Goal: Task Accomplishment & Management: Manage account settings

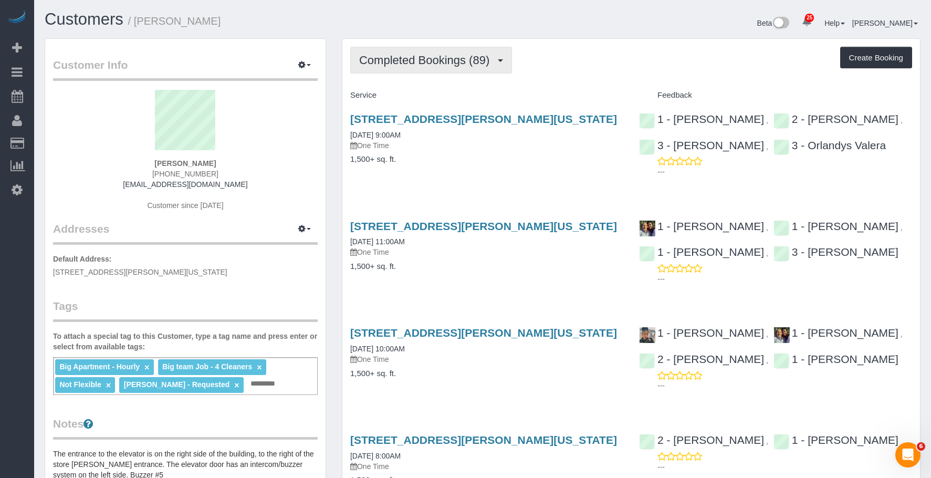
click at [410, 64] on span "Completed Bookings (89)" at bounding box center [426, 60] width 135 height 13
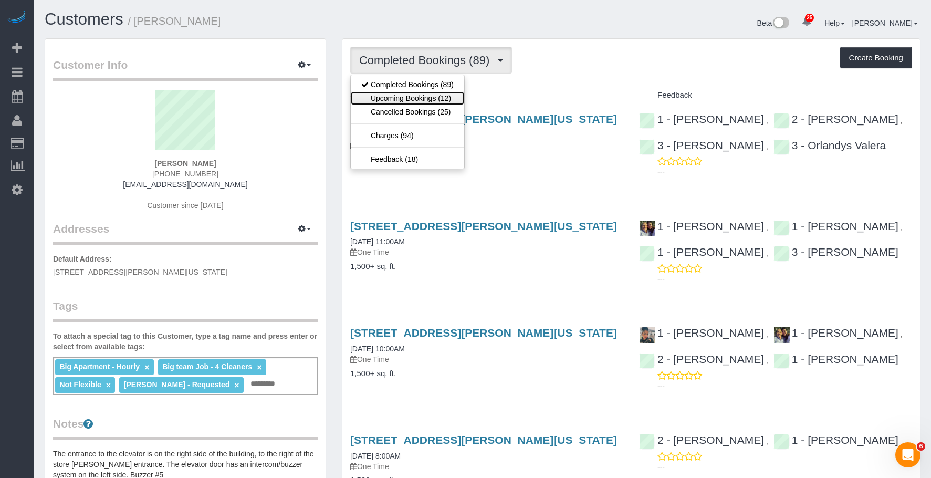
click at [415, 97] on link "Upcoming Bookings (12)" at bounding box center [407, 98] width 113 height 14
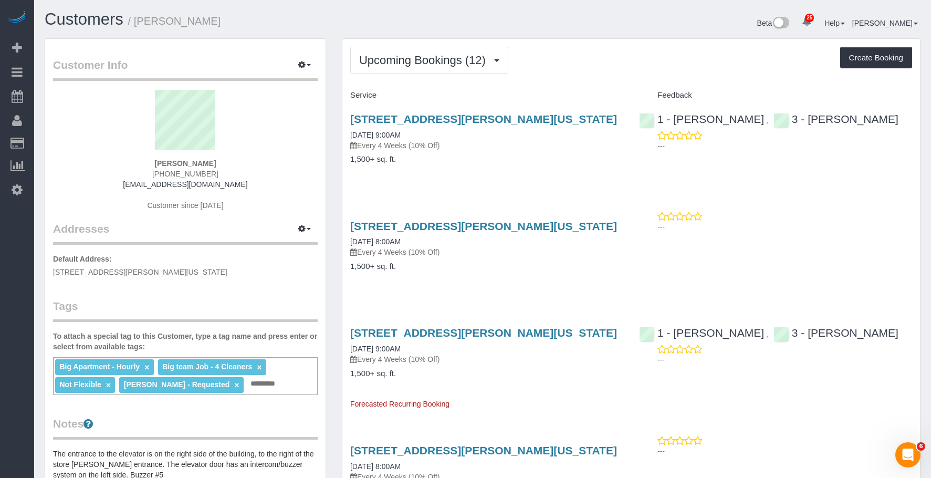
click at [509, 144] on p "Every 4 Weeks (10% Off)" at bounding box center [486, 145] width 273 height 11
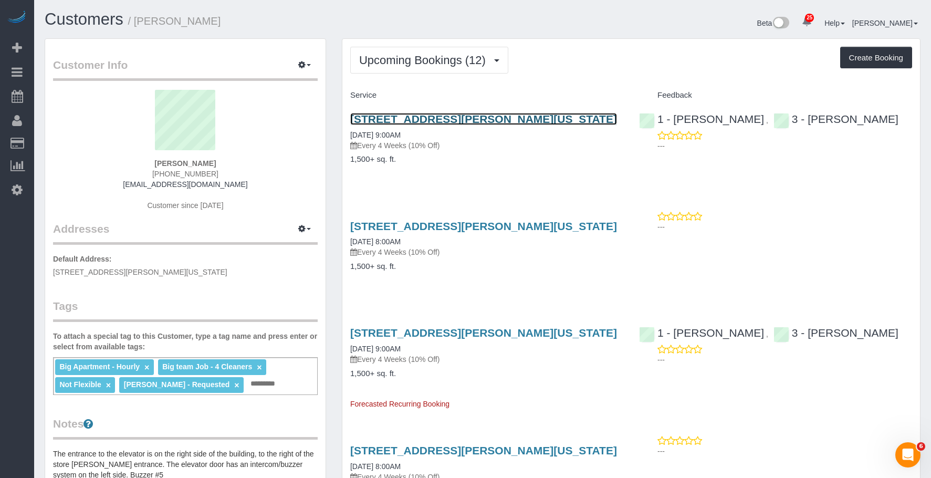
click at [533, 116] on link "[STREET_ADDRESS][PERSON_NAME][US_STATE]" at bounding box center [483, 119] width 267 height 12
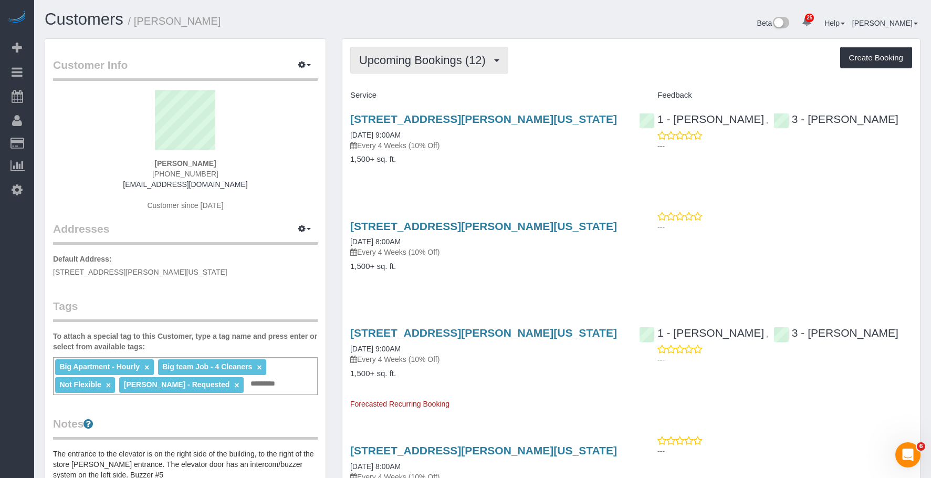
click at [416, 63] on span "Upcoming Bookings (12)" at bounding box center [425, 60] width 132 height 13
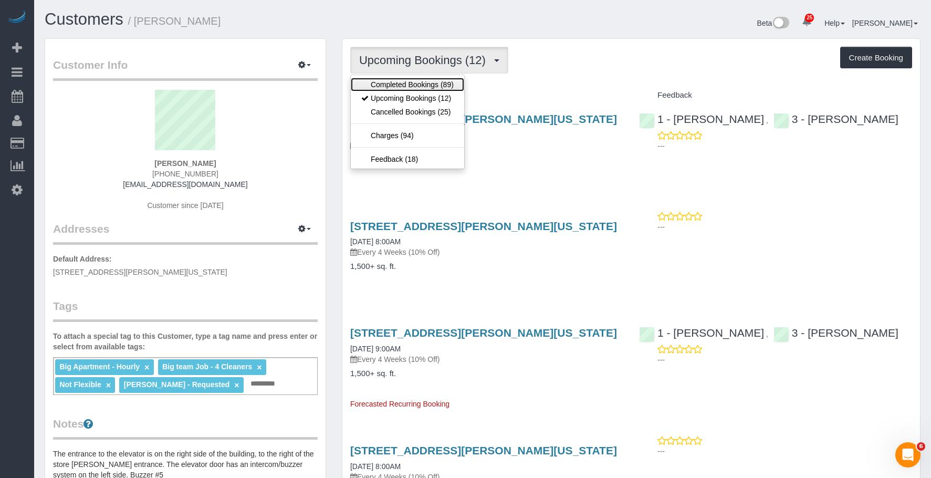
click at [397, 89] on link "Completed Bookings (89)" at bounding box center [407, 85] width 113 height 14
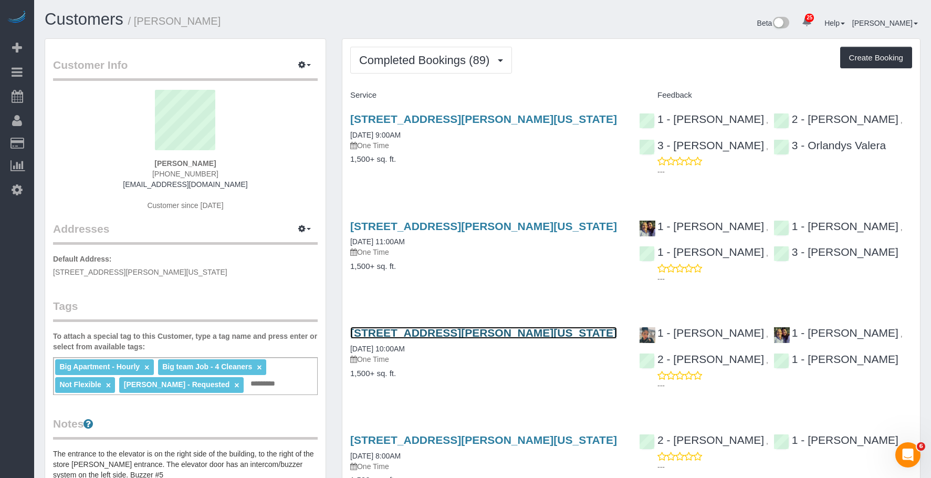
click at [460, 333] on link "112 Greene Street, Apt. 5, New York, NY 10012" at bounding box center [483, 333] width 267 height 12
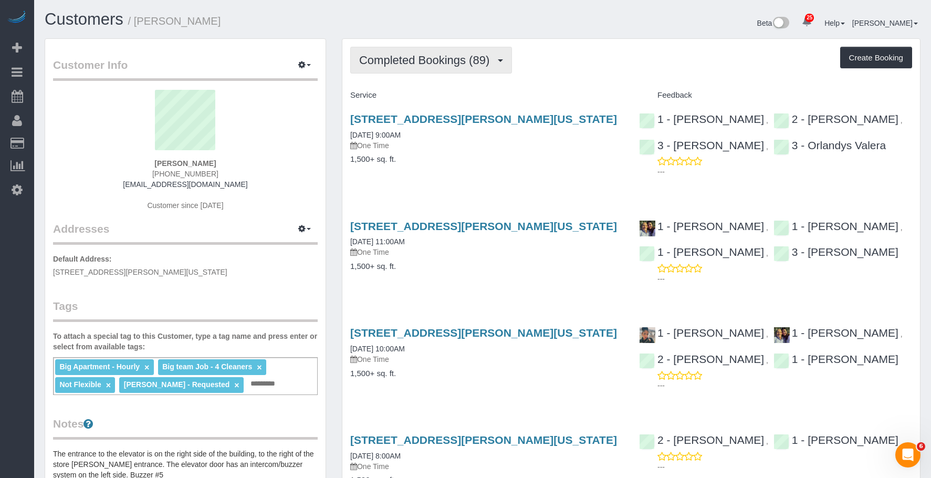
drag, startPoint x: 454, startPoint y: 58, endPoint x: 435, endPoint y: 100, distance: 45.8
click at [453, 58] on span "Completed Bookings (89)" at bounding box center [426, 60] width 135 height 13
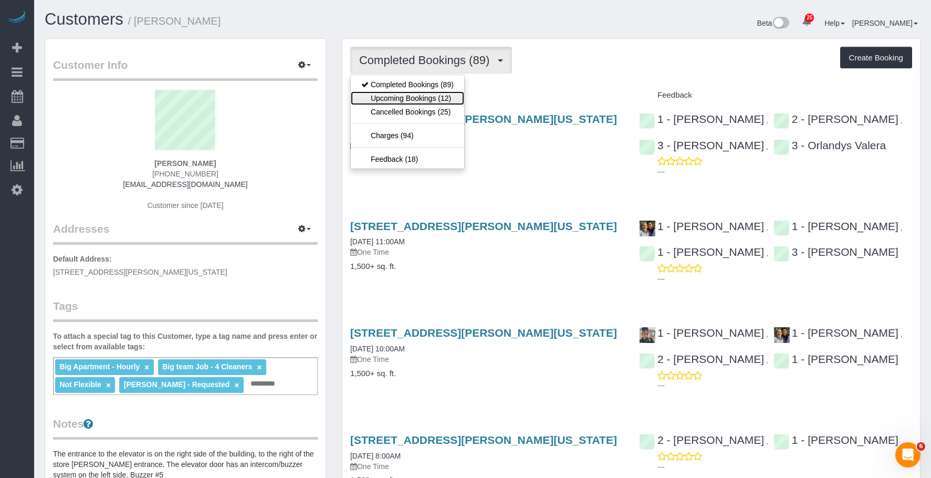
click at [428, 102] on link "Upcoming Bookings (12)" at bounding box center [407, 98] width 113 height 14
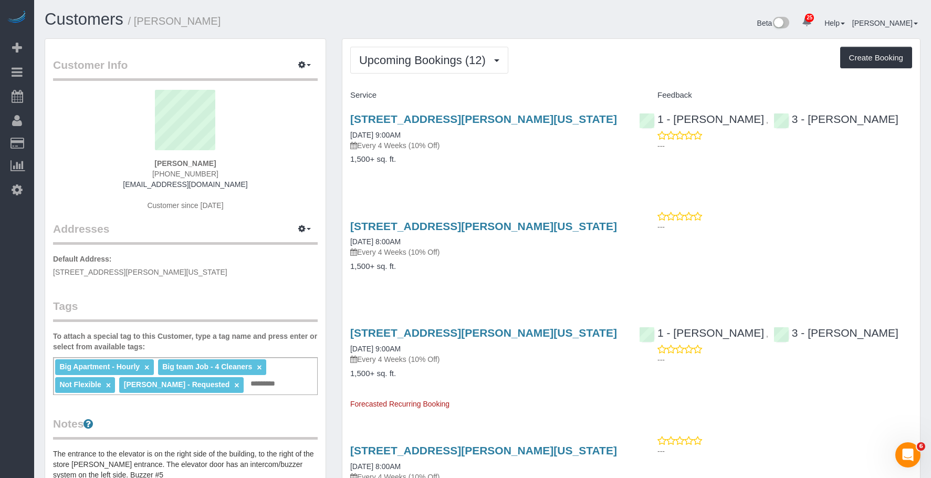
click at [528, 174] on div "112 Greene Street, Apt. 5, New York, NY 10012 09/24/2025 9:00AM Every 4 Weeks (…" at bounding box center [486, 144] width 289 height 81
click at [515, 228] on link "112 Greene Street, Apt. 5, New York, NY 10012" at bounding box center [483, 226] width 267 height 12
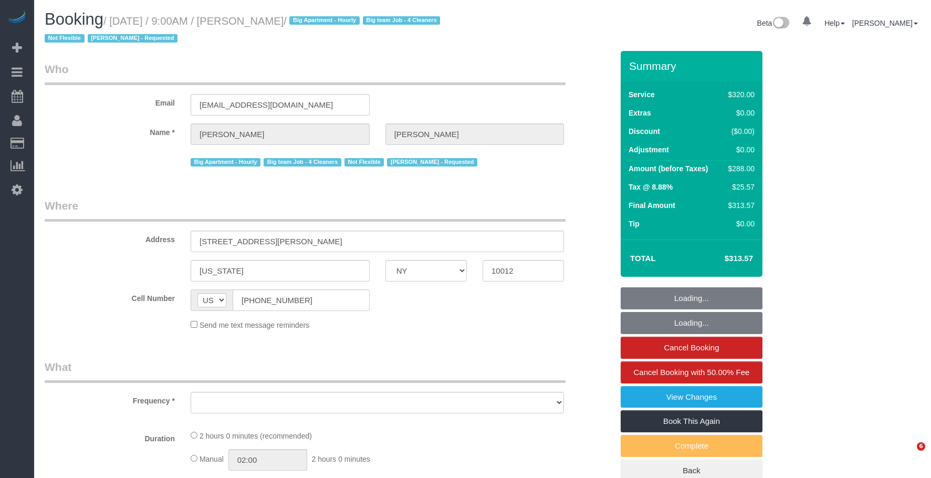
select select "NY"
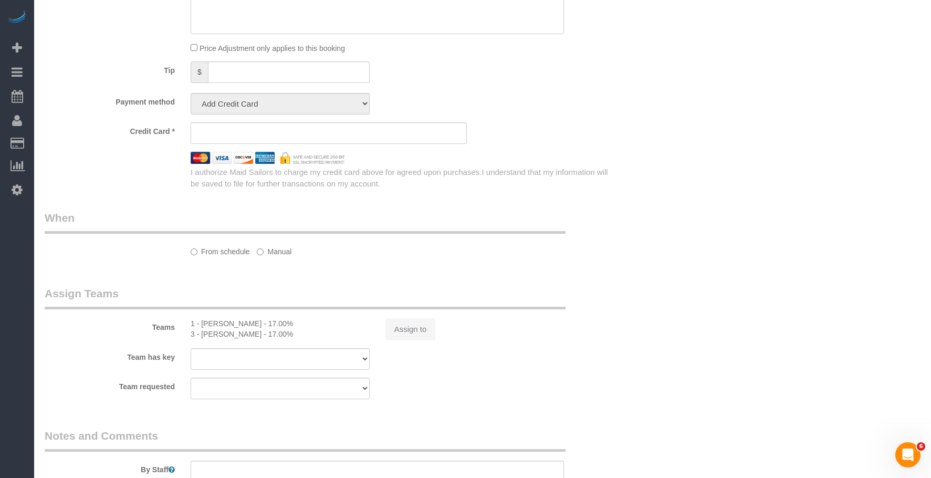
select select "object:932"
select select "string:stripe-pm_1O06dr4VGloSiKo7iGTRLKLD"
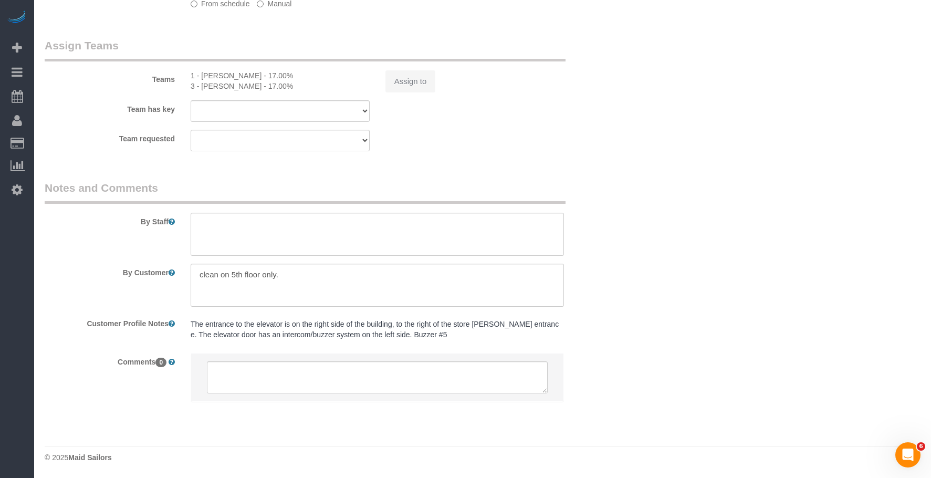
select select "spot1"
select select "number:56"
select select "number:69"
select select "number:15"
select select "number:5"
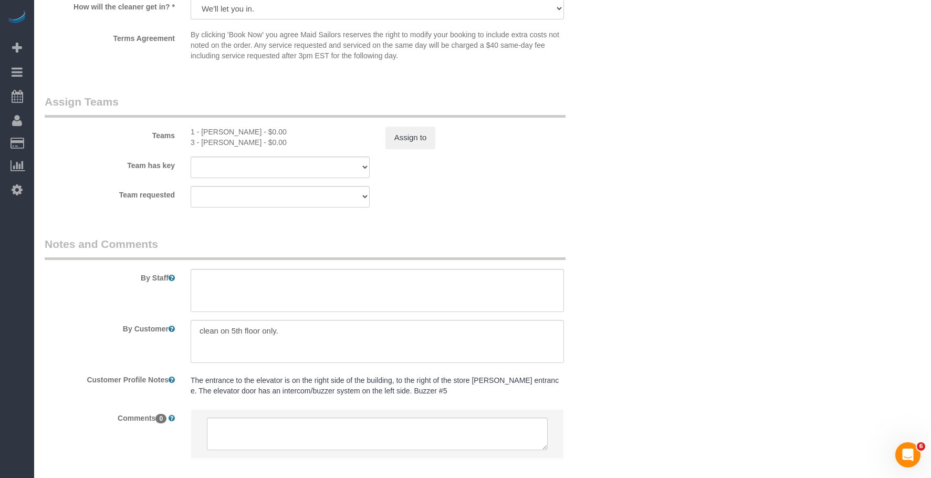
scroll to position [1157, 0]
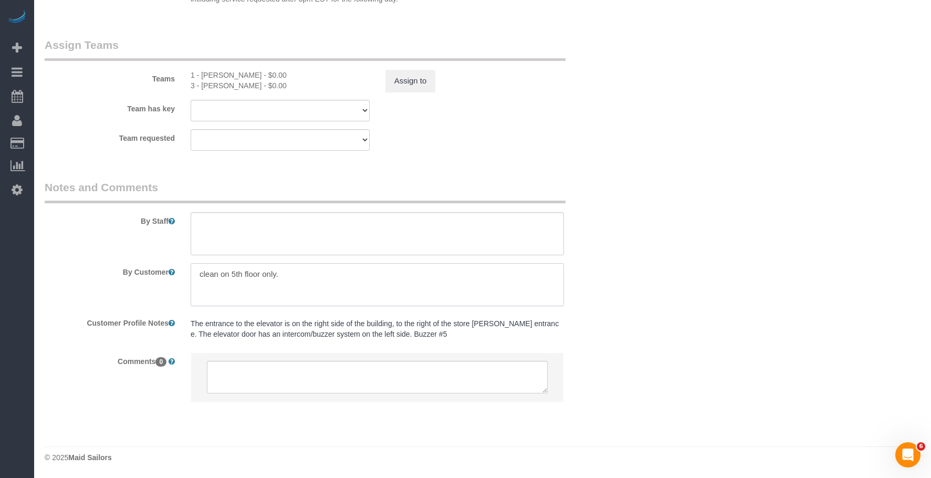
drag, startPoint x: 302, startPoint y: 275, endPoint x: 121, endPoint y: 265, distance: 181.9
click at [121, 266] on div "By Customer" at bounding box center [329, 284] width 584 height 43
click at [616, 42] on div "Teams 1 - Ingrid Malasi - $0.00 3 - Mariama Diallo - $0.00 Assign to" at bounding box center [329, 64] width 584 height 55
drag, startPoint x: 234, startPoint y: 276, endPoint x: 98, endPoint y: 268, distance: 135.7
click at [98, 268] on div "By Customer" at bounding box center [329, 284] width 584 height 43
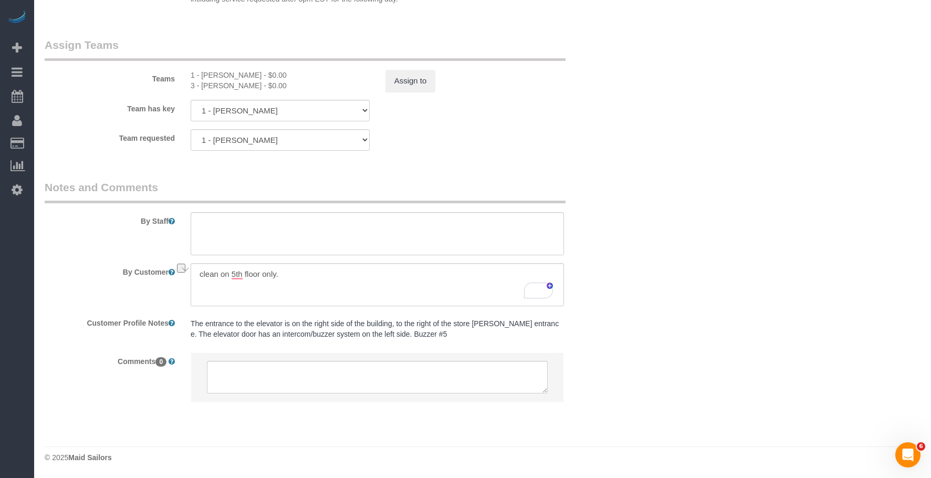
click at [615, 133] on div "Team requested 1 - Ingrid Malasi 3 - Mariama Diallo 000- Donna Mercado 000 - Pa…" at bounding box center [329, 140] width 584 height 22
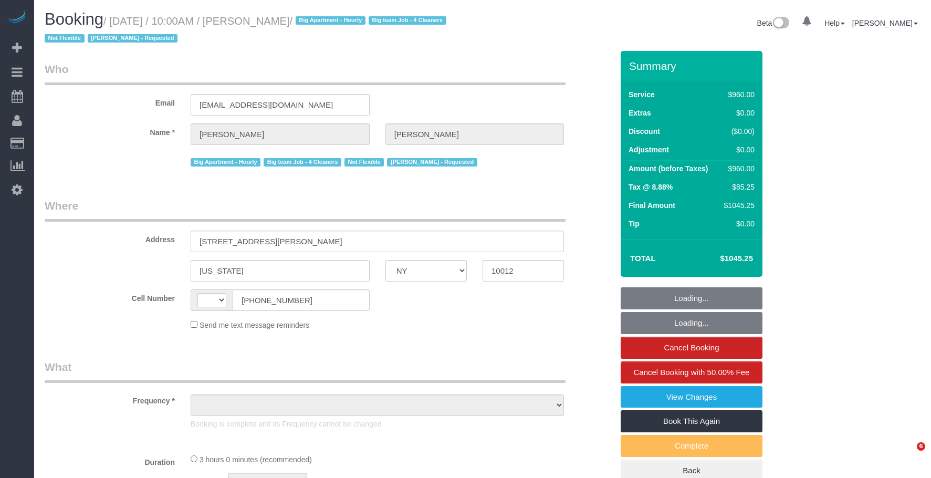
select select "NY"
select select "string:stripe-pm_1O06dr4VGloSiKo7iGTRLKLD"
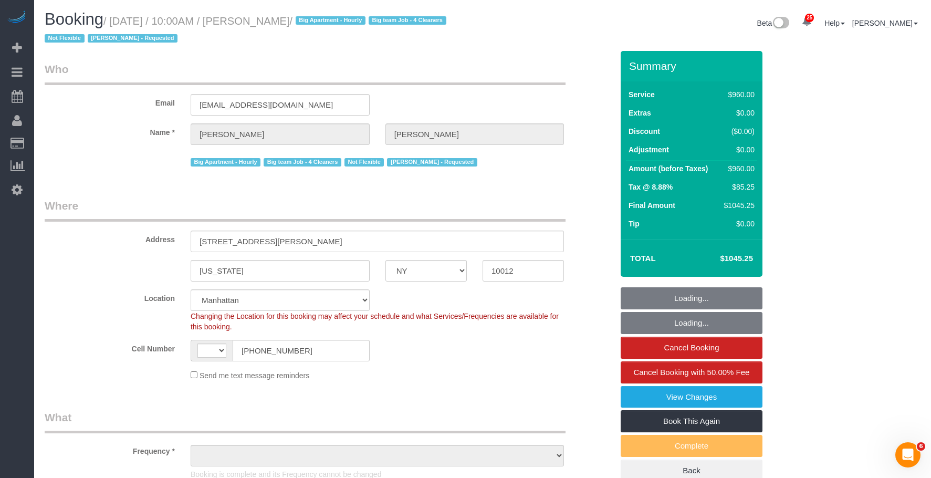
select select "string:US"
select select "object:646"
select select "4"
select select "180"
select select "number:89"
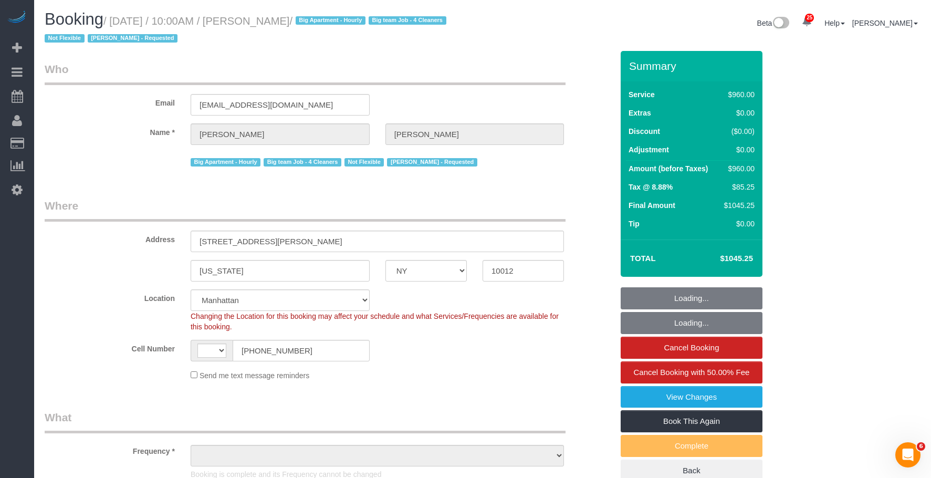
select select "number:90"
select select "number:15"
select select "number:7"
select select "spot1"
select select "object:1584"
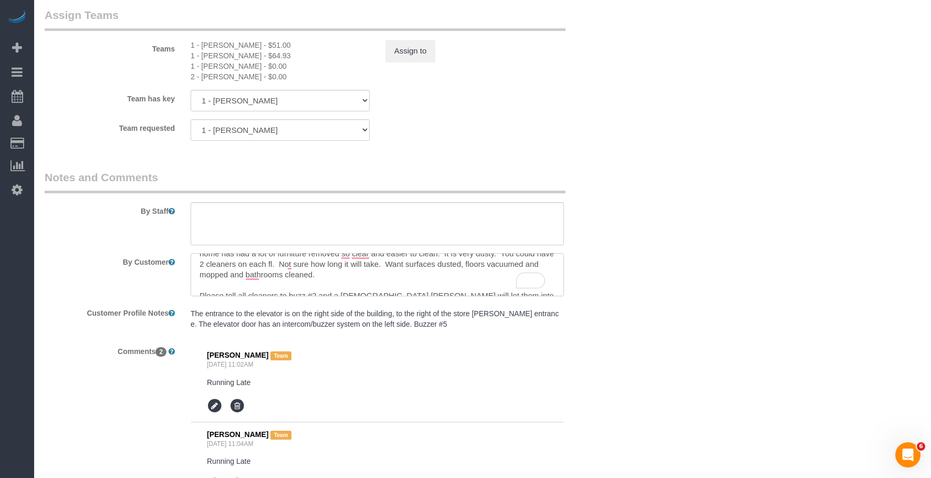
scroll to position [21, 0]
drag, startPoint x: 403, startPoint y: 264, endPoint x: 420, endPoint y: 276, distance: 20.7
click at [420, 276] on textarea "To enrich screen reader interactions, please activate Accessibility in Grammarl…" at bounding box center [377, 274] width 373 height 43
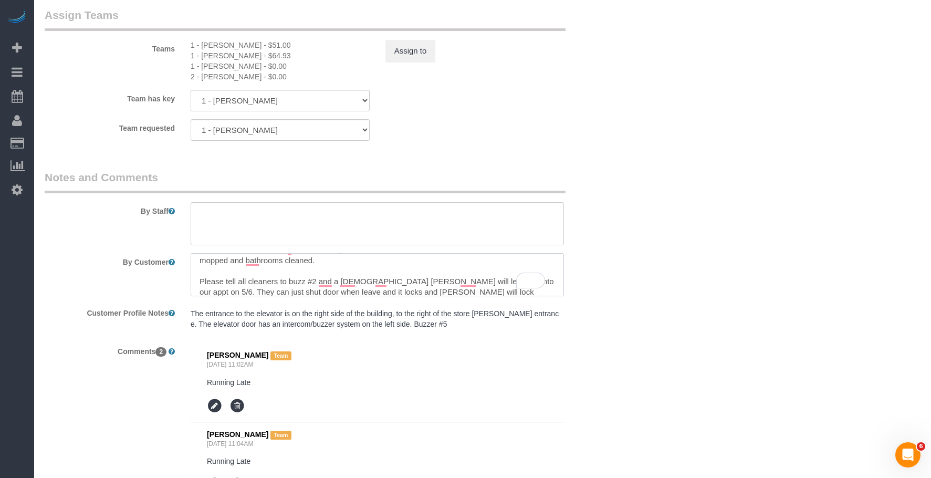
scroll to position [42, 0]
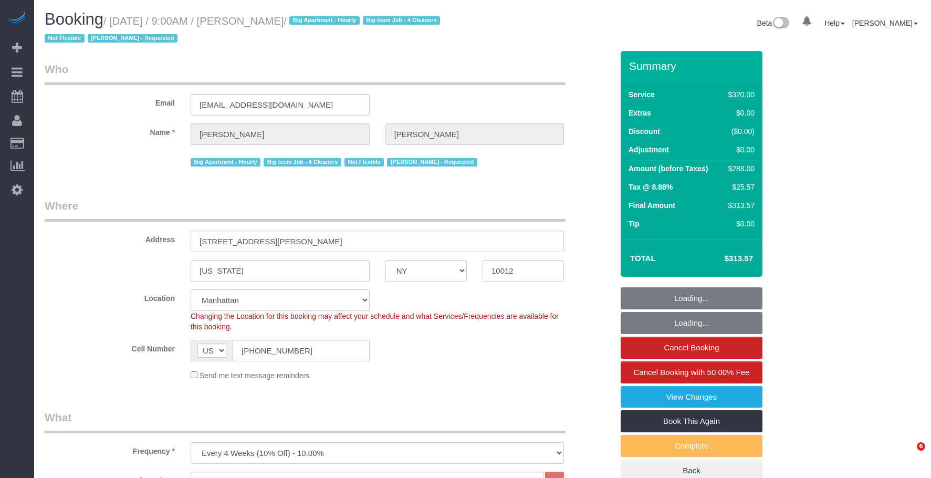
select select "NY"
select select "spot1"
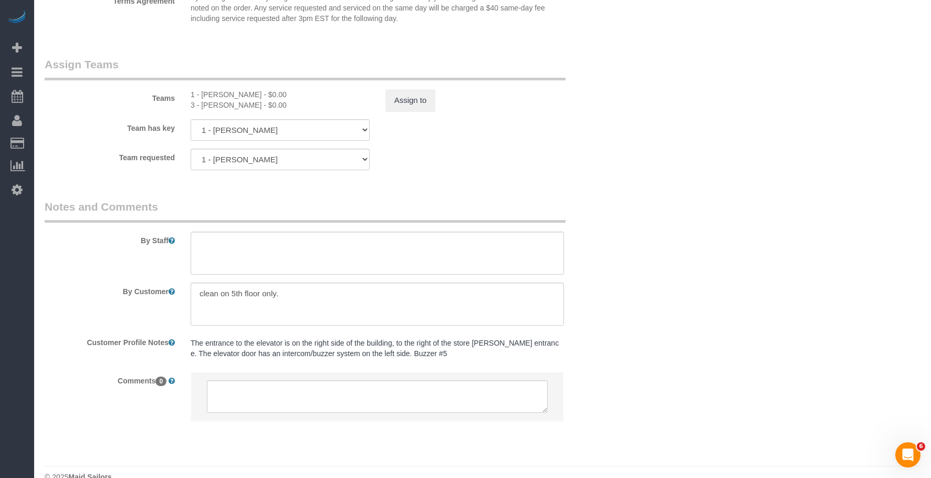
scroll to position [1155, 0]
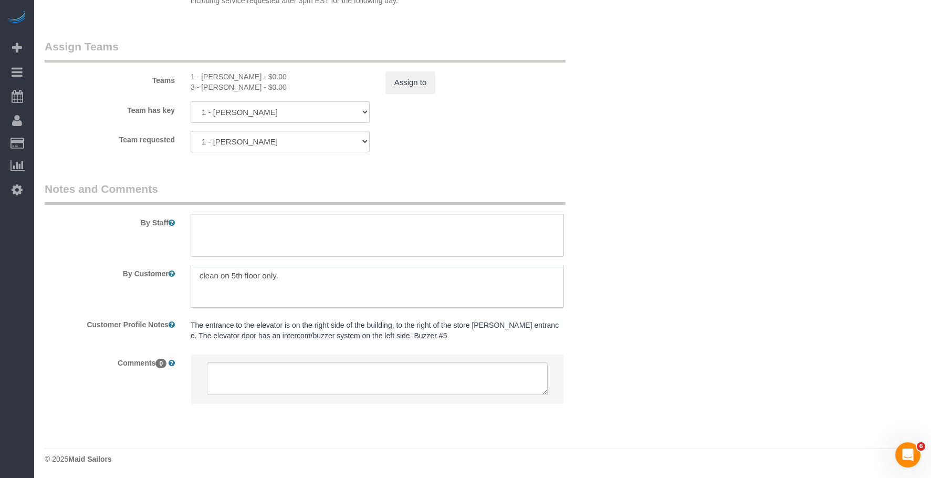
drag, startPoint x: 48, startPoint y: 260, endPoint x: 370, endPoint y: 273, distance: 321.6
click at [48, 259] on sui-booking-comments "By Staff By Customer Customer Profile Notes The entrance to the elevator is on …" at bounding box center [329, 297] width 568 height 233
paste textarea "Clean on 5th floor only. Vacuum Mop the floors Clean the bathrooms Dust surfaces"
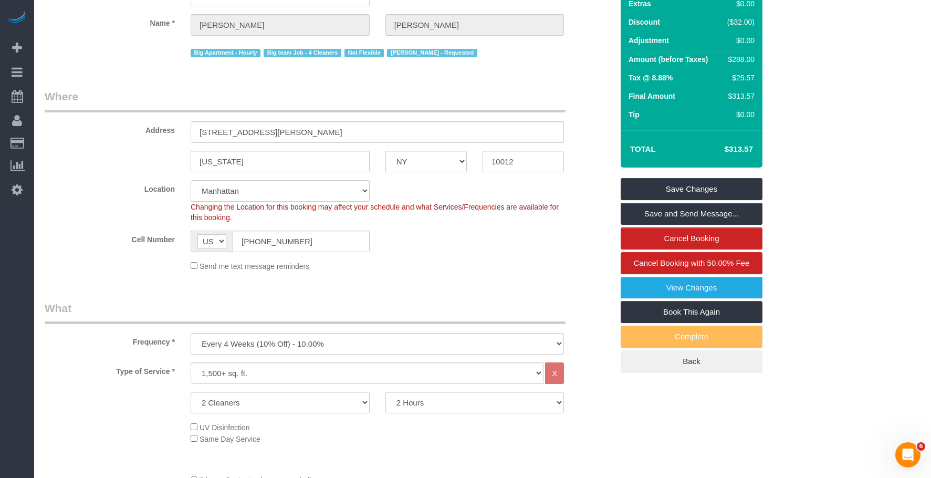
scroll to position [0, 0]
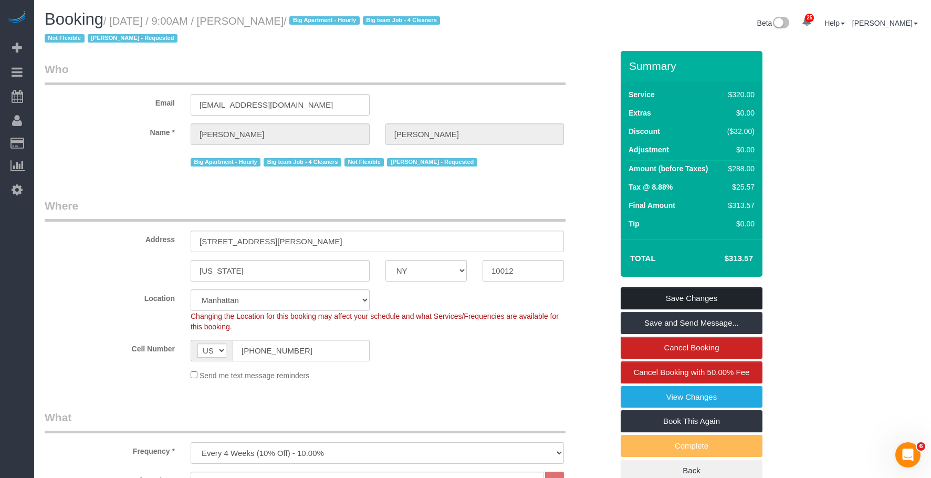
type textarea "Clean on 5th floor only. Vacuum Mop the floors Clean the bathrooms Dust surfaces"
drag, startPoint x: 727, startPoint y: 288, endPoint x: 717, endPoint y: 295, distance: 11.7
click at [726, 288] on link "Save Changes" at bounding box center [692, 298] width 142 height 22
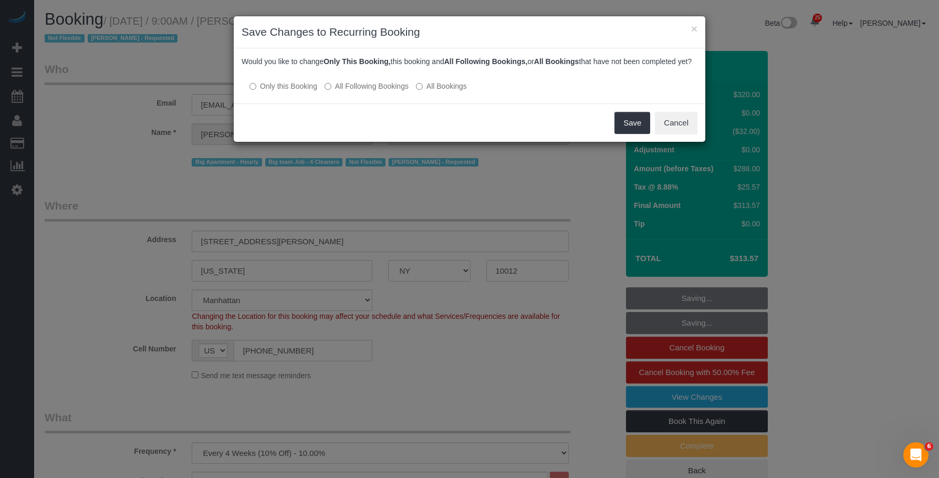
drag, startPoint x: 380, startPoint y: 101, endPoint x: 434, endPoint y: 111, distance: 55.1
click at [380, 91] on label "All Following Bookings" at bounding box center [366, 86] width 84 height 11
click at [627, 130] on button "Save" at bounding box center [632, 123] width 36 height 22
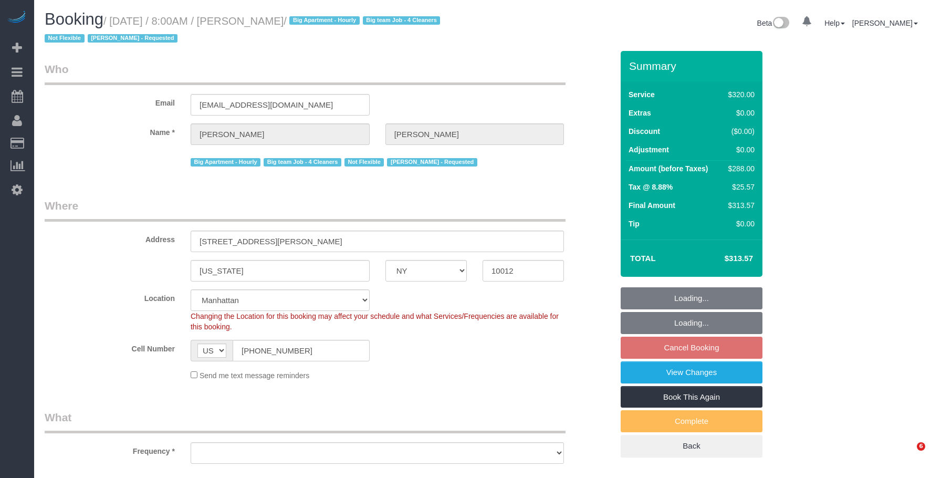
select select "NY"
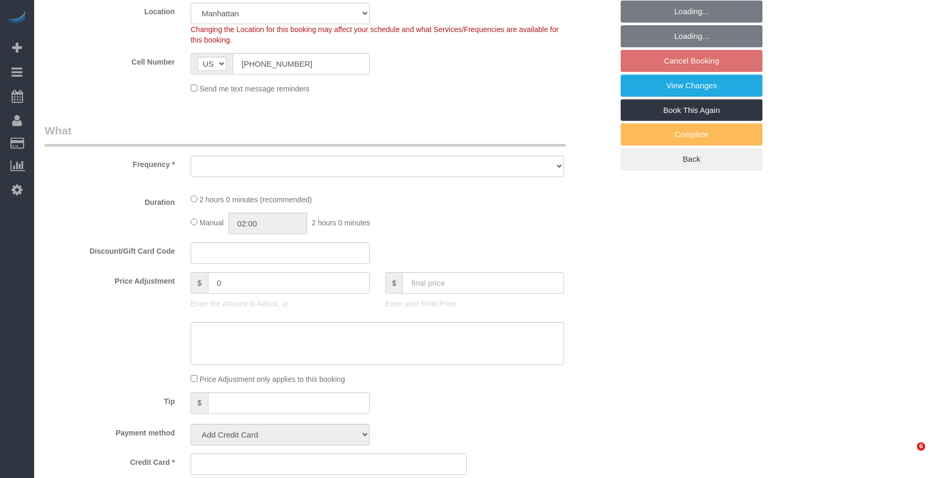
select select "object:914"
select select "string:stripe-pm_1O06dr4VGloSiKo7iGTRLKLD"
select select "number:56"
select select "number:69"
select select "number:15"
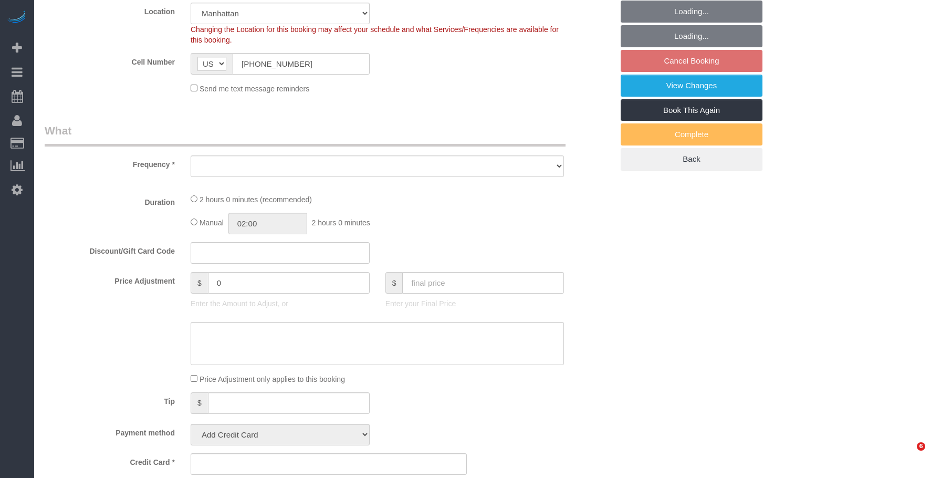
select select "number:5"
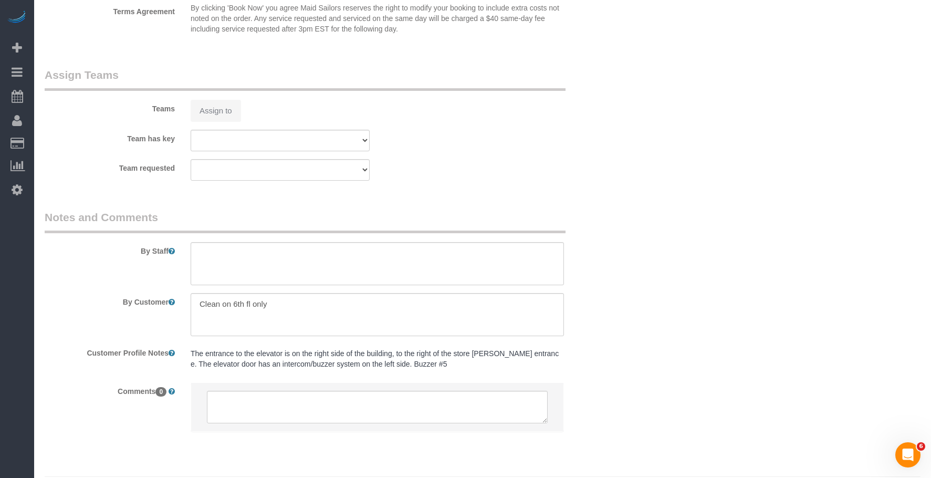
select select "spot1"
select select "object:1499"
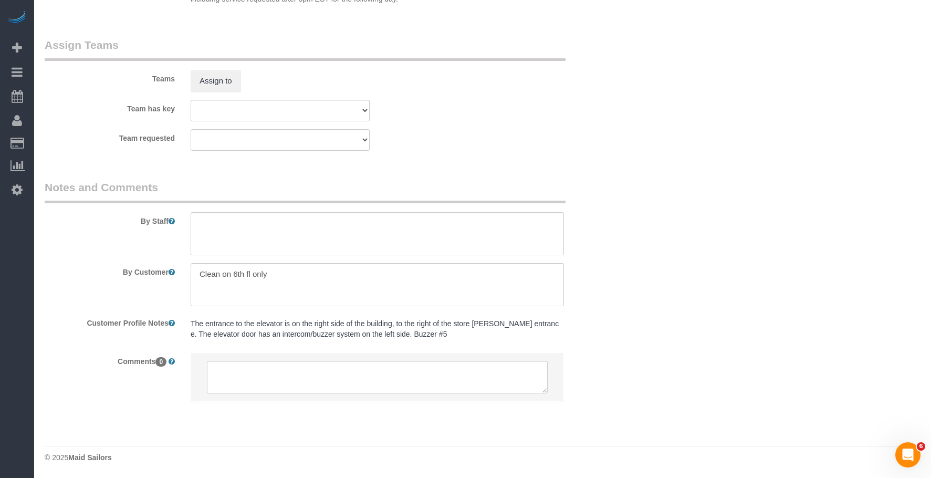
scroll to position [0, 0]
click at [139, 265] on div "By Customer" at bounding box center [329, 284] width 584 height 43
paste textarea "oor only. Vacuum Mop the floors Clean the bathrooms Dust surfaces"
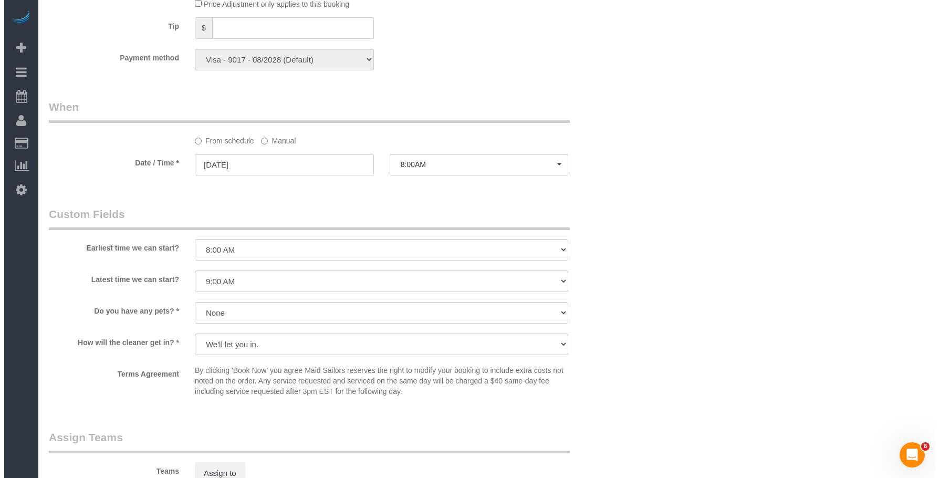
scroll to position [842, 0]
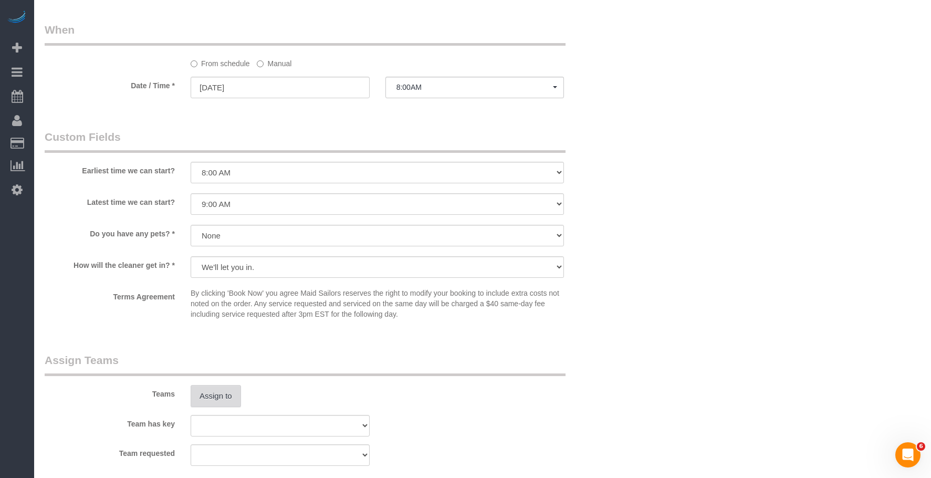
type textarea "Clean on 6th floor only. Vacuum Mop the floors Clean the bathrooms Dust surfaces"
click at [214, 390] on button "Assign to" at bounding box center [216, 396] width 50 height 22
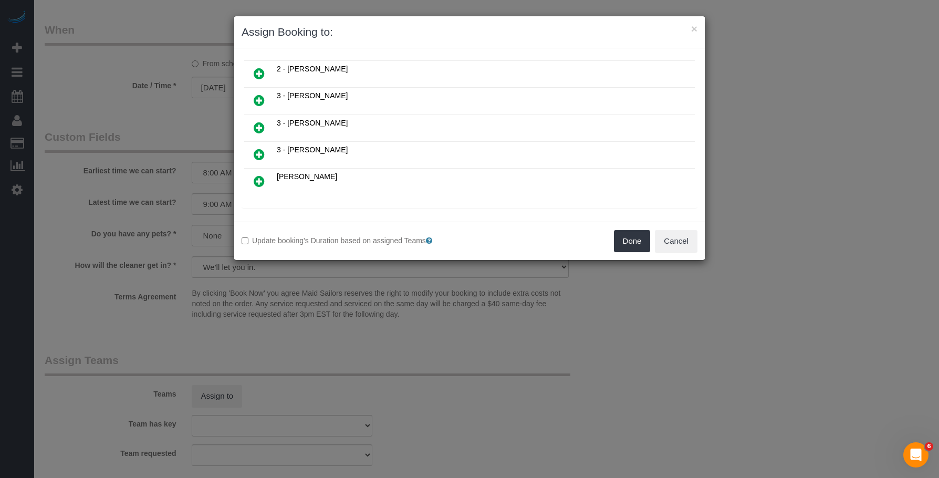
scroll to position [321, 0]
drag, startPoint x: 311, startPoint y: 194, endPoint x: 313, endPoint y: 189, distance: 5.9
click at [311, 194] on icon at bounding box center [312, 194] width 6 height 8
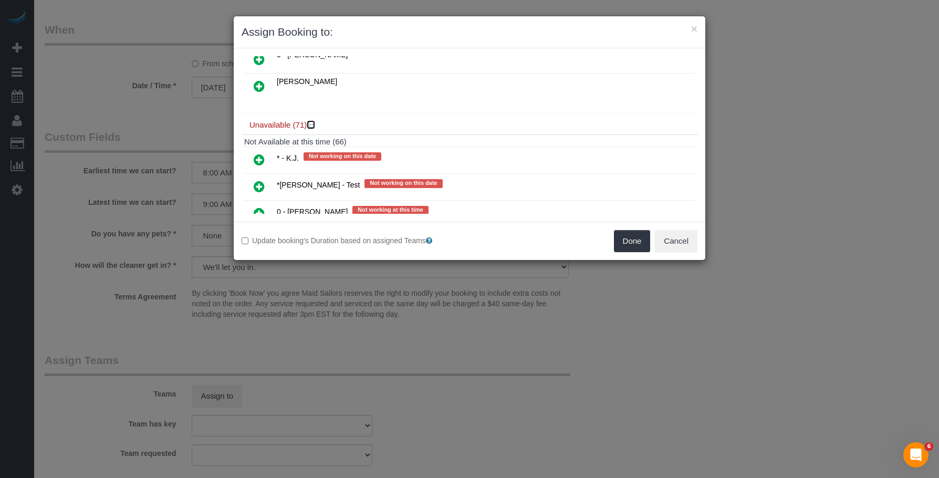
scroll to position [479, 0]
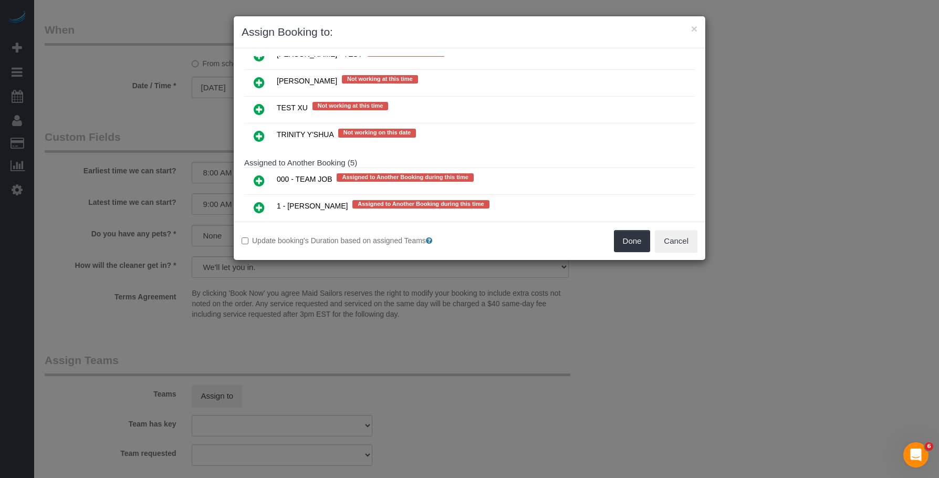
click at [255, 181] on icon at bounding box center [259, 180] width 11 height 13
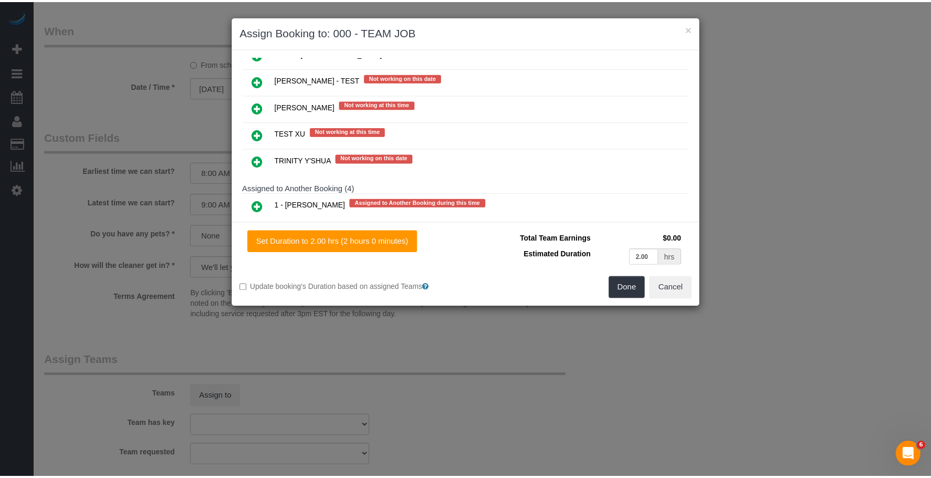
scroll to position [2184, 0]
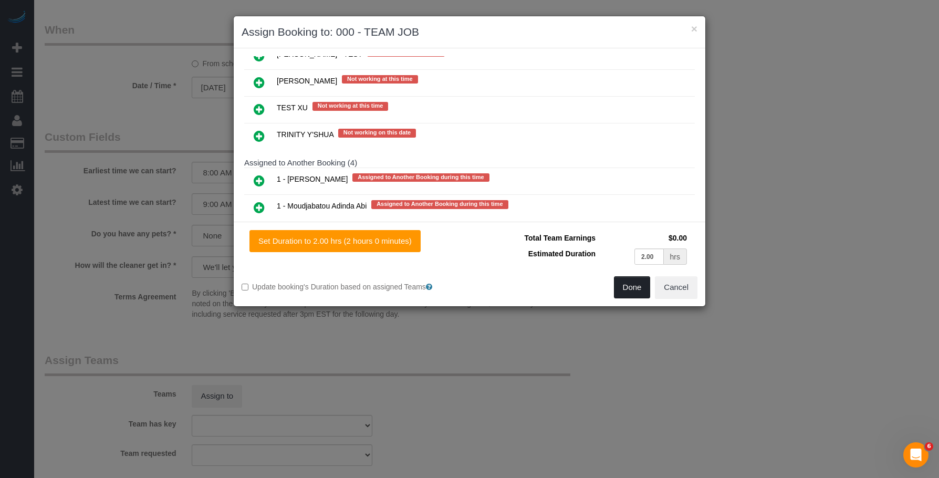
click at [624, 284] on button "Done" at bounding box center [632, 287] width 37 height 22
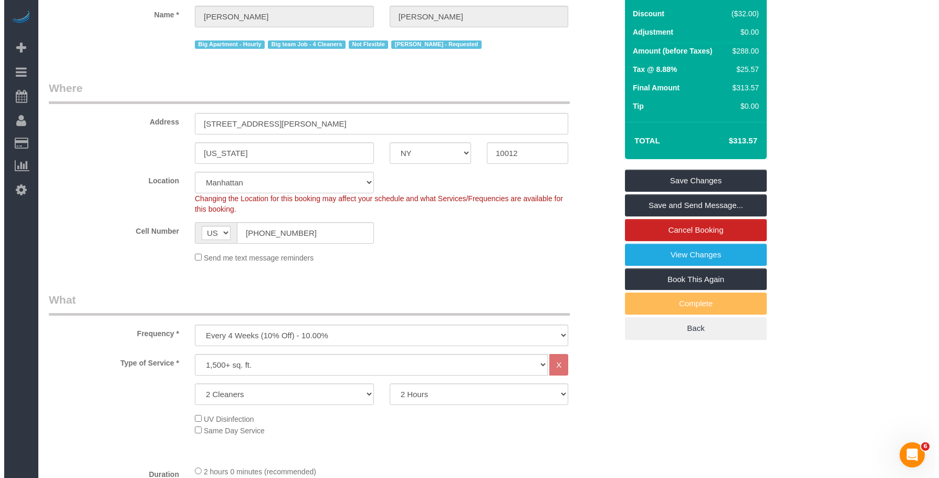
scroll to position [0, 0]
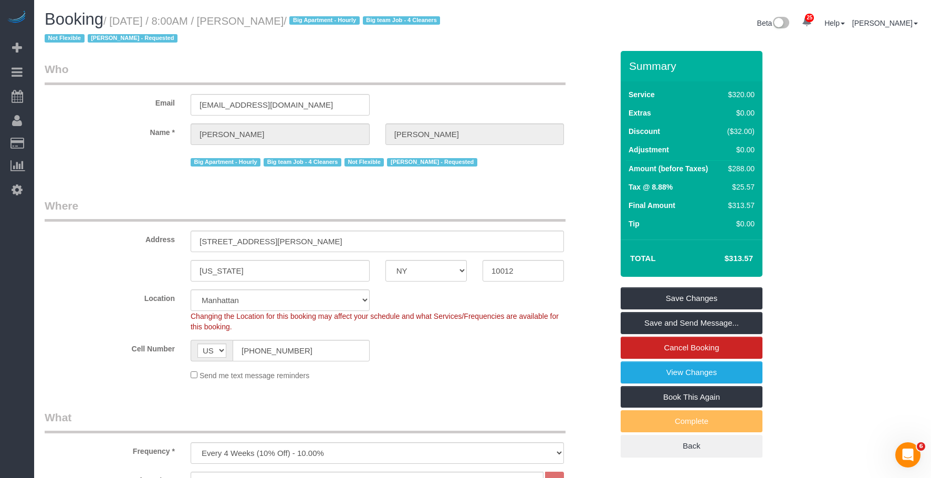
click at [738, 319] on link "Save and Send Message..." at bounding box center [692, 323] width 142 height 22
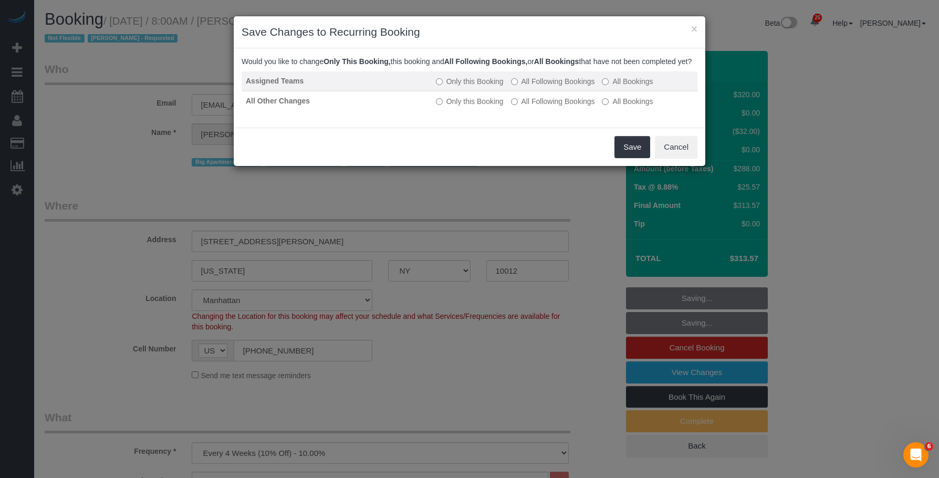
click at [549, 87] on label "All Following Bookings" at bounding box center [553, 81] width 84 height 11
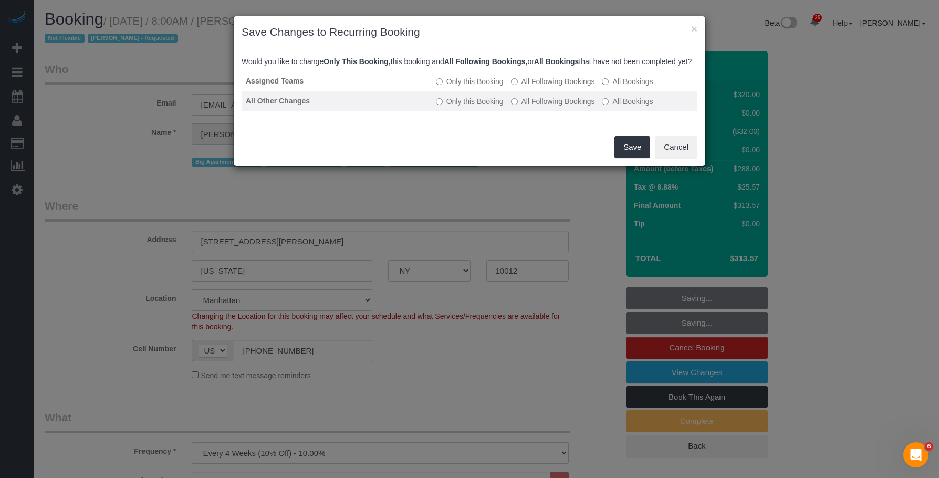
click at [550, 107] on label "All Following Bookings" at bounding box center [553, 101] width 84 height 11
click at [626, 153] on button "Save" at bounding box center [632, 147] width 36 height 22
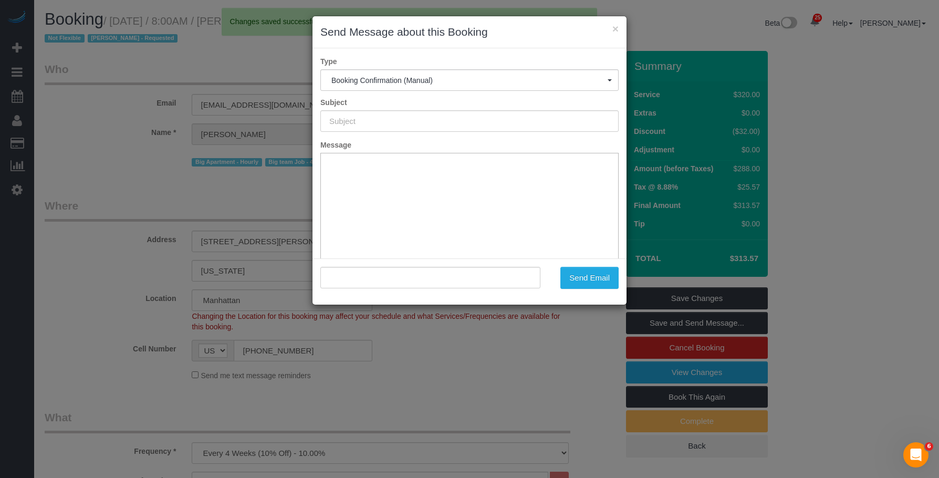
type input "Cleaning Confirmed for 09/25/2025 at 8:00am"
type input ""Leslie Sutton" <las@redhotlava.com>"
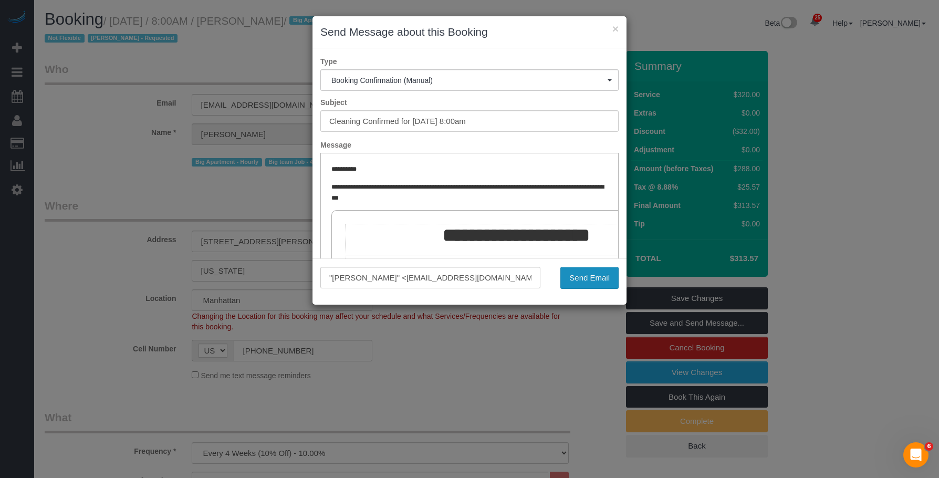
click at [584, 273] on button "Send Email" at bounding box center [589, 278] width 58 height 22
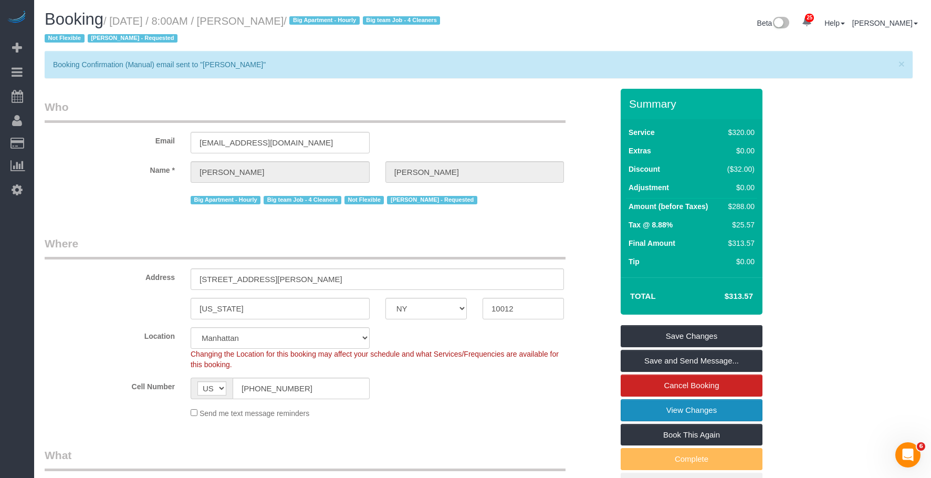
click at [730, 414] on link "View Changes" at bounding box center [692, 410] width 142 height 22
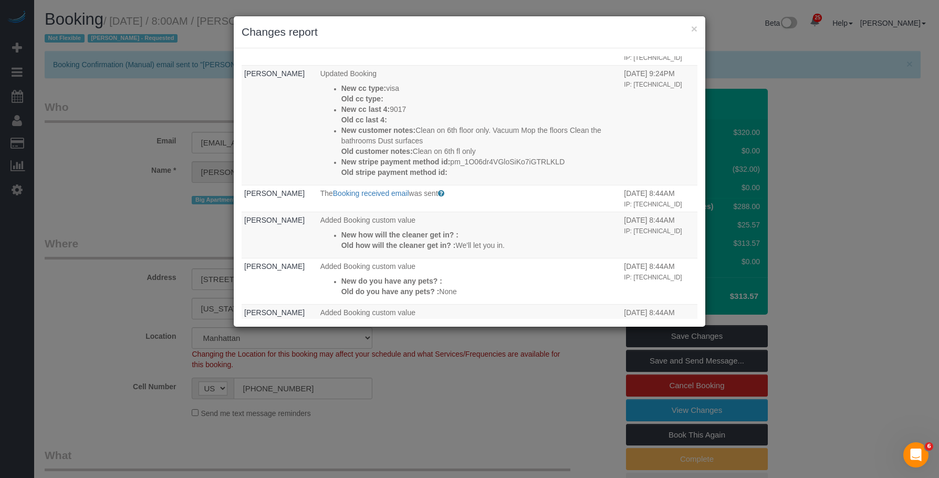
scroll to position [105, 0]
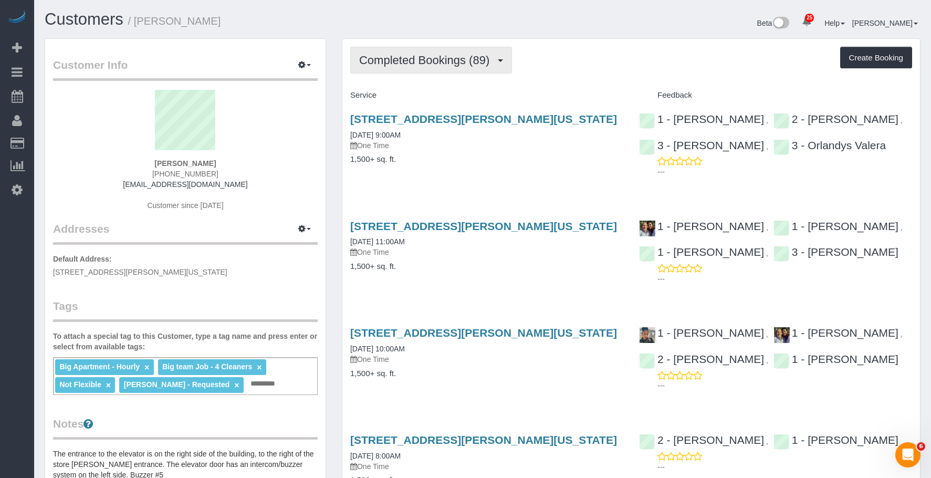
click at [437, 69] on button "Completed Bookings (89)" at bounding box center [431, 60] width 162 height 27
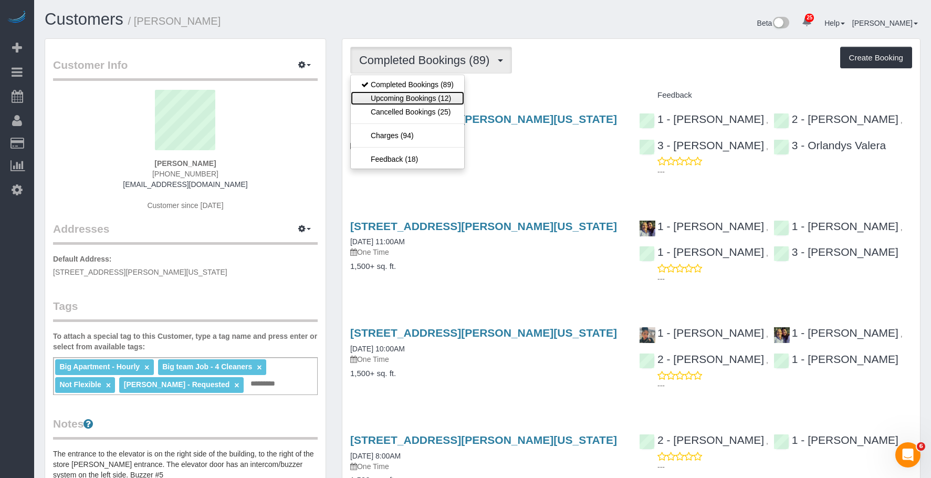
click at [420, 98] on link "Upcoming Bookings (12)" at bounding box center [407, 98] width 113 height 14
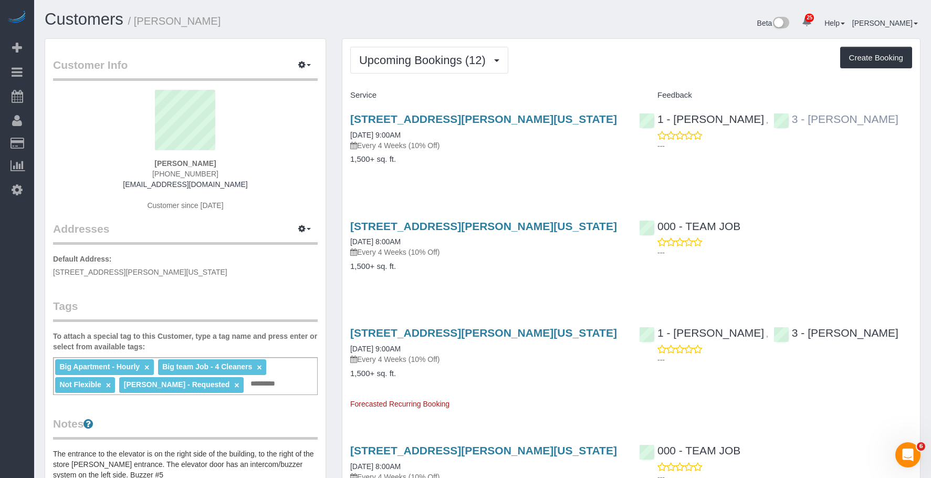
drag, startPoint x: 887, startPoint y: 116, endPoint x: 781, endPoint y: 120, distance: 106.1
click at [781, 120] on div "1 - [PERSON_NAME] , 3 - [PERSON_NAME] ---" at bounding box center [775, 129] width 289 height 51
copy link "[PERSON_NAME]"
click at [631, 69] on div "Upcoming Bookings (12) Completed Bookings (89) Upcoming Bookings (12) Cancelled…" at bounding box center [631, 60] width 562 height 27
drag, startPoint x: 733, startPoint y: 121, endPoint x: 672, endPoint y: 119, distance: 61.5
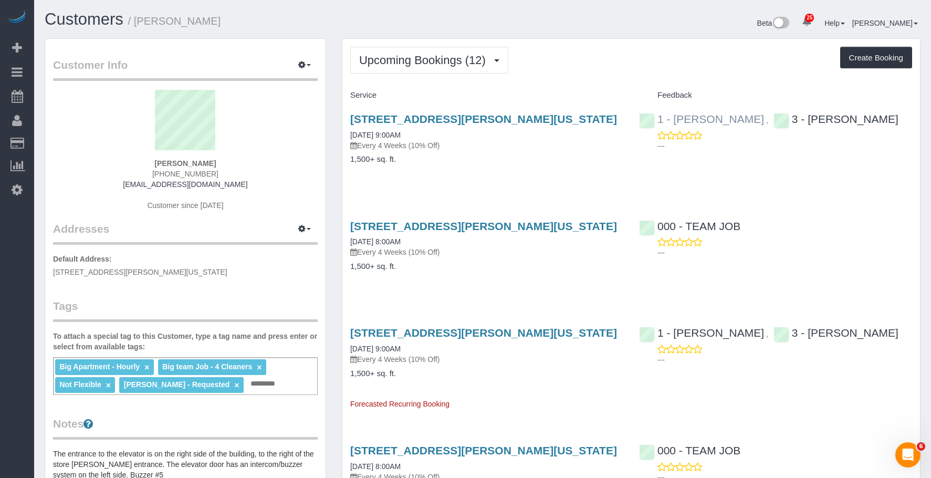
click at [672, 119] on div "1 - [PERSON_NAME] ," at bounding box center [706, 119] width 134 height 13
copy div "[PERSON_NAME] ,"
drag, startPoint x: 427, startPoint y: 42, endPoint x: 425, endPoint y: 47, distance: 5.7
drag, startPoint x: 422, startPoint y: 51, endPoint x: 418, endPoint y: 81, distance: 29.6
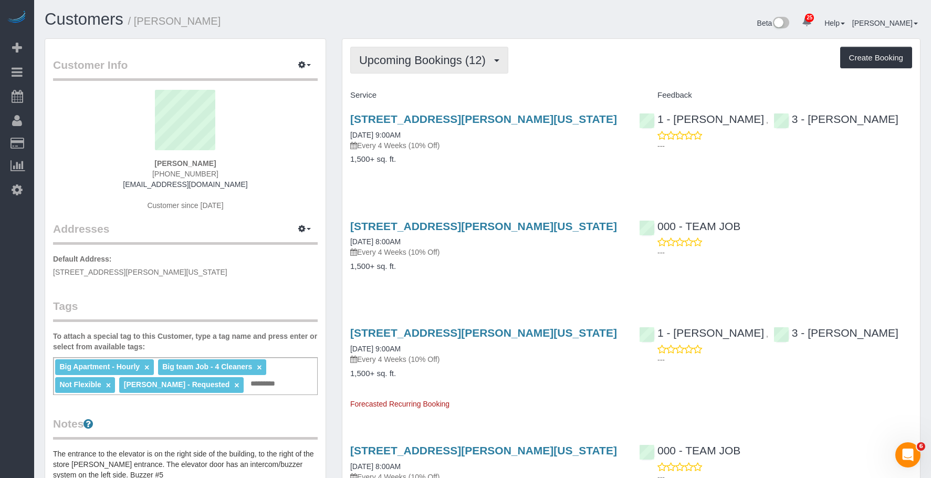
click at [421, 52] on button "Upcoming Bookings (12)" at bounding box center [429, 60] width 158 height 27
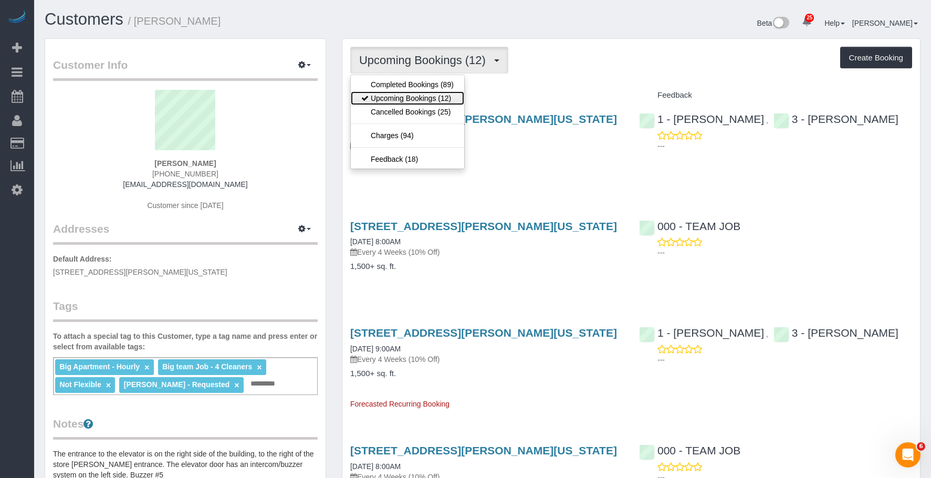
click at [415, 97] on link "Upcoming Bookings (12)" at bounding box center [407, 98] width 113 height 14
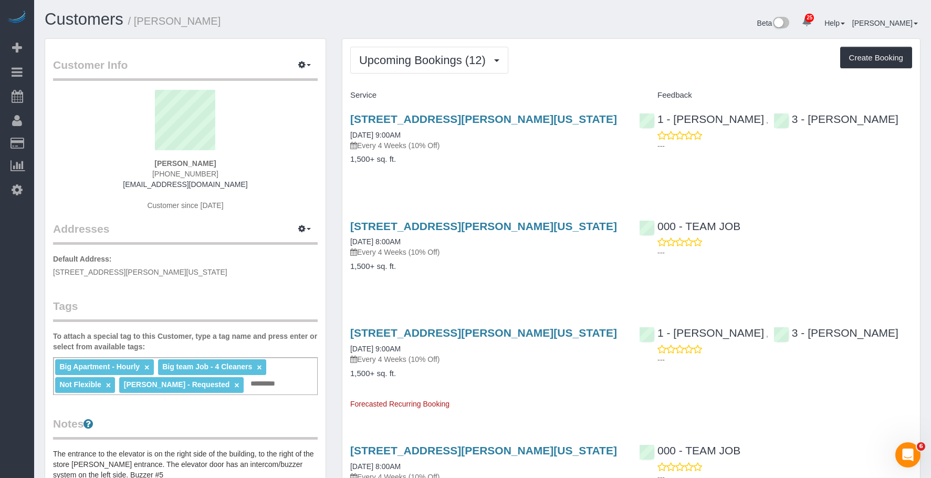
click at [495, 158] on h4 "1,500+ sq. ft." at bounding box center [486, 159] width 273 height 9
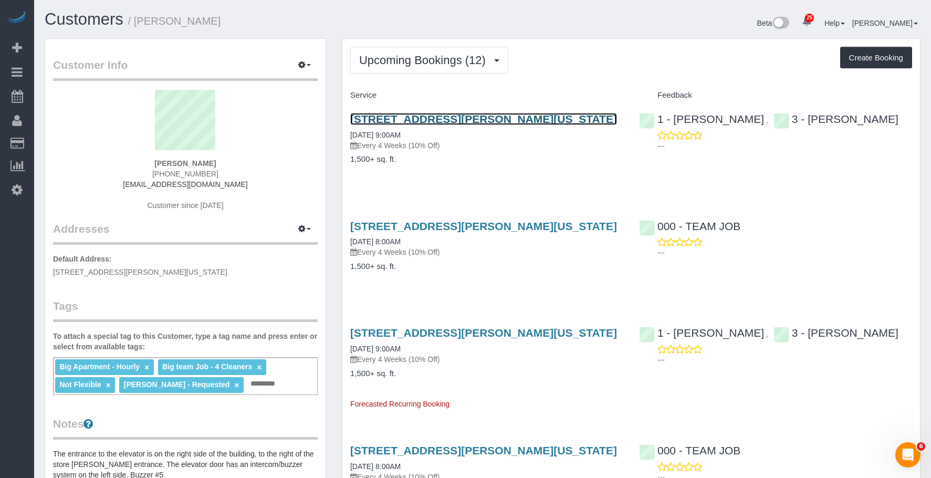
click at [501, 114] on link "[STREET_ADDRESS][PERSON_NAME][US_STATE]" at bounding box center [483, 119] width 267 height 12
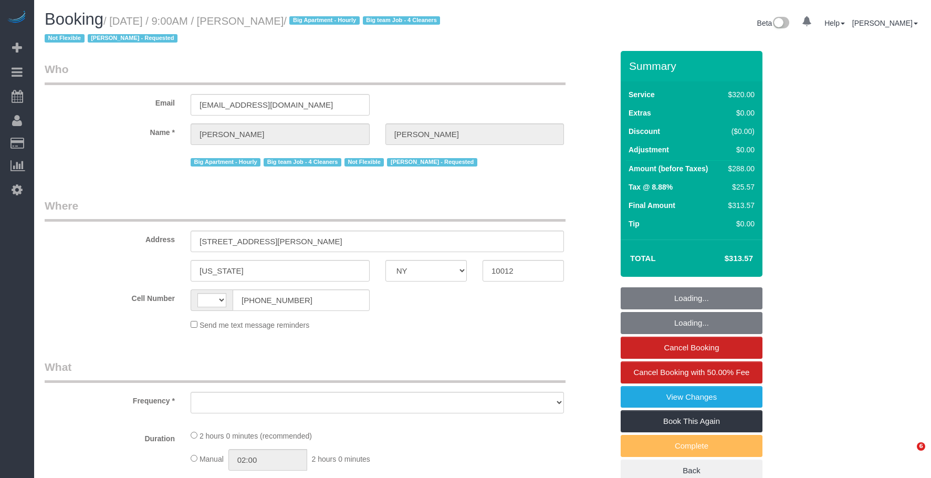
select select "NY"
select select "object:588"
select select "number:56"
select select "number:69"
select select "number:15"
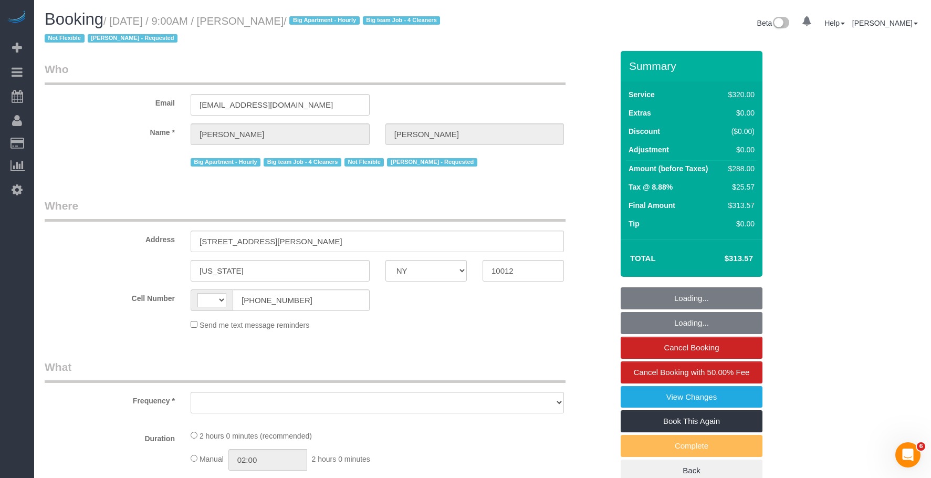
select select "number:5"
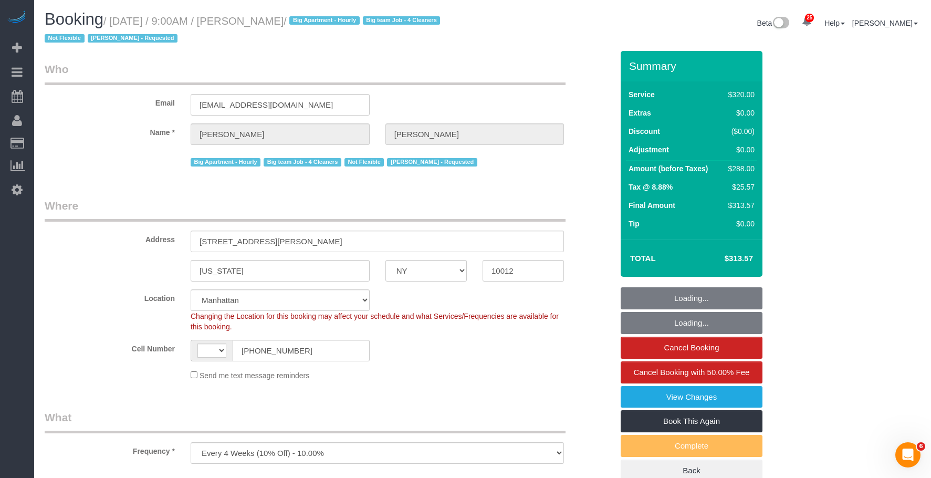
select select "object:739"
select select "string:stripe-pm_1O06dr4VGloSiKo7iGTRLKLD"
select select "string:[GEOGRAPHIC_DATA]"
select select "spot1"
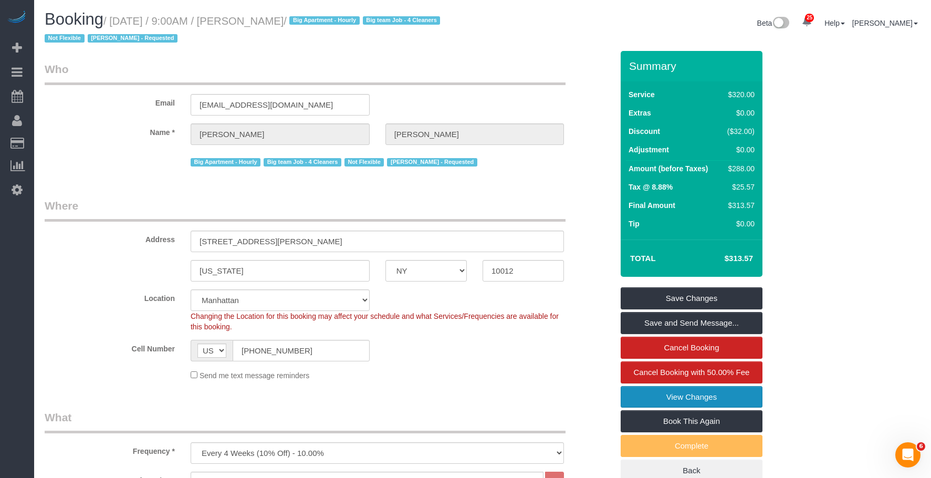
click at [631, 389] on link "View Changes" at bounding box center [692, 397] width 142 height 22
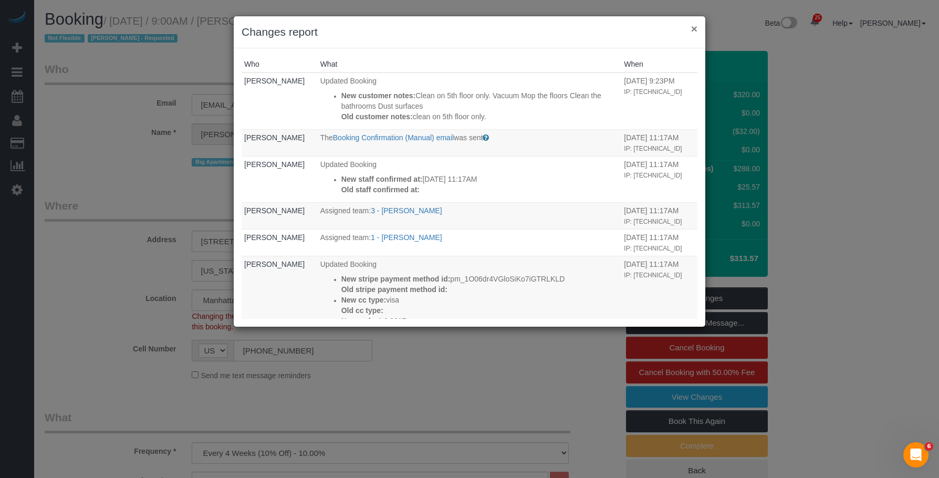
click at [696, 32] on button "×" at bounding box center [694, 28] width 6 height 11
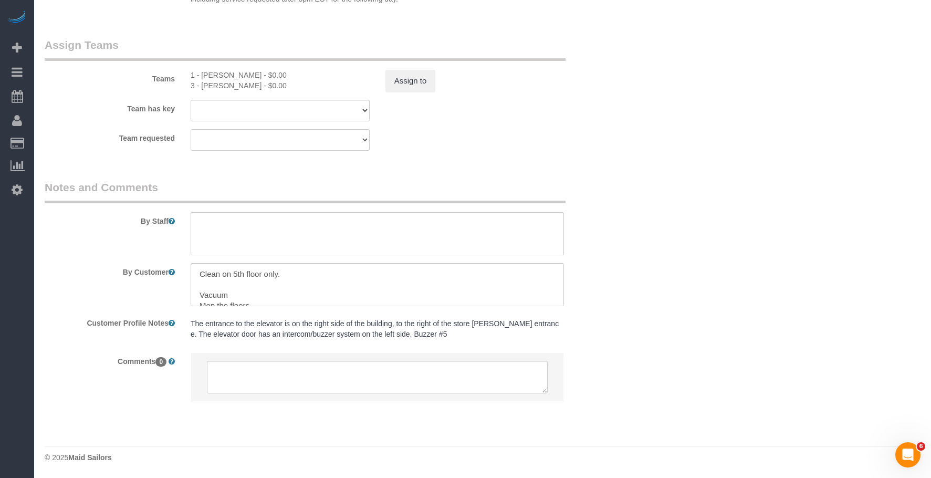
scroll to position [32, 0]
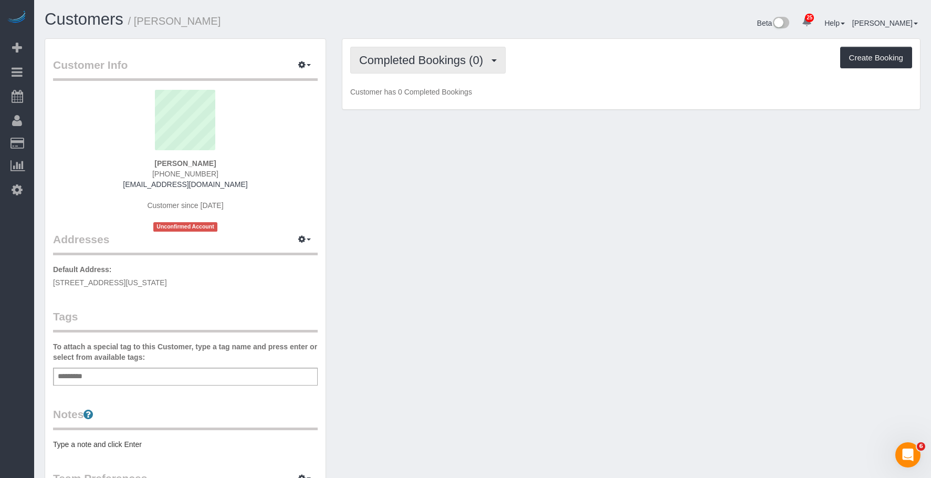
click at [411, 61] on span "Completed Bookings (0)" at bounding box center [423, 60] width 129 height 13
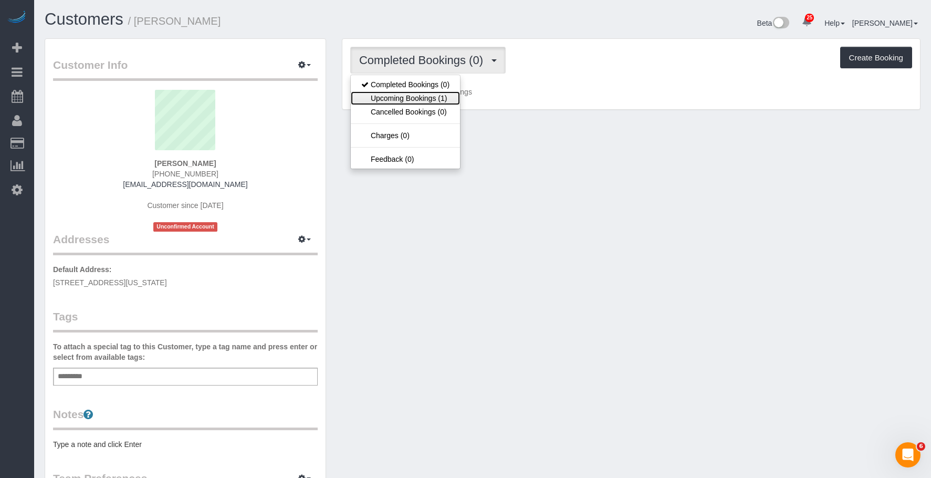
click at [397, 95] on link "Upcoming Bookings (1)" at bounding box center [405, 98] width 109 height 14
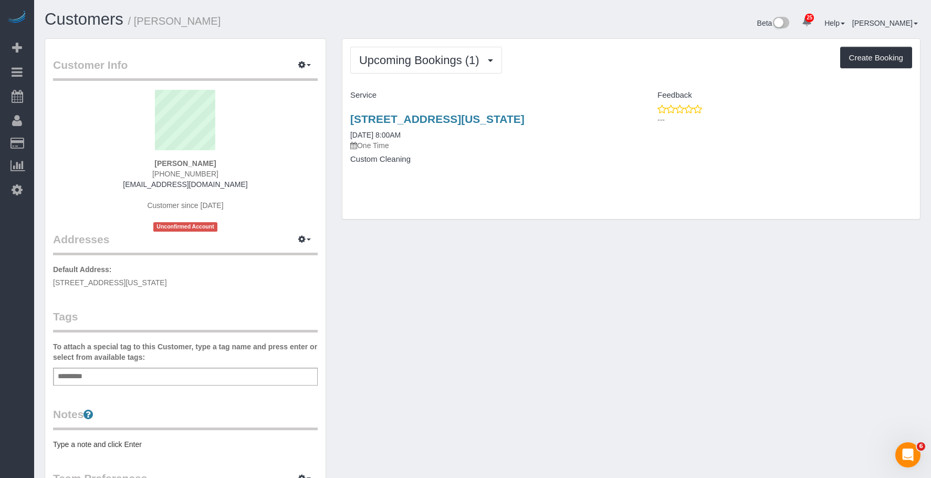
click at [521, 245] on div "Customer Info Edit Contact Info Send Message Email Preferences Special Sales Ta…" at bounding box center [482, 390] width 891 height 704
drag, startPoint x: 336, startPoint y: 114, endPoint x: 629, endPoint y: 120, distance: 293.0
click at [629, 120] on div "Upcoming Bookings (1) Completed Bookings (0) Upcoming Bookings (1) Cancelled Bo…" at bounding box center [631, 134] width 594 height 192
copy link "320 West 38th Street, Apt. 1129, New York, NY 10018"
drag, startPoint x: 487, startPoint y: 177, endPoint x: 461, endPoint y: 128, distance: 55.7
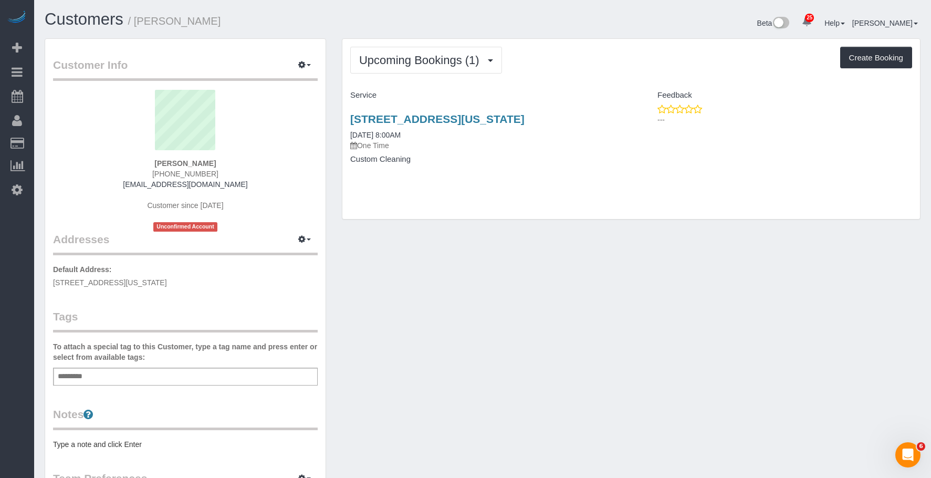
click at [488, 177] on div "320 West 38th Street, Apt. 1129, New York, NY 10018 09/25/2025 8:00AM One Time …" at bounding box center [486, 144] width 289 height 81
click at [493, 243] on div "Customer Info Edit Contact Info Send Message Email Preferences Special Sales Ta…" at bounding box center [482, 390] width 891 height 704
click at [460, 95] on h4 "Service" at bounding box center [486, 95] width 273 height 9
click at [466, 157] on h4 "Custom Cleaning" at bounding box center [486, 159] width 273 height 9
click at [489, 117] on link "320 West 38th Street, Apt. 1129, New York, NY 10018" at bounding box center [437, 119] width 174 height 12
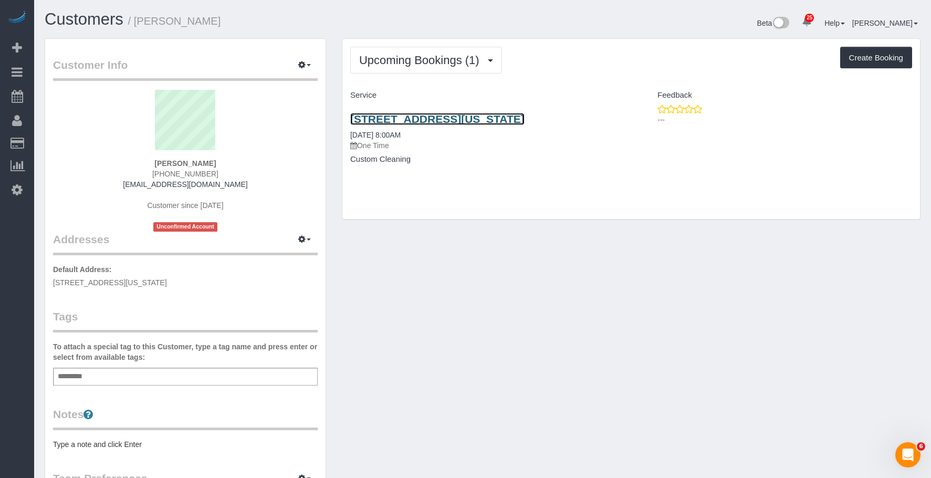
click at [422, 113] on link "320 West 38th Street, Apt. 1129, New York, NY 10018" at bounding box center [437, 119] width 174 height 12
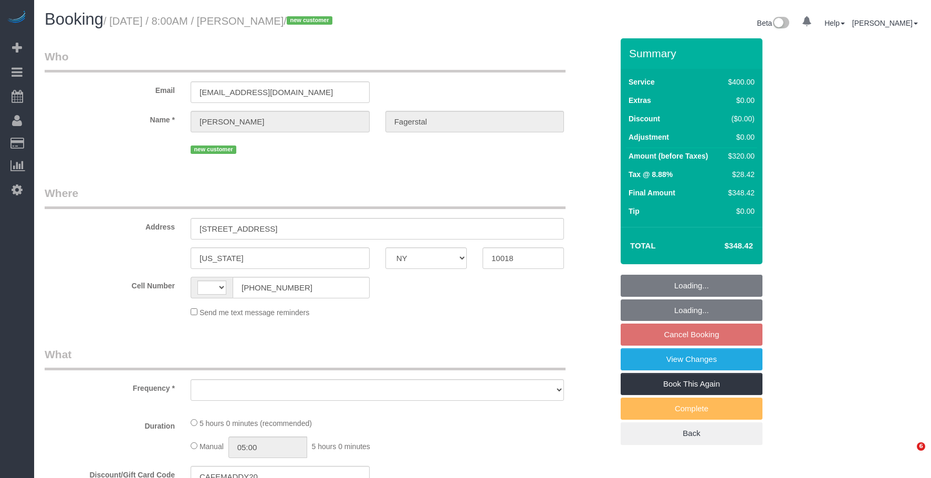
select select "NY"
drag, startPoint x: 0, startPoint y: 0, endPoint x: 538, endPoint y: 26, distance: 538.8
click at [538, 26] on div "Beta 0 Your Notifications You have 0 alerts × You have 2 to charge for [DATE] ×…" at bounding box center [705, 25] width 446 height 28
select select "string:[GEOGRAPHIC_DATA]"
select select "number:89"
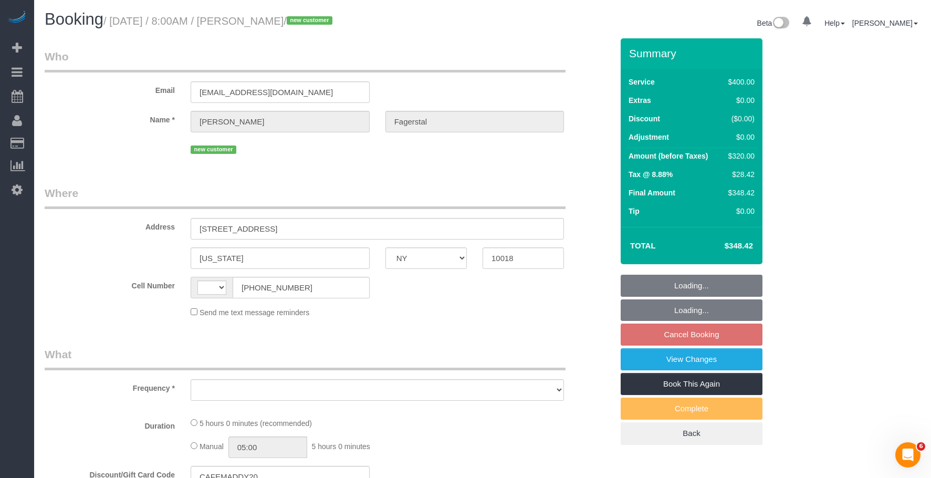
select select "number:90"
select select "number:15"
select select "number:5"
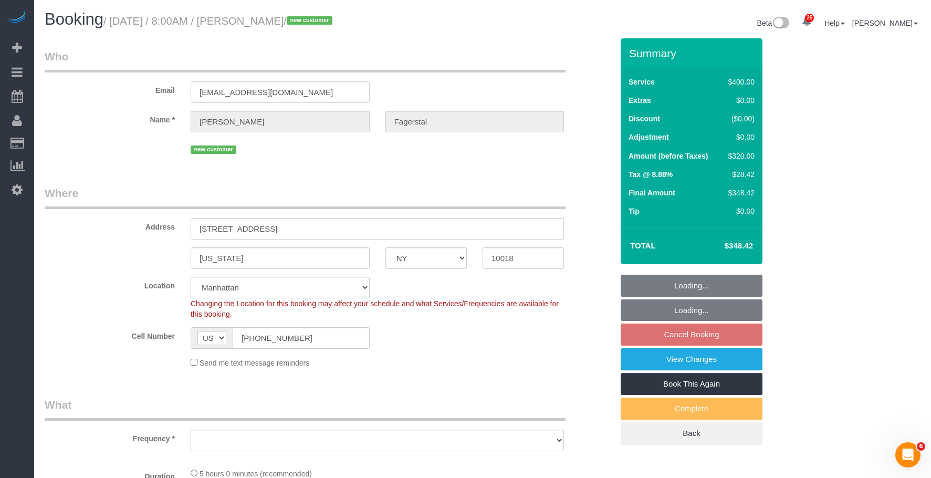
select select "object:956"
select select "string:stripe-pm_1SAgBp4VGloSiKo7GebCEJYy"
select select "300"
select select "spot1"
select select "object:1525"
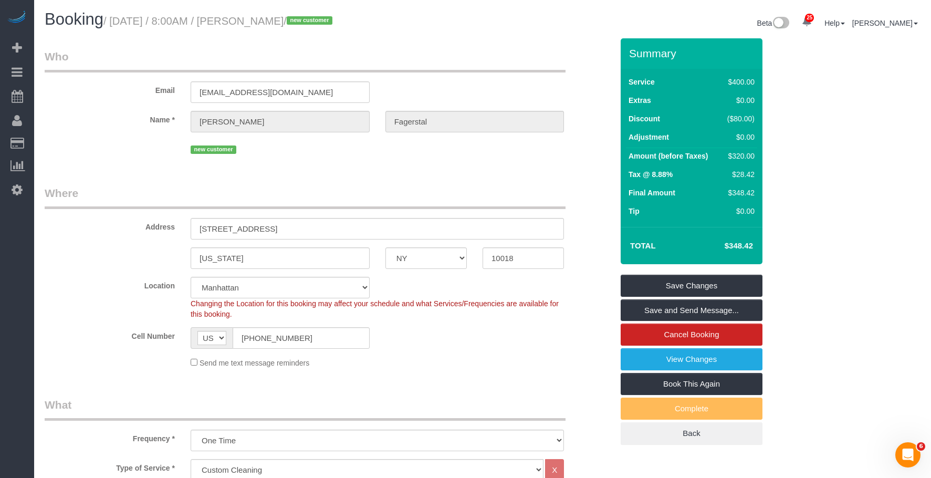
click at [202, 93] on input "[EMAIL_ADDRESS][DOMAIN_NAME]" at bounding box center [280, 92] width 179 height 22
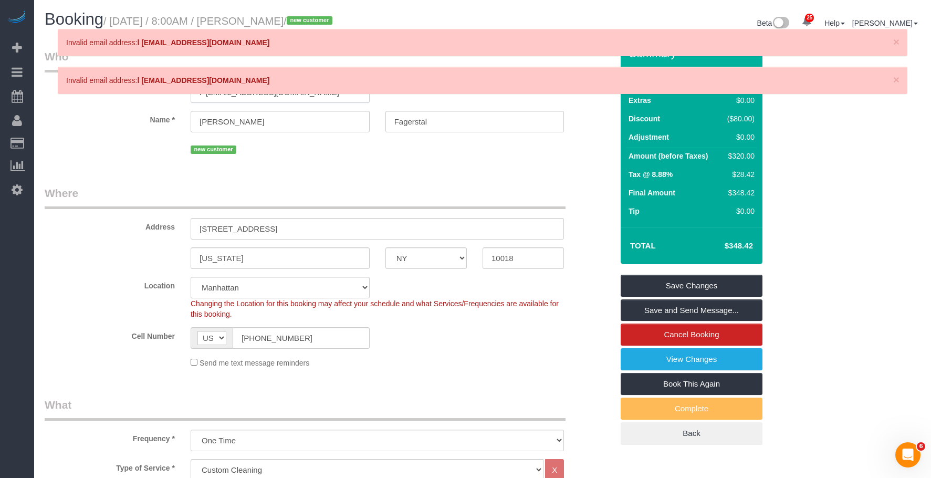
type input "lI [EMAIL_ADDRESS][DOMAIN_NAME]"
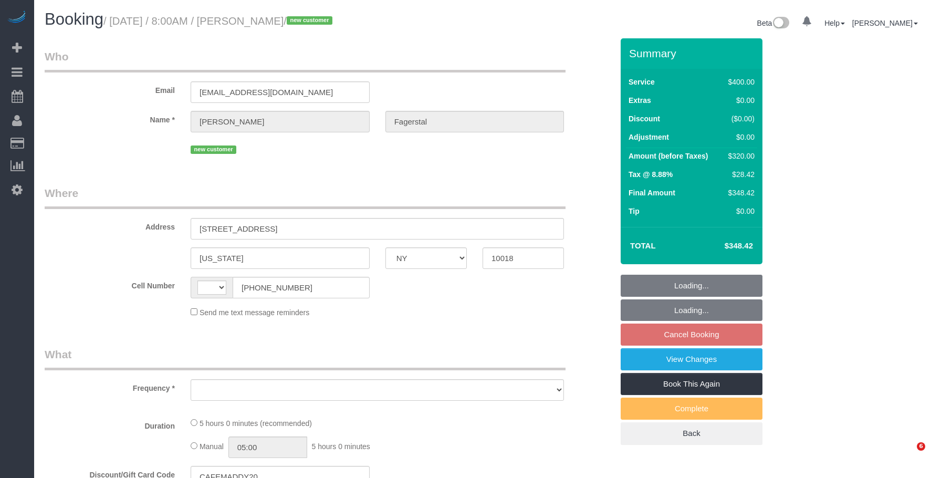
select select "NY"
select select "object:562"
drag, startPoint x: 300, startPoint y: 89, endPoint x: 141, endPoint y: 83, distance: 159.2
click at [140, 83] on div "Email losbamb24@gmail.com" at bounding box center [329, 76] width 584 height 54
select select "spot1"
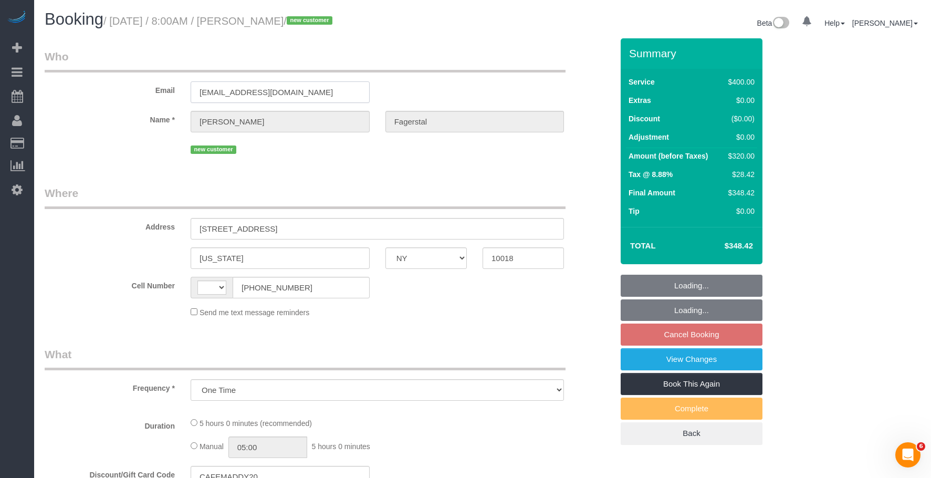
select select "string:stripe-pm_1SAgBp4VGloSiKo7GebCEJYy"
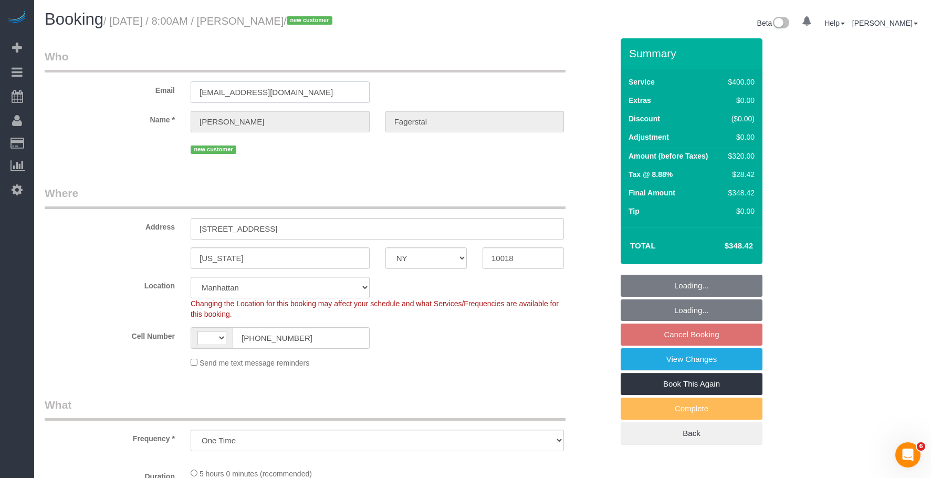
select select "string:[GEOGRAPHIC_DATA]"
select select "300"
select select "spot59"
select select "number:89"
select select "number:90"
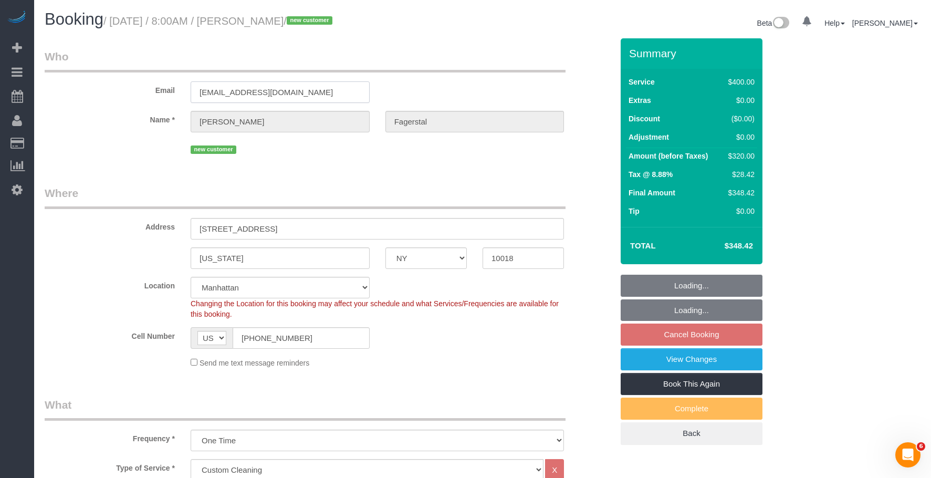
select select "number:15"
select select "number:5"
select select "object:1525"
click at [352, 228] on input "[STREET_ADDRESS]" at bounding box center [377, 229] width 373 height 22
paste input "losbamb24@gmail.com"
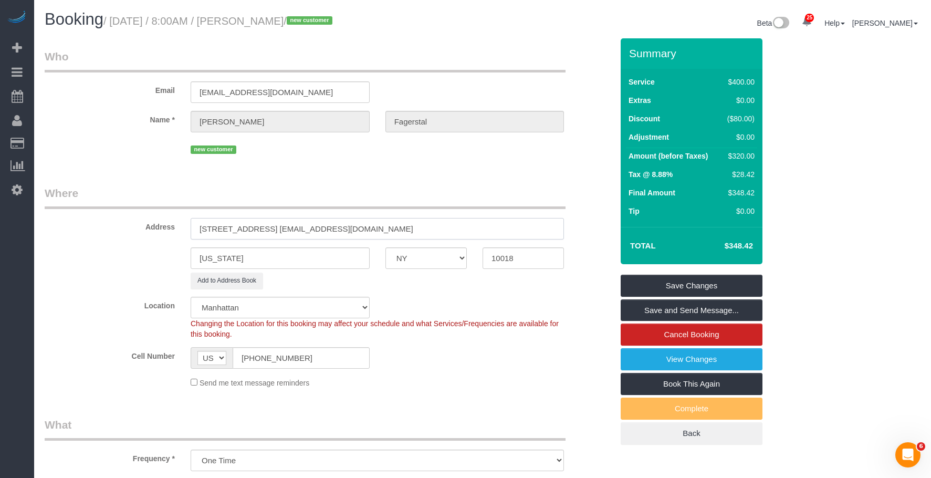
drag, startPoint x: 315, startPoint y: 229, endPoint x: 428, endPoint y: 223, distance: 113.6
click at [428, 223] on input "320 West 38th Street, Apt. 1129 losbamb24@gmail.com" at bounding box center [377, 229] width 373 height 22
click at [416, 229] on input "320 West 38th Street, Apt. 1129 losbamb24@gmail.com" at bounding box center [377, 229] width 373 height 22
drag, startPoint x: 313, startPoint y: 229, endPoint x: 414, endPoint y: 228, distance: 100.8
click at [414, 228] on input "320 West 38th Street, Apt. 1129 losbamb24@gmail.com" at bounding box center [377, 229] width 373 height 22
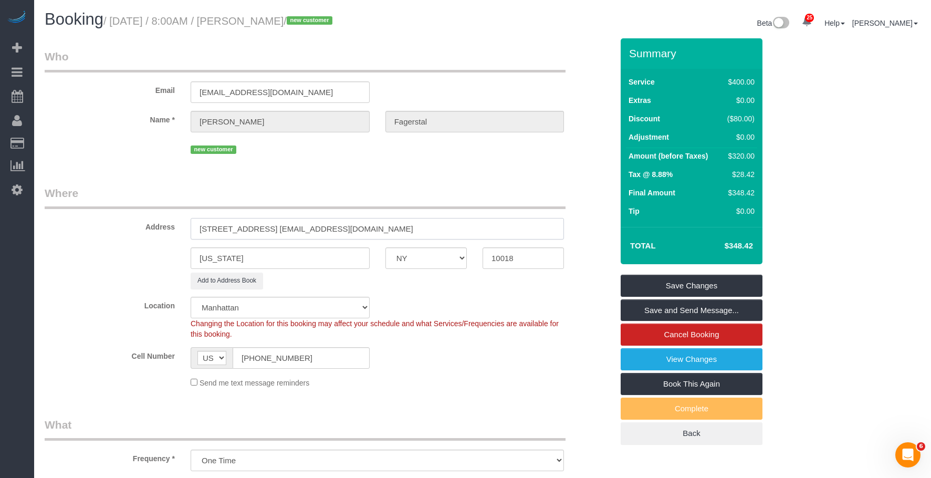
paste input "text"
drag, startPoint x: 315, startPoint y: 230, endPoint x: 340, endPoint y: 231, distance: 25.2
click at [316, 230] on input "320 West 38th Street, Apt. 1129 losbamb24@gmail.com" at bounding box center [377, 229] width 373 height 22
click at [315, 230] on input "320 West 38th Street, Apt. 1129 l osbamb24@gmail.com" at bounding box center [377, 229] width 373 height 22
type input "320 West 38th Street, Apt. 1129 lII osbamb24@gmail.com"
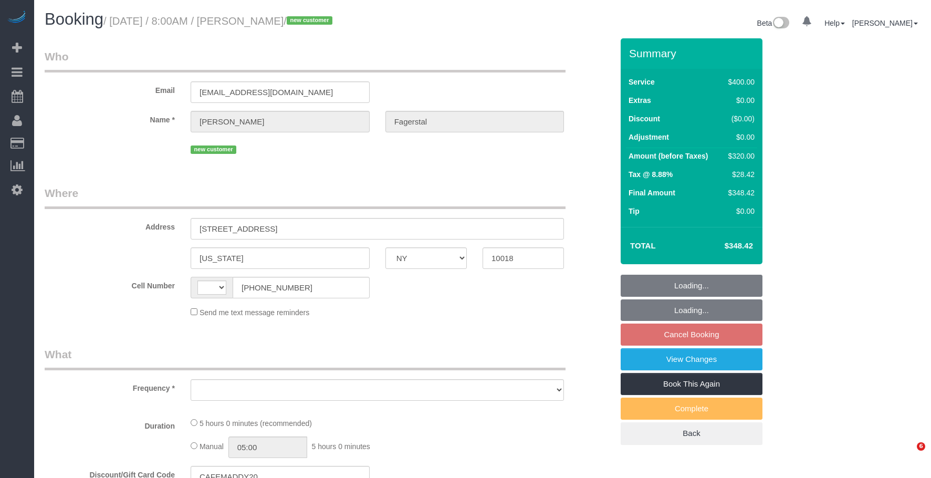
select select "NY"
select select "string:[GEOGRAPHIC_DATA]"
select select "object:809"
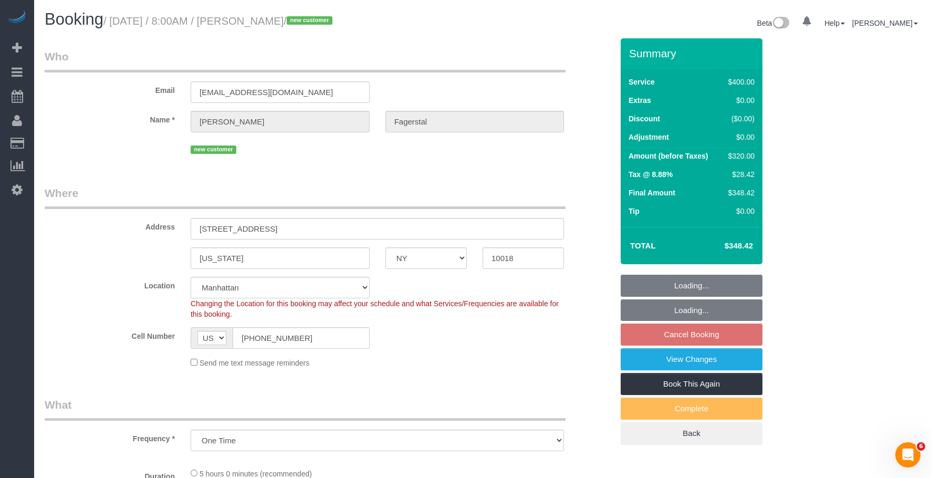
select select "string:stripe-pm_1SAgBp4VGloSiKo7GebCEJYy"
select select "object:960"
select select "number:89"
select select "number:90"
select select "number:15"
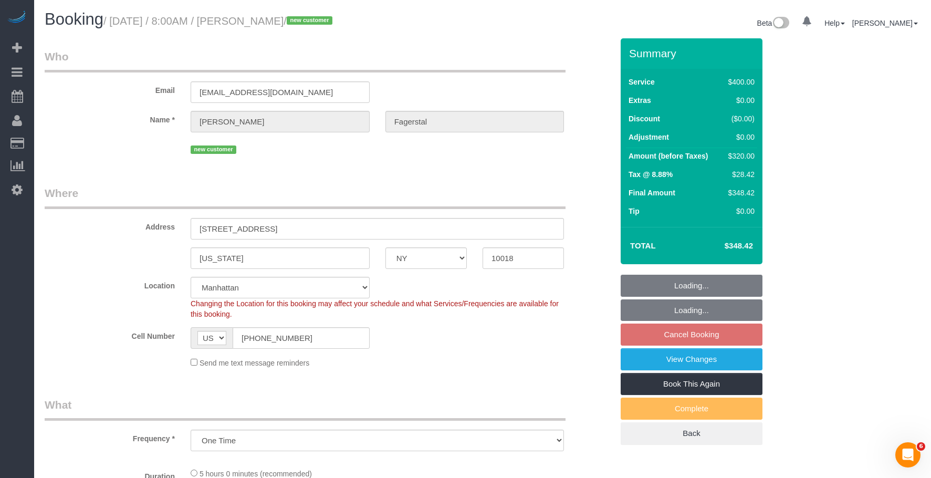
select select "number:5"
select select "300"
select select "spot1"
drag, startPoint x: 305, startPoint y: 102, endPoint x: 82, endPoint y: 69, distance: 225.1
click at [82, 69] on fieldset "Who Email [EMAIL_ADDRESS][DOMAIN_NAME] Name * [PERSON_NAME][GEOGRAPHIC_DATA] ne…" at bounding box center [329, 107] width 568 height 116
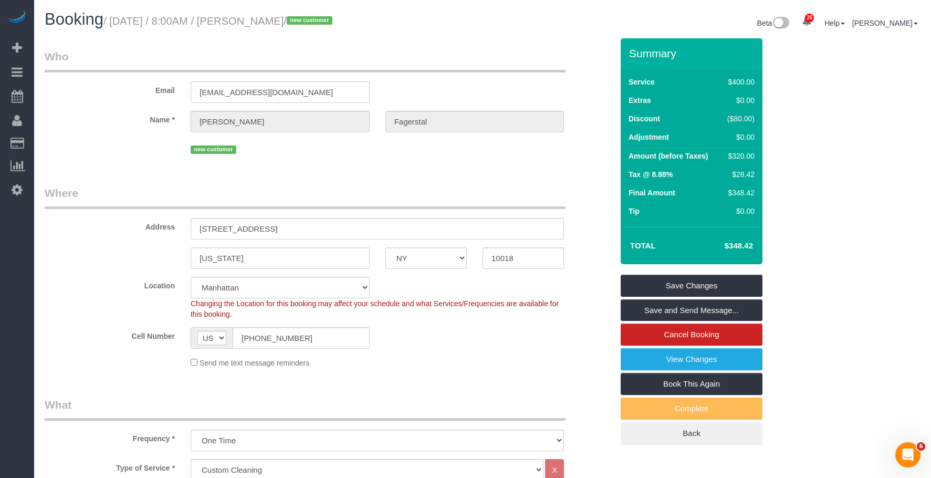
click at [502, 65] on legend "Who" at bounding box center [305, 61] width 521 height 24
click at [698, 362] on link "View Changes" at bounding box center [692, 359] width 142 height 22
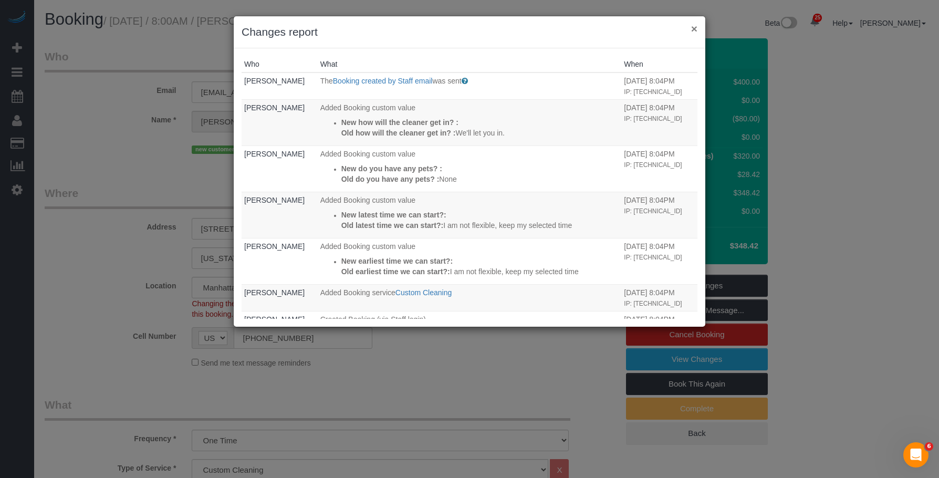
click at [695, 30] on button "×" at bounding box center [694, 28] width 6 height 11
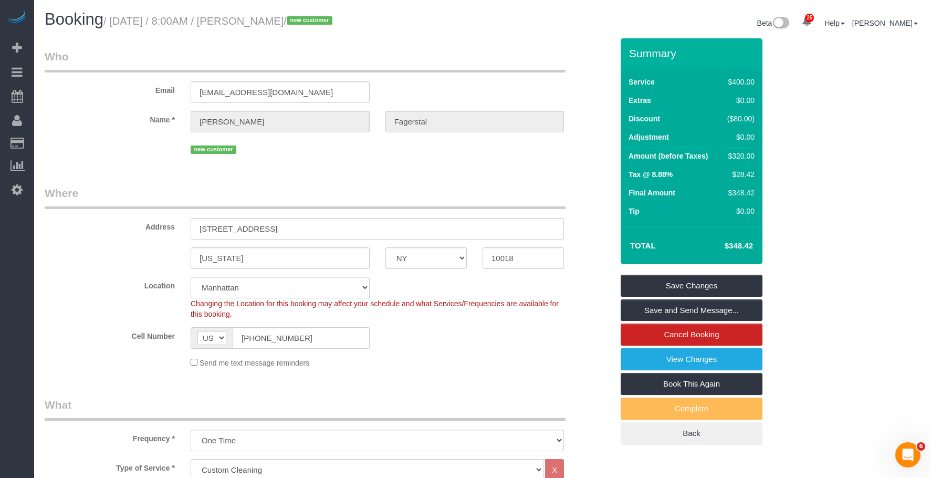
click at [428, 199] on legend "Where" at bounding box center [305, 197] width 521 height 24
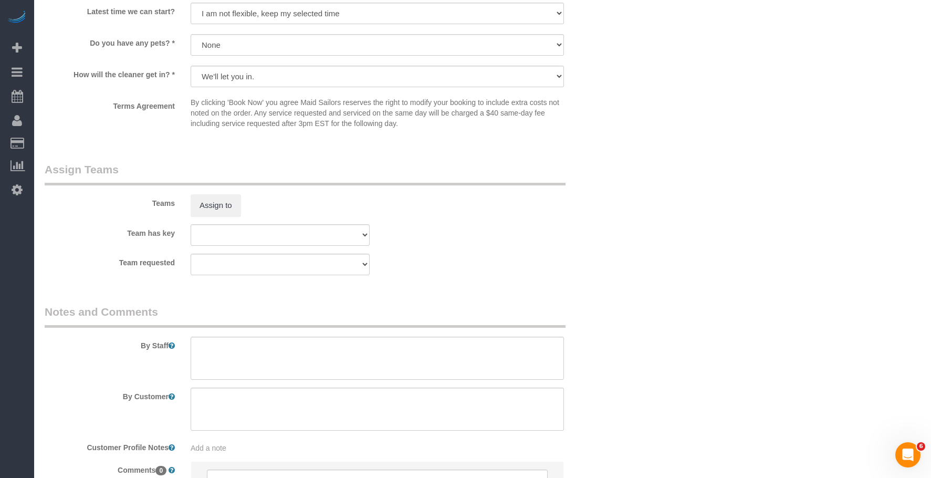
scroll to position [1128, 0]
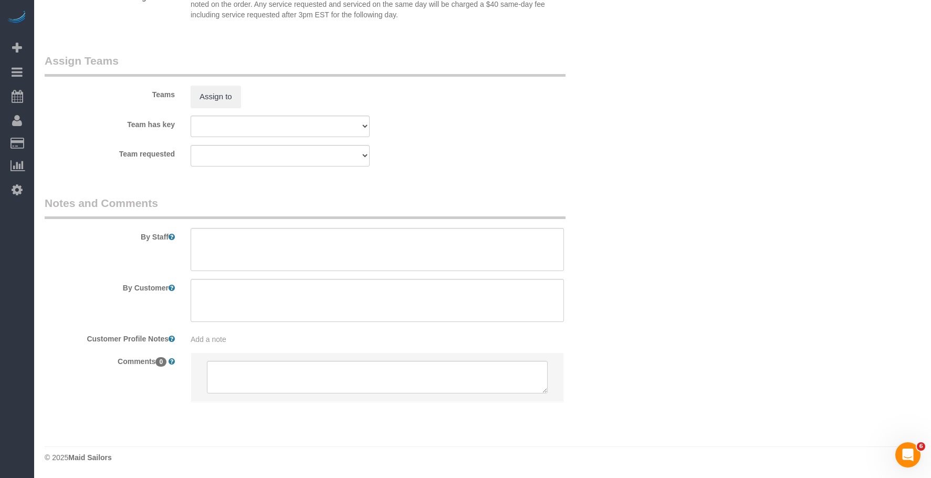
click at [578, 112] on sui-booking-teams "Teams Assign to Team has key 000- [PERSON_NAME] 000 - Partnerships 000 - TEAM J…" at bounding box center [329, 109] width 568 height 113
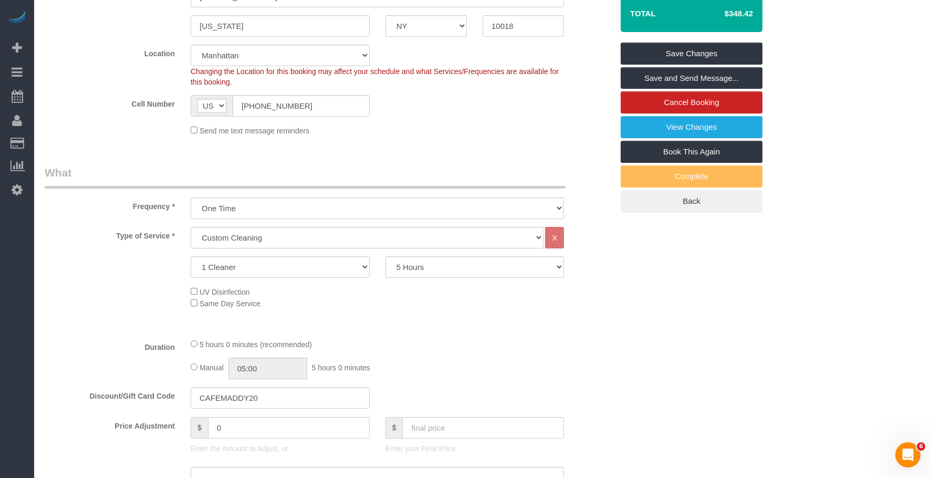
scroll to position [78, 0]
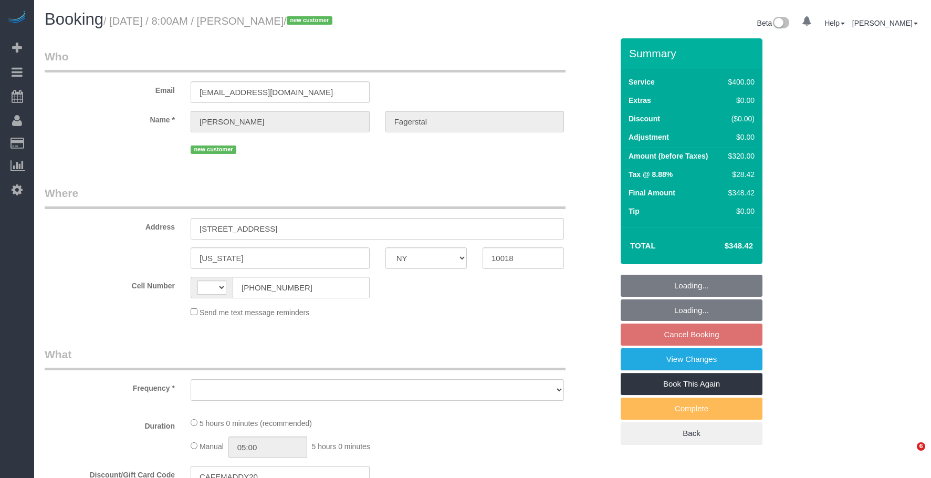
select select "NY"
select select "string:[GEOGRAPHIC_DATA]"
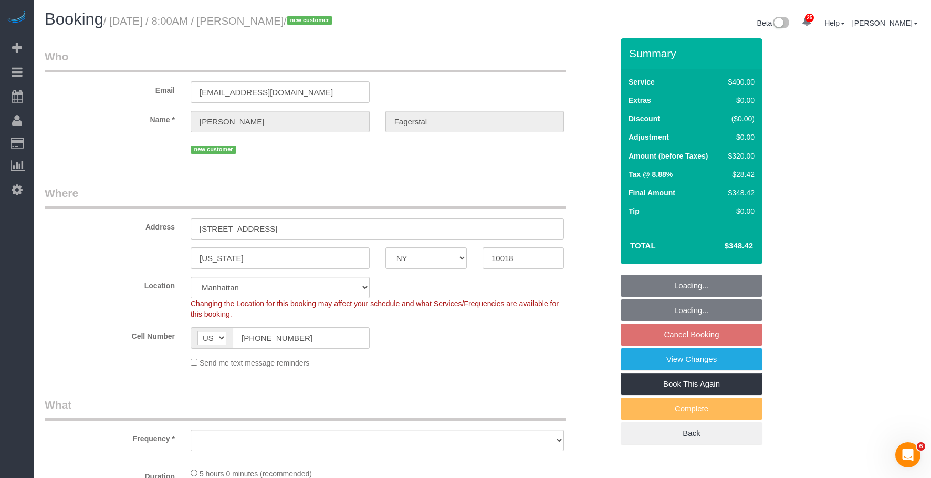
click at [488, 61] on legend "Who" at bounding box center [305, 61] width 521 height 24
select select "number:89"
select select "number:90"
select select "number:15"
select select "number:5"
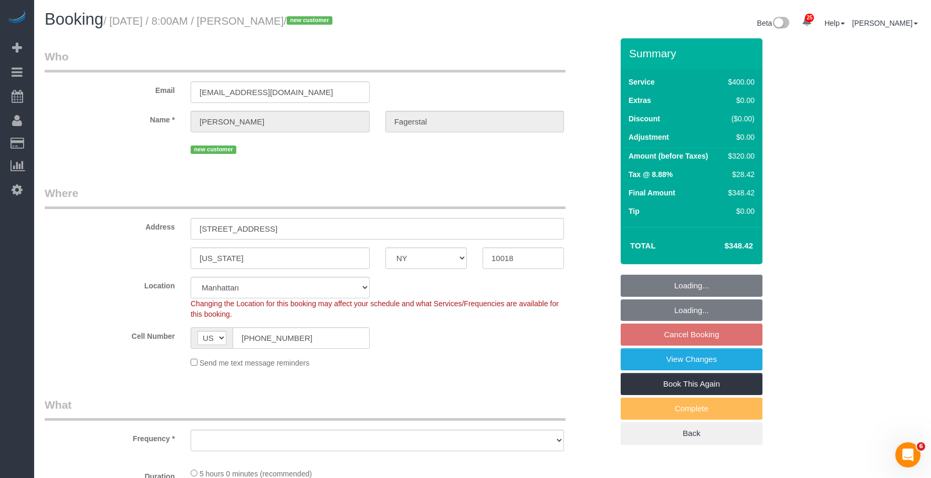
select select "object:956"
select select "string:stripe-pm_1SAgBp4VGloSiKo7GebCEJYy"
select select "spot1"
select select "object:1525"
select select "300"
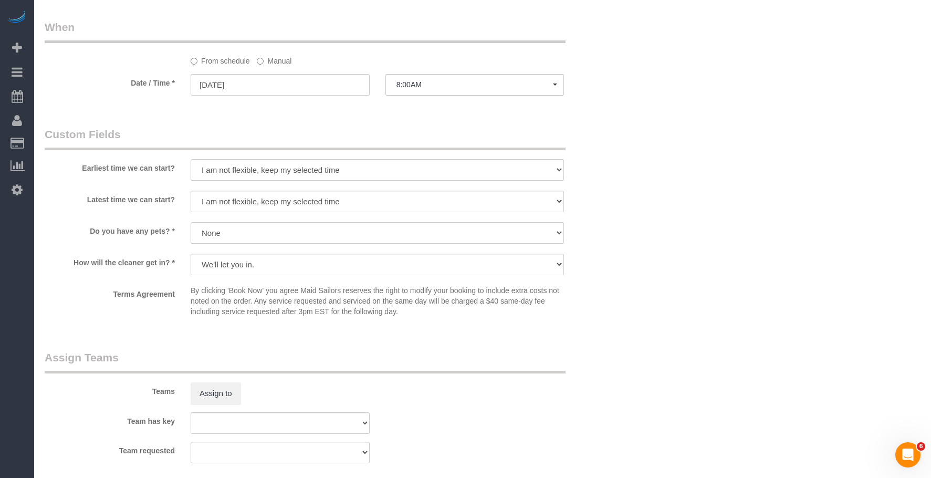
scroll to position [893, 0]
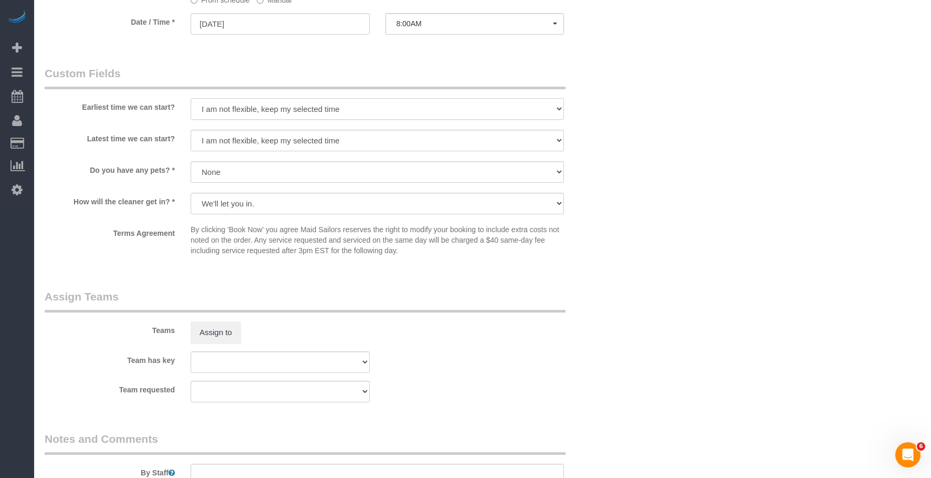
click at [334, 114] on select "I am not flexible, keep my selected time 8:00 AM 9:00 AM 10:00 AM 11:00 AM 12:0…" at bounding box center [377, 109] width 373 height 22
select select "number:56"
click at [191, 98] on select "I am not flexible, keep my selected time 8:00 AM 9:00 AM 10:00 AM 11:00 AM 12:0…" at bounding box center [377, 109] width 373 height 22
drag, startPoint x: 352, startPoint y: 134, endPoint x: 350, endPoint y: 140, distance: 5.5
click at [352, 134] on select "I am not flexible, keep my selected time 8:00 AM 9:00 AM 10:00 AM 11:00 AM 12:0…" at bounding box center [377, 141] width 373 height 22
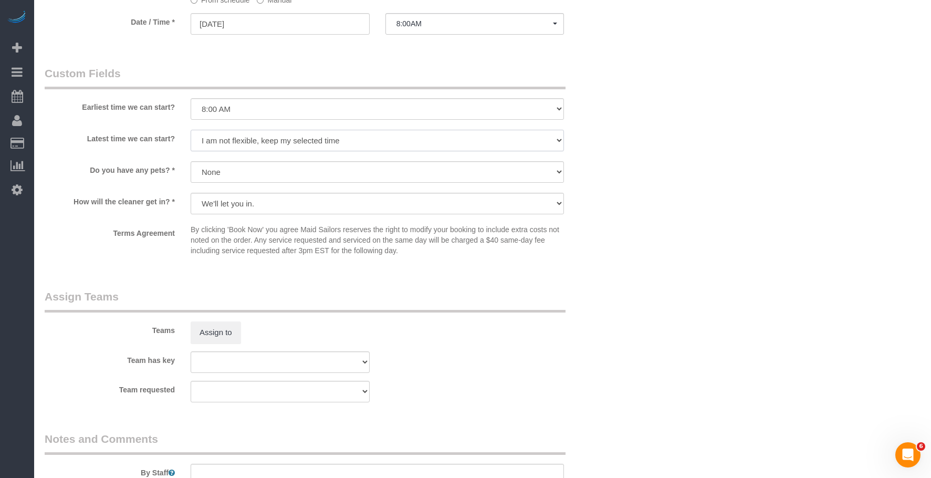
select select "number:70"
click at [191, 130] on select "I am not flexible, keep my selected time 8:00 AM 9:00 AM 10:00 AM 11:00 AM 12:0…" at bounding box center [377, 141] width 373 height 22
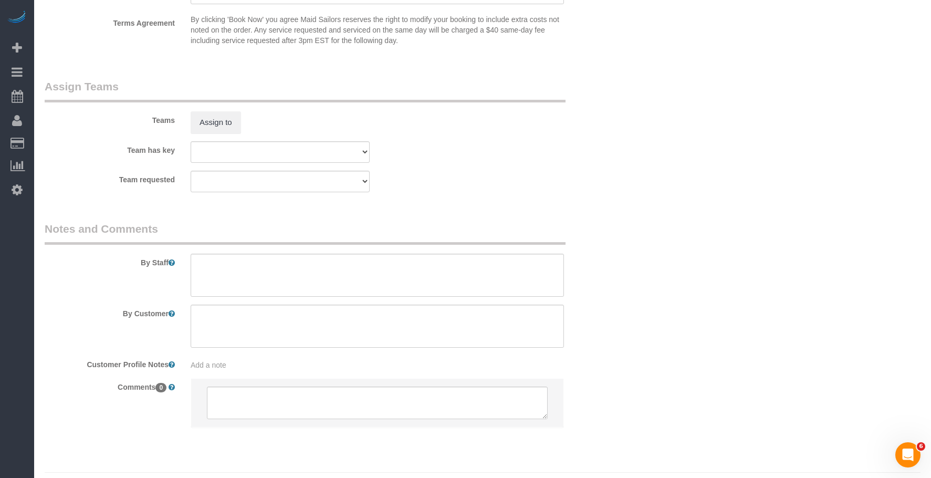
scroll to position [1128, 0]
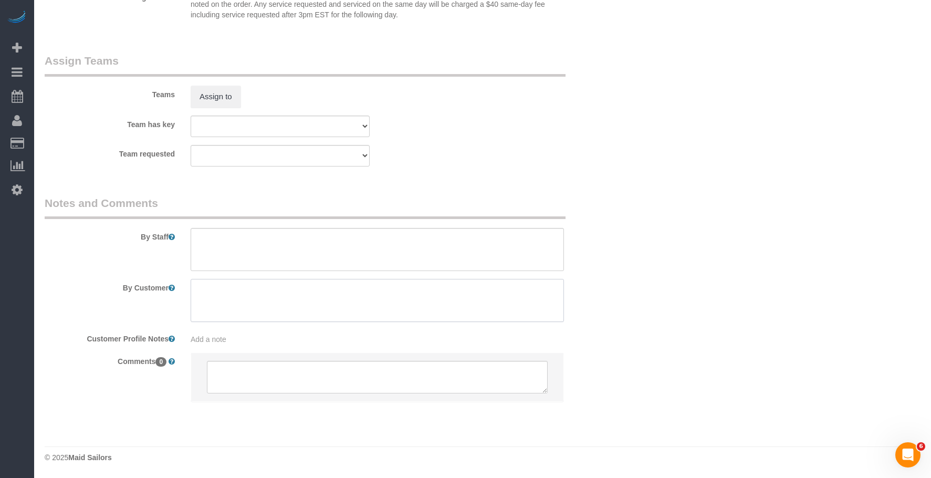
click at [282, 298] on textarea at bounding box center [377, 300] width 373 height 43
paste textarea "CLEANING TASK PRIORITIES (IN ORDER): 1. LAUNDRY Wash, dry, fold, and put away a…"
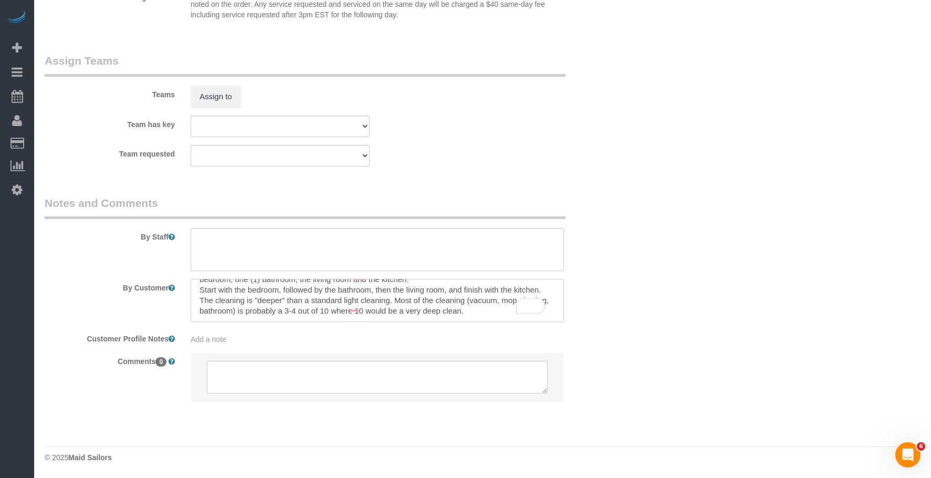
scroll to position [141, 0]
click at [360, 307] on textarea "To enrich screen reader interactions, please activate Accessibility in Grammarl…" at bounding box center [377, 300] width 373 height 43
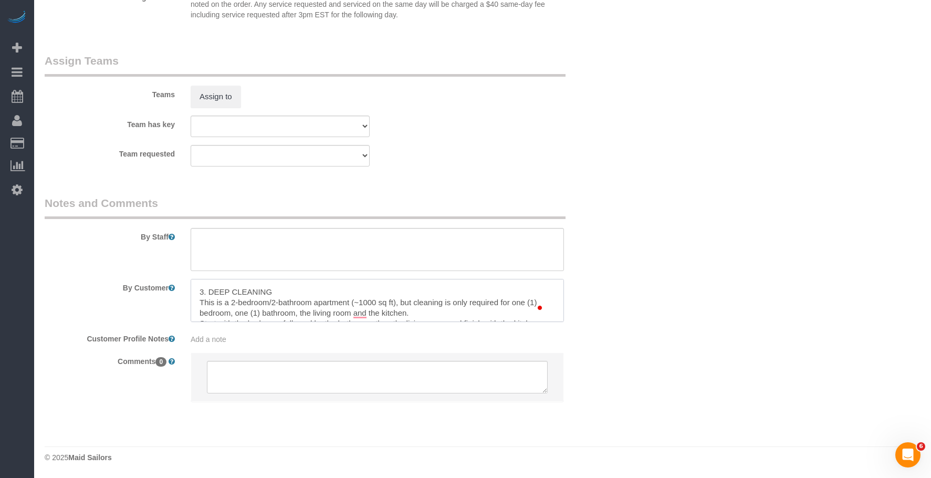
scroll to position [109, 0]
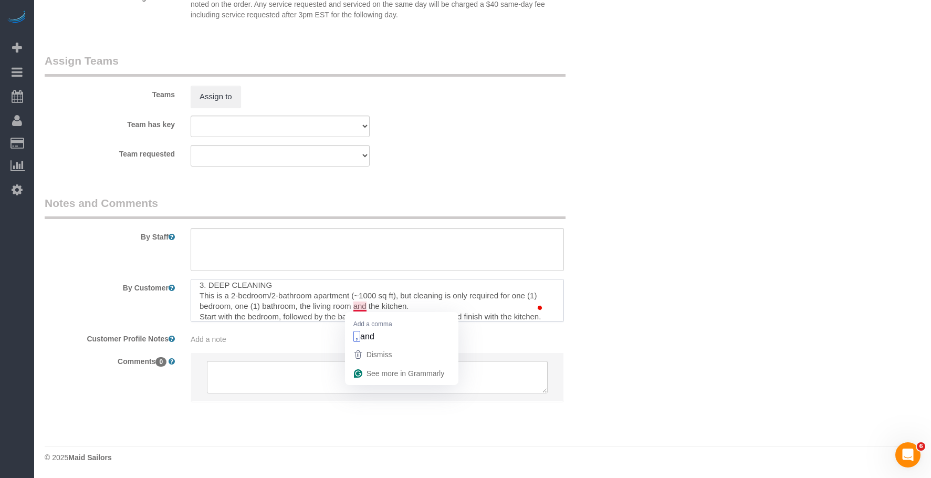
click at [351, 308] on textarea "To enrich screen reader interactions, please activate Accessibility in Grammarl…" at bounding box center [377, 300] width 373 height 43
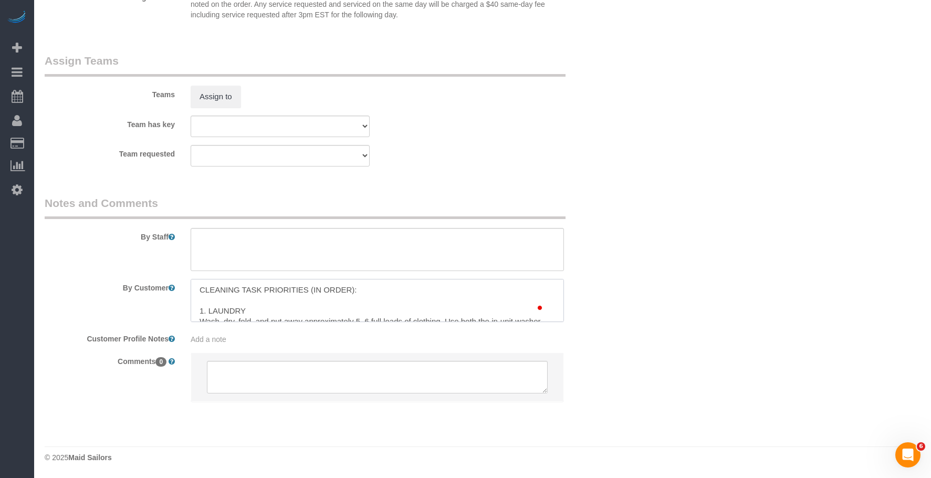
scroll to position [0, 0]
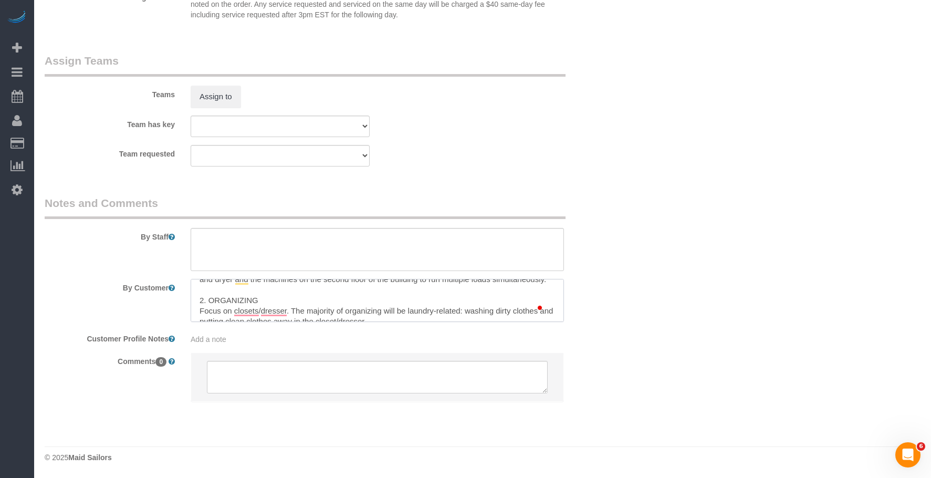
click at [233, 309] on textarea "To enrich screen reader interactions, please activate Accessibility in Grammarl…" at bounding box center [377, 300] width 373 height 43
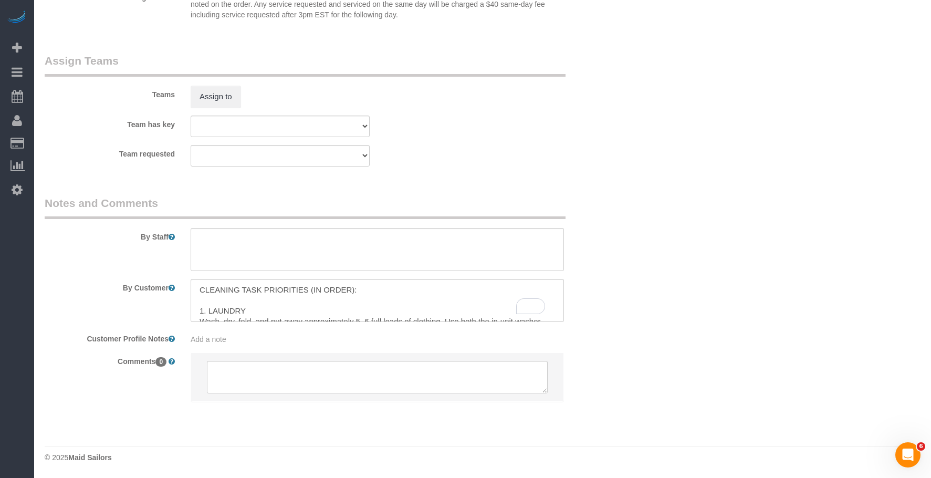
click at [606, 174] on fieldset "Assign Teams Teams Assign to Team has key 000- [PERSON_NAME] 000 - Partnerships…" at bounding box center [329, 113] width 568 height 121
drag, startPoint x: 666, startPoint y: 50, endPoint x: 671, endPoint y: 45, distance: 7.4
drag, startPoint x: 361, startPoint y: 290, endPoint x: 221, endPoint y: 272, distance: 141.3
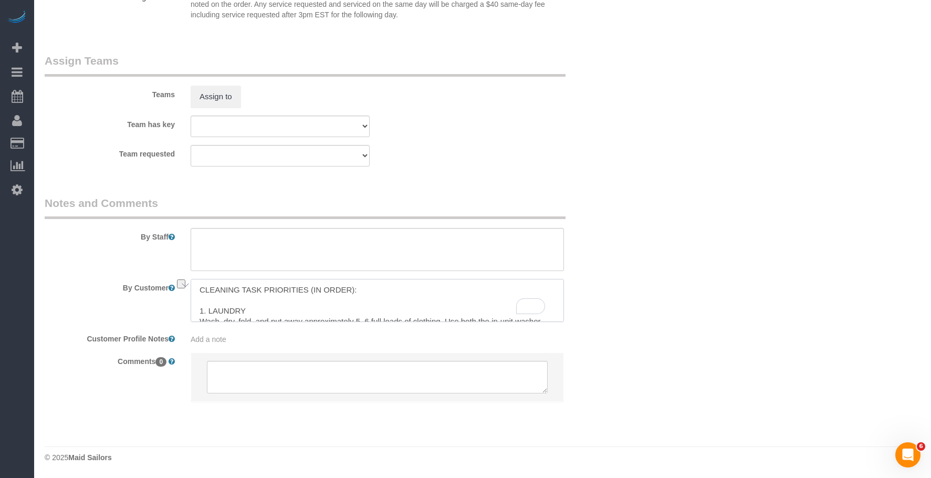
click at [154, 271] on sui-booking-comments "By Staff By Customer Customer Profile Notes Add a note Comments 0" at bounding box center [329, 303] width 568 height 217
paste textarea "leaning Task Priorities"
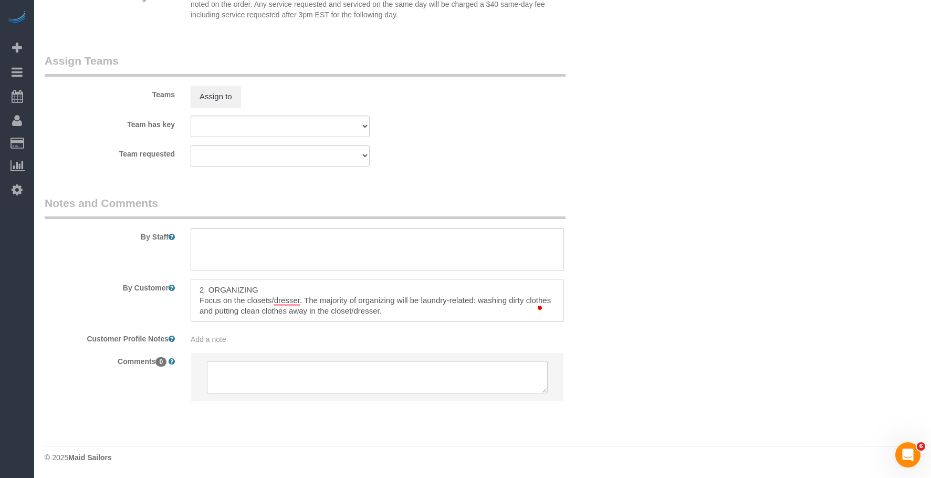
click at [239, 299] on textarea "To enrich screen reader interactions, please activate Accessibility in Grammarl…" at bounding box center [377, 300] width 373 height 43
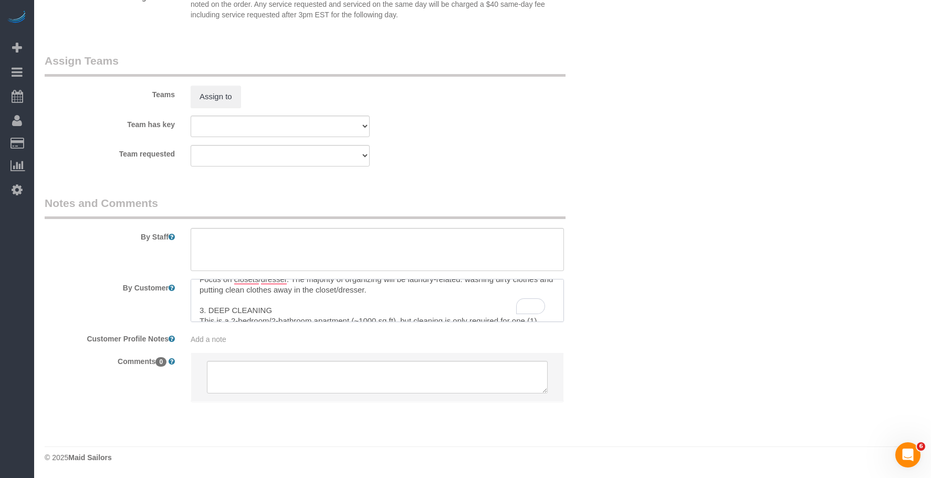
scroll to position [98, 0]
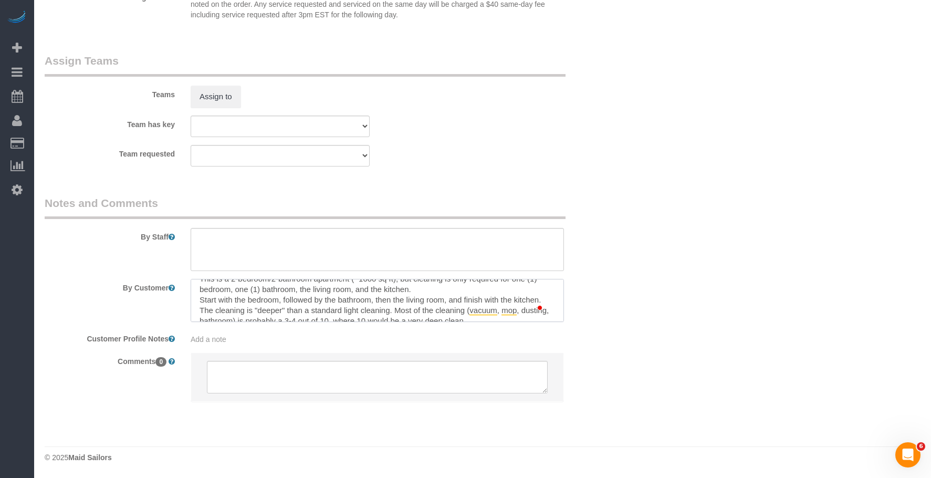
click at [197, 302] on textarea "To enrich screen reader interactions, please activate Accessibility in Grammarl…" at bounding box center [377, 300] width 373 height 43
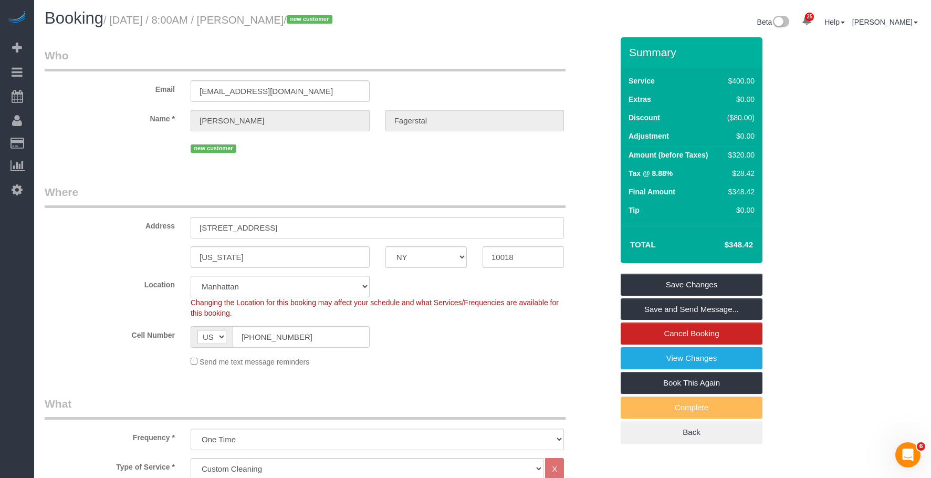
scroll to position [0, 0]
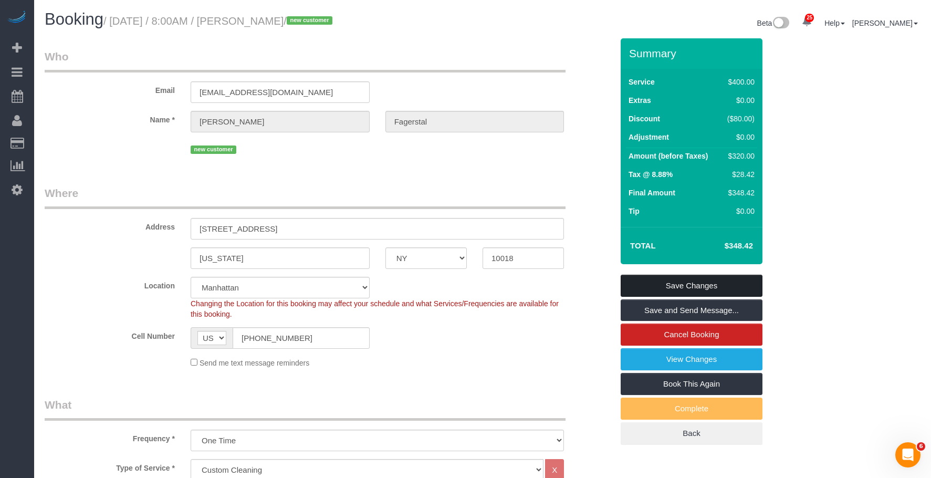
type textarea "Cleaning Task Priorities (IN ORDER): 1. LAUNDRY Wash, dry, fold, and put away a…"
click at [733, 282] on link "Save Changes" at bounding box center [692, 286] width 142 height 22
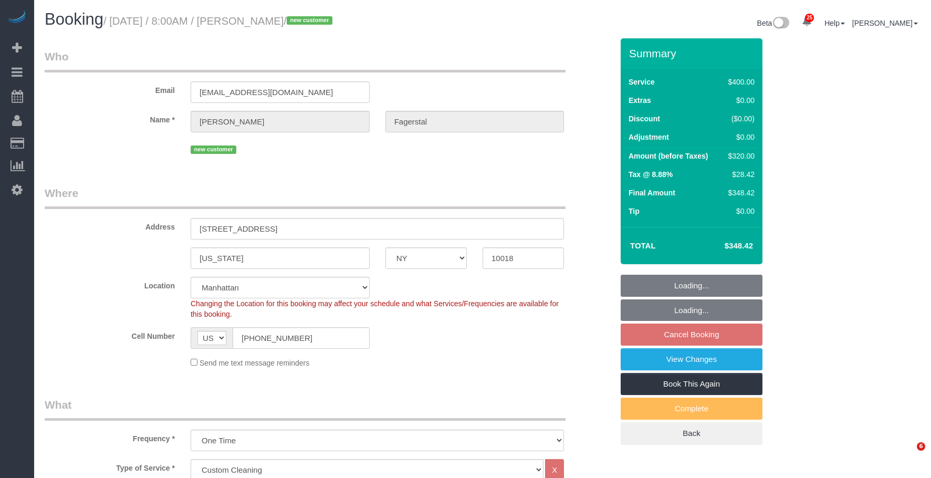
select select "NY"
select select "300"
select select "spot1"
select select "number:56"
select select "number:70"
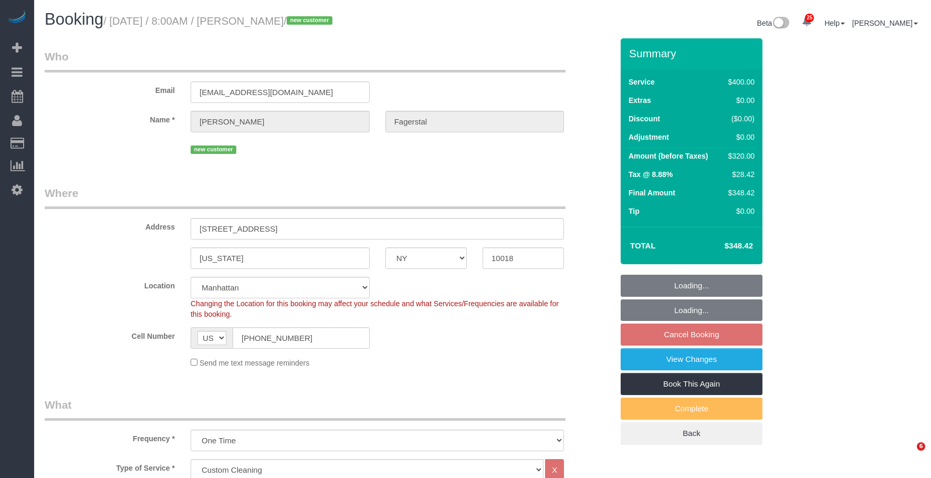
select select "number:15"
select select "number:5"
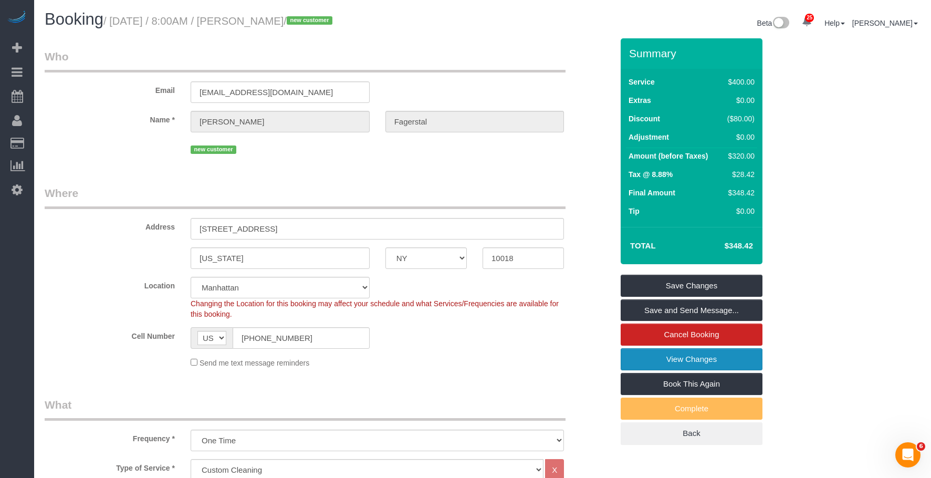
click at [668, 357] on link "View Changes" at bounding box center [692, 359] width 142 height 22
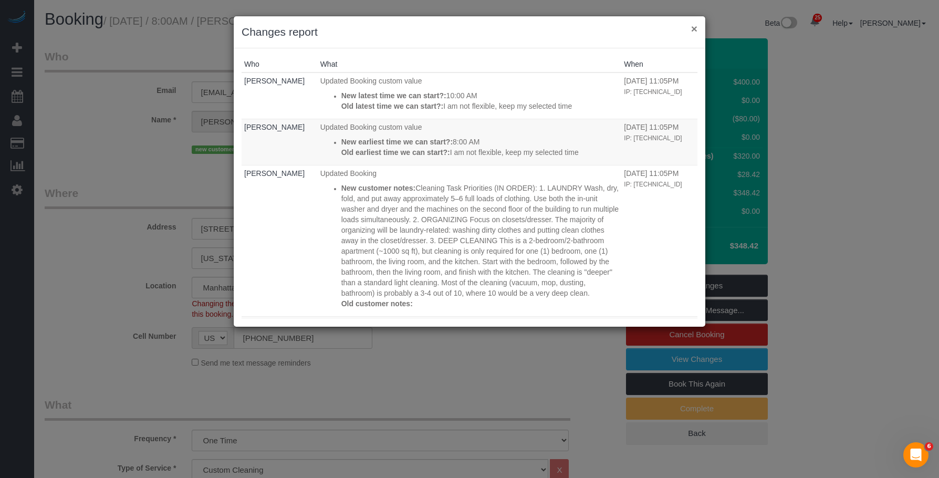
click at [695, 30] on button "×" at bounding box center [694, 28] width 6 height 11
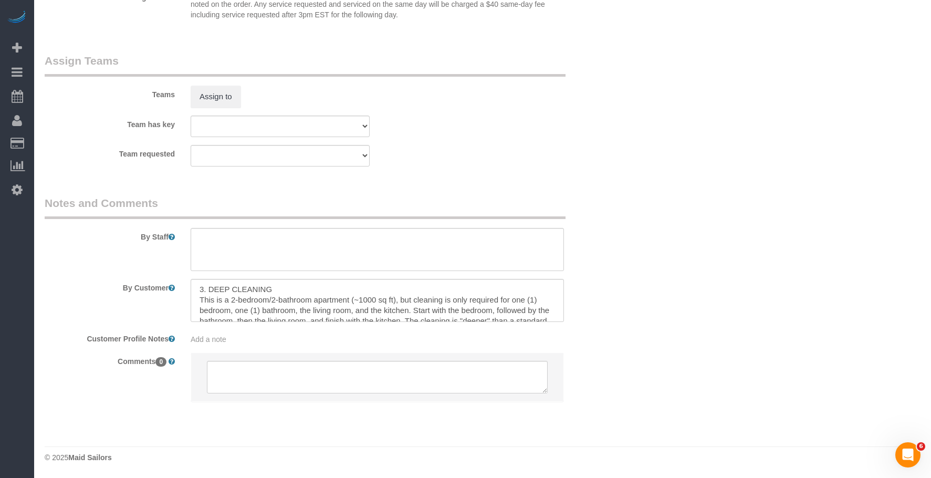
scroll to position [136, 0]
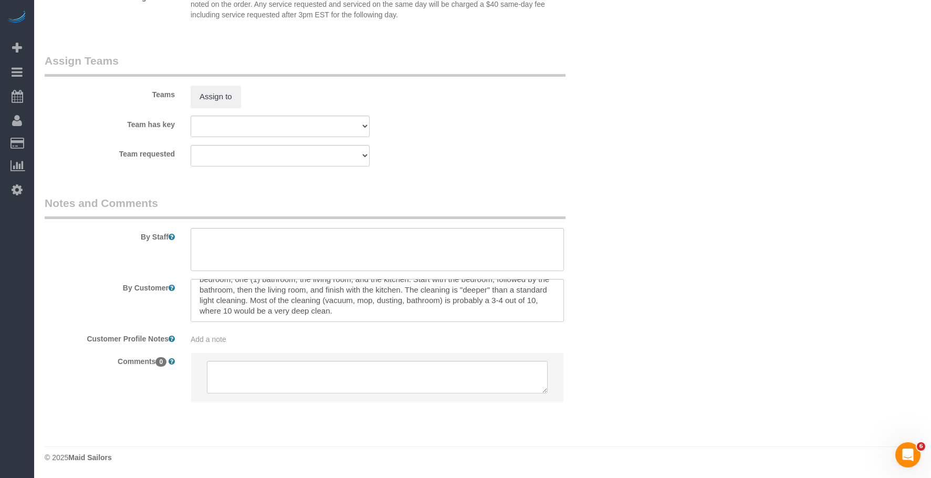
click at [539, 139] on sui-booking-teams "Teams Assign to Team has key 000- Donna Mercado 000 - Partnerships 000 - TEAM J…" at bounding box center [329, 109] width 568 height 113
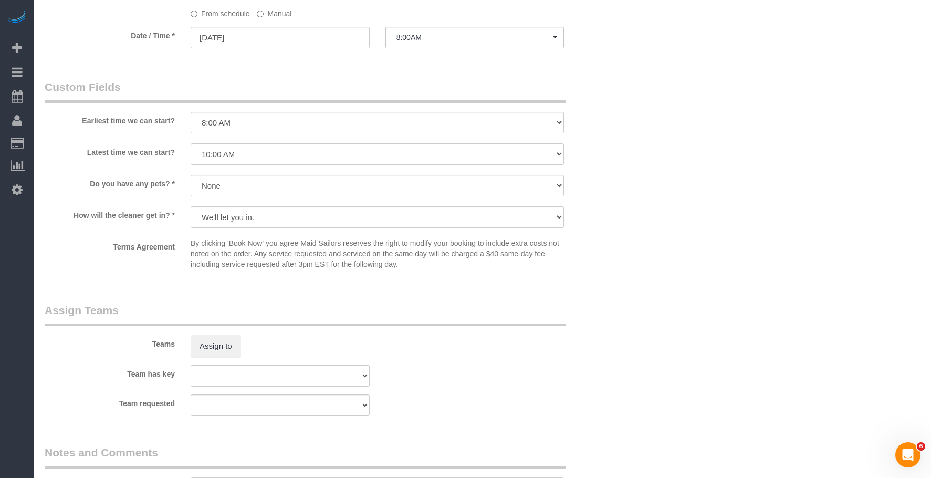
scroll to position [813, 0]
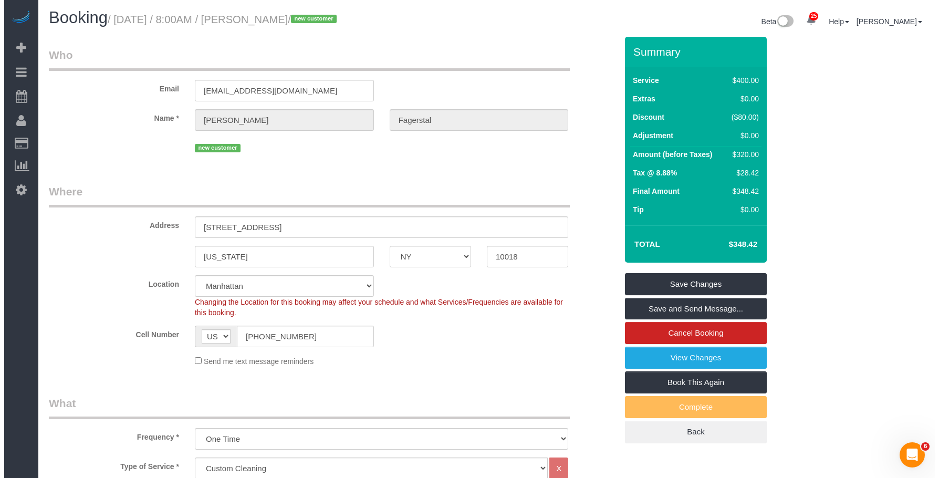
scroll to position [0, 0]
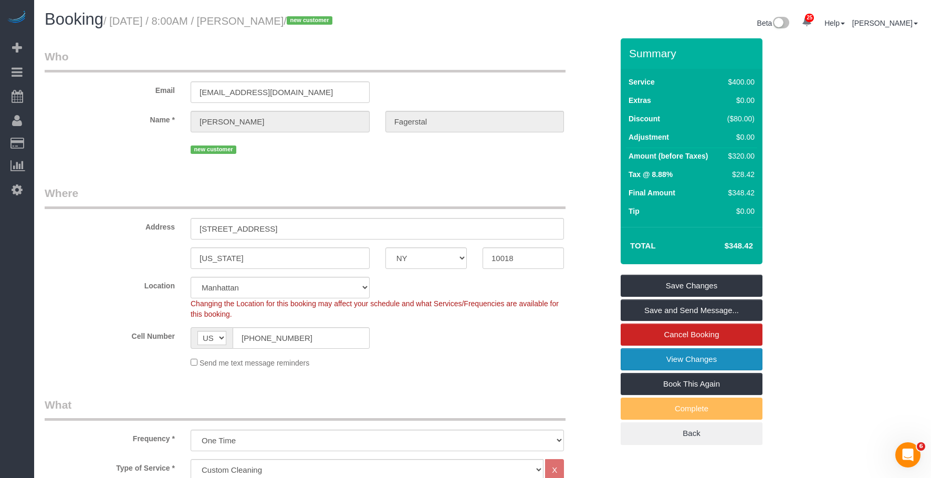
click at [636, 357] on link "View Changes" at bounding box center [692, 359] width 142 height 22
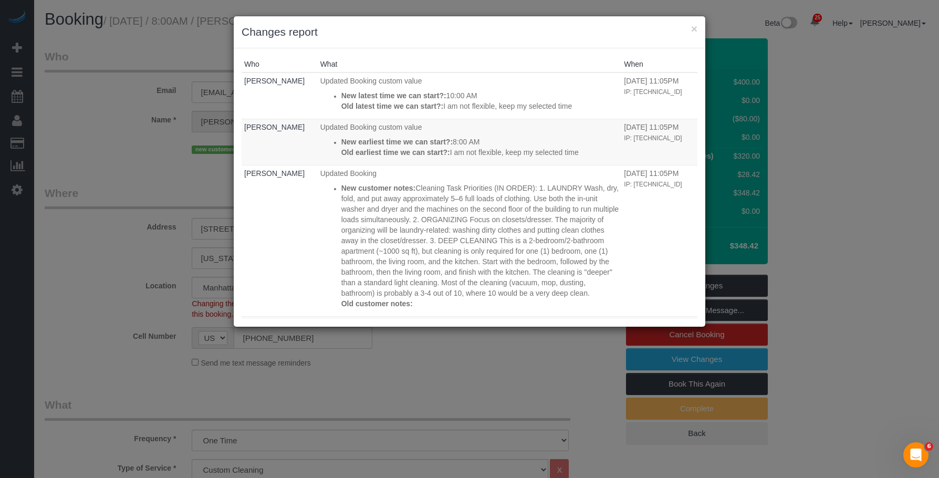
click at [688, 21] on div "× Changes report" at bounding box center [469, 32] width 471 height 32
click at [692, 24] on button "×" at bounding box center [694, 28] width 6 height 11
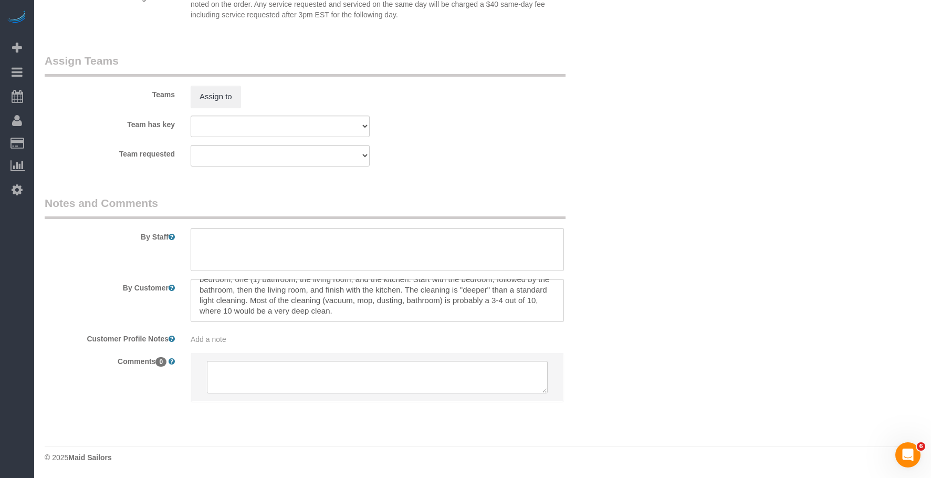
scroll to position [83, 0]
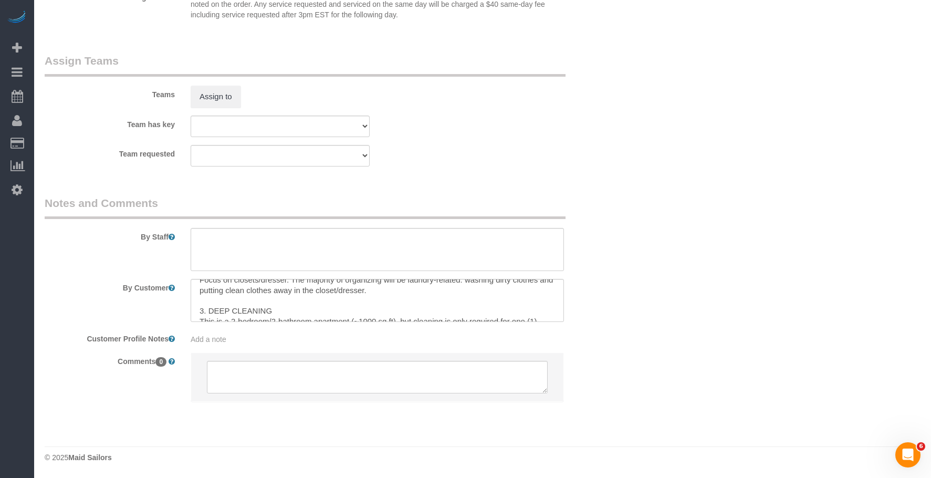
click at [570, 152] on div "Team requested 000- Donna Mercado 000 - Partnerships 000 - TEAM JOB 0 - Christo…" at bounding box center [329, 156] width 584 height 22
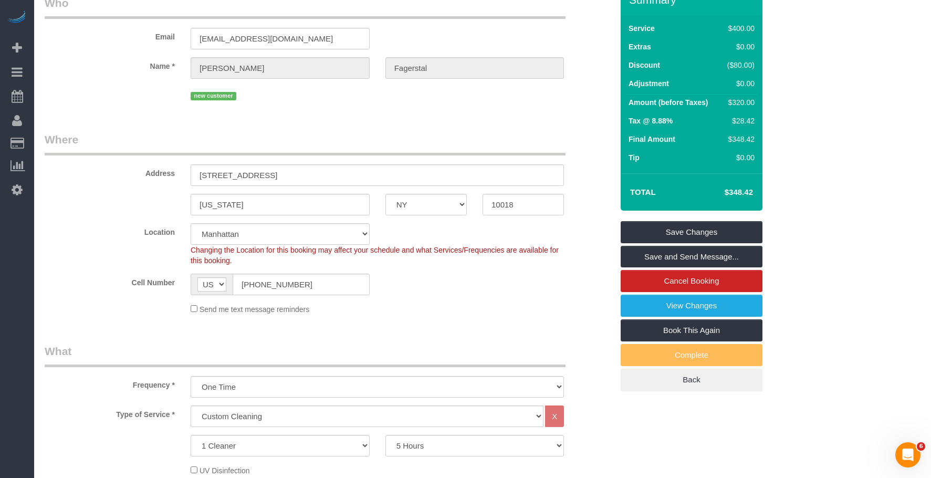
scroll to position [53, 0]
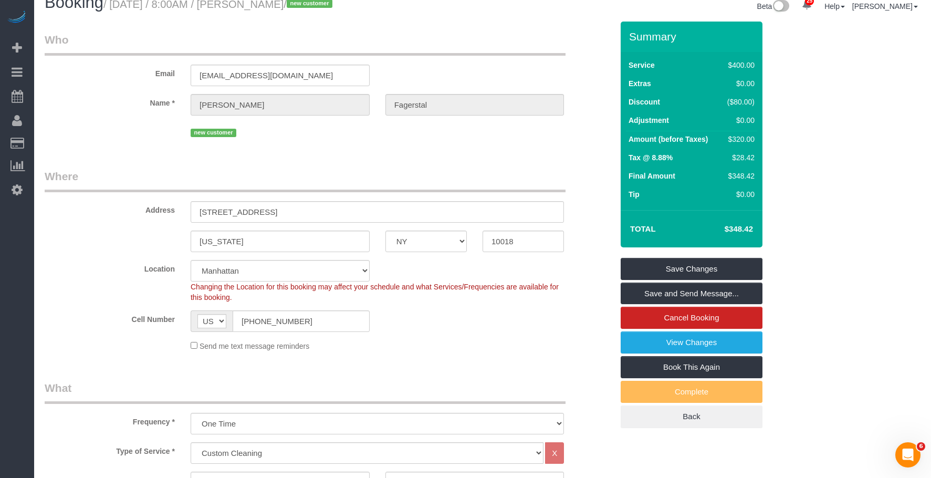
scroll to position [0, 0]
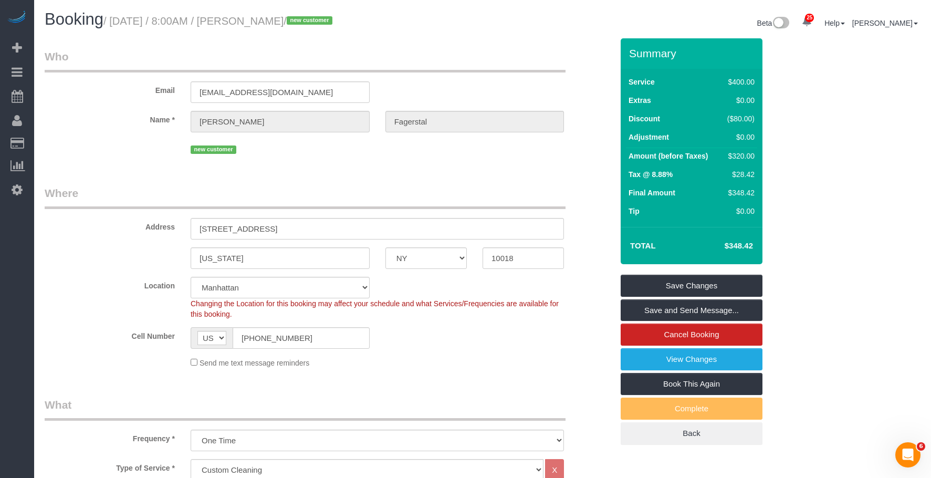
drag, startPoint x: 114, startPoint y: 23, endPoint x: 330, endPoint y: 23, distance: 216.3
click at [330, 23] on small "/ September 25, 2025 / 8:00AM / Carl Fagerstal / new customer" at bounding box center [219, 21] width 232 height 12
copy small "September 25, 2025 / 8:00AM / Carl Fagerstal"
click at [463, 202] on legend "Where" at bounding box center [305, 197] width 521 height 24
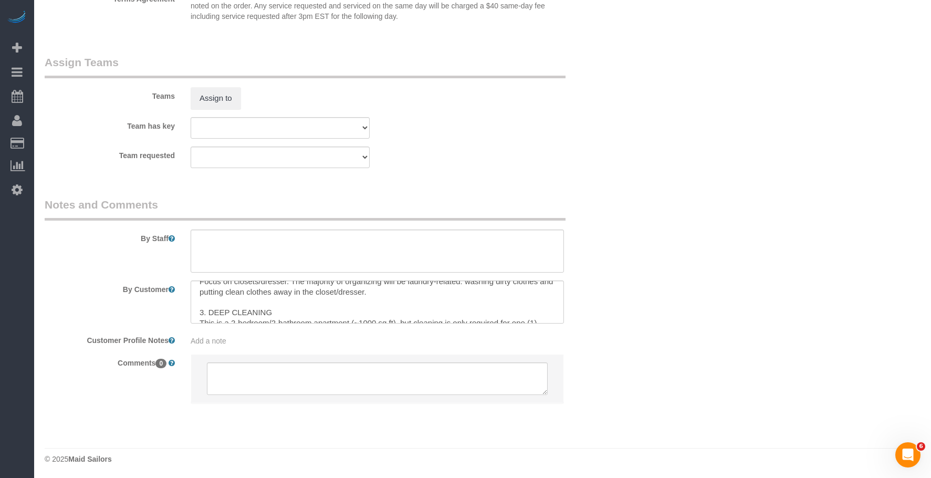
scroll to position [1128, 0]
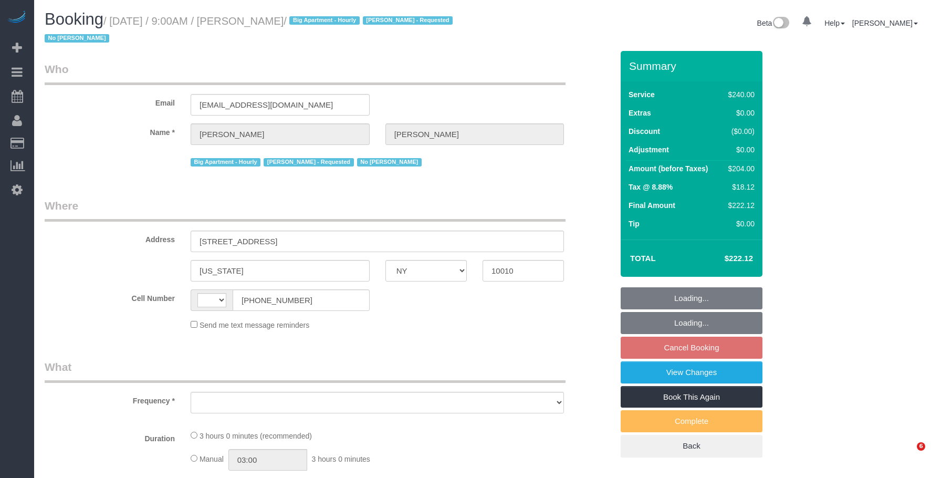
select select "NY"
select select "string:[GEOGRAPHIC_DATA]"
select select "object:825"
select select "number:57"
select select "number:70"
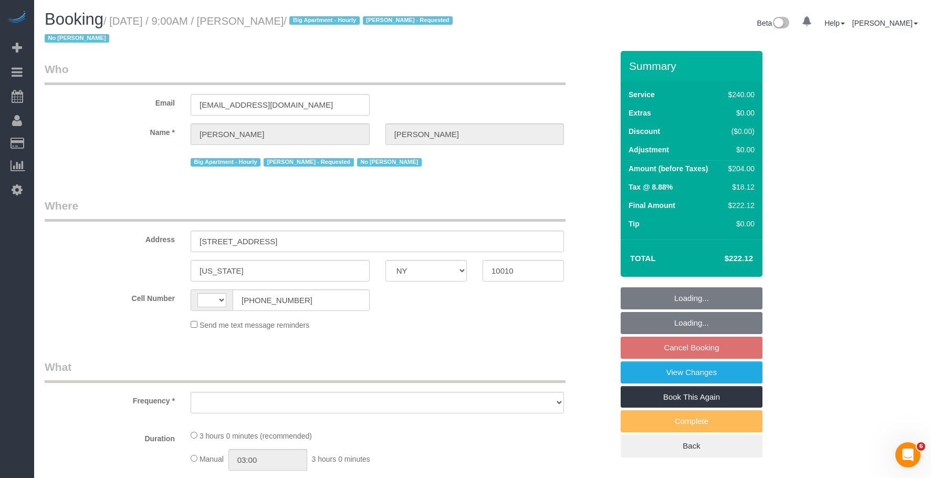
select select "number:15"
select select "number:6"
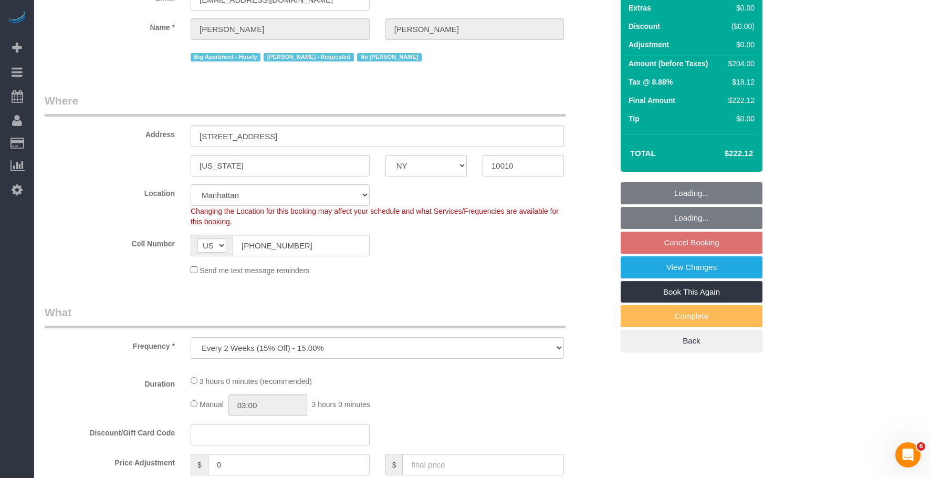
select select "string:stripe-pm_1QDZBB4VGloSiKo7sfVnv4L1"
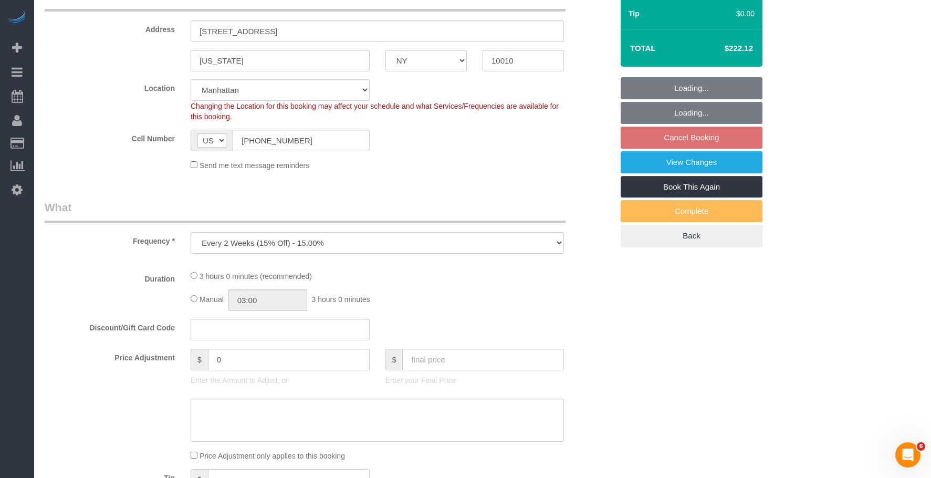
select select "180"
select select "spot2"
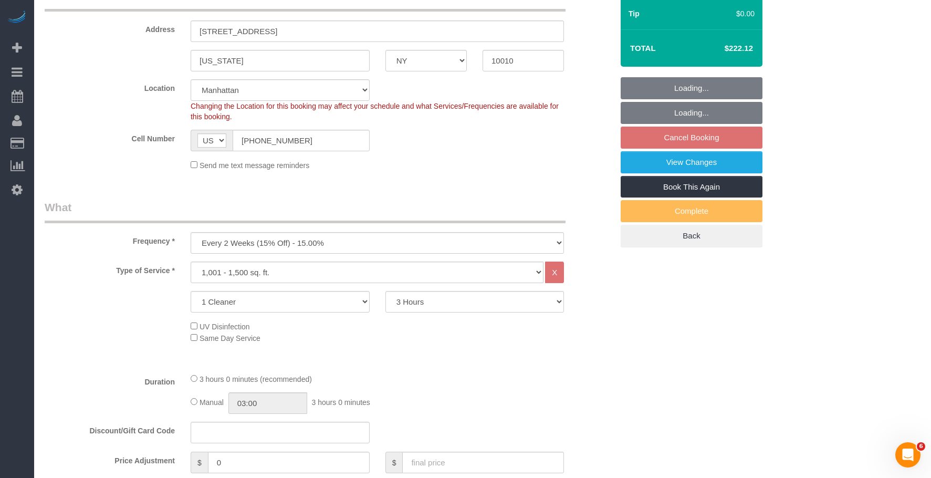
select select "object:1496"
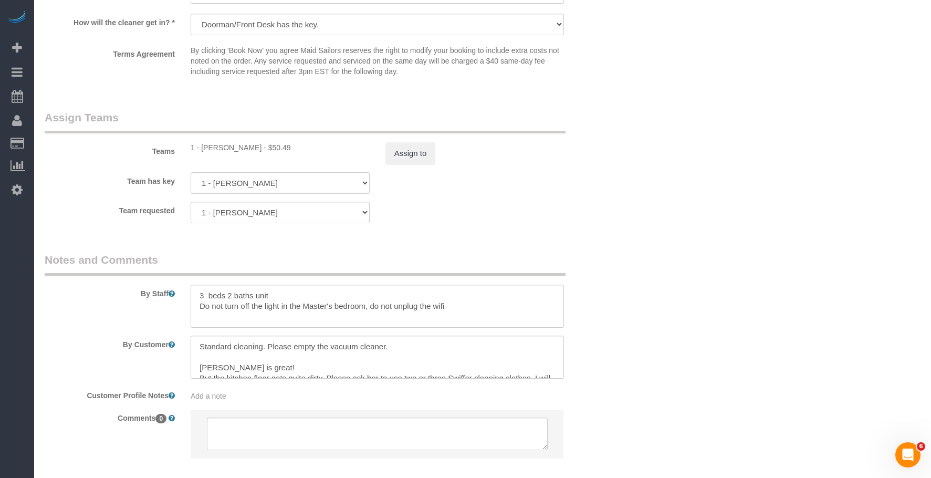
scroll to position [32, 0]
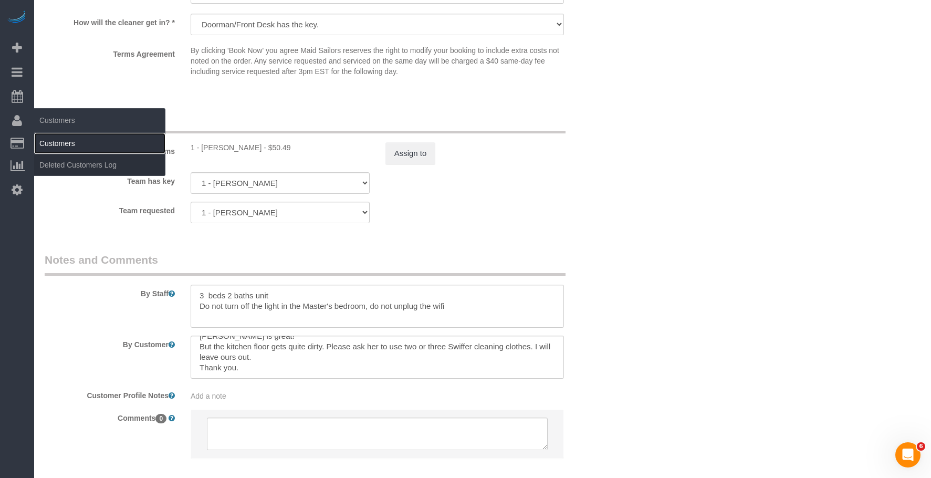
click at [71, 143] on link "Customers" at bounding box center [99, 143] width 131 height 21
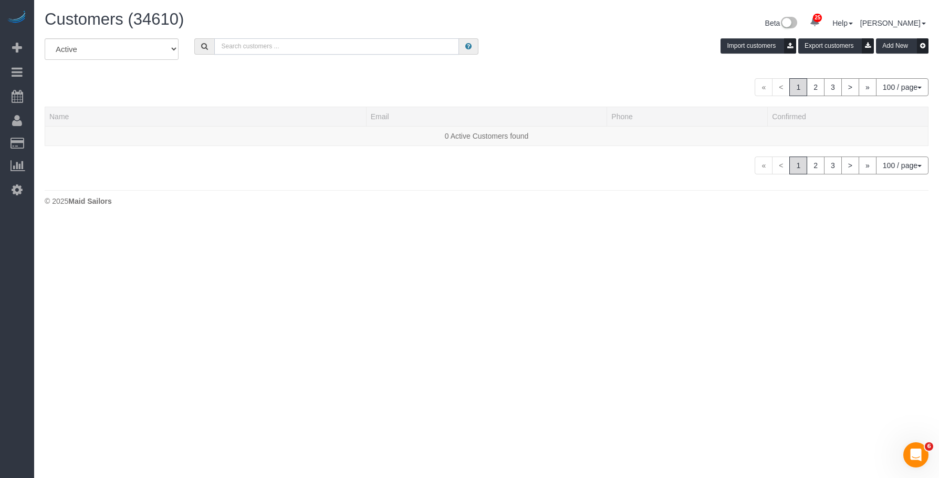
click at [263, 43] on input "text" at bounding box center [336, 46] width 245 height 16
paste input "[PERSON_NAME]"
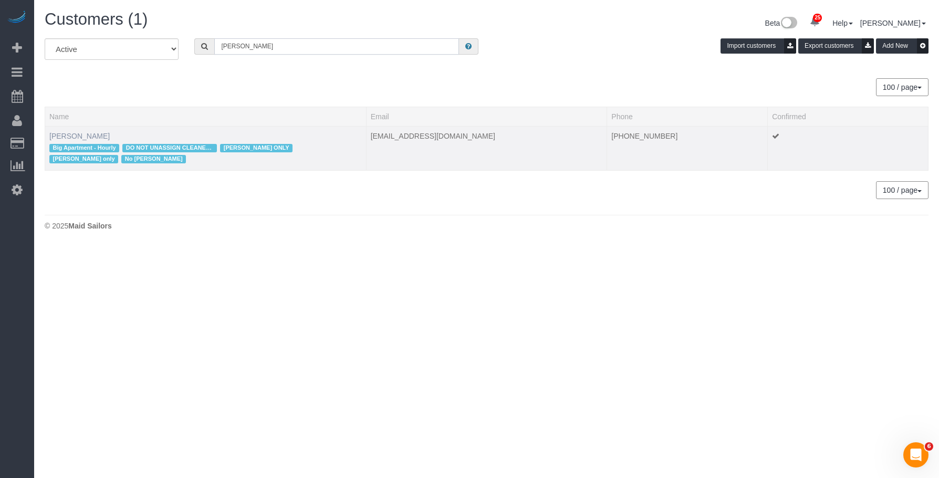
type input "[PERSON_NAME]"
click at [83, 135] on link "[PERSON_NAME]" at bounding box center [79, 136] width 60 height 8
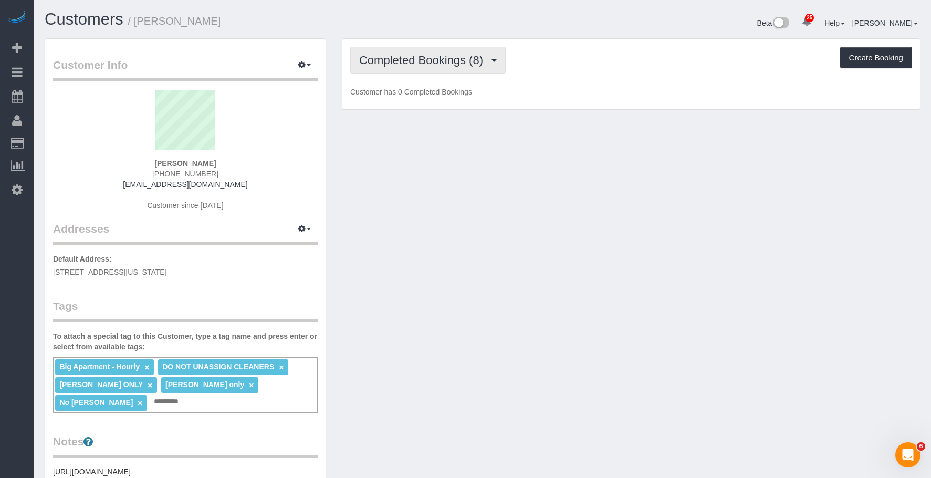
click at [463, 60] on span "Completed Bookings (8)" at bounding box center [423, 60] width 129 height 13
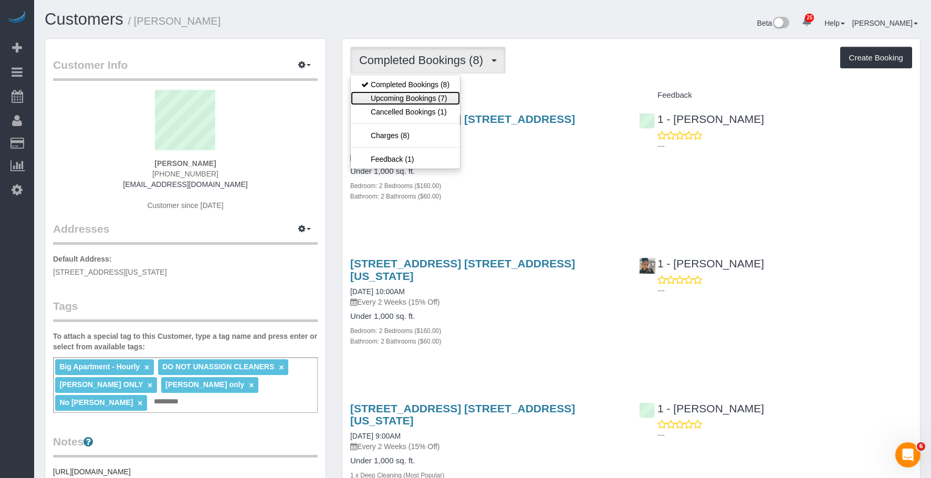
click at [431, 102] on link "Upcoming Bookings (7)" at bounding box center [405, 98] width 109 height 14
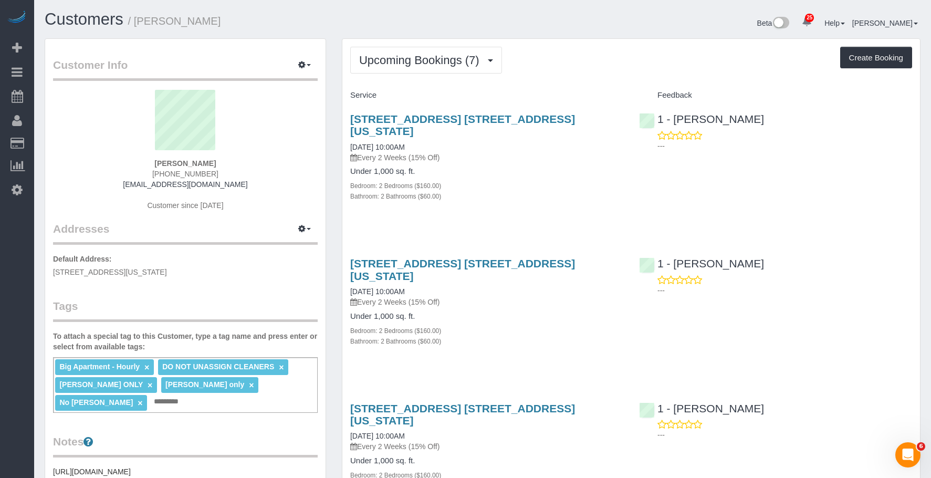
click at [581, 180] on div "Bedroom: 2 Bedrooms ($160.00)" at bounding box center [486, 185] width 273 height 11
drag, startPoint x: 137, startPoint y: 24, endPoint x: 253, endPoint y: 23, distance: 115.5
click at [253, 23] on h1 "Customers / [PERSON_NAME]" at bounding box center [260, 20] width 430 height 18
copy small "[PERSON_NAME]"
click at [438, 71] on button "Upcoming Bookings (7)" at bounding box center [426, 60] width 152 height 27
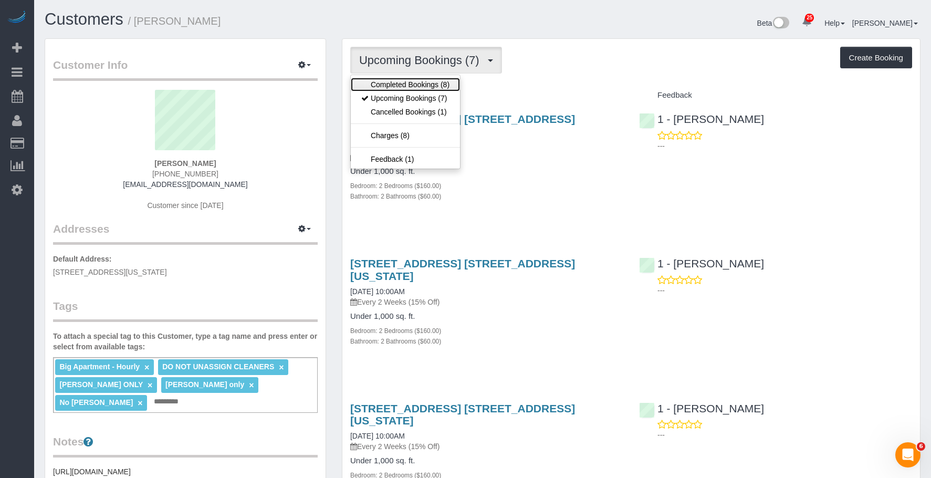
click at [436, 83] on link "Completed Bookings (8)" at bounding box center [405, 85] width 109 height 14
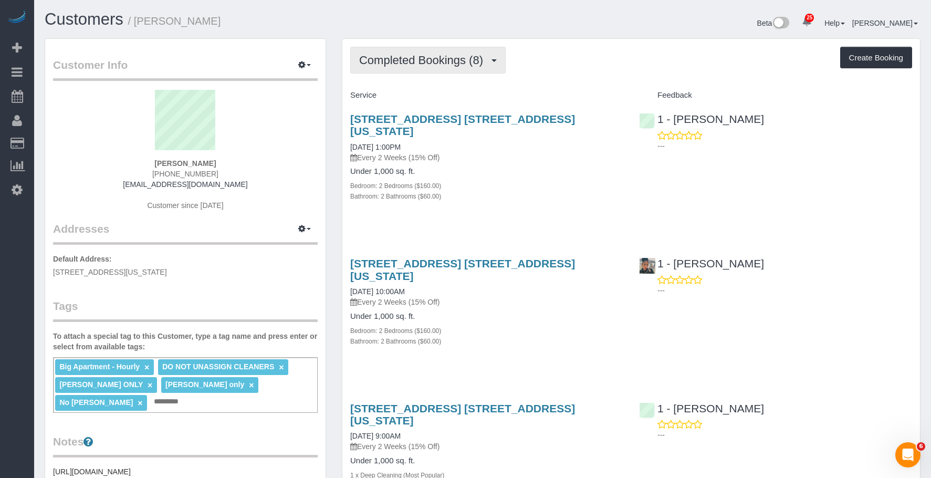
click at [438, 63] on span "Completed Bookings (8)" at bounding box center [423, 60] width 129 height 13
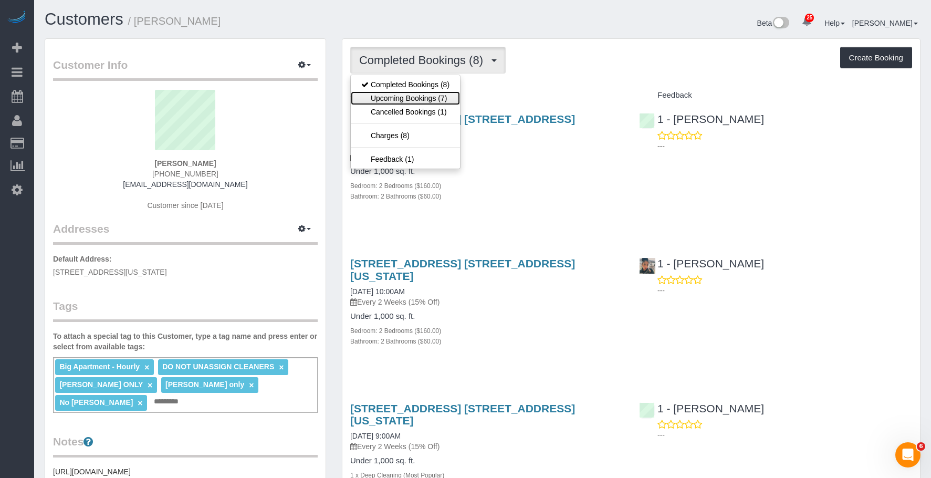
click at [426, 99] on link "Upcoming Bookings (7)" at bounding box center [405, 98] width 109 height 14
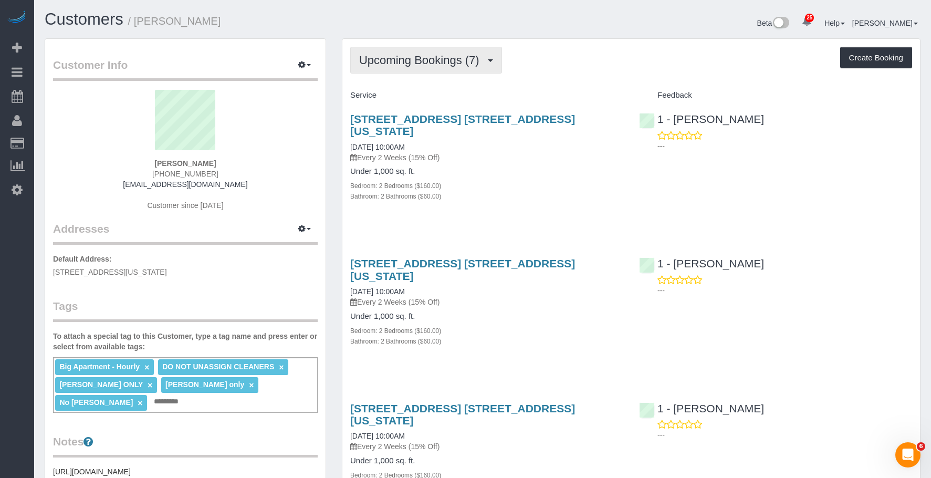
drag, startPoint x: 461, startPoint y: 60, endPoint x: 452, endPoint y: 74, distance: 17.0
click at [461, 60] on span "Upcoming Bookings (7)" at bounding box center [421, 60] width 125 height 13
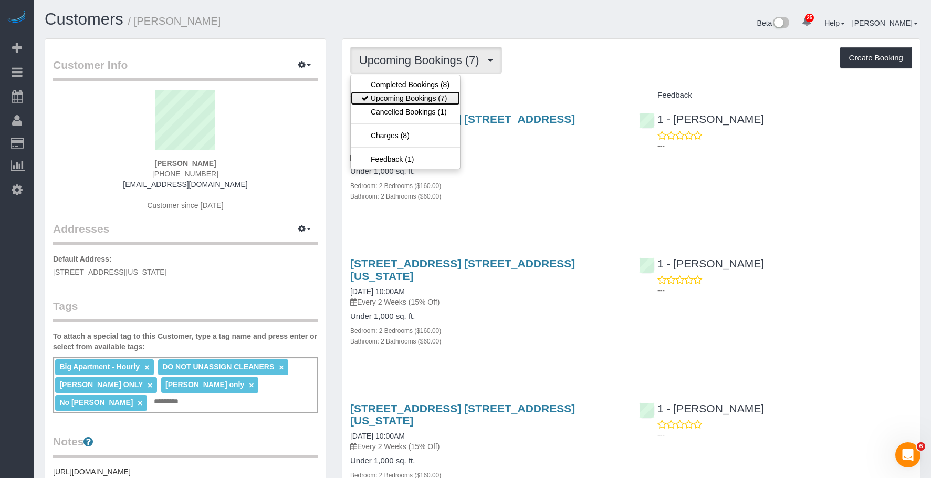
click at [431, 97] on link "Upcoming Bookings (7)" at bounding box center [405, 98] width 109 height 14
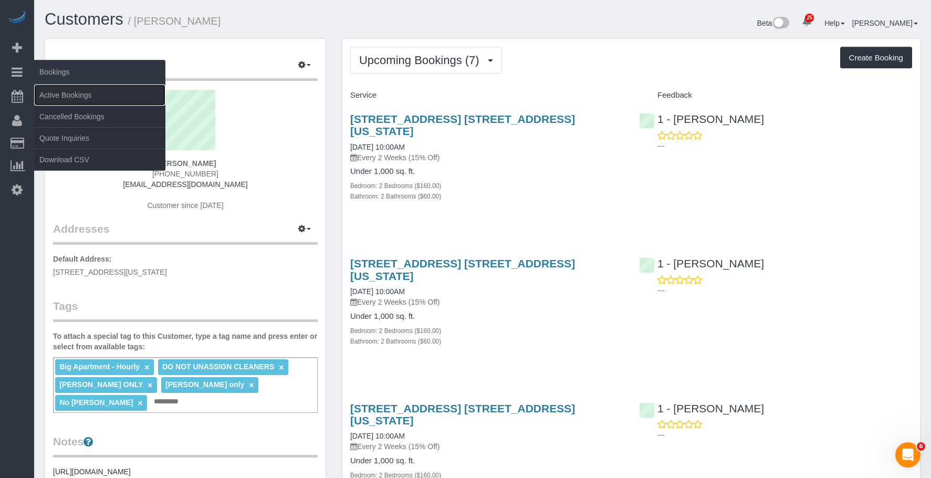
drag, startPoint x: 59, startPoint y: 89, endPoint x: 92, endPoint y: 71, distance: 38.0
click at [59, 89] on link "Active Bookings" at bounding box center [99, 95] width 131 height 21
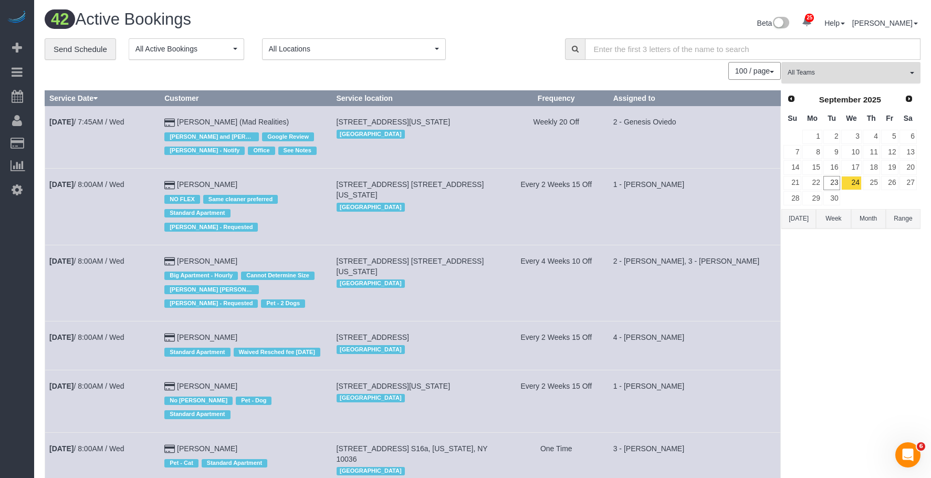
drag, startPoint x: 874, startPoint y: 64, endPoint x: 874, endPoint y: 74, distance: 10.5
click at [873, 64] on button "All Teams" at bounding box center [850, 73] width 139 height 22
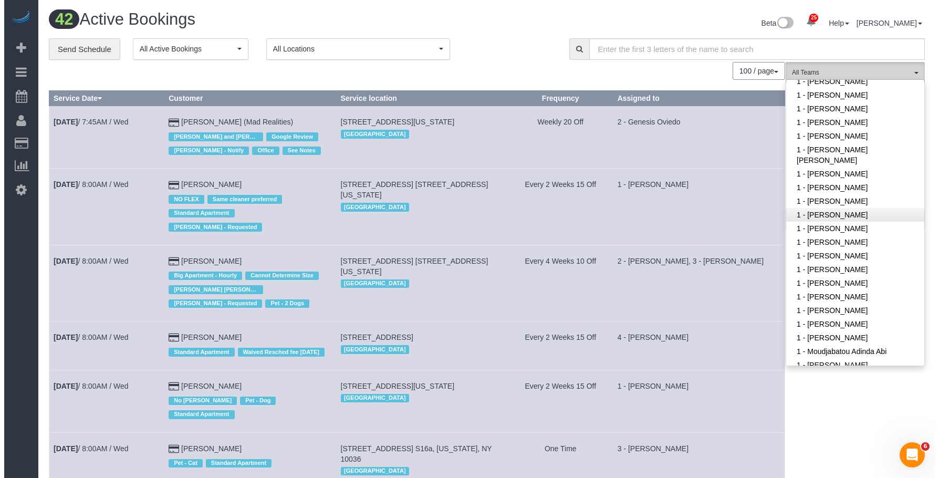
scroll to position [473, 0]
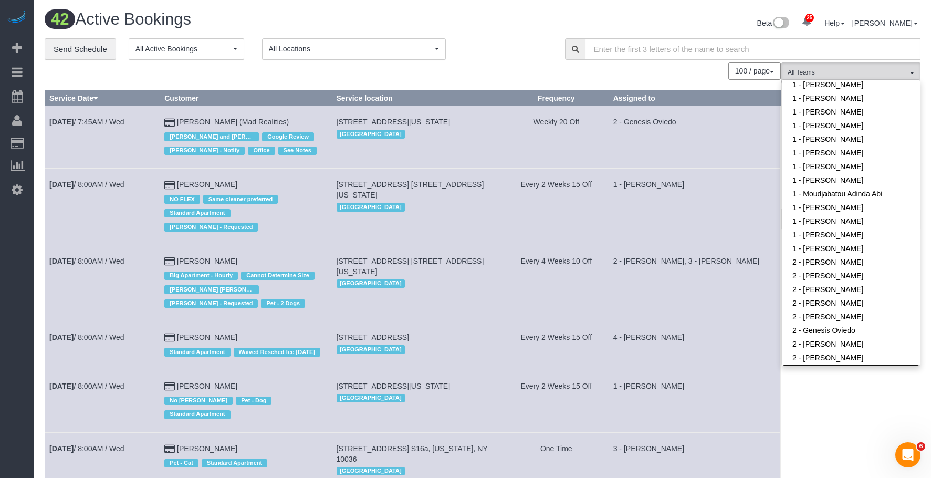
click at [848, 364] on link "2 - [PERSON_NAME]" at bounding box center [851, 371] width 138 height 14
click at [504, 29] on div "Beta 25 Your Notifications You have 0 alerts × You have 2 to charge for 09/22/2…" at bounding box center [705, 25] width 446 height 28
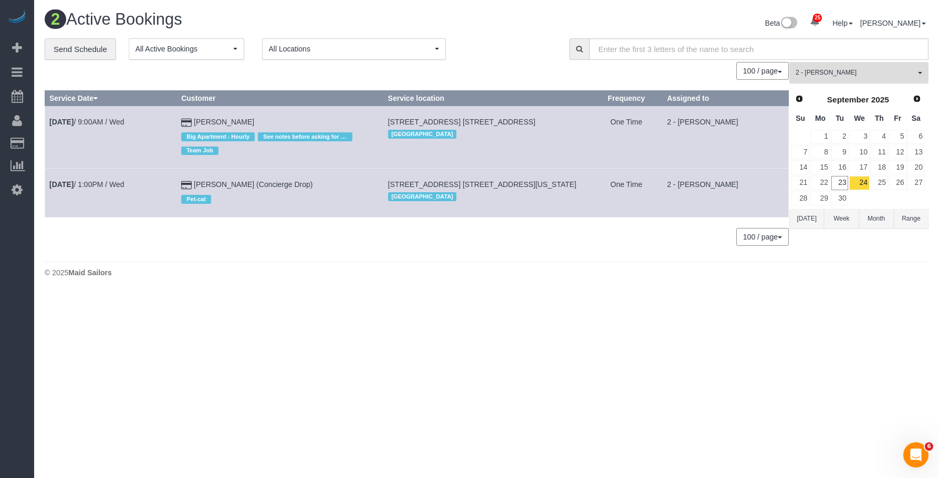
click at [877, 71] on span "2 - Iman Smith" at bounding box center [855, 72] width 120 height 9
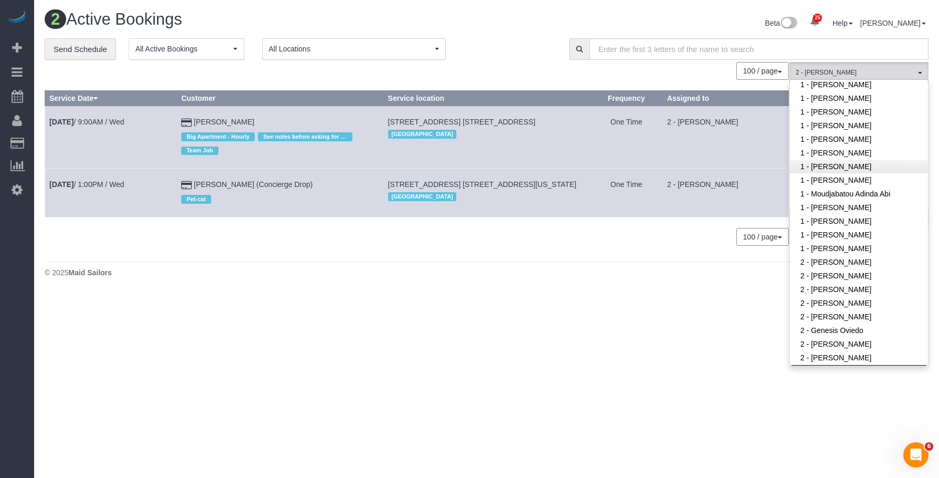
scroll to position [475, 0]
click at [849, 362] on link "2 - Iman Smith" at bounding box center [859, 369] width 138 height 14
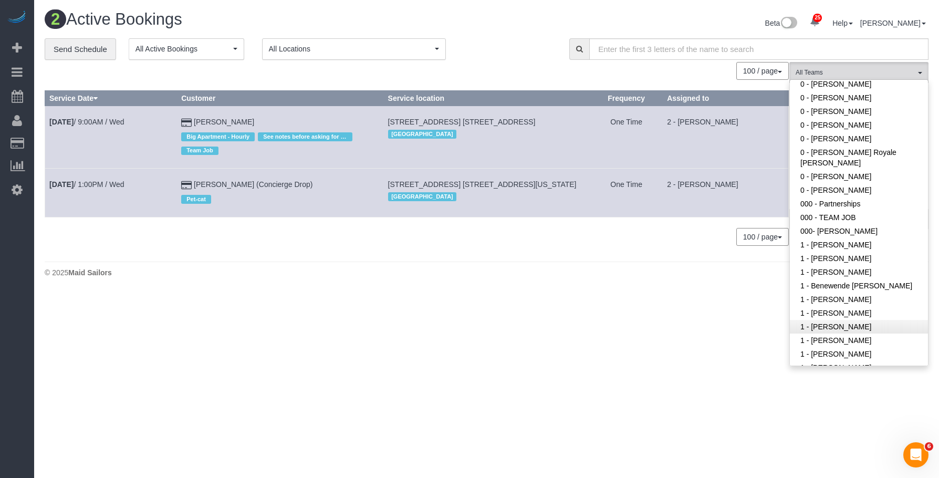
scroll to position [0, 0]
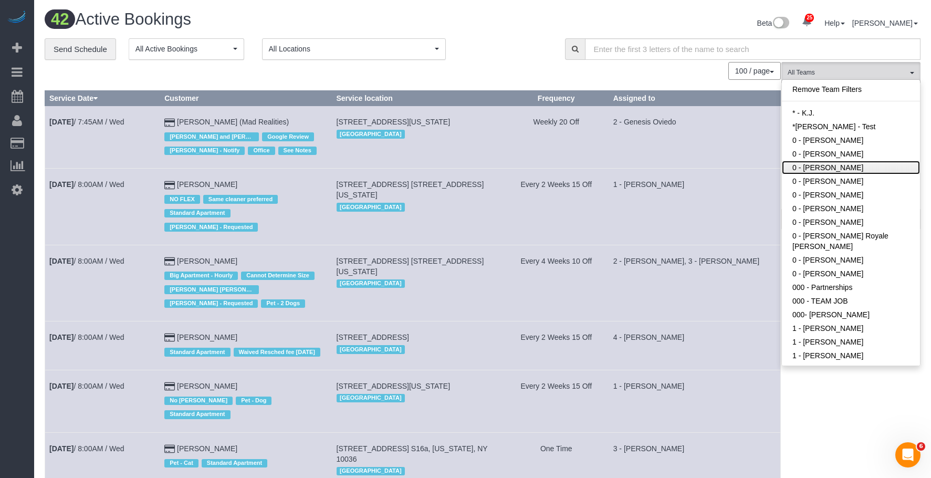
click at [857, 170] on link "0 - Emily Desena" at bounding box center [851, 168] width 138 height 14
click at [493, 11] on div "Beta 25 Your Notifications You have 0 alerts × You have 2 to charge for 09/22/2…" at bounding box center [705, 25] width 446 height 28
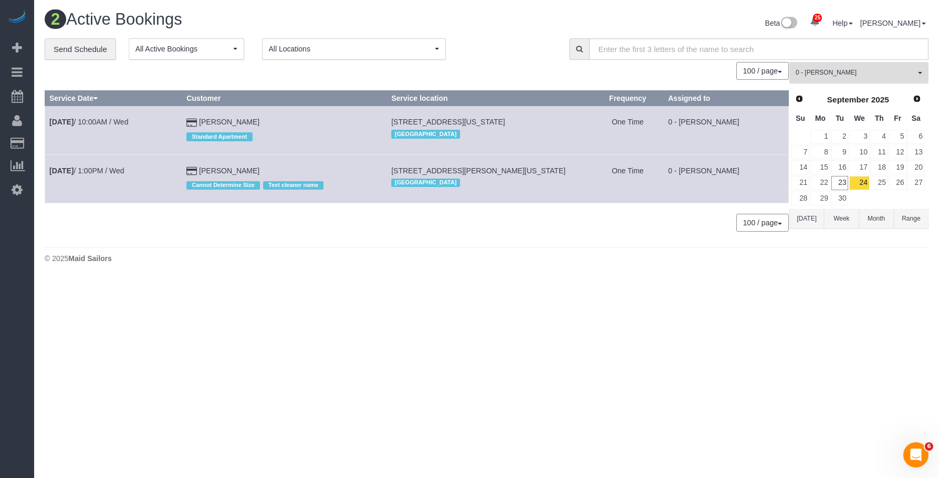
click at [881, 78] on button "0 - Emily Desena All Teams" at bounding box center [858, 73] width 139 height 22
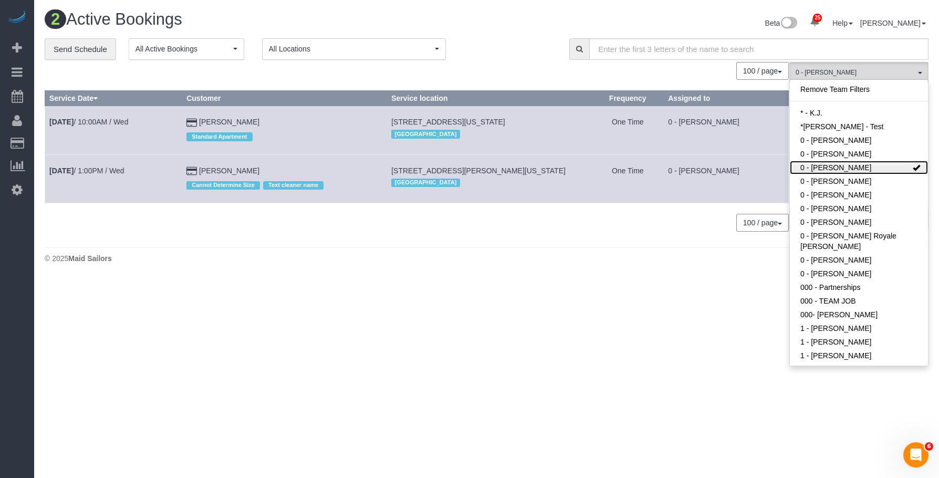
click at [893, 169] on link "0 - Emily Desena" at bounding box center [859, 168] width 138 height 14
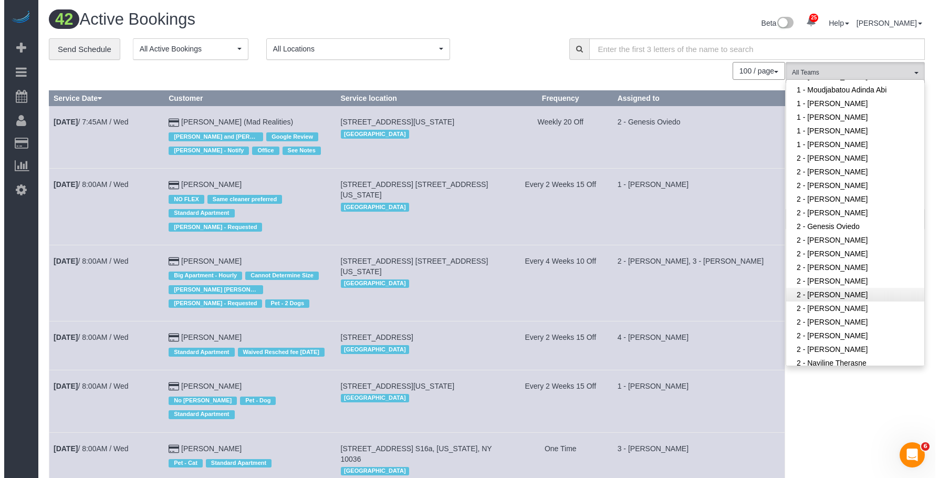
scroll to position [525, 0]
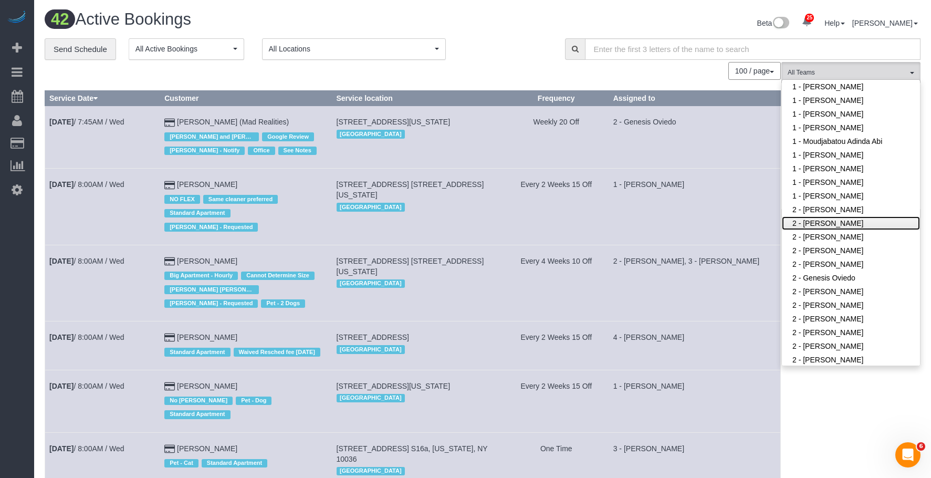
click at [846, 216] on link "2 - Alton Jasper" at bounding box center [851, 223] width 138 height 14
click at [516, 35] on div "Beta 25 Your Notifications You have 0 alerts × You have 2 to charge for 09/22/2…" at bounding box center [705, 25] width 446 height 28
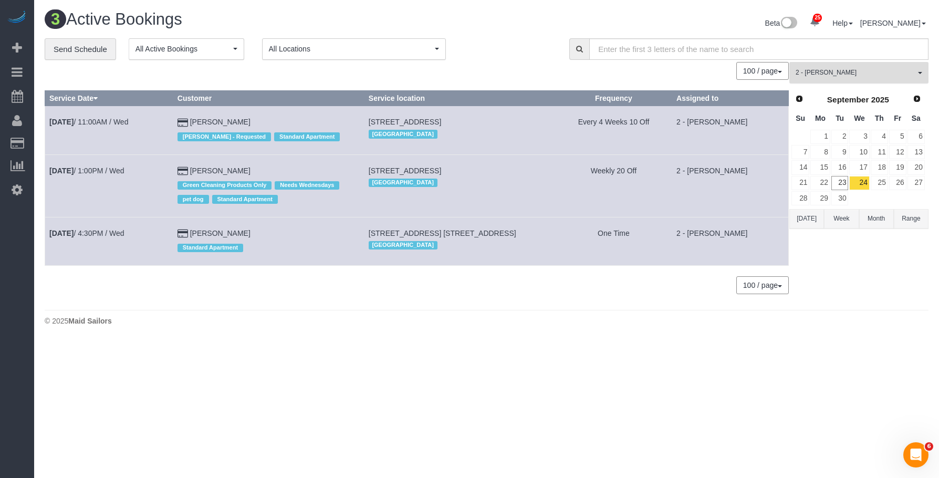
click at [853, 67] on button "2 - Alton Jasper All Teams" at bounding box center [858, 73] width 139 height 22
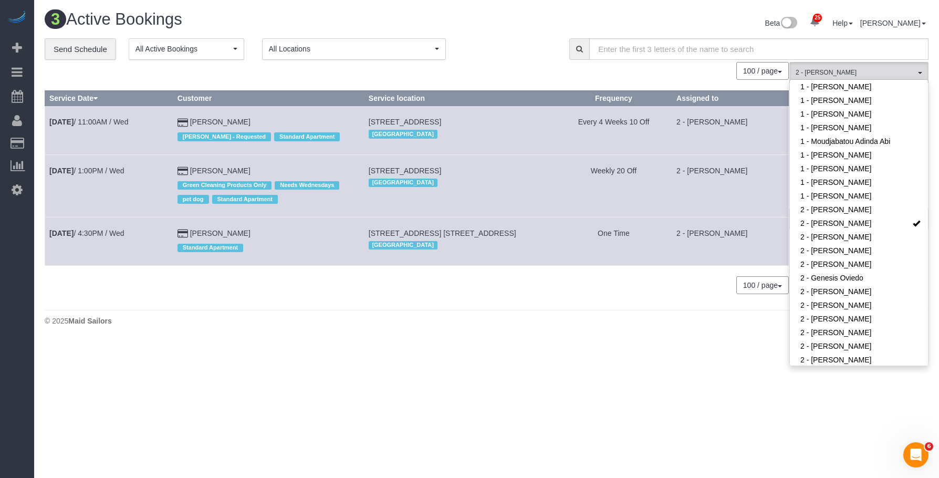
click at [528, 37] on div "Beta 25 Your Notifications You have 0 alerts × You have 2 to charge for 09/22/2…" at bounding box center [712, 25] width 450 height 28
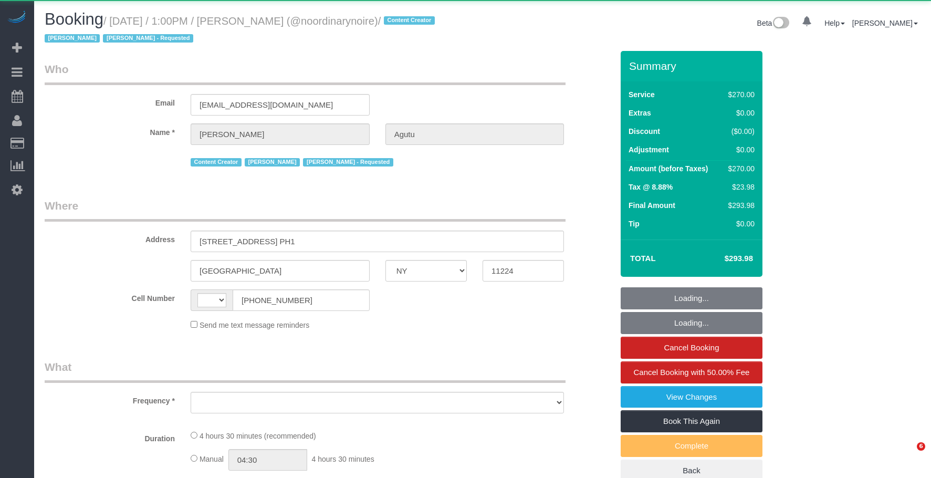
select select "NY"
select select "string:[GEOGRAPHIC_DATA]"
select select "string:stripe-pm_1Qtlp64VGloSiKo733NsjsRb"
select select "270"
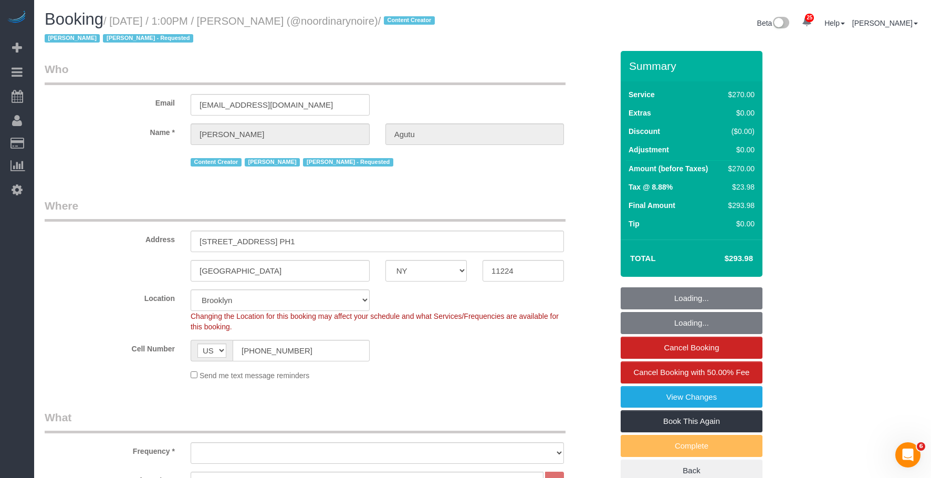
select select "object:1550"
select select "spot1"
select select "number:61"
select select "number:74"
select select "number:15"
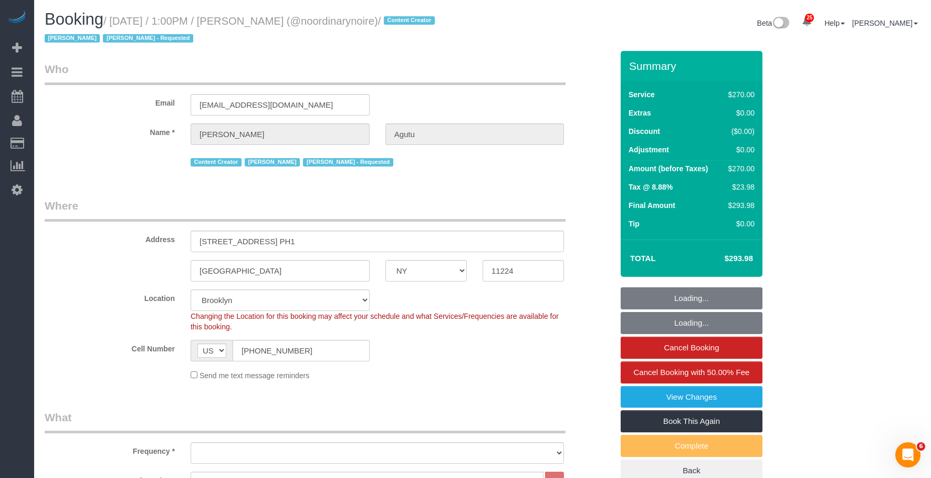
select select "number:5"
select select "object:1704"
click at [518, 224] on div "Address [STREET_ADDRESS] PH1" at bounding box center [329, 225] width 584 height 54
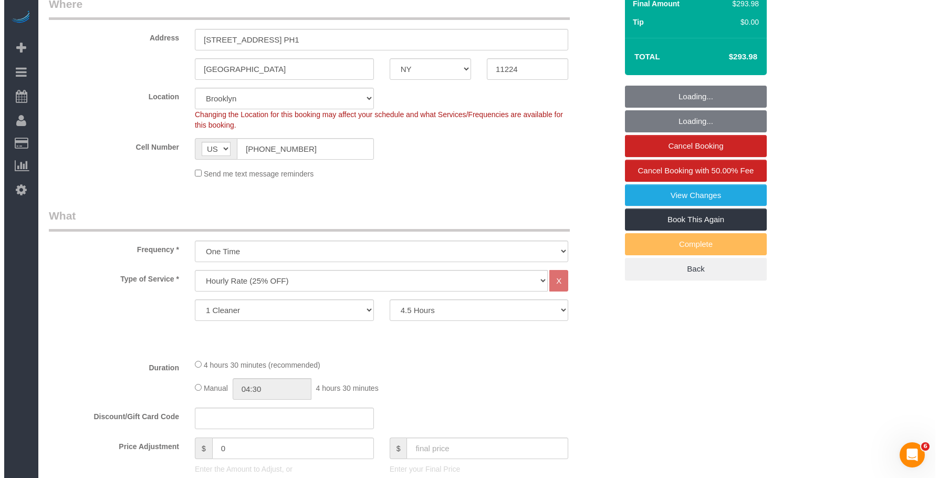
scroll to position [263, 0]
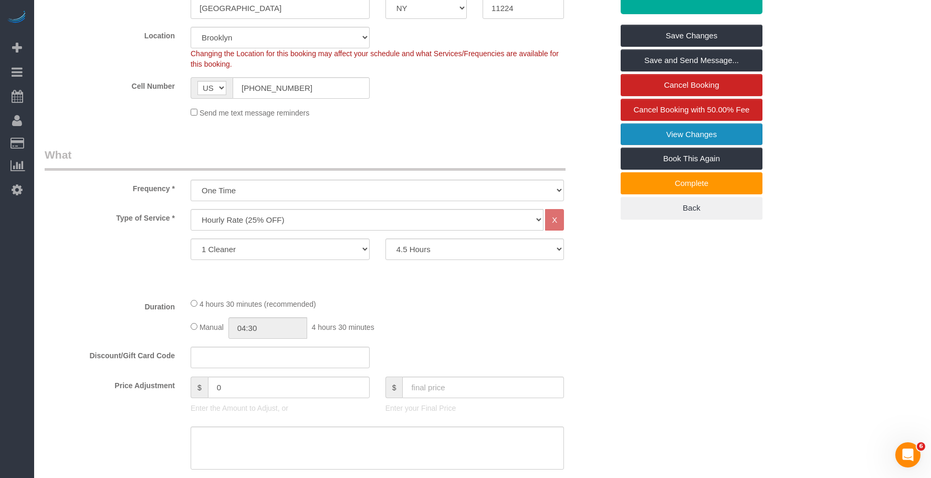
click at [658, 134] on link "View Changes" at bounding box center [692, 134] width 142 height 22
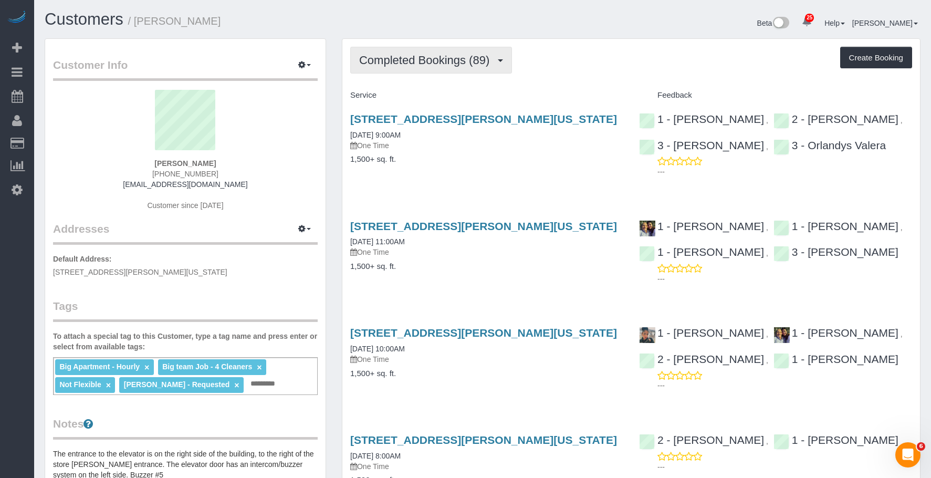
click at [444, 65] on span "Completed Bookings (89)" at bounding box center [426, 60] width 135 height 13
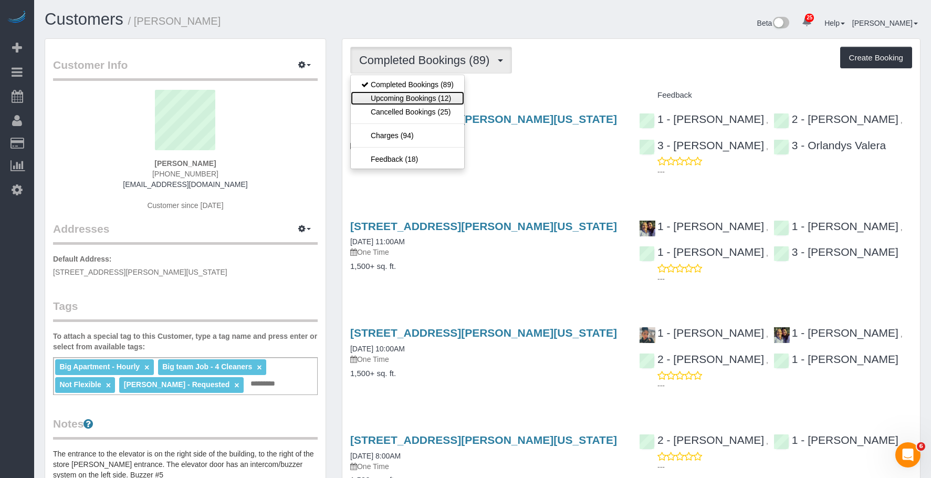
click at [424, 102] on link "Upcoming Bookings (12)" at bounding box center [407, 98] width 113 height 14
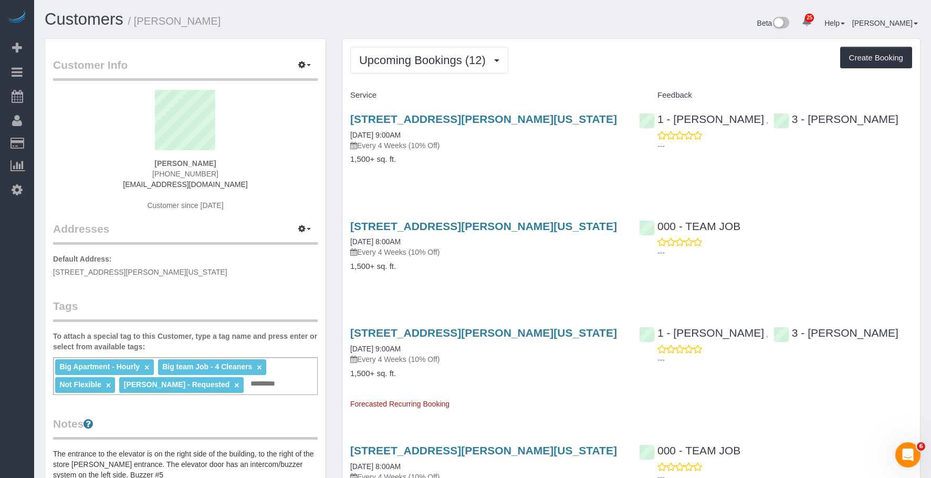
click at [284, 387] on div "Big Apartment - [DEMOGRAPHIC_DATA] × Big team Job - 4 Cleaners × Not Flexible ×…" at bounding box center [185, 376] width 265 height 38
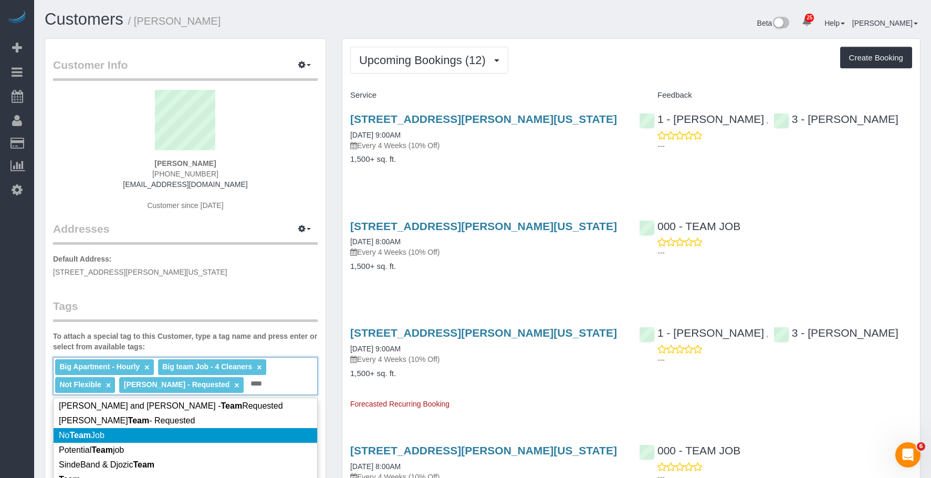
scroll to position [210, 0]
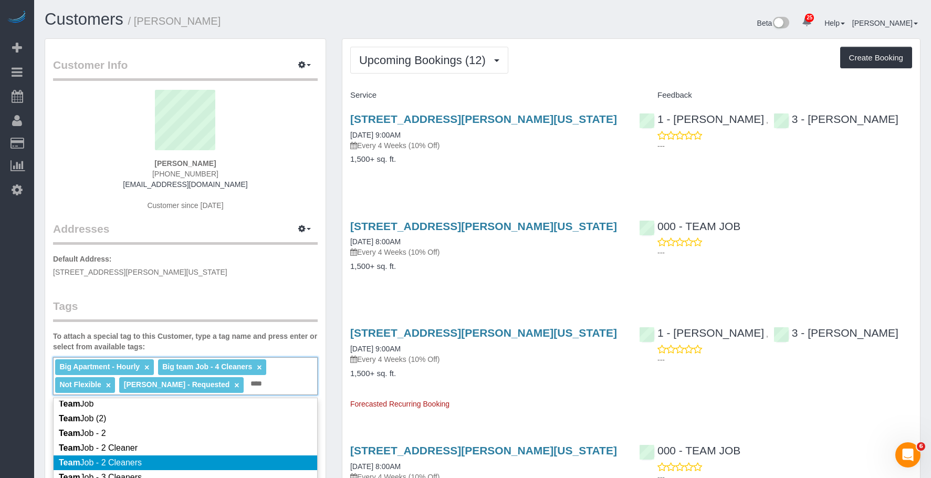
type input "****"
click at [204, 463] on li "Team Job - 2 Cleaners" at bounding box center [186, 462] width 264 height 15
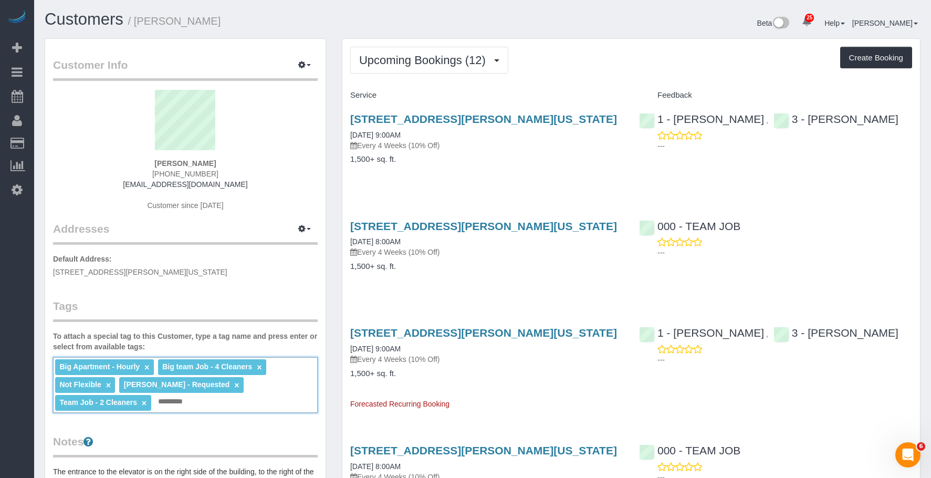
click at [259, 366] on link "×" at bounding box center [259, 367] width 5 height 9
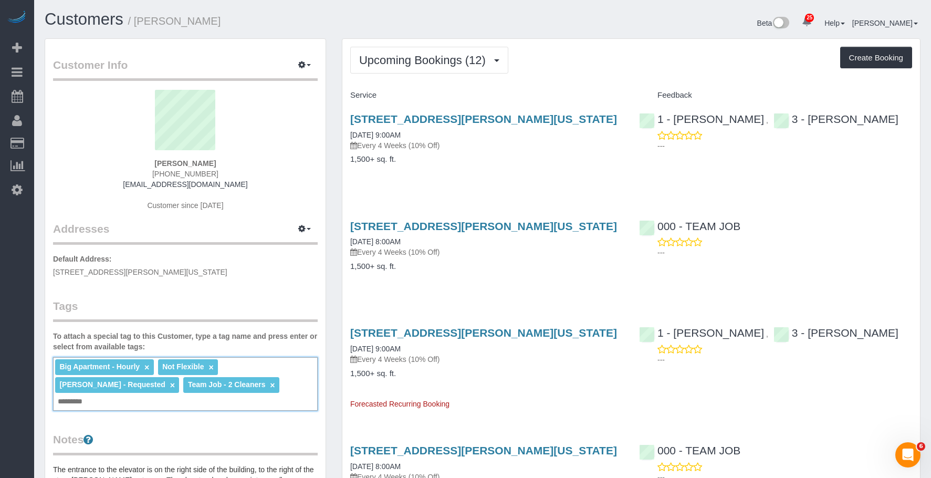
click at [170, 385] on link "×" at bounding box center [172, 385] width 5 height 9
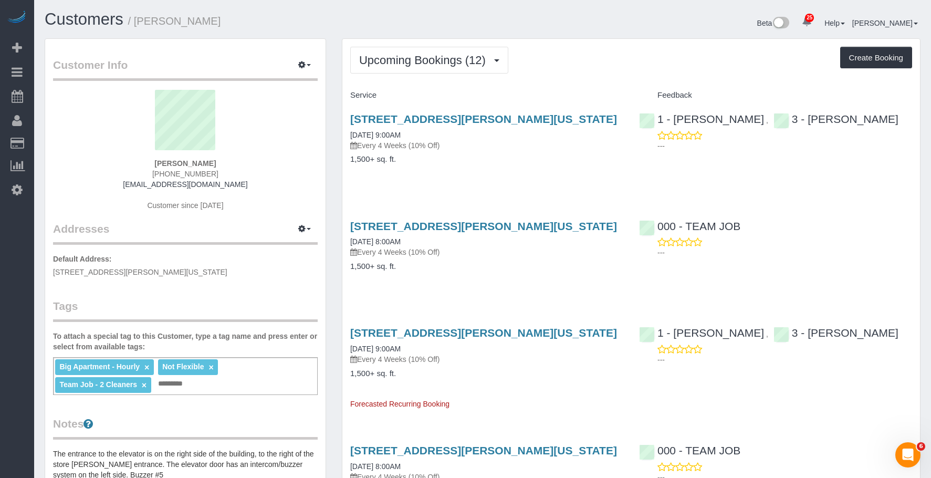
click at [538, 184] on div "[STREET_ADDRESS][PERSON_NAME][US_STATE] [DATE] 9:00AM Every 4 Weeks (10% Off) 1…" at bounding box center [486, 144] width 289 height 81
click at [426, 50] on button "Upcoming Bookings (12)" at bounding box center [429, 60] width 158 height 27
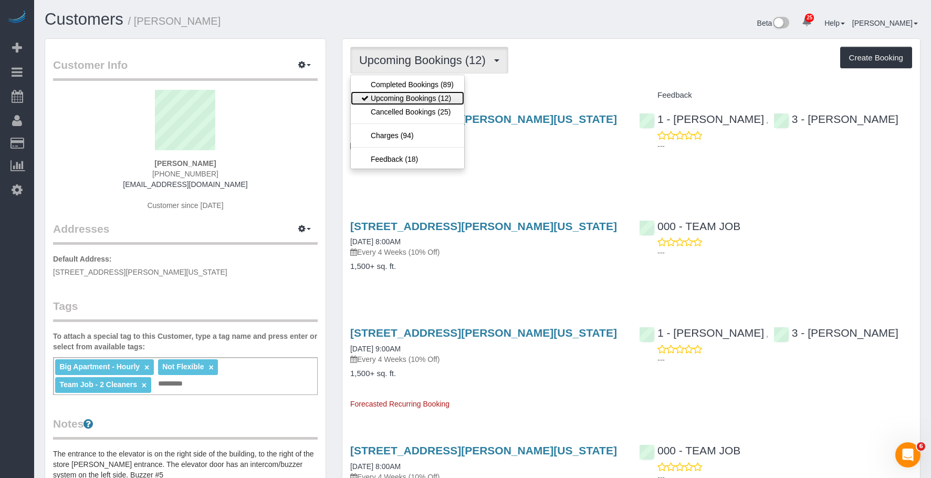
click at [409, 100] on link "Upcoming Bookings (12)" at bounding box center [407, 98] width 113 height 14
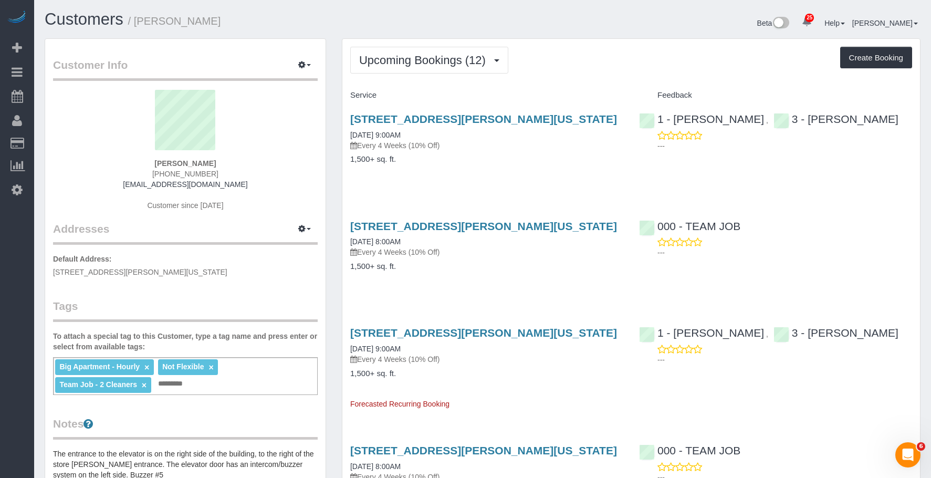
click at [613, 70] on div "Upcoming Bookings (12) Completed Bookings (89) Upcoming Bookings (12) Cancelled…" at bounding box center [631, 60] width 562 height 27
click at [413, 62] on span "Upcoming Bookings (12)" at bounding box center [425, 60] width 132 height 13
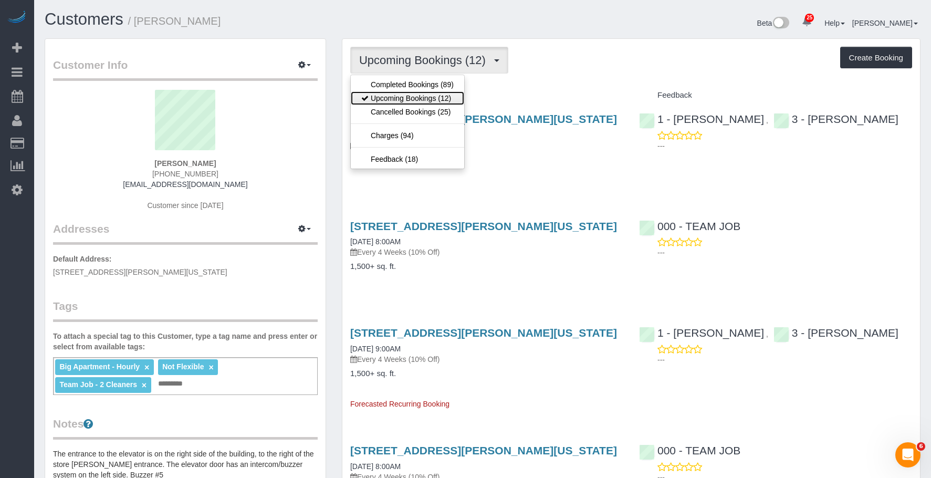
click at [405, 97] on link "Upcoming Bookings (12)" at bounding box center [407, 98] width 113 height 14
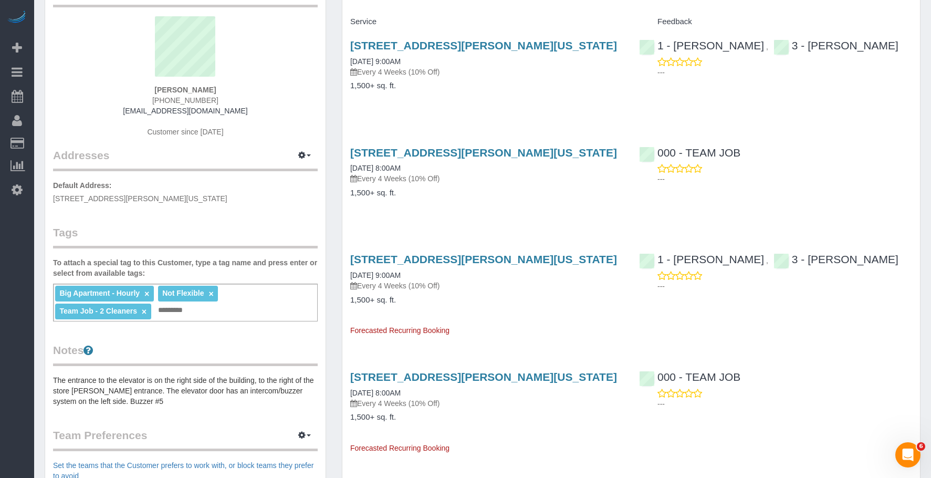
scroll to position [0, 0]
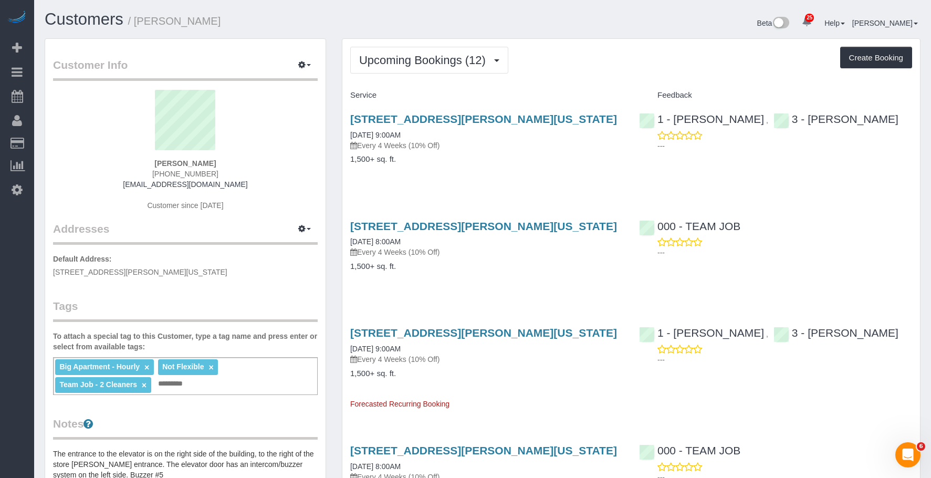
click at [548, 147] on p "Every 4 Weeks (10% Off)" at bounding box center [486, 145] width 273 height 11
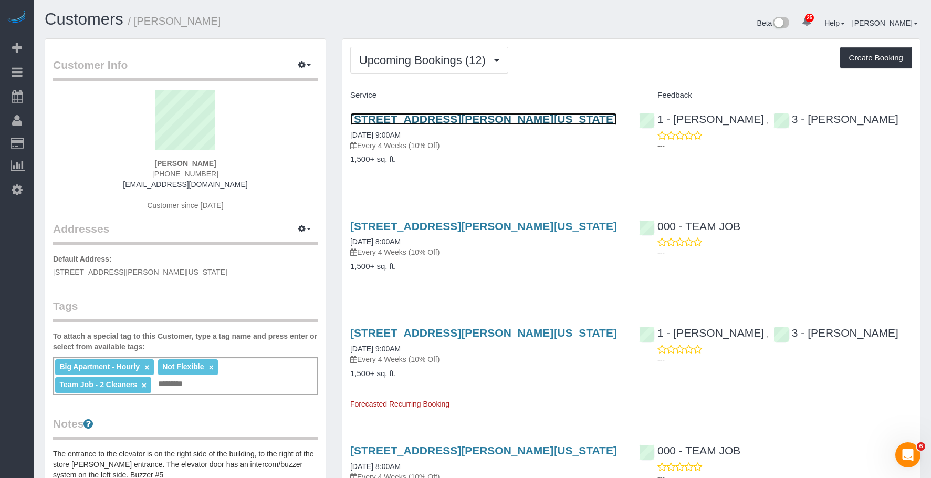
click at [551, 121] on link "112 Greene Street, Apt. 5, New York, NY 10012" at bounding box center [483, 119] width 267 height 12
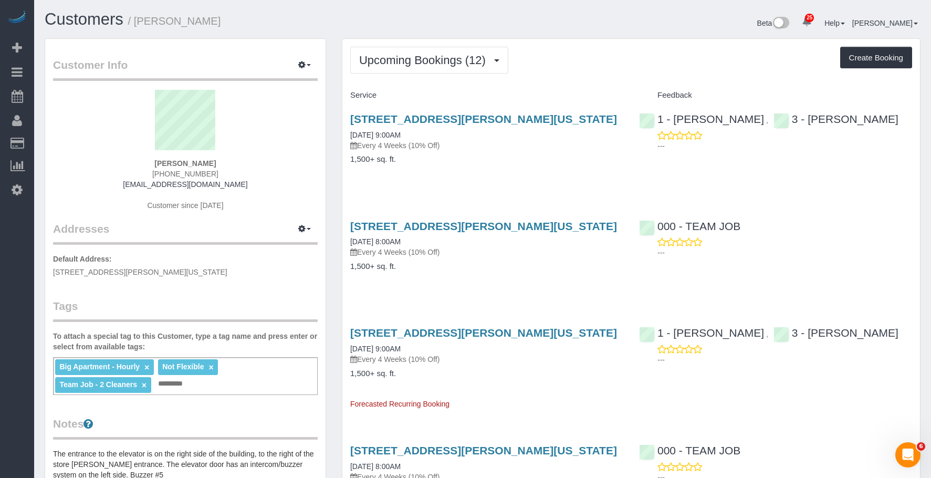
click at [515, 157] on h4 "1,500+ sq. ft." at bounding box center [486, 159] width 273 height 9
click at [500, 256] on p "Every 4 Weeks (10% Off)" at bounding box center [486, 252] width 273 height 11
click at [531, 223] on link "112 Greene Street, Apt. 5, New York, NY 10012" at bounding box center [483, 226] width 267 height 12
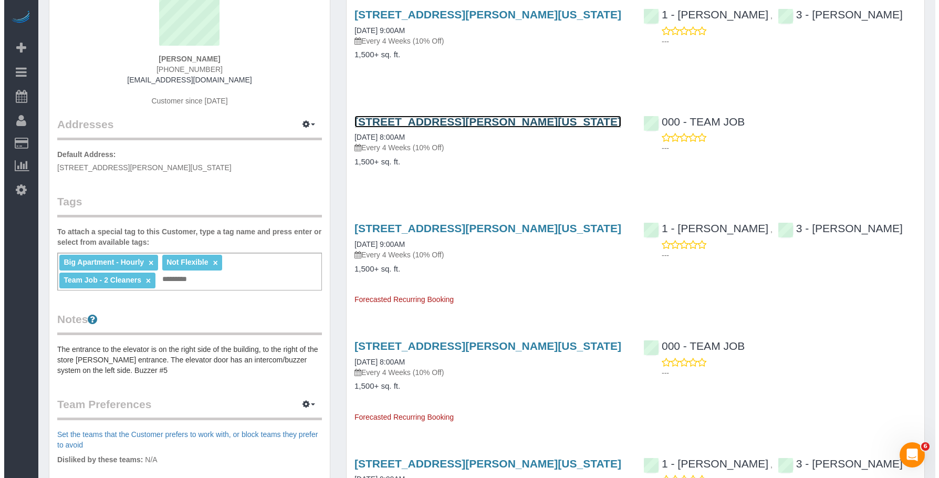
scroll to position [105, 0]
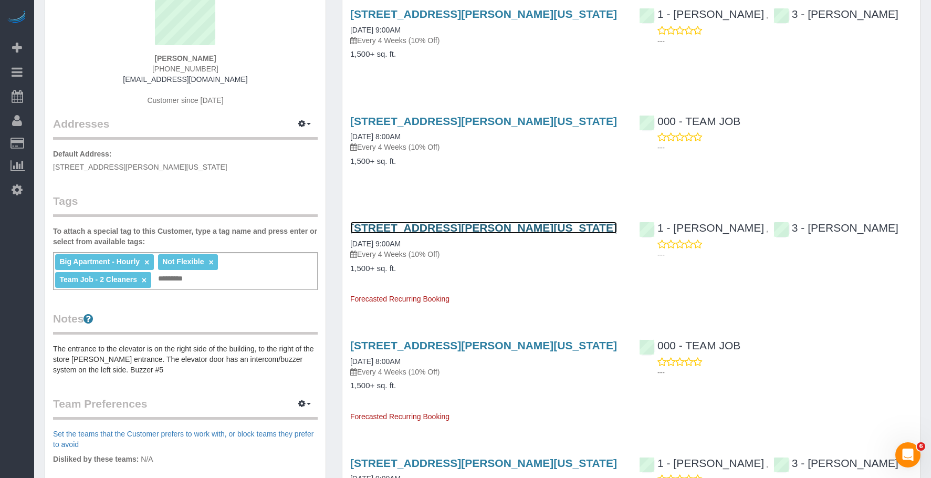
click at [524, 225] on link "112 Greene Street, Apt. 5, New York, NY 10012" at bounding box center [483, 228] width 267 height 12
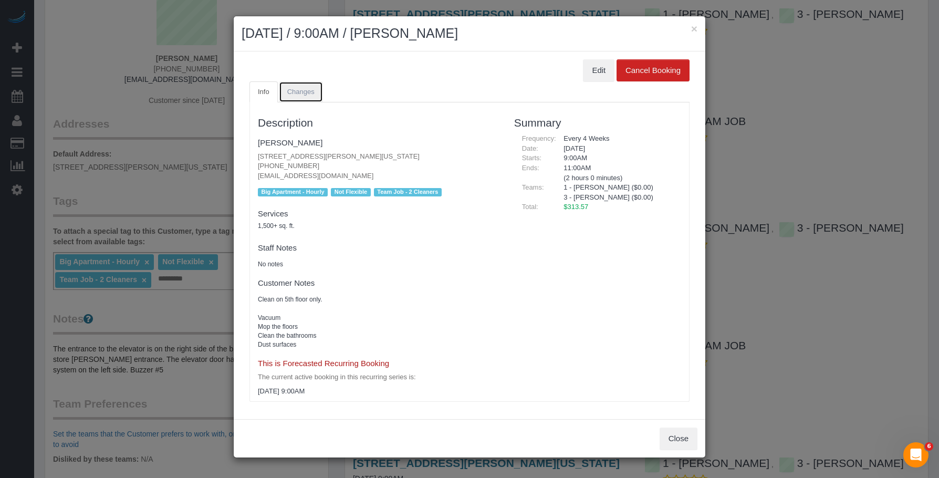
click at [308, 95] on span "Changes" at bounding box center [300, 92] width 27 height 8
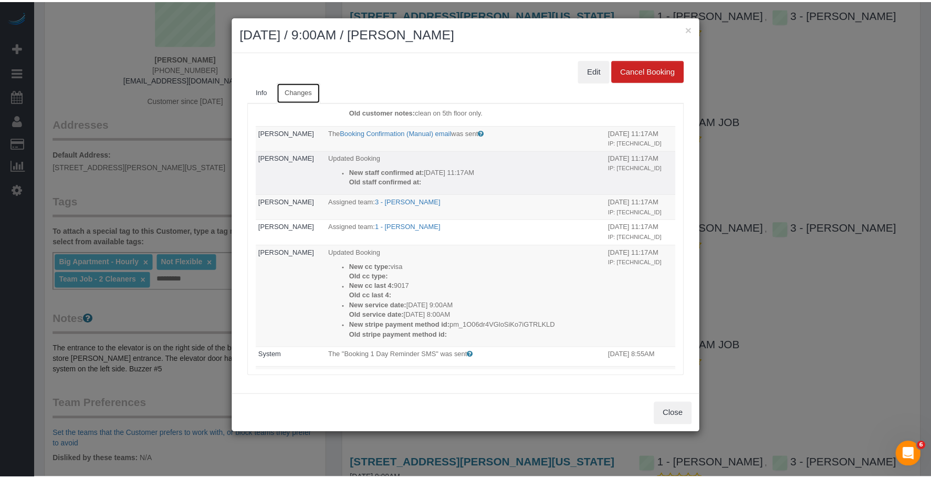
scroll to position [0, 0]
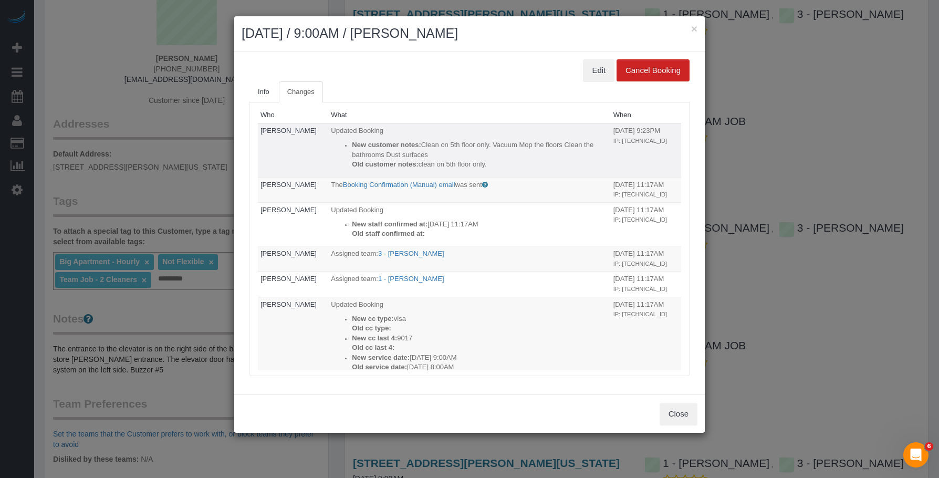
drag, startPoint x: 417, startPoint y: 162, endPoint x: 486, endPoint y: 165, distance: 68.8
click at [459, 165] on p "Old customer notes: clean on 5th floor only." at bounding box center [480, 165] width 256 height 10
click at [486, 165] on p "Old customer notes: clean on 5th floor only." at bounding box center [480, 165] width 256 height 10
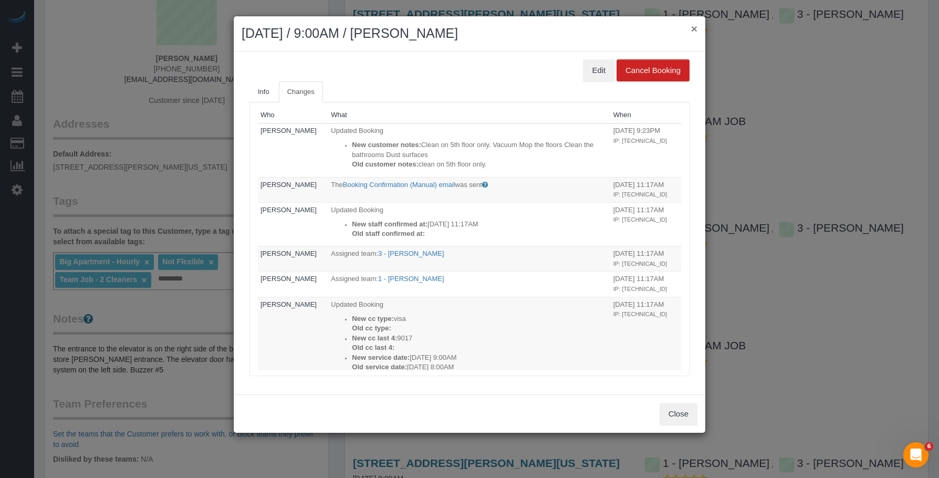
click at [692, 30] on button "×" at bounding box center [694, 28] width 6 height 11
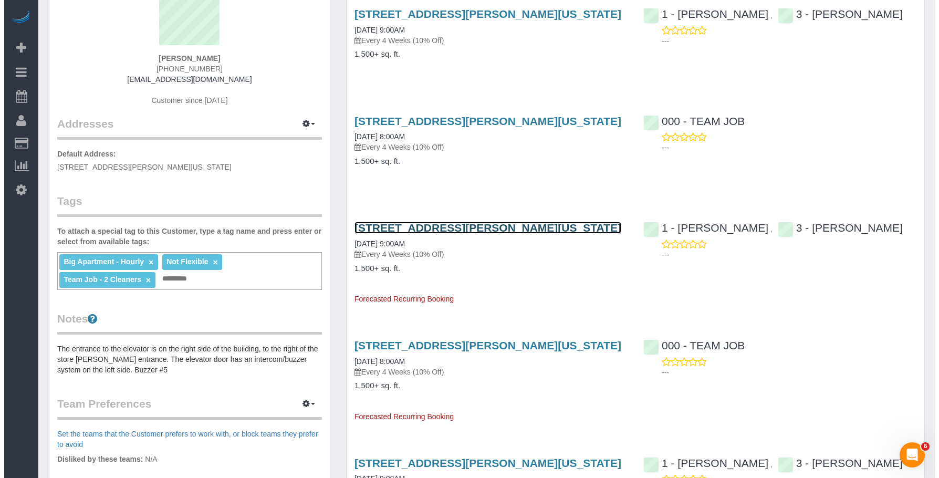
scroll to position [158, 0]
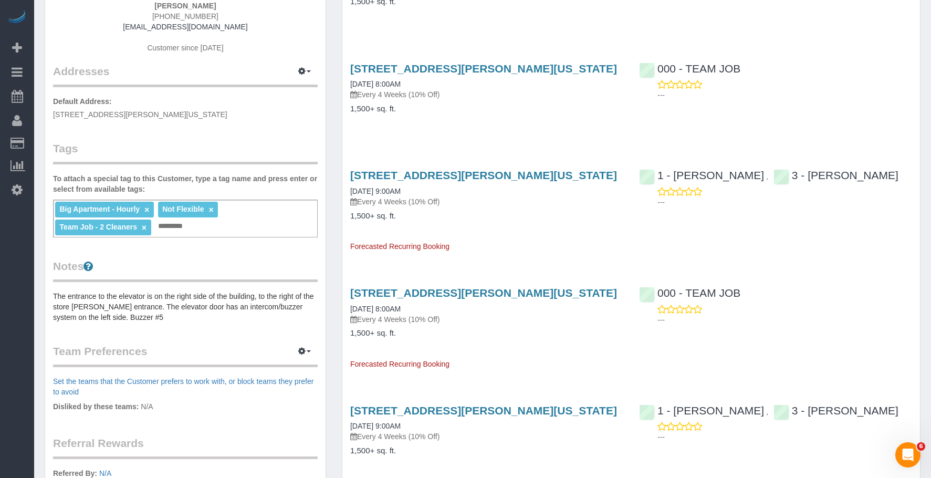
click at [516, 340] on div "112 Greene Street, Apt. 5, New York, NY 10012 10/23/2025 8:00AM Every 4 Weeks (…" at bounding box center [486, 323] width 289 height 91
click at [475, 296] on link "112 Greene Street, Apt. 5, New York, NY 10012" at bounding box center [483, 293] width 267 height 12
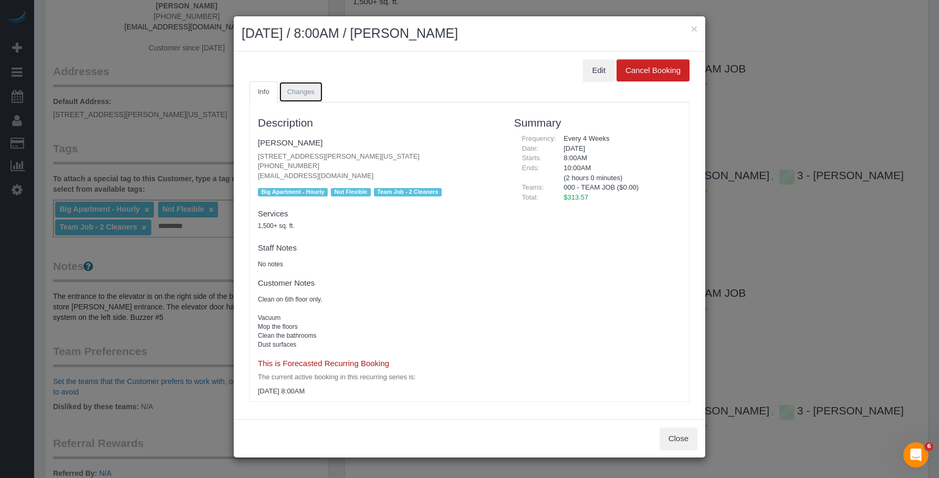
click at [300, 82] on link "Changes" at bounding box center [301, 92] width 44 height 22
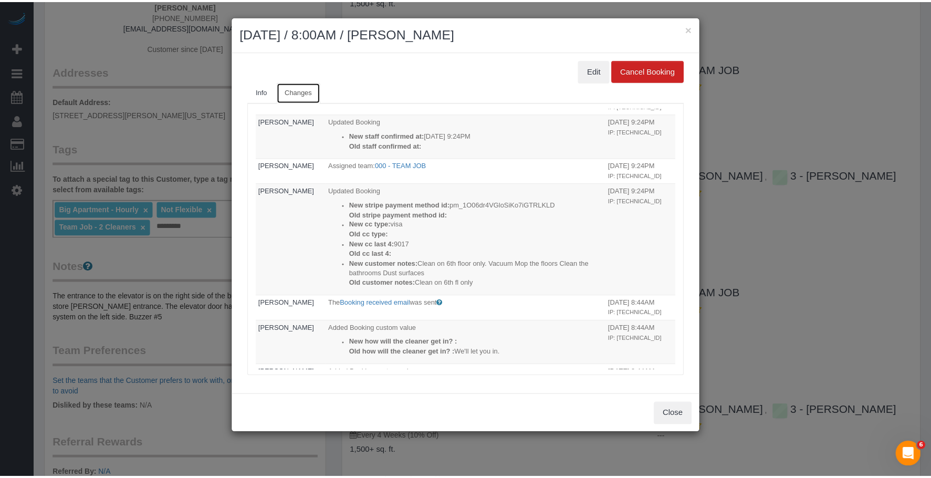
scroll to position [105, 0]
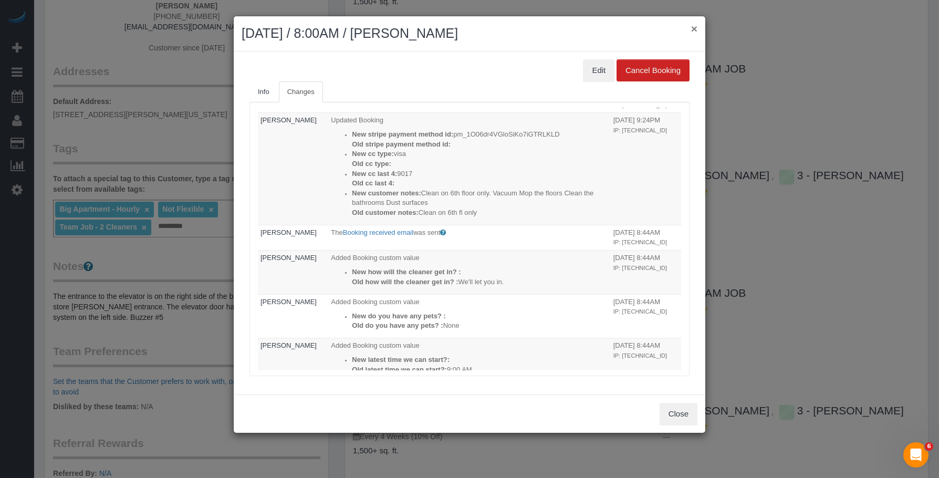
click at [693, 26] on button "×" at bounding box center [694, 28] width 6 height 11
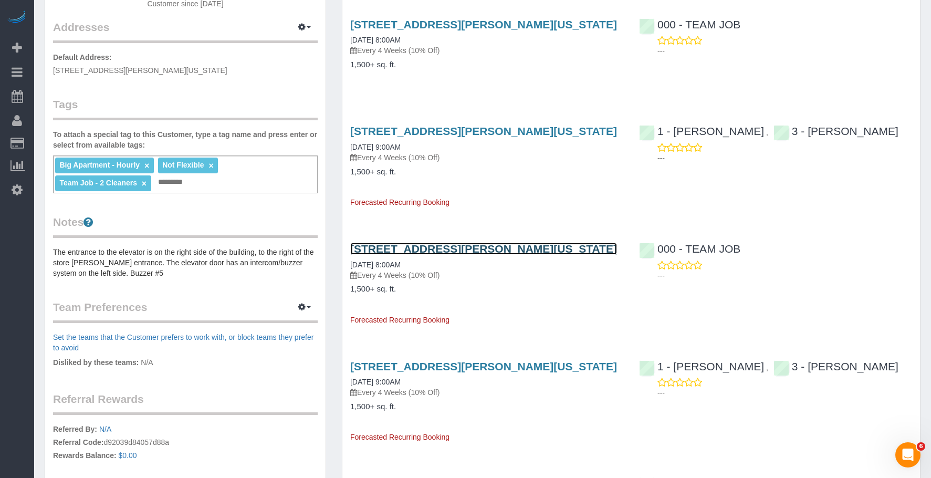
scroll to position [263, 0]
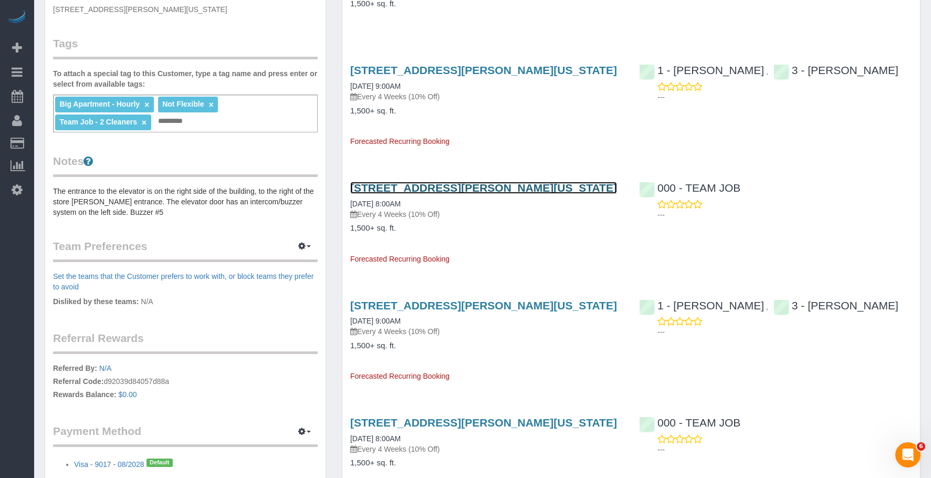
click at [528, 185] on link "112 Greene Street, Apt. 5, New York, NY 10012" at bounding box center [483, 188] width 267 height 12
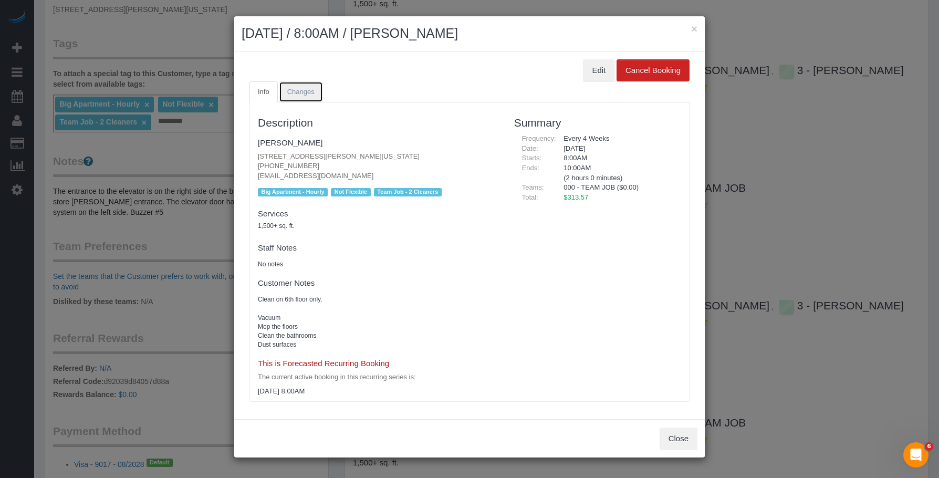
click at [300, 88] on span "Changes" at bounding box center [300, 92] width 27 height 8
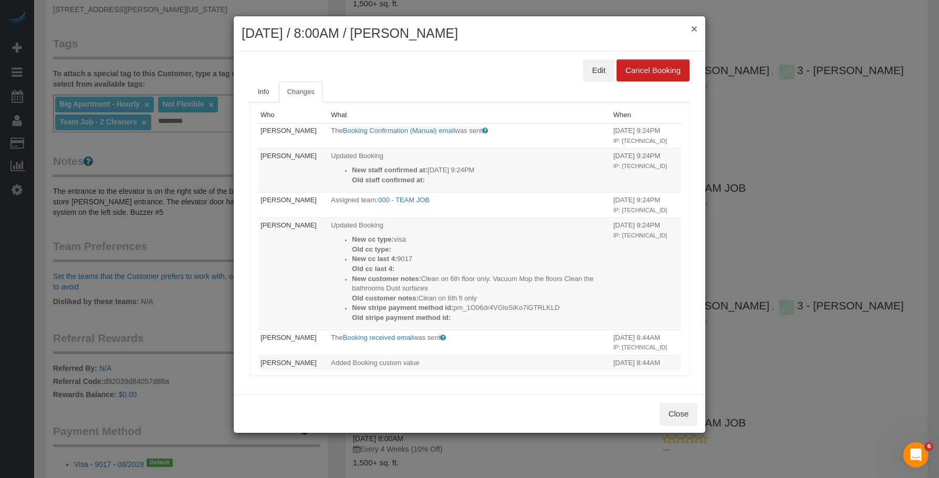
click at [694, 26] on button "×" at bounding box center [694, 28] width 6 height 11
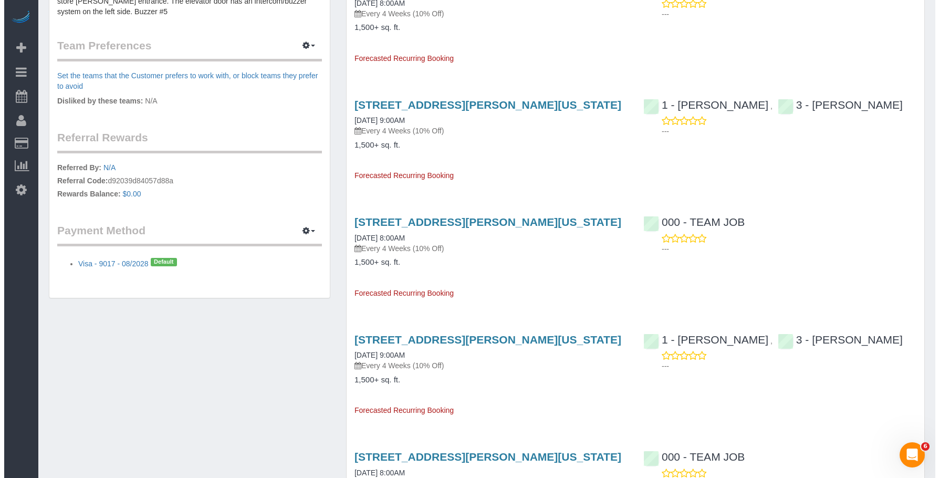
scroll to position [473, 0]
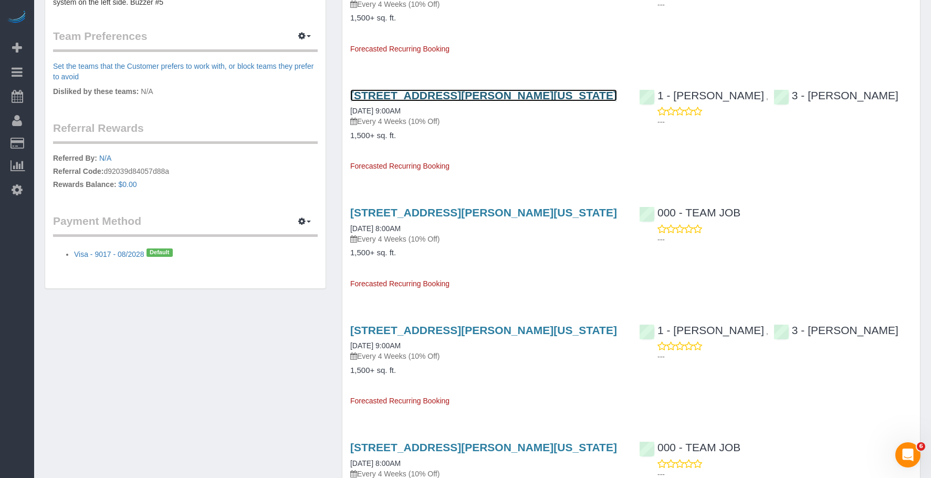
click at [445, 93] on link "112 Greene Street, Apt. 5, New York, NY 10012" at bounding box center [483, 95] width 267 height 12
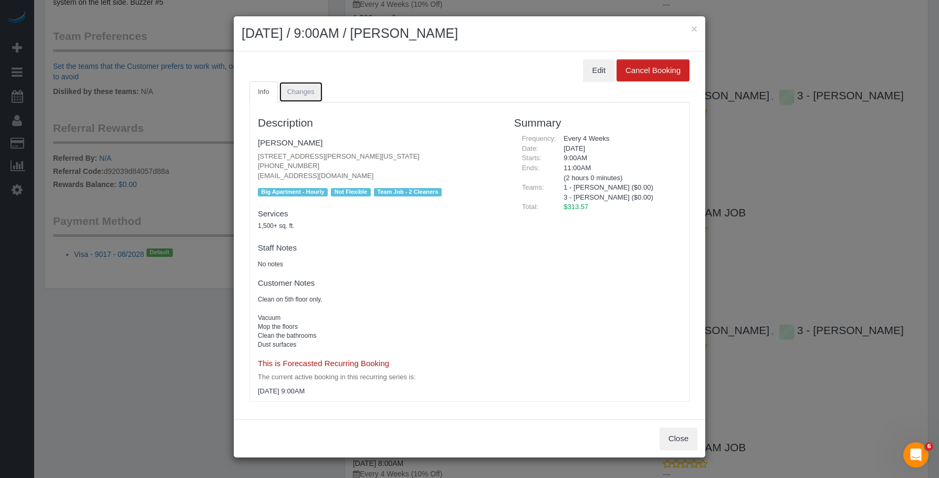
click at [293, 88] on span "Changes" at bounding box center [300, 92] width 27 height 8
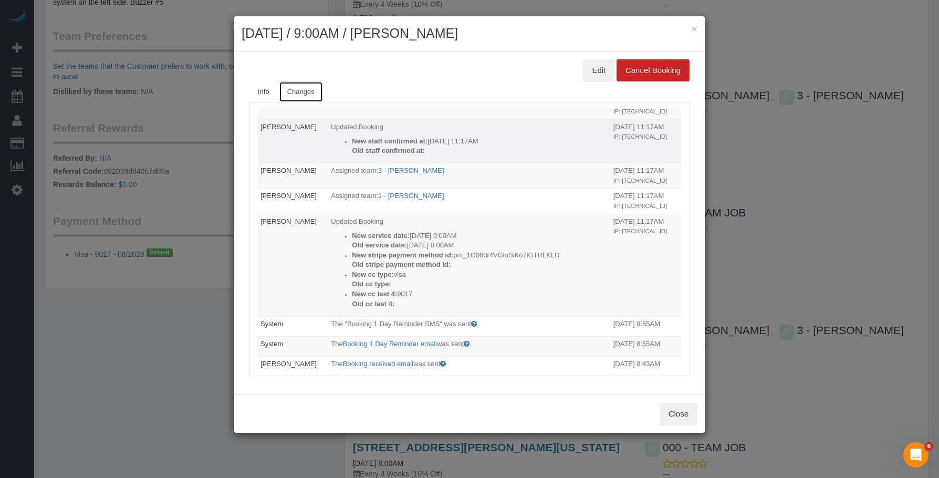
scroll to position [0, 0]
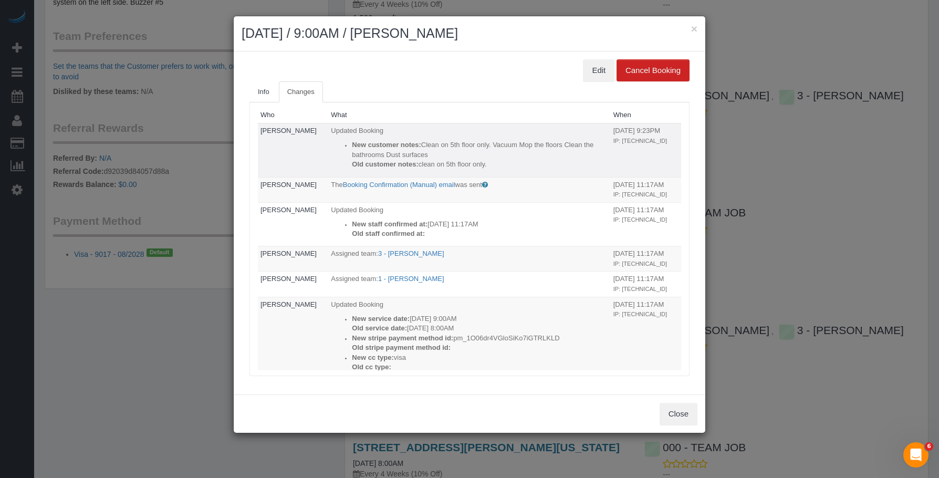
drag, startPoint x: 417, startPoint y: 162, endPoint x: 454, endPoint y: 163, distance: 36.8
click at [454, 163] on p "Old customer notes: clean on 5th floor only." at bounding box center [480, 165] width 256 height 10
click at [484, 163] on p "Old customer notes: clean on 5th floor only." at bounding box center [480, 165] width 256 height 10
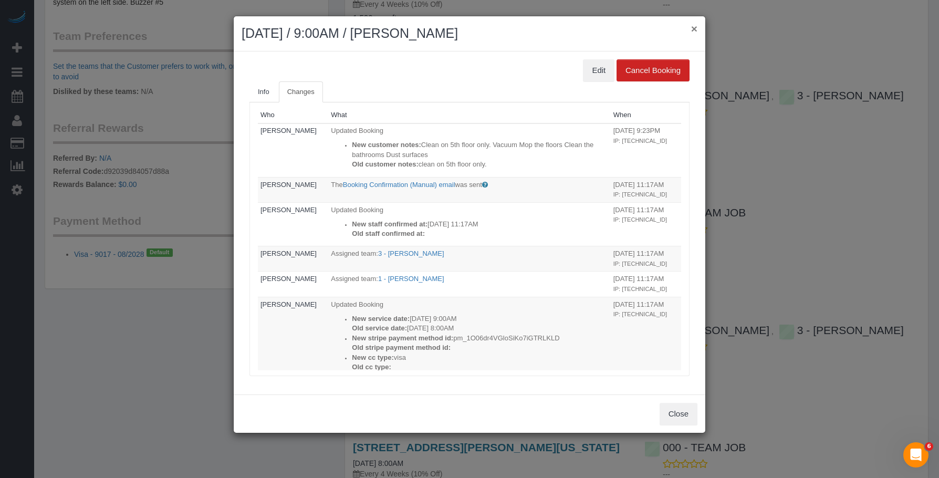
click at [696, 26] on button "×" at bounding box center [694, 28] width 6 height 11
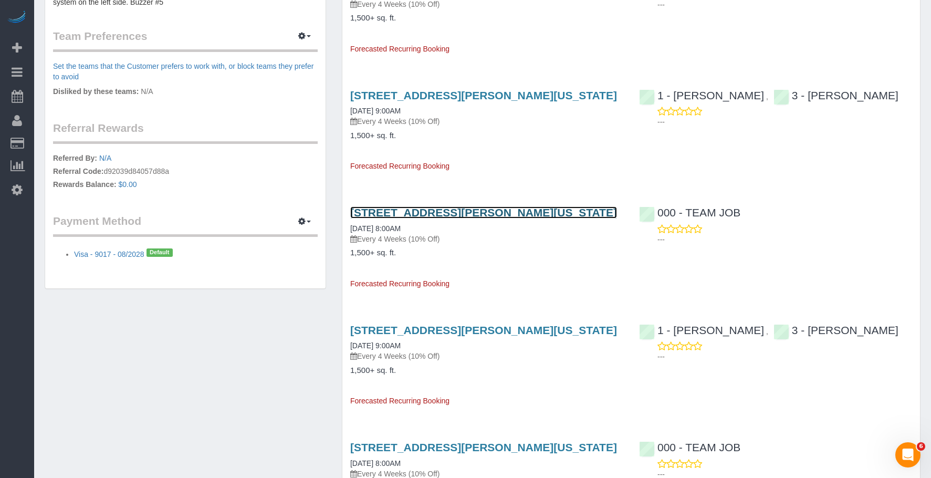
click at [509, 210] on link "112 Greene Street, Apt. 5, New York, NY 10012" at bounding box center [483, 212] width 267 height 12
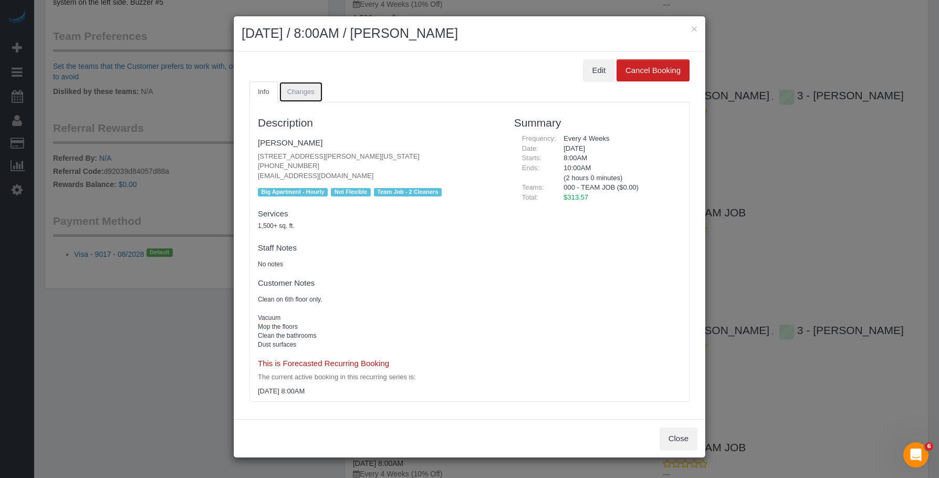
click at [309, 91] on span "Changes" at bounding box center [300, 92] width 27 height 8
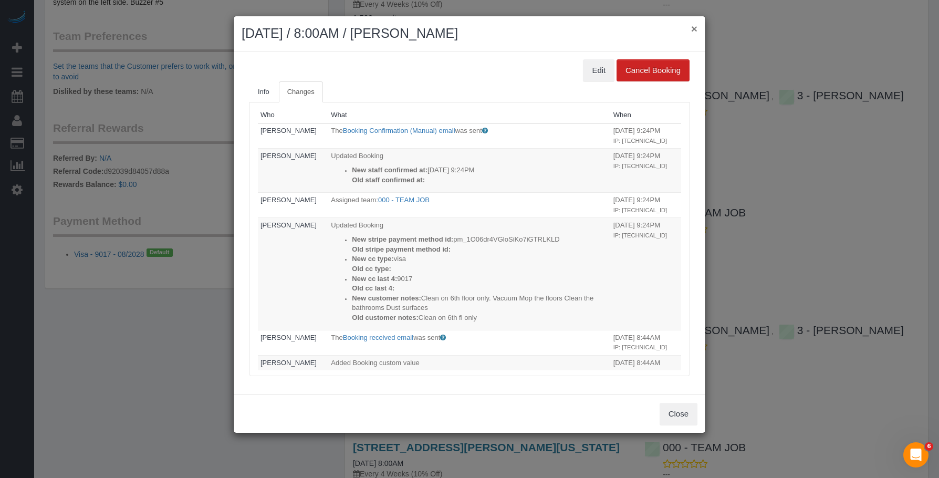
click at [695, 30] on button "×" at bounding box center [694, 28] width 6 height 11
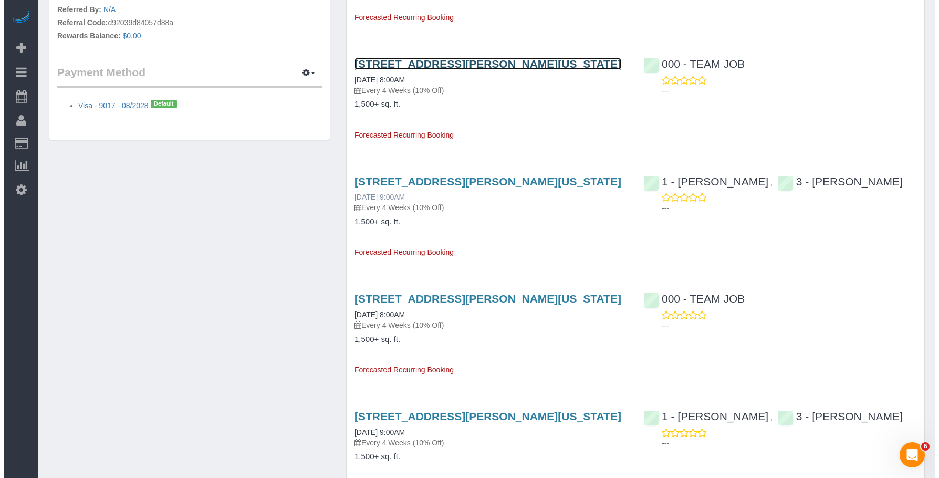
scroll to position [630, 0]
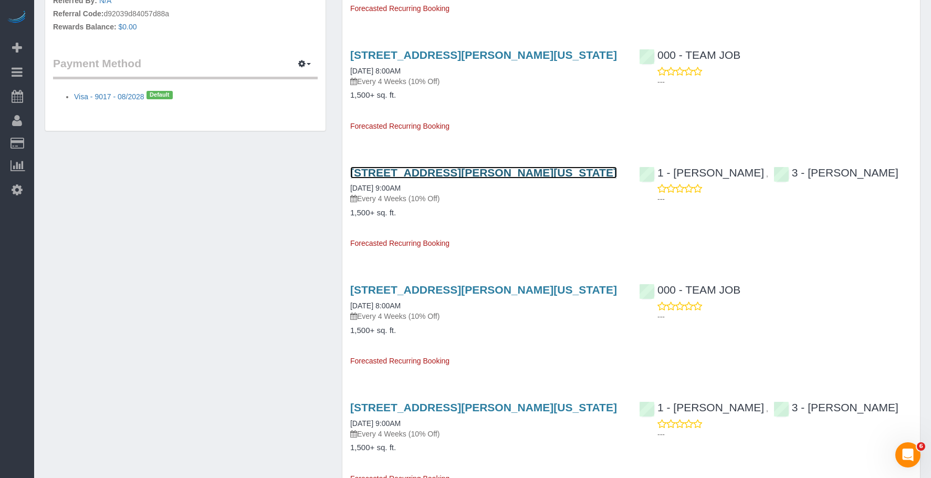
click at [448, 171] on link "112 Greene Street, Apt. 5, New York, NY 10012" at bounding box center [483, 172] width 267 height 12
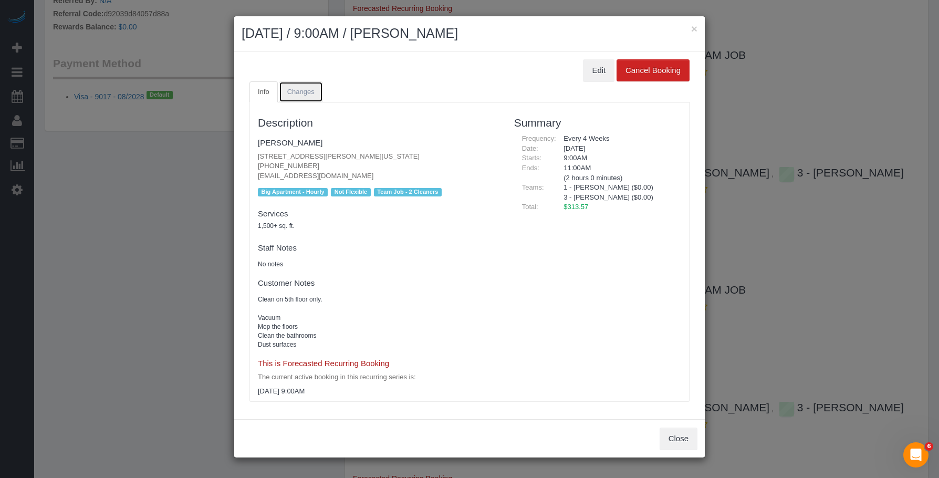
click at [300, 88] on span "Changes" at bounding box center [300, 92] width 27 height 8
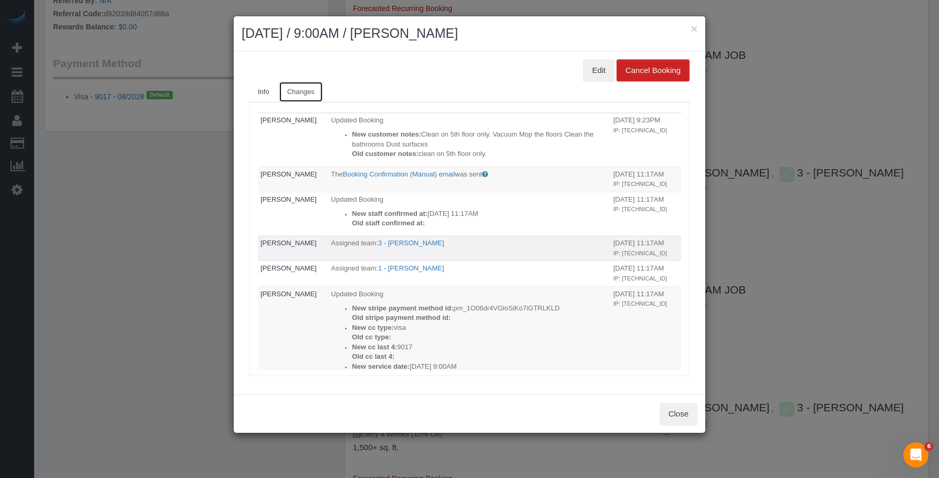
scroll to position [0, 0]
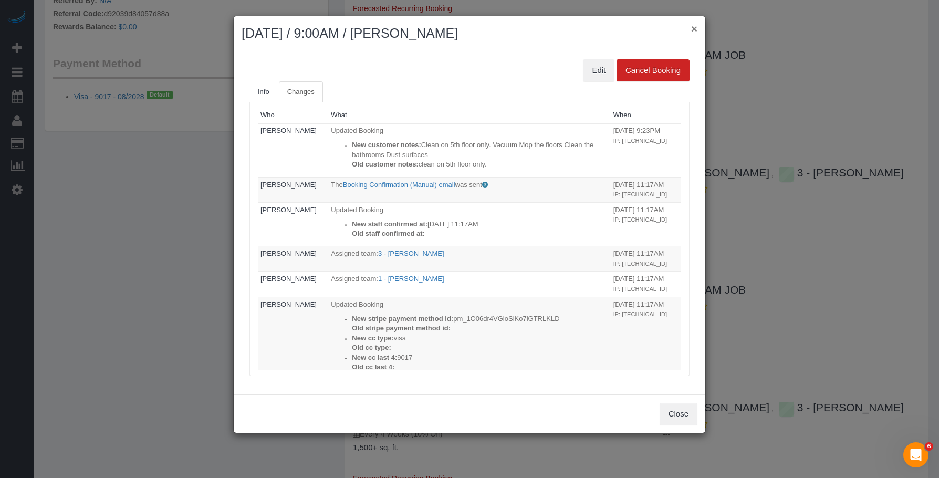
click at [696, 25] on button "×" at bounding box center [694, 28] width 6 height 11
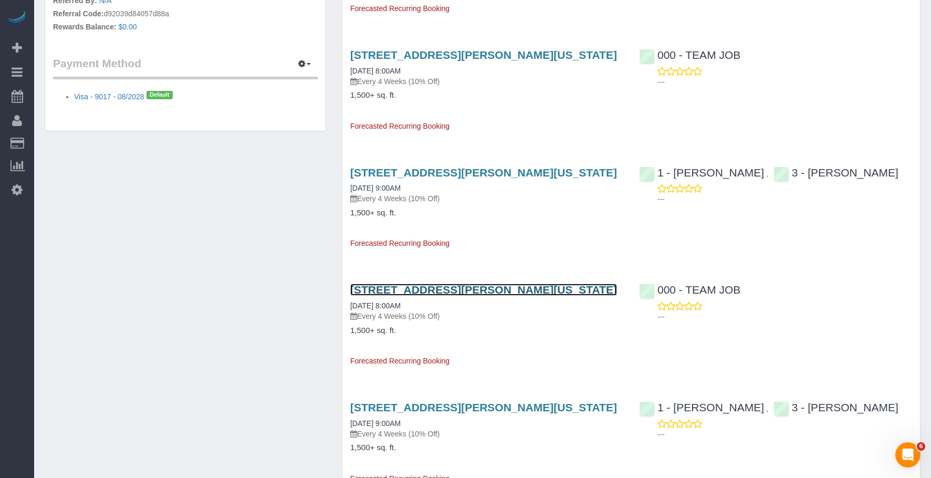
click at [490, 287] on link "112 Greene Street, Apt. 5, New York, NY 10012" at bounding box center [483, 290] width 267 height 12
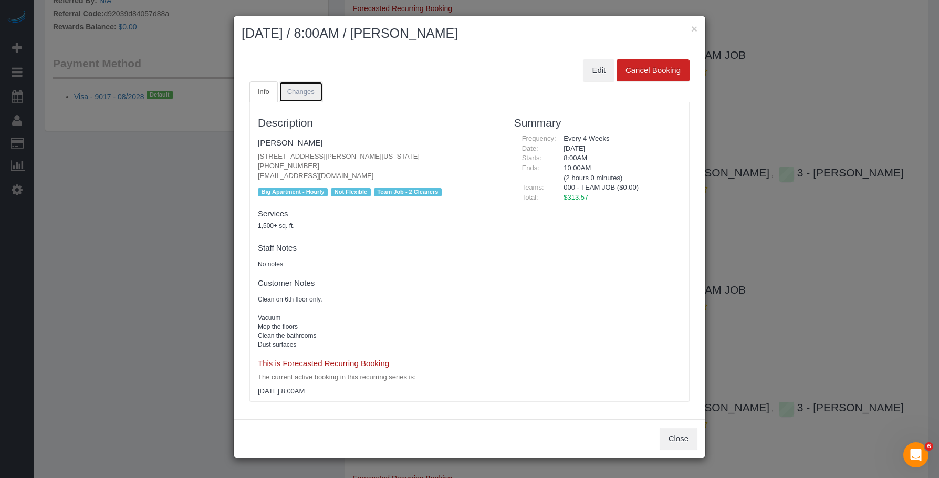
click at [296, 86] on link "Changes" at bounding box center [301, 92] width 44 height 22
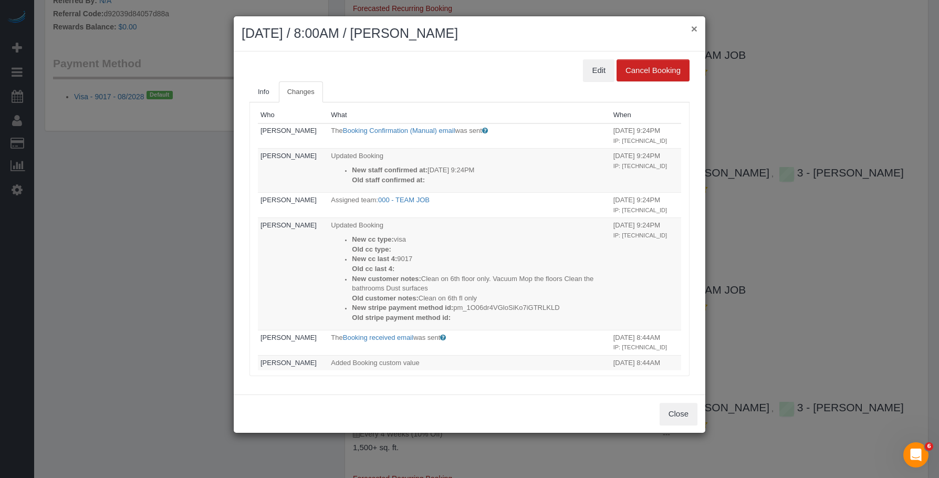
click at [694, 27] on button "×" at bounding box center [694, 28] width 6 height 11
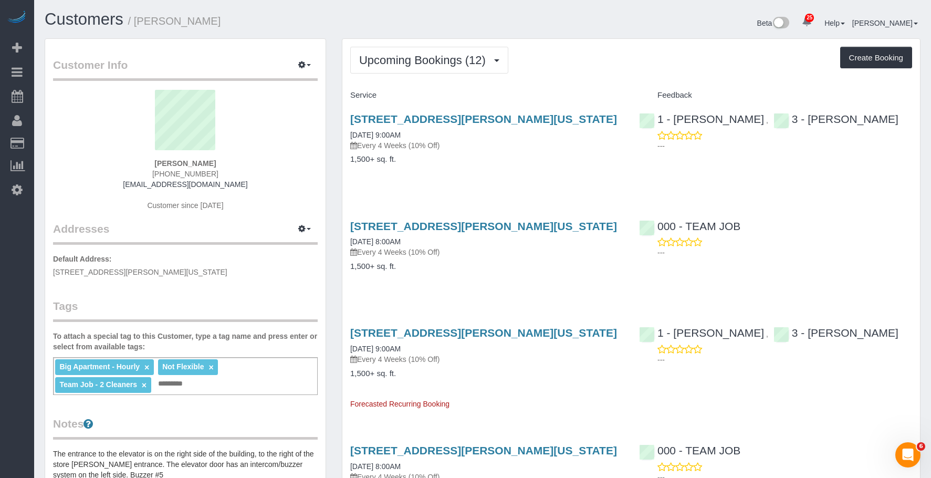
click at [510, 134] on div "112 Greene Street, Apt. 5, New York, NY 10012 09/24/2025 9:00AM Every 4 Weeks (…" at bounding box center [486, 132] width 273 height 38
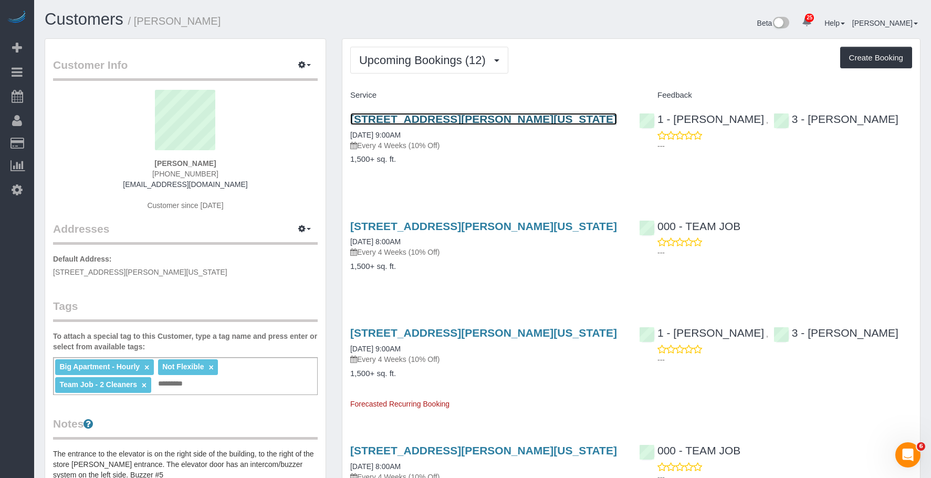
click at [537, 118] on link "112 Greene Street, Apt. 5, New York, NY 10012" at bounding box center [483, 119] width 267 height 12
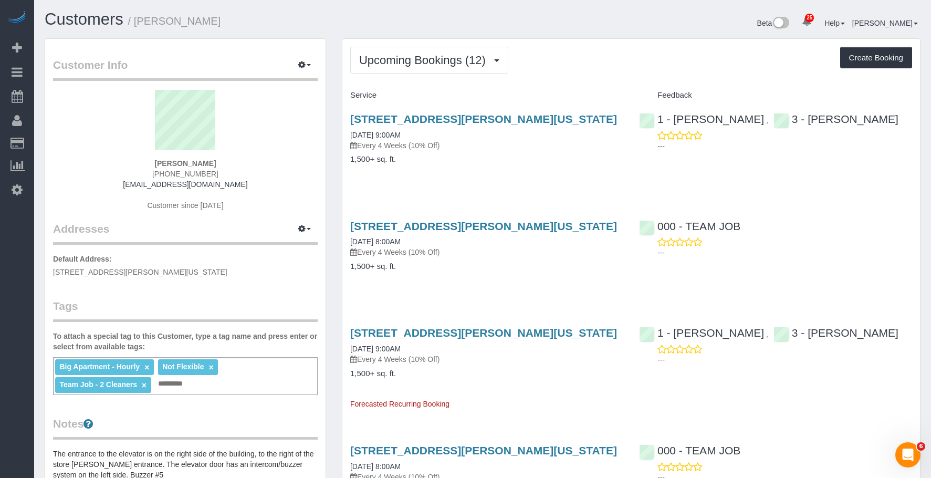
click at [509, 261] on div "112 Greene Street, Apt. 5, New York, NY 10012 09/25/2025 8:00AM Every 4 Weeks (…" at bounding box center [486, 251] width 289 height 81
click at [535, 227] on link "112 Greene Street, Apt. 5, New York, NY 10012" at bounding box center [483, 226] width 267 height 12
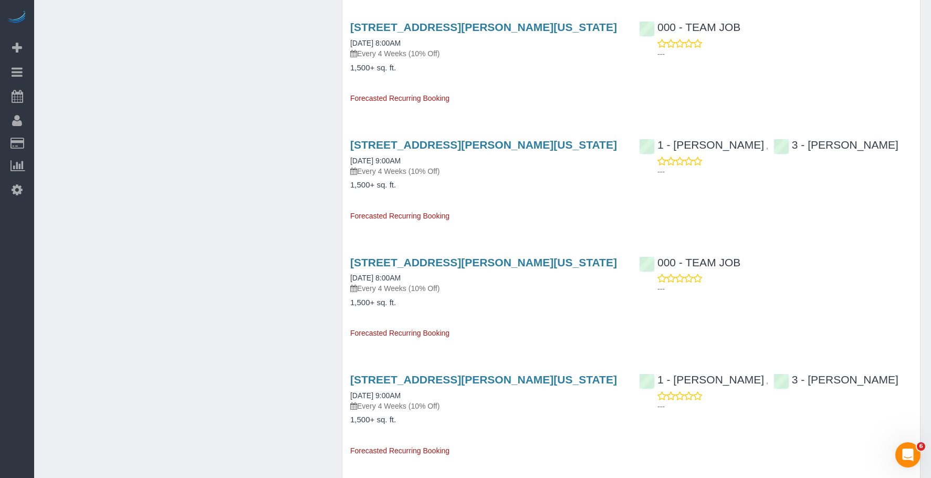
scroll to position [1050, 0]
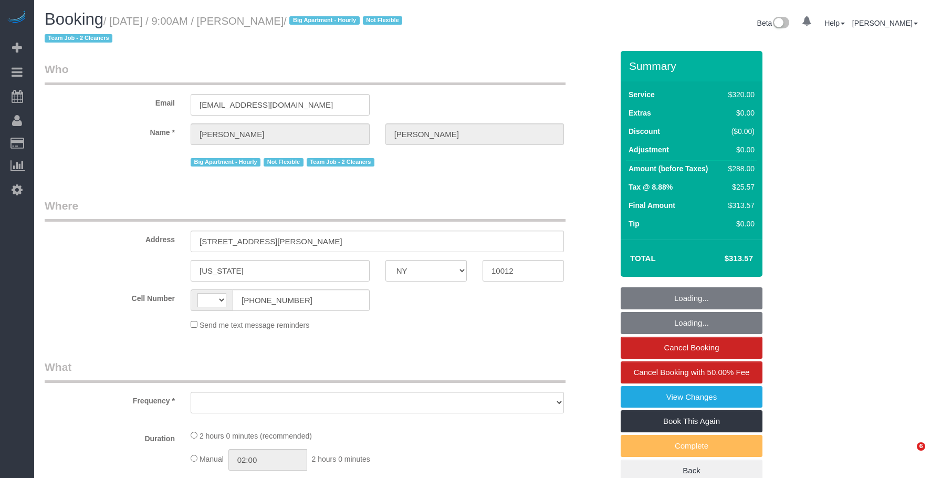
select select "NY"
select select "string:stripe-pm_1O06dr4VGloSiKo7iGTRLKLD"
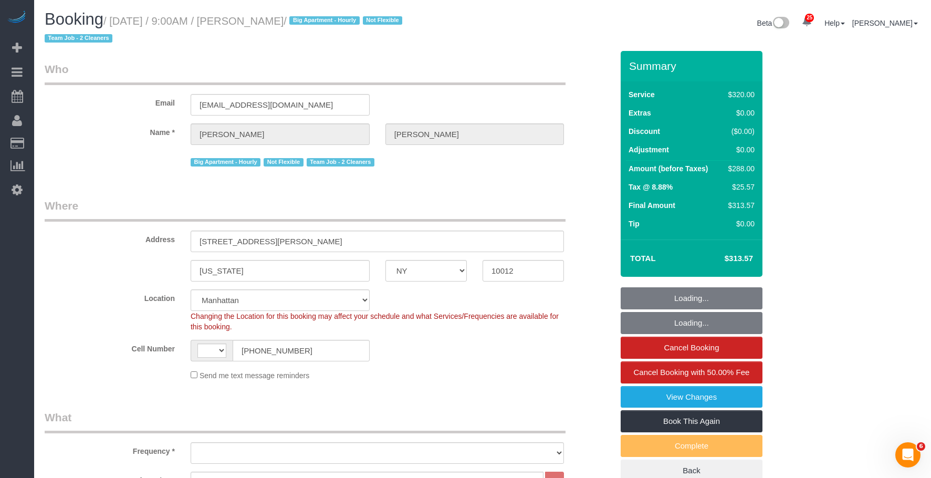
select select "string:[GEOGRAPHIC_DATA]"
select select "object:924"
select select "spot1"
select select "number:56"
select select "number:69"
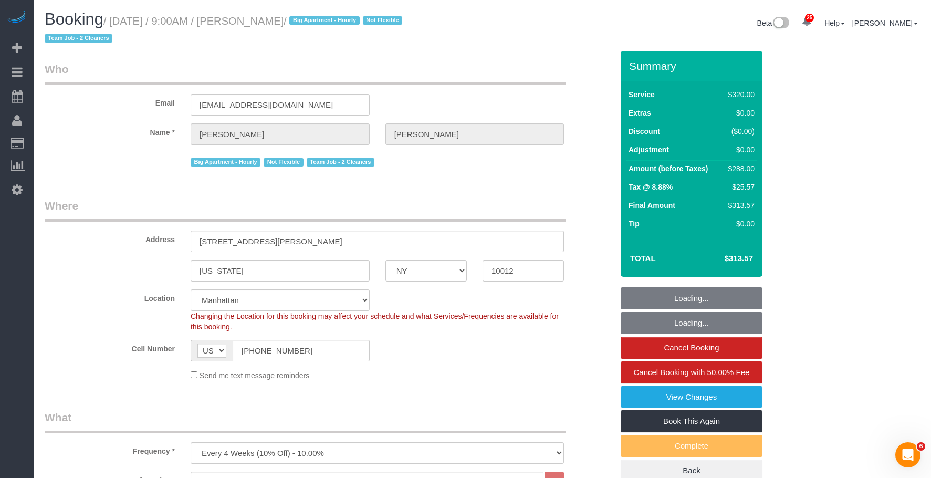
select select "number:15"
select select "number:5"
select select "object:1513"
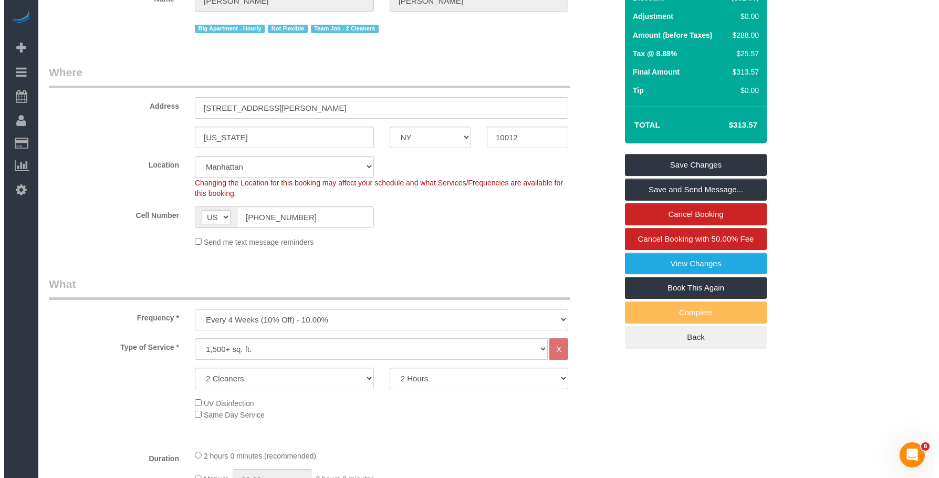
scroll to position [53, 0]
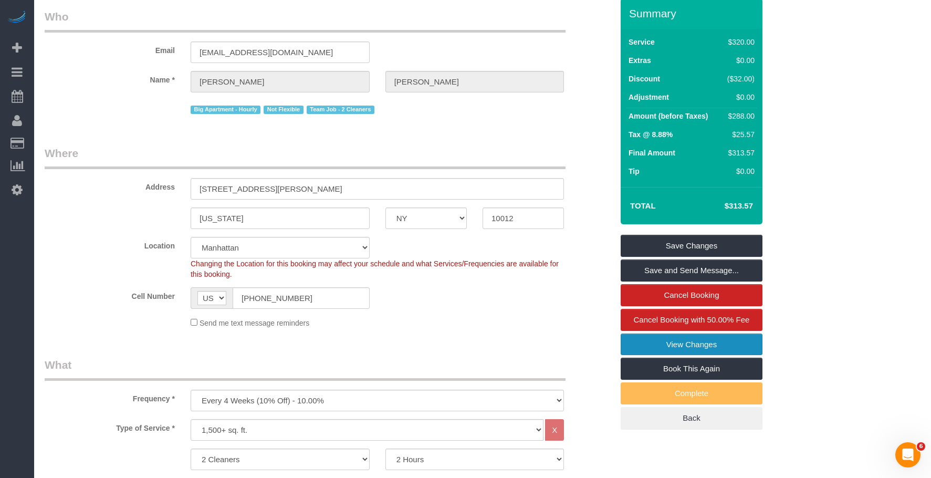
click at [649, 345] on link "View Changes" at bounding box center [692, 344] width 142 height 22
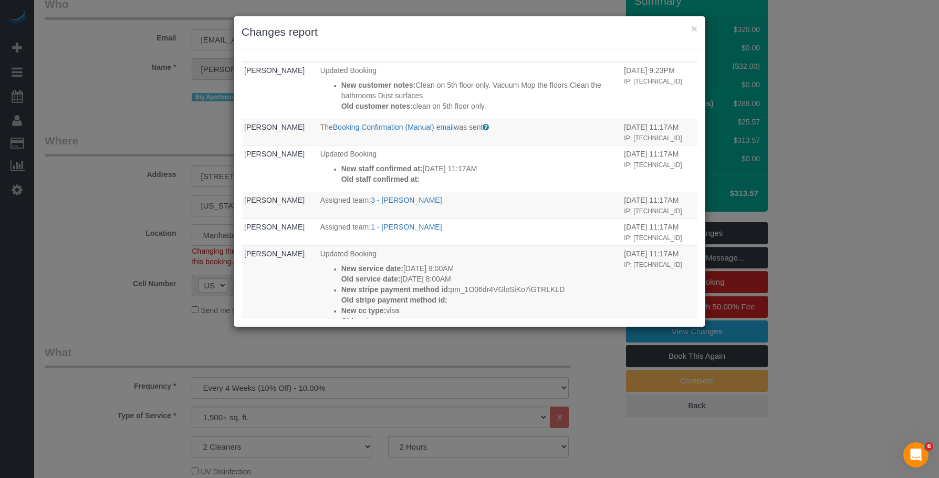
scroll to position [0, 0]
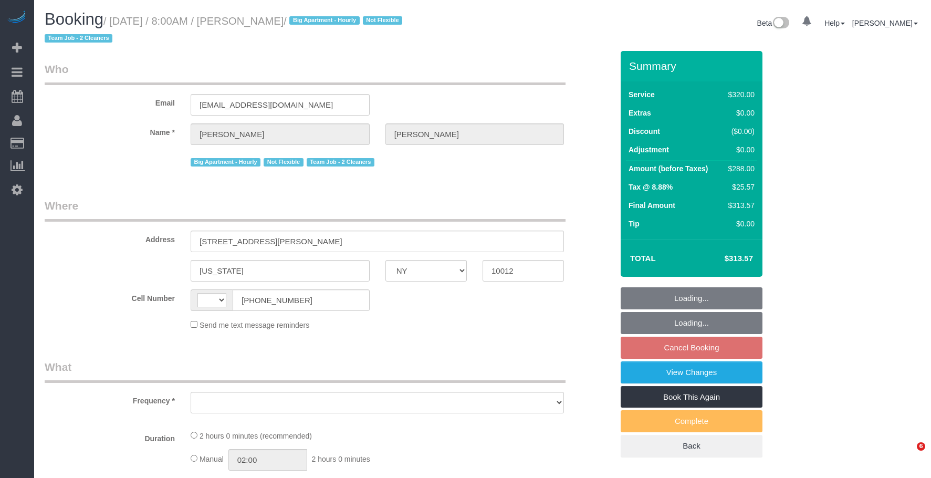
select select "NY"
select select "string:[GEOGRAPHIC_DATA]"
select select "object:748"
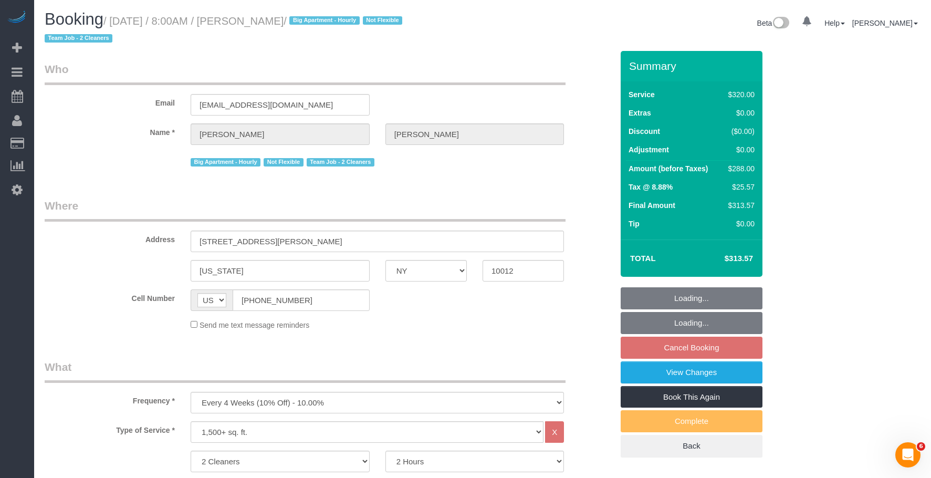
select select "string:stripe-pm_1O06dr4VGloSiKo7iGTRLKLD"
select select "spot1"
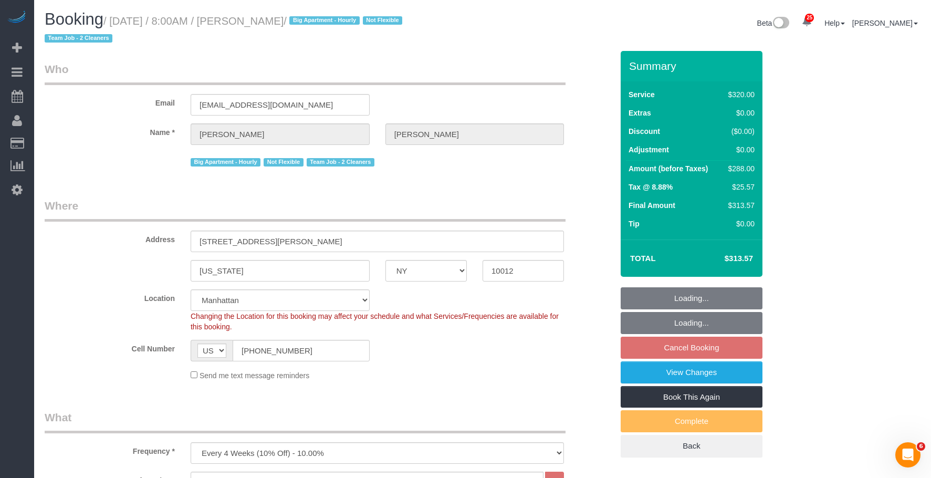
select select "number:56"
select select "number:69"
select select "number:15"
select select "number:5"
select select "object:1503"
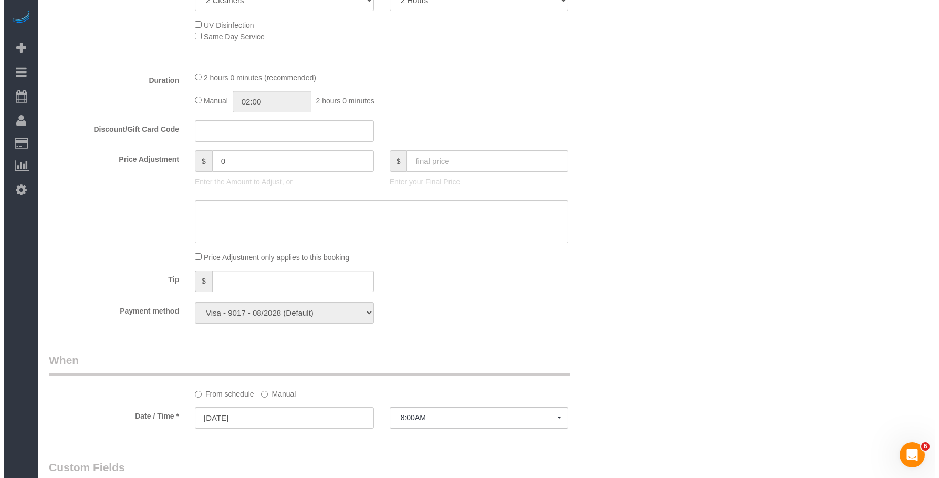
scroll to position [264, 0]
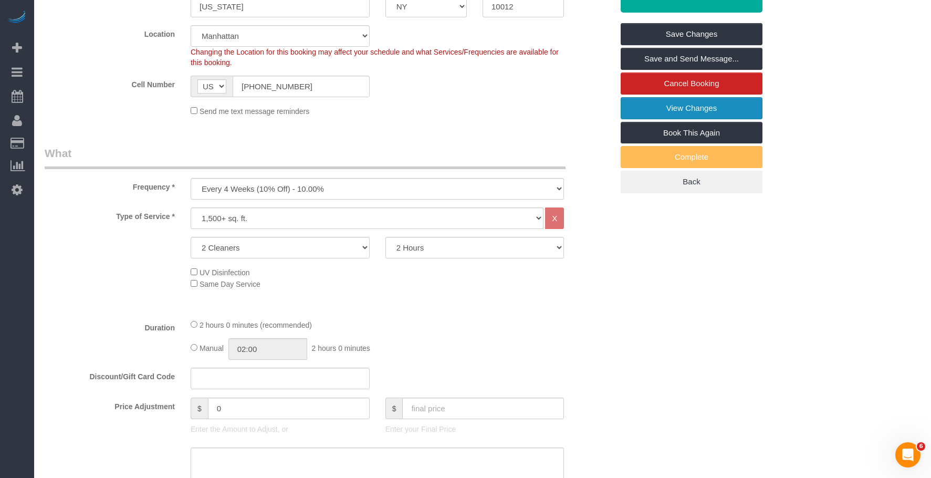
click at [645, 107] on link "View Changes" at bounding box center [692, 108] width 142 height 22
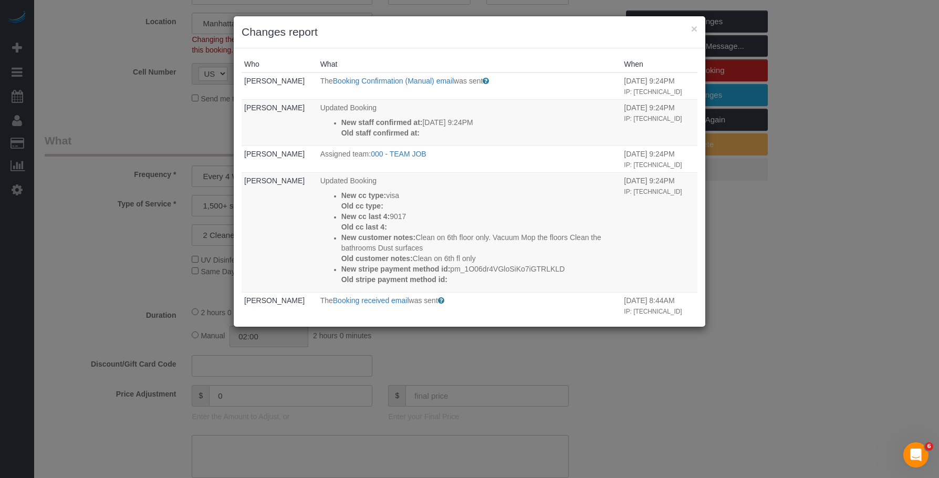
scroll to position [105, 0]
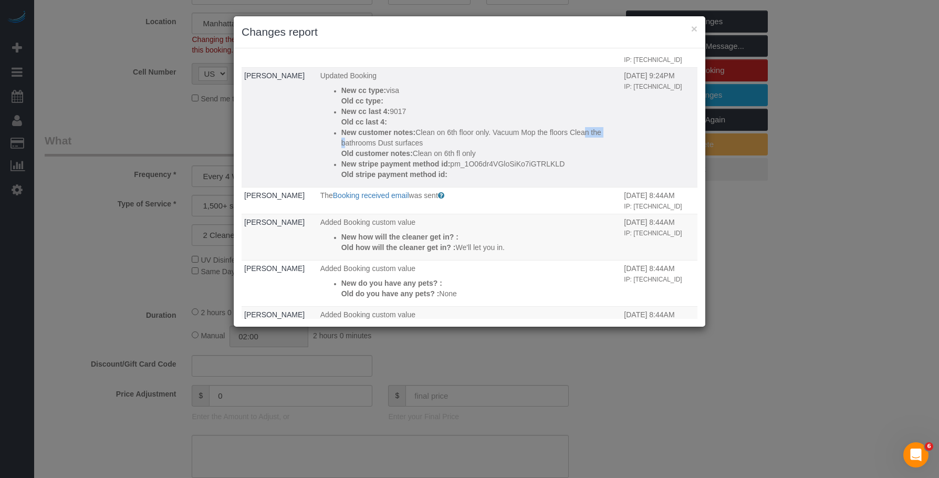
drag, startPoint x: 497, startPoint y: 155, endPoint x: 527, endPoint y: 155, distance: 29.4
click at [527, 148] on p "New customer notes: Clean on 6th floor only. Vacuum Mop the floors Clean the ba…" at bounding box center [480, 137] width 278 height 21
click at [549, 148] on p "New customer notes: Clean on 6th floor only. Vacuum Mop the floors Clean the ba…" at bounding box center [480, 137] width 278 height 21
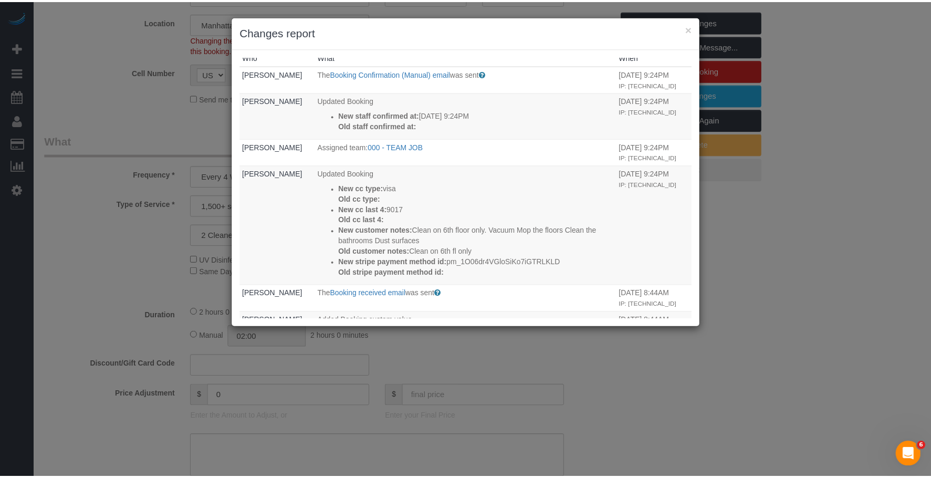
scroll to position [0, 0]
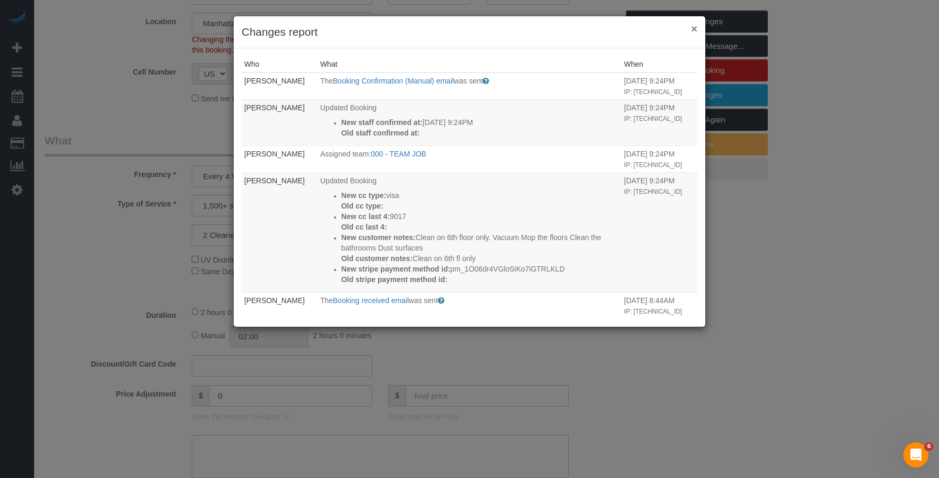
click at [696, 25] on button "×" at bounding box center [694, 28] width 6 height 11
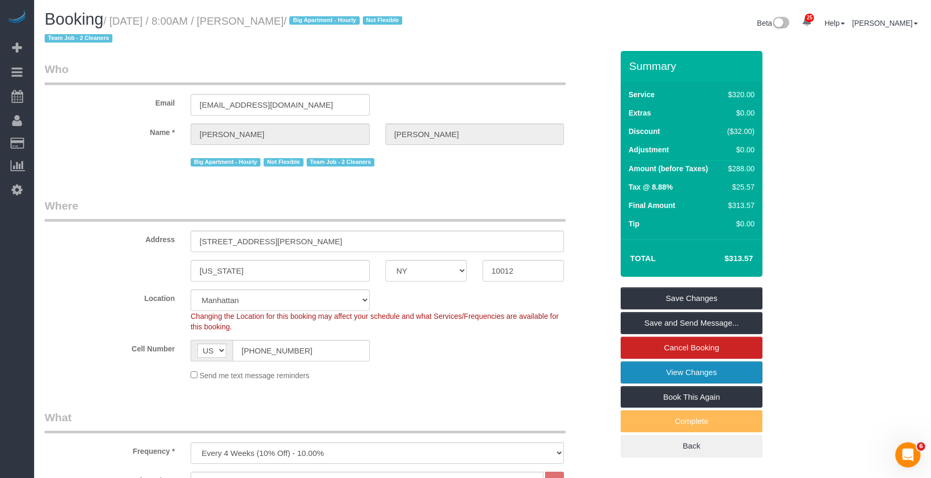
drag, startPoint x: 646, startPoint y: 375, endPoint x: 629, endPoint y: 371, distance: 17.8
click at [646, 375] on link "View Changes" at bounding box center [692, 372] width 142 height 22
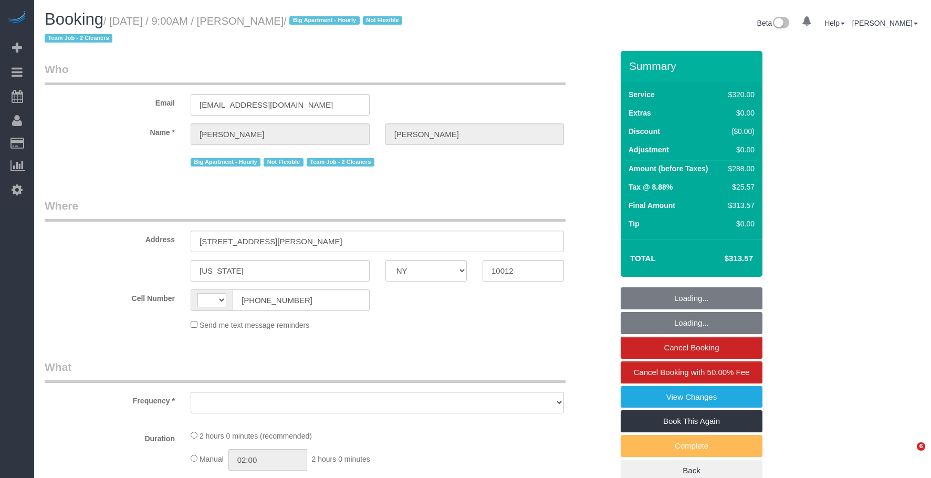
select select "NY"
select select "object:584"
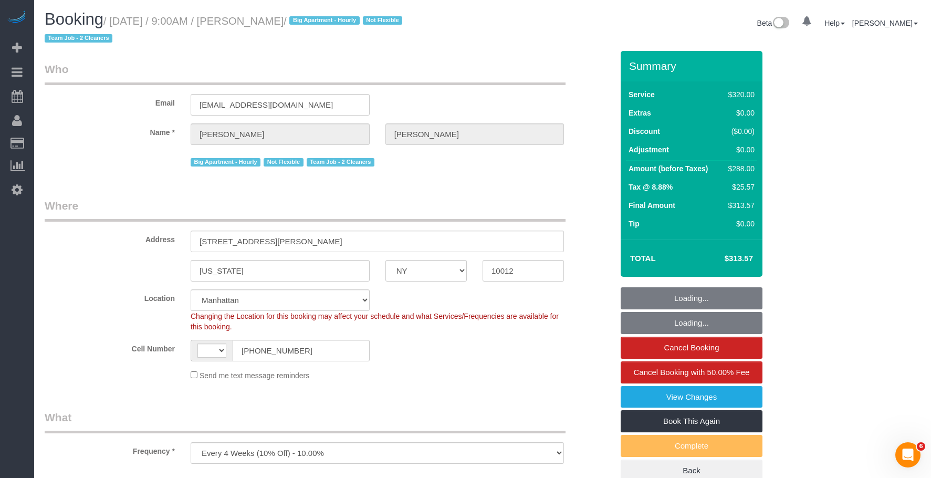
select select "string:[GEOGRAPHIC_DATA]"
select select "string:stripe-pm_1O06dr4VGloSiKo7iGTRLKLD"
select select "number:56"
select select "number:69"
select select "number:15"
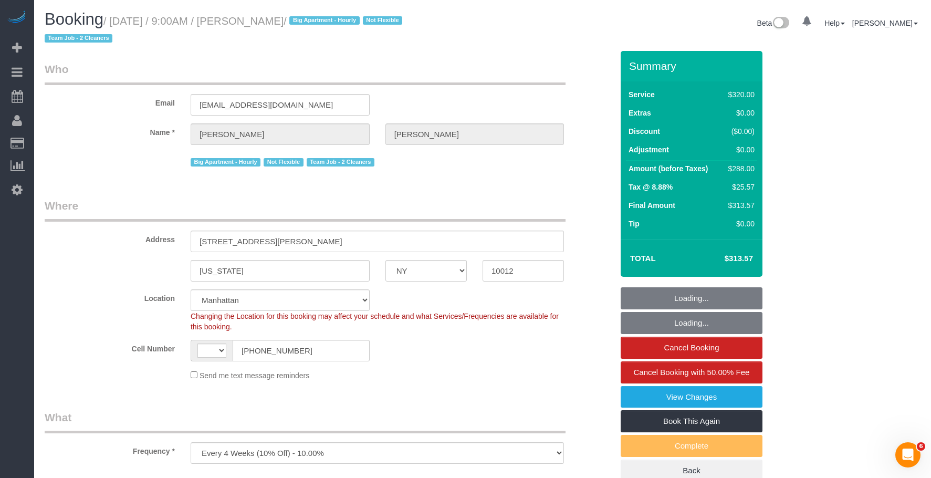
select select "number:5"
select select "object:982"
select select "spot1"
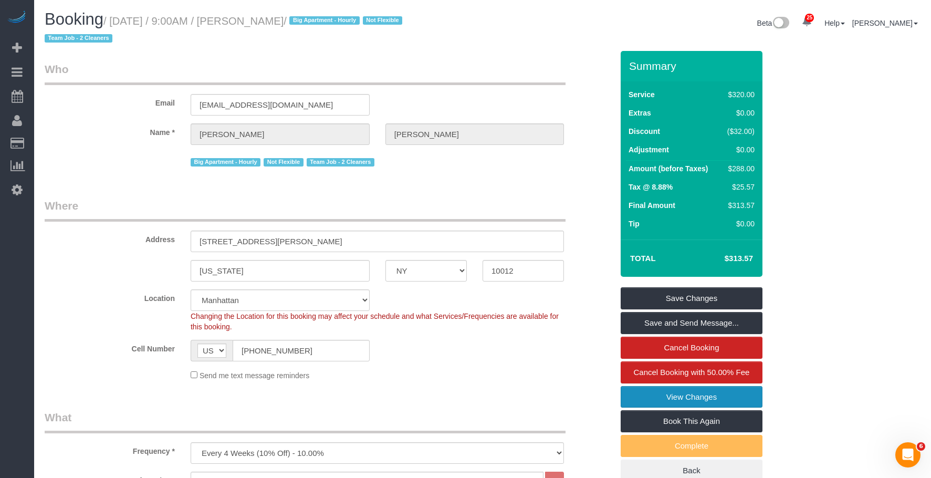
click at [643, 391] on link "View Changes" at bounding box center [692, 397] width 142 height 22
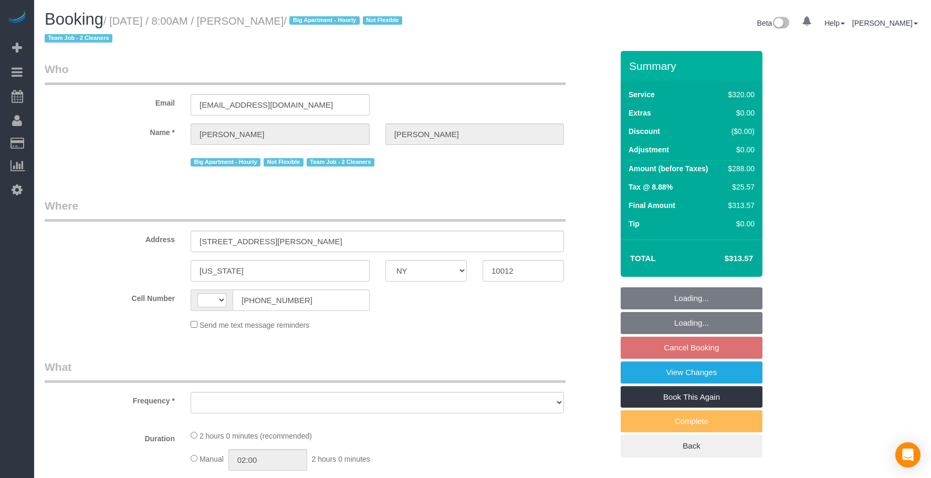
select select "NY"
select select "string:[GEOGRAPHIC_DATA]"
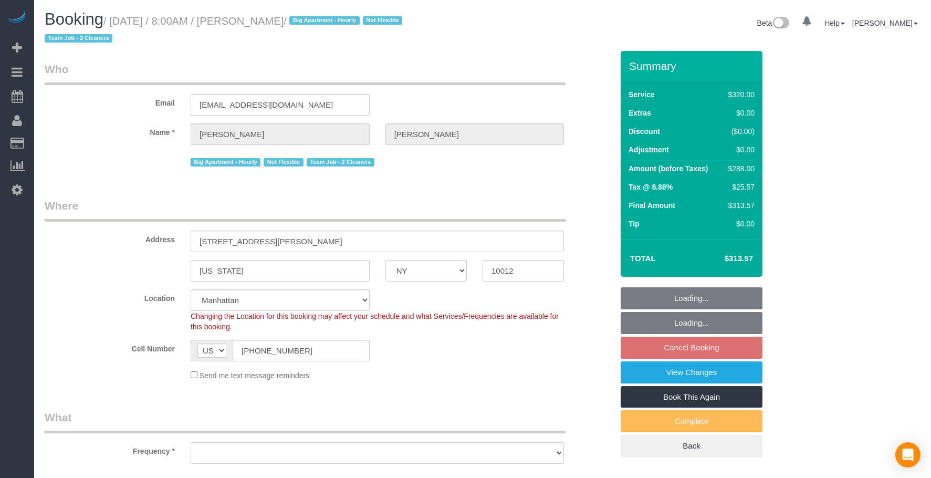
select select "string:stripe-pm_1O06dr4VGloSiKo7iGTRLKLD"
select select "number:56"
select select "number:69"
select select "number:15"
select select "number:5"
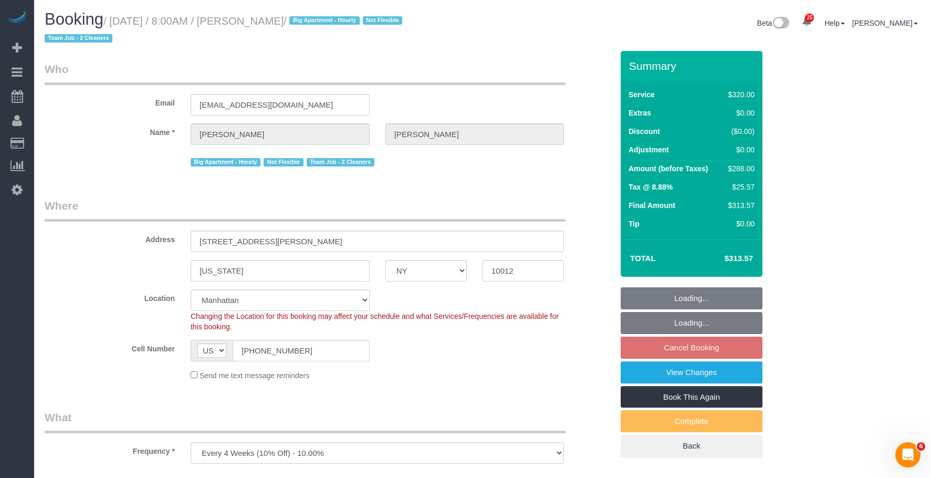
select select "object:1503"
select select "spot1"
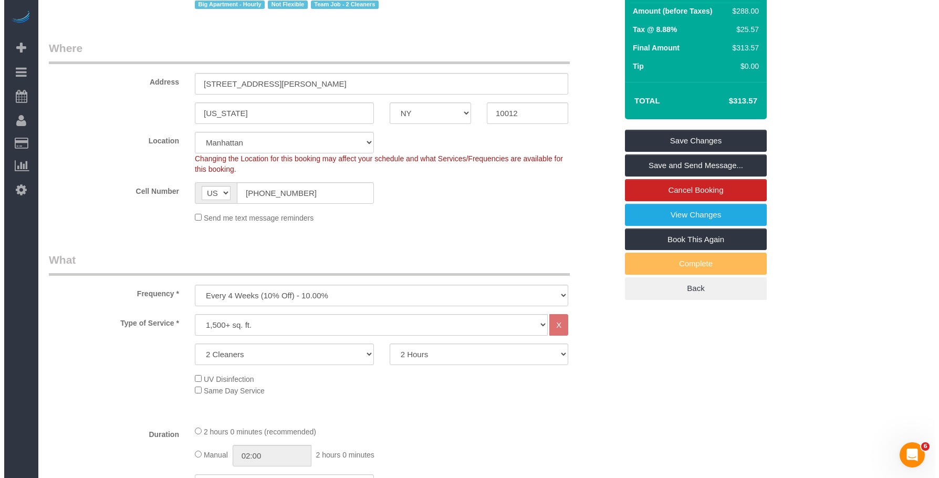
scroll to position [263, 0]
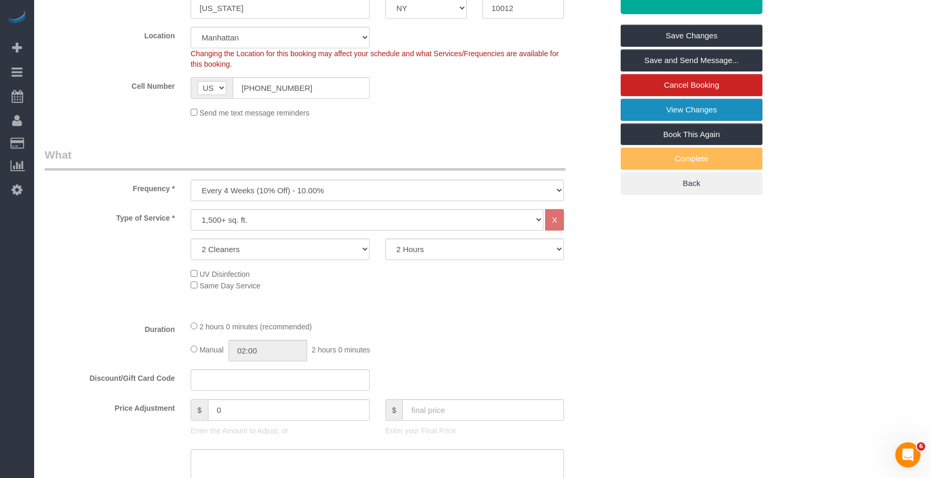
click at [636, 104] on link "View Changes" at bounding box center [692, 110] width 142 height 22
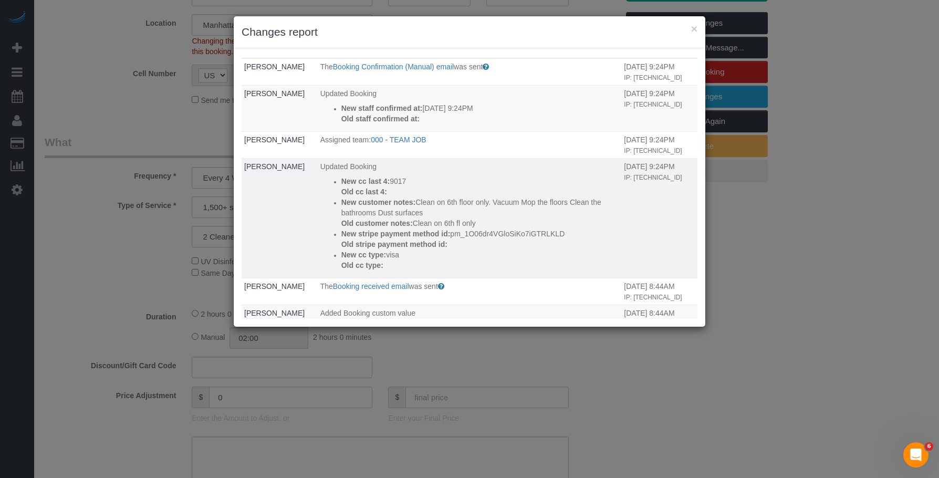
scroll to position [0, 0]
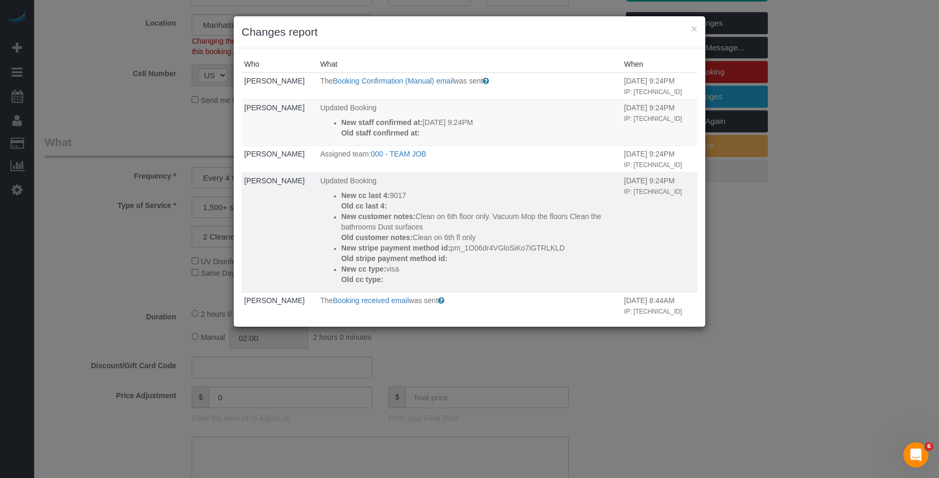
drag, startPoint x: 433, startPoint y: 259, endPoint x: 455, endPoint y: 257, distance: 21.6
click at [455, 243] on p "Old customer notes: Clean on 6th fl only" at bounding box center [480, 237] width 278 height 11
click at [509, 243] on p "Old customer notes: Clean on 6th fl only" at bounding box center [480, 237] width 278 height 11
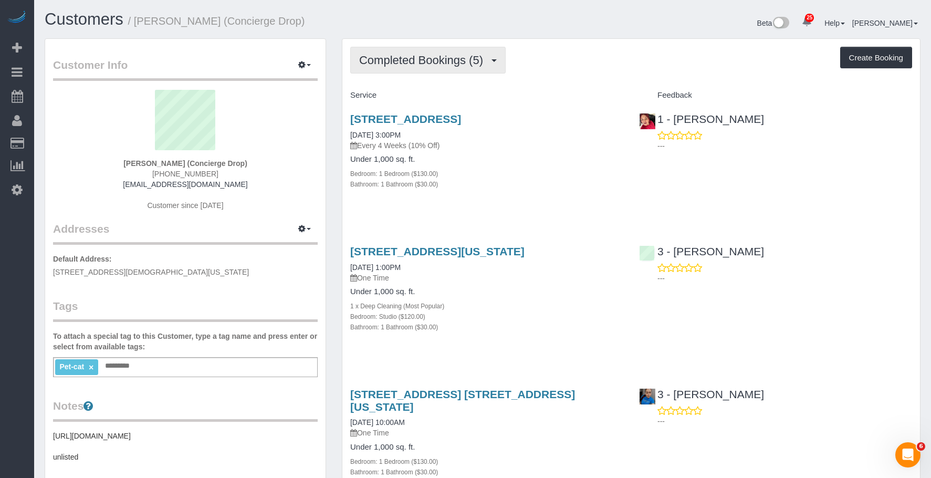
click at [418, 55] on span "Completed Bookings (5)" at bounding box center [423, 60] width 129 height 13
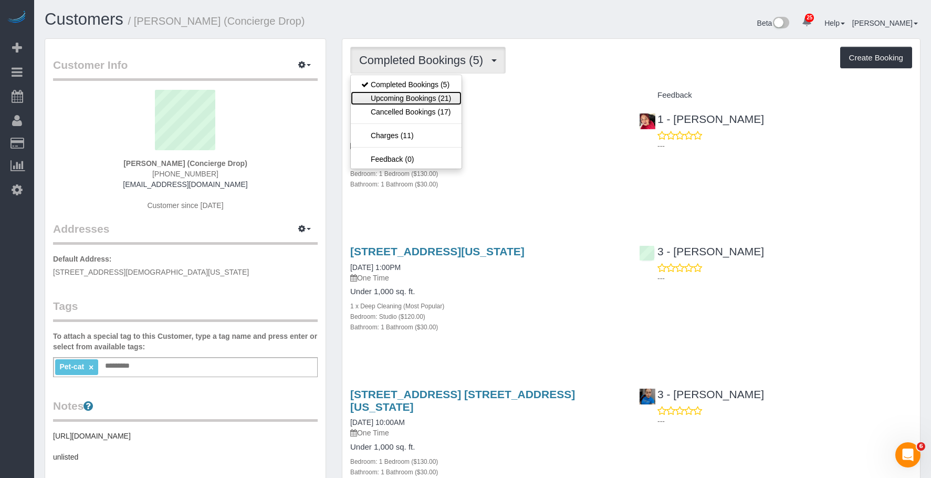
click at [418, 100] on link "Upcoming Bookings (21)" at bounding box center [406, 98] width 111 height 14
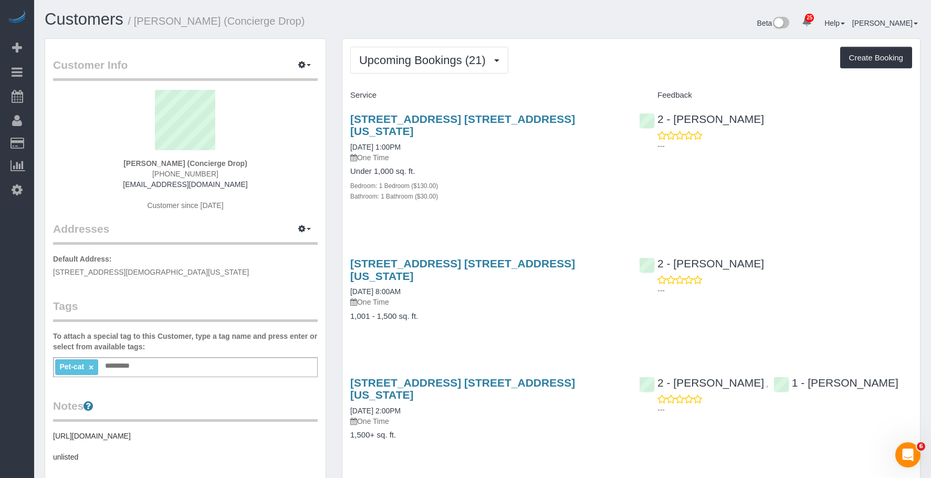
click at [539, 167] on h4 "Under 1,000 sq. ft." at bounding box center [486, 171] width 273 height 9
drag, startPoint x: 538, startPoint y: 302, endPoint x: 546, endPoint y: 295, distance: 10.8
click at [539, 302] on div "[STREET_ADDRESS] [STREET_ADDRESS][US_STATE] [DATE] 8:00AM One Time 1,001 - 1,50…" at bounding box center [486, 294] width 289 height 93
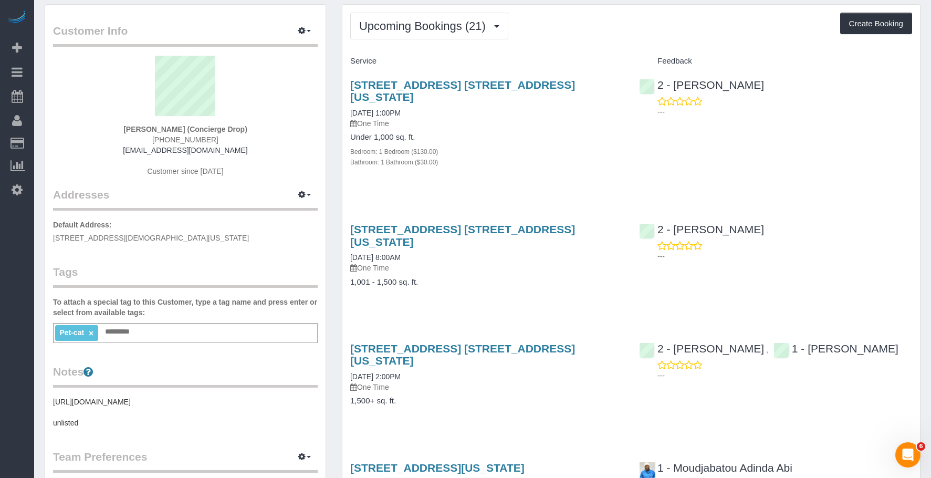
scroll to position [53, 0]
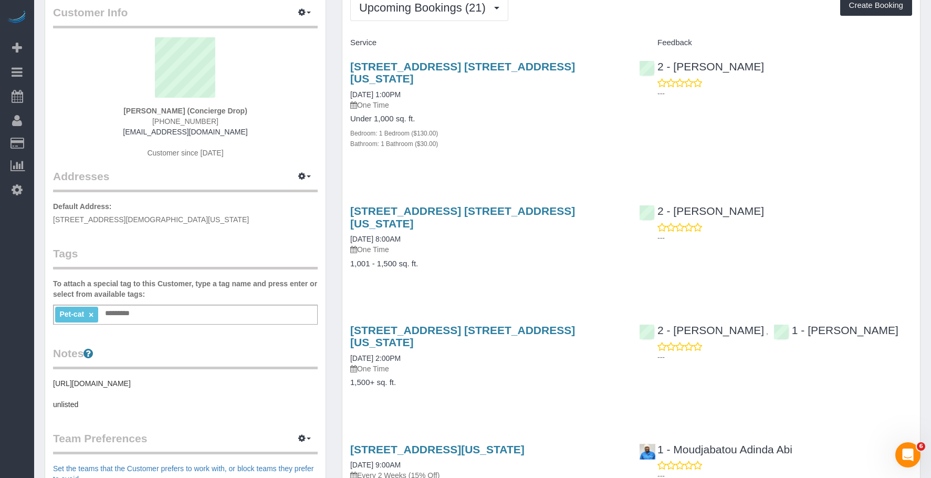
click at [524, 234] on div "[STREET_ADDRESS] [STREET_ADDRESS][US_STATE] [DATE] 8:00AM One Time 1,001 - 1,50…" at bounding box center [486, 242] width 289 height 93
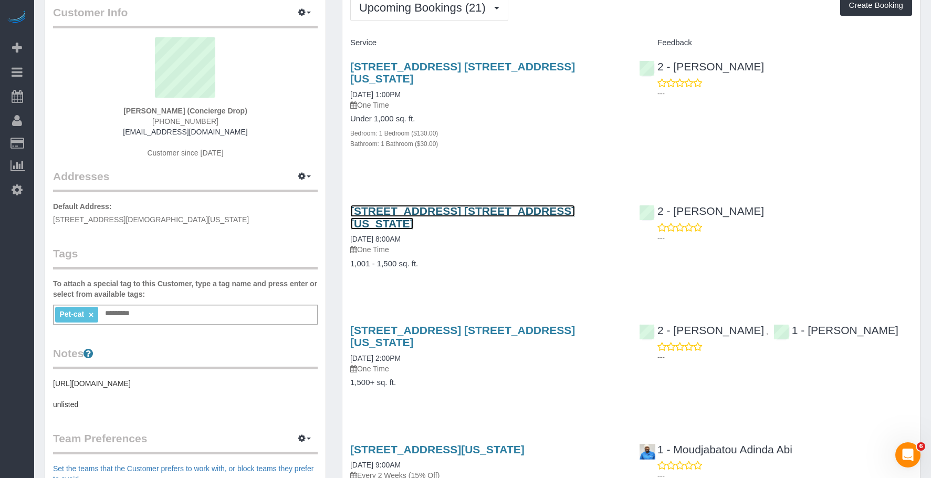
click at [535, 205] on link "[STREET_ADDRESS] [STREET_ADDRESS][US_STATE]" at bounding box center [462, 217] width 225 height 24
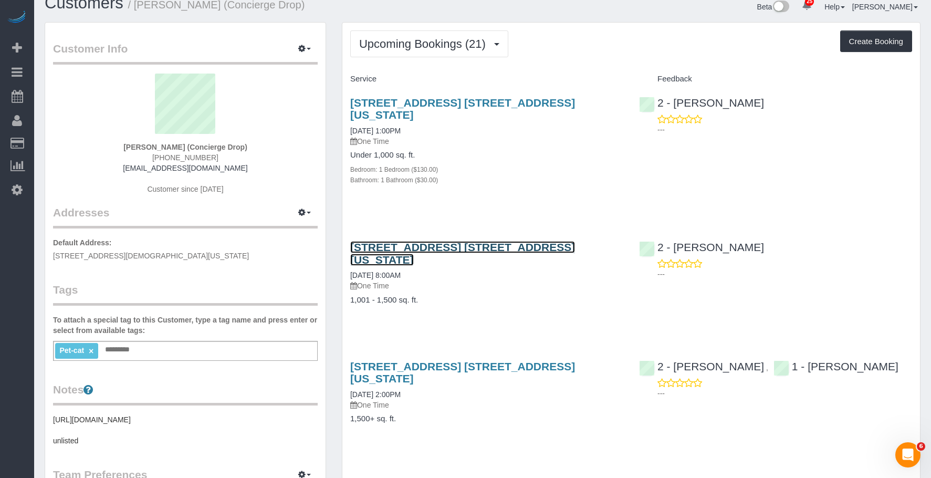
scroll to position [0, 0]
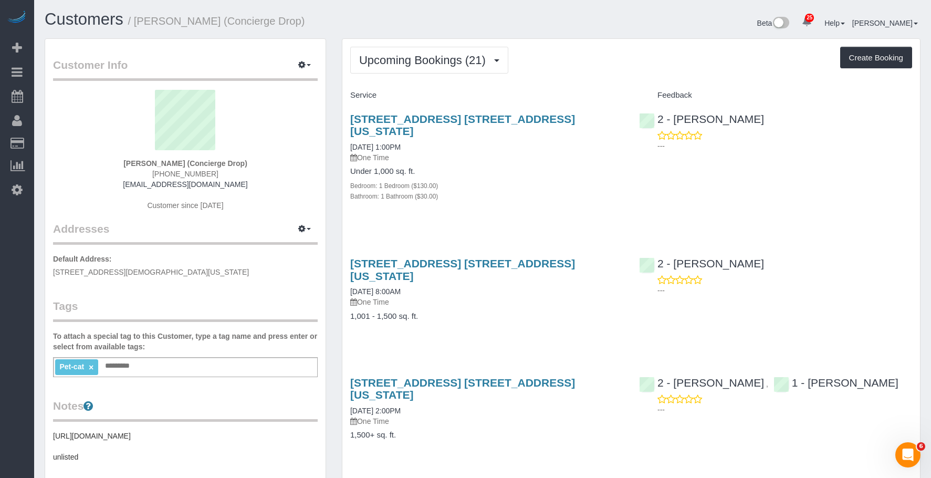
click at [517, 201] on div "[STREET_ADDRESS] [STREET_ADDRESS][US_STATE] [DATE] 1:00PM One Time Under 1,000 …" at bounding box center [486, 163] width 289 height 118
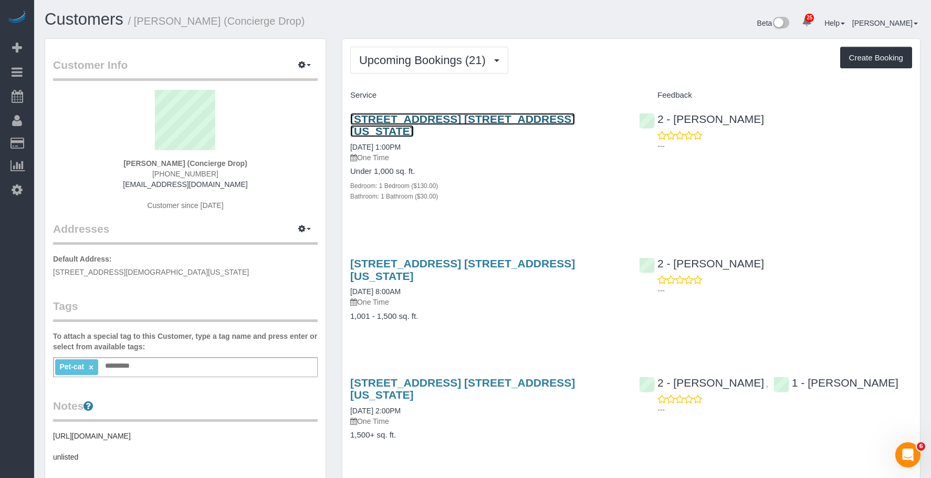
click at [487, 116] on link "[STREET_ADDRESS] [STREET_ADDRESS][US_STATE]" at bounding box center [462, 125] width 225 height 24
drag, startPoint x: 335, startPoint y: 118, endPoint x: 441, endPoint y: 120, distance: 105.5
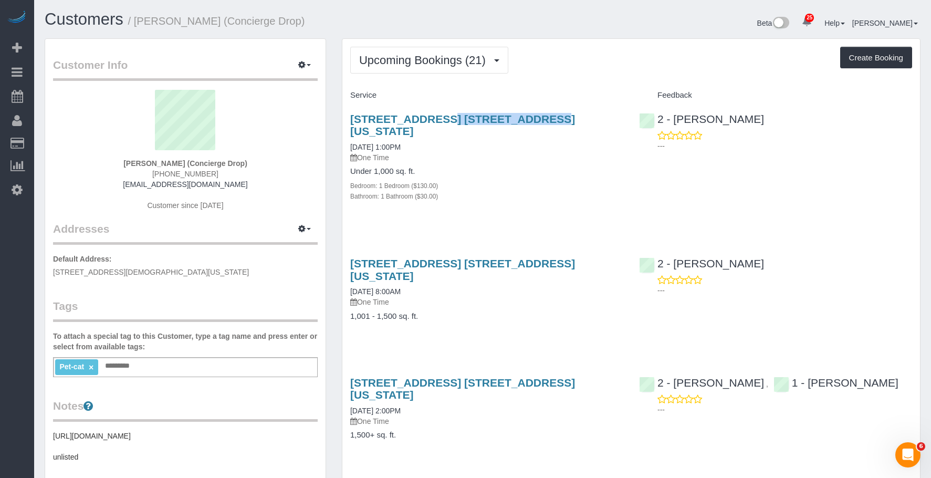
copy link "[STREET_ADDRESS]"
click at [549, 191] on div "Bathroom: 1 Bathroom ($30.00)" at bounding box center [486, 196] width 273 height 11
click at [543, 167] on h4 "Under 1,000 sq. ft." at bounding box center [486, 171] width 273 height 9
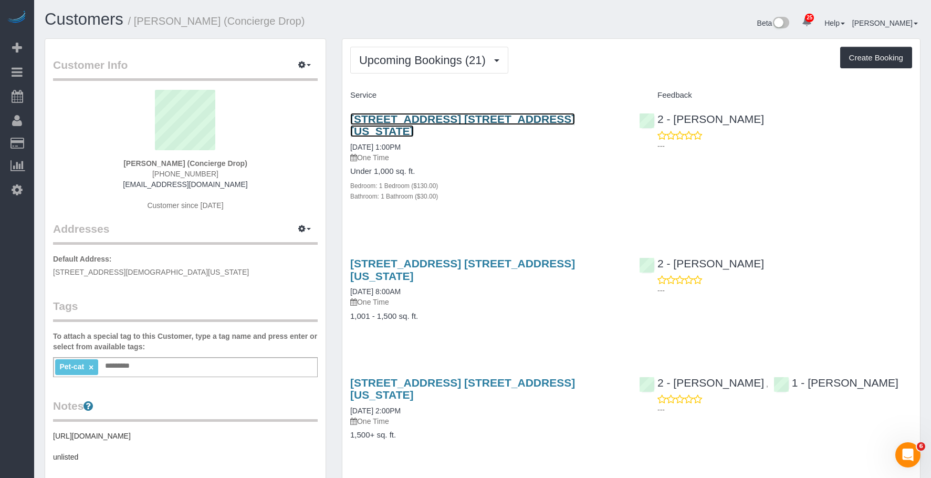
click at [465, 116] on link "225 Cherry Street, Apt. 45n, New York, NY 10002" at bounding box center [462, 125] width 225 height 24
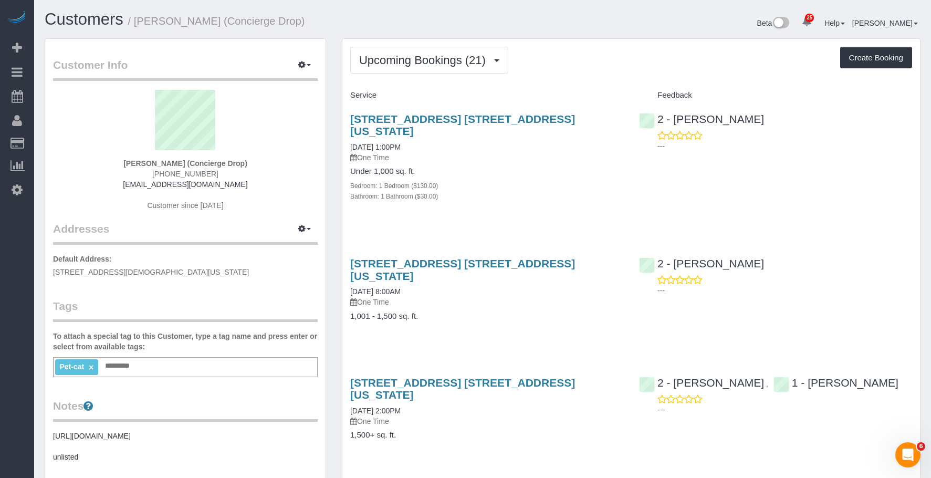
click at [589, 63] on div "Upcoming Bookings (21) Completed Bookings (5) Upcoming Bookings (21) Cancelled …" at bounding box center [631, 60] width 562 height 27
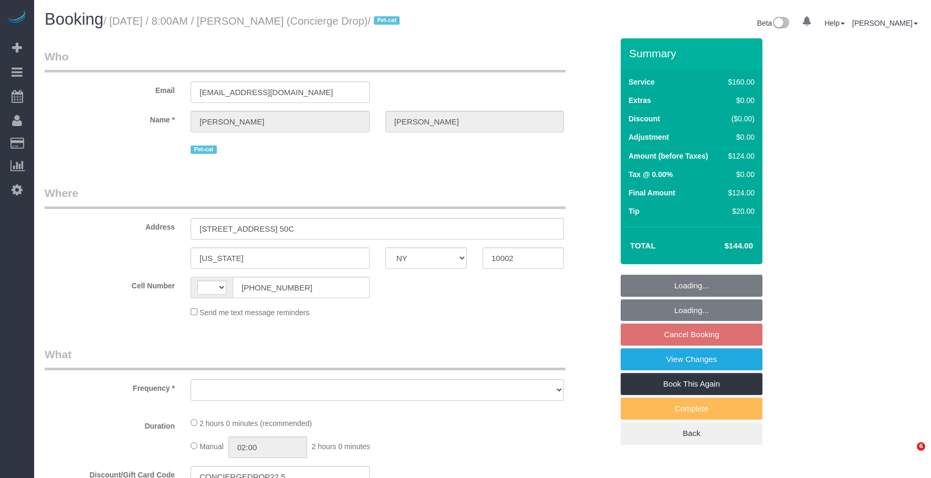
select select "NY"
select select "object:570"
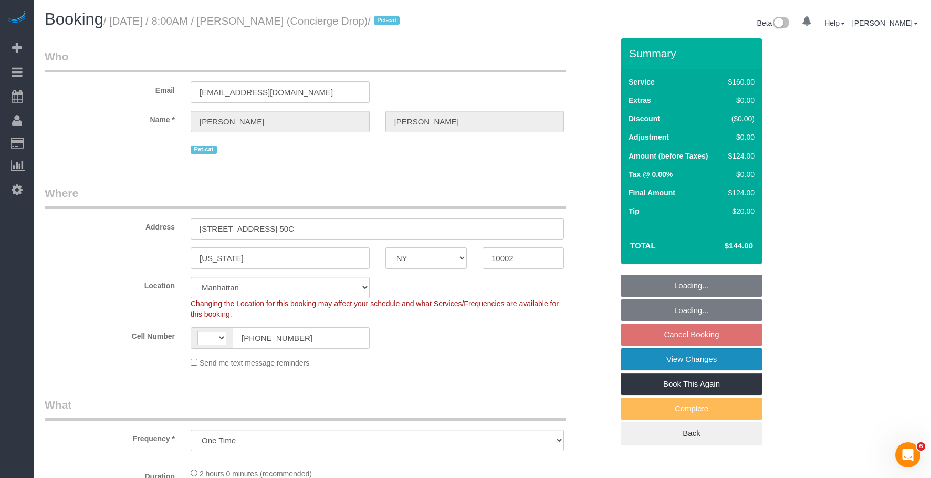
select select "string:stripe-pm_1RaQn24VGloSiKo7zeOF73Wj"
click at [712, 370] on link "View Changes" at bounding box center [692, 359] width 142 height 22
select select "object:919"
select select "string:[GEOGRAPHIC_DATA]"
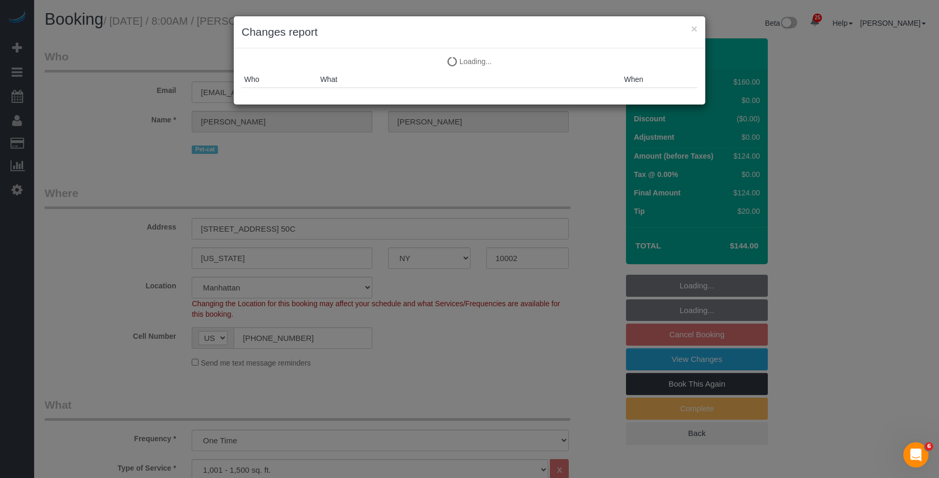
select select "spot1"
select select "number:89"
select select "number:90"
select select "number:15"
select select "number:6"
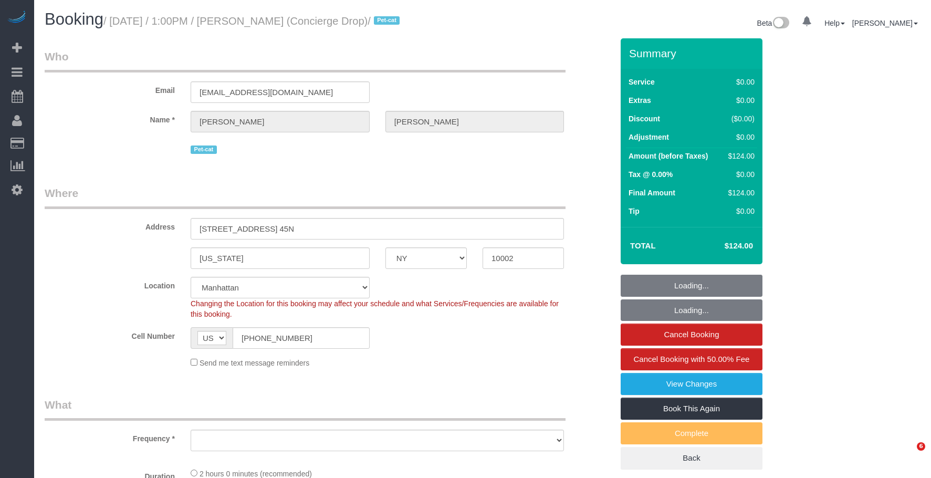
select select "NY"
select select "string:stripe-pm_1RaQn24VGloSiKo7zeOF73Wj"
select select "number:89"
select select "number:90"
select select "number:15"
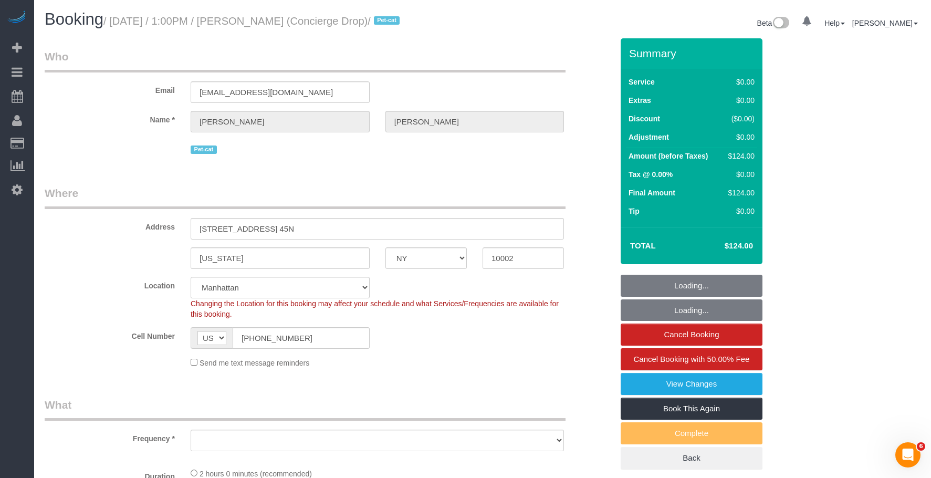
select select "number:6"
select select "object:970"
select select "1"
select select "spot1"
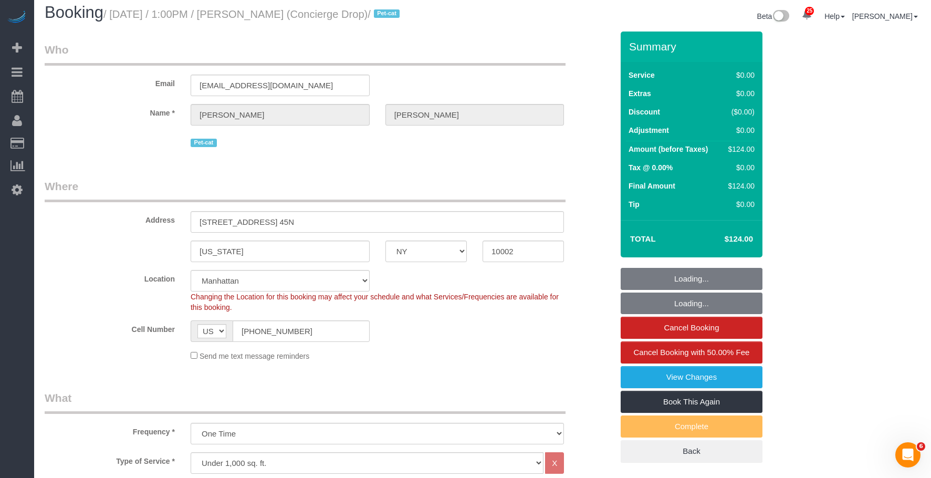
select select "1"
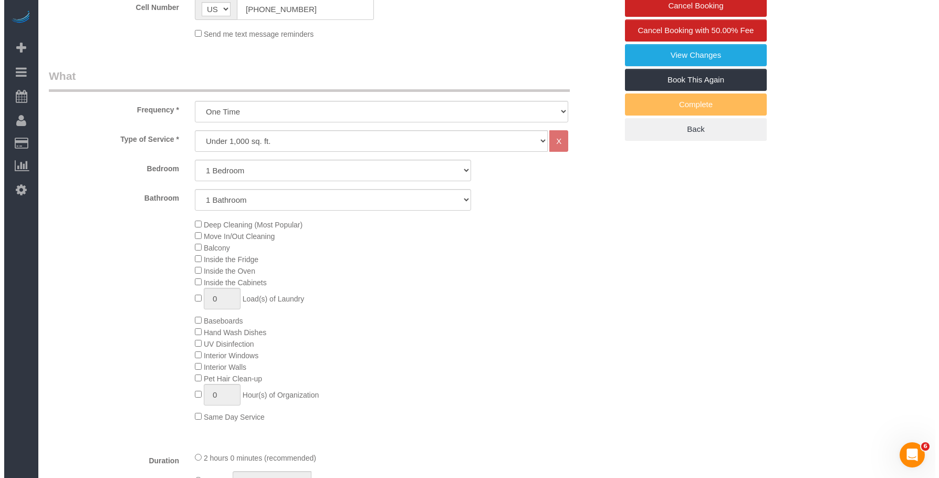
scroll to position [158, 0]
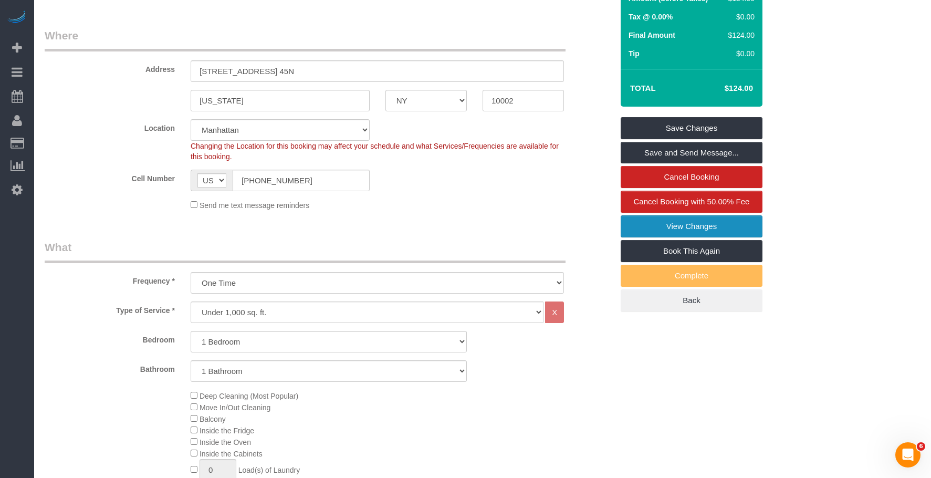
click at [668, 237] on link "View Changes" at bounding box center [692, 226] width 142 height 22
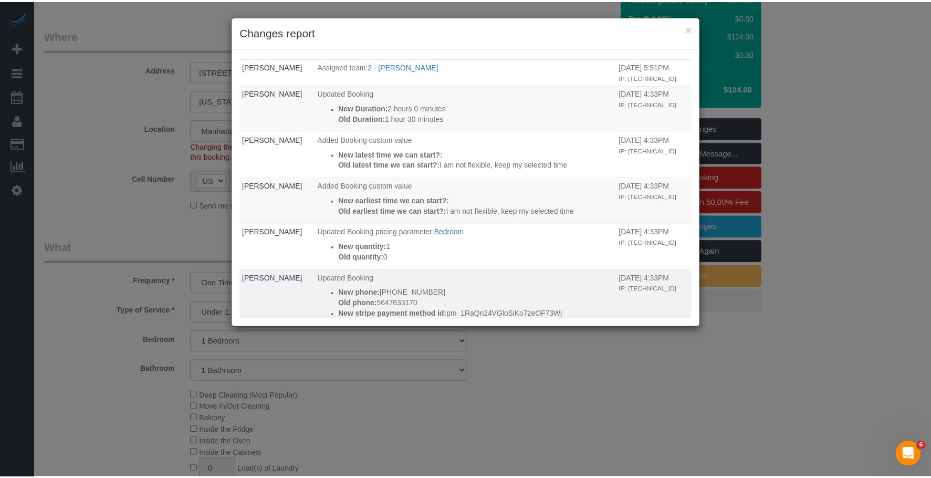
scroll to position [0, 0]
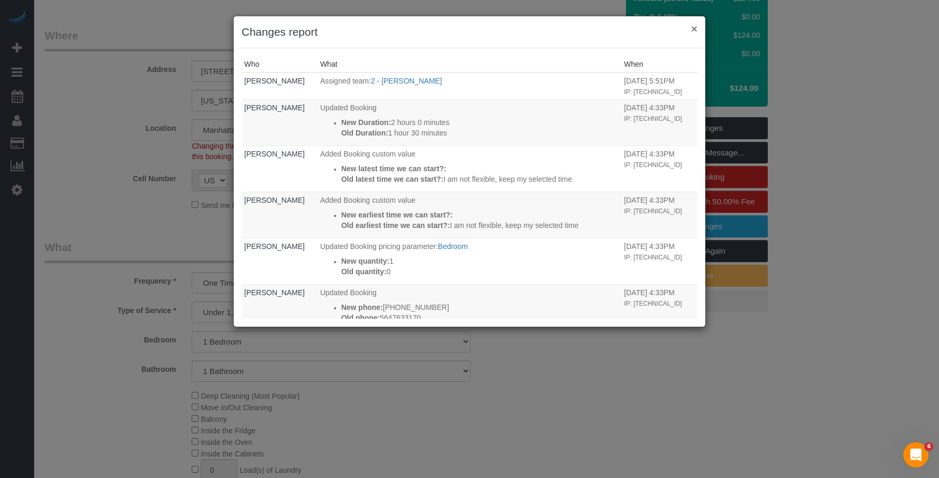
click at [694, 30] on button "×" at bounding box center [694, 28] width 6 height 11
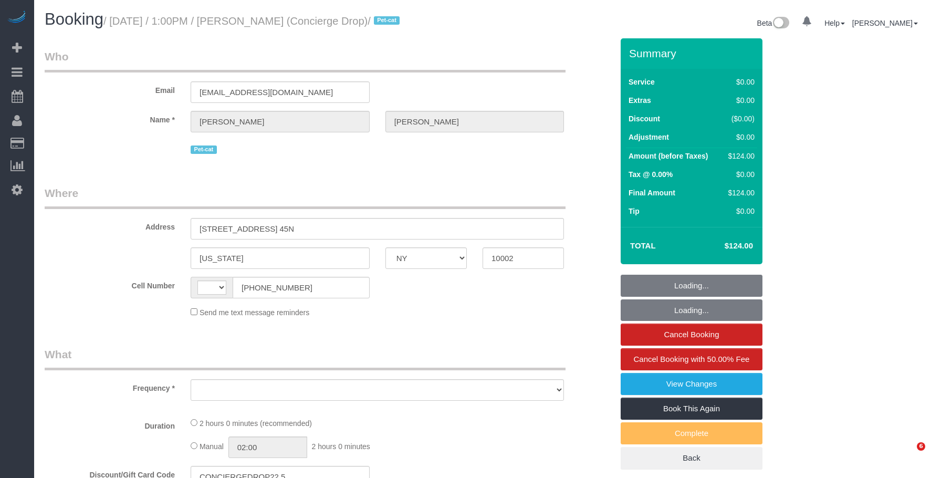
select select "NY"
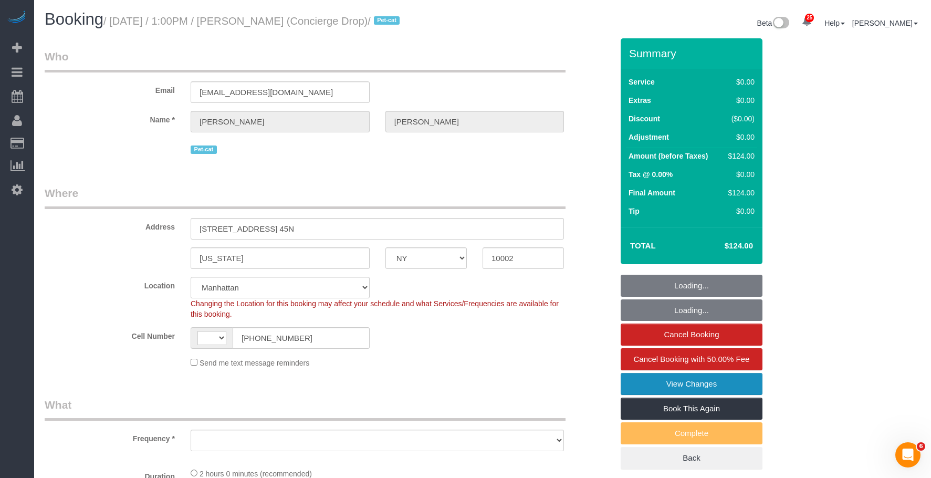
drag, startPoint x: 663, startPoint y: 400, endPoint x: 647, endPoint y: 394, distance: 17.3
click at [663, 395] on link "View Changes" at bounding box center [692, 384] width 142 height 22
select select "string:[GEOGRAPHIC_DATA]"
select select "string:stripe-pm_1RaQn24VGloSiKo7zeOF73Wj"
select select "1"
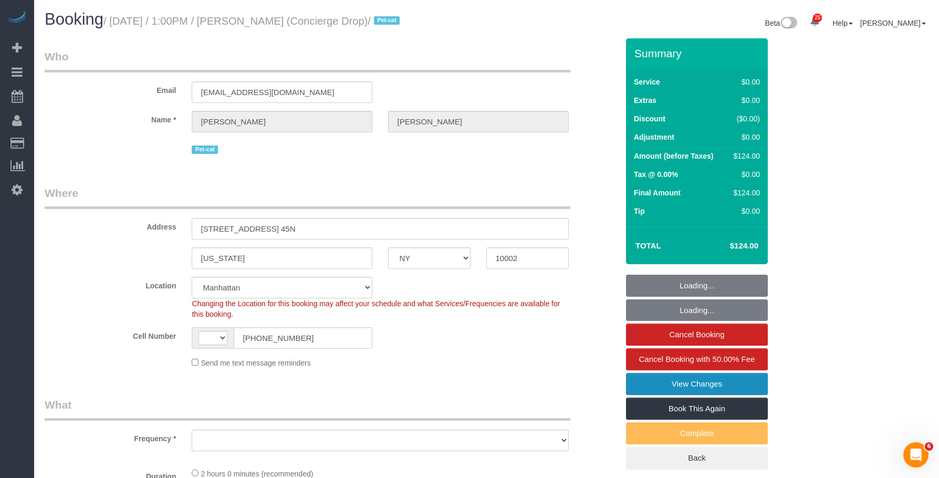
select select "number:89"
select select "number:90"
select select "number:15"
select select "number:6"
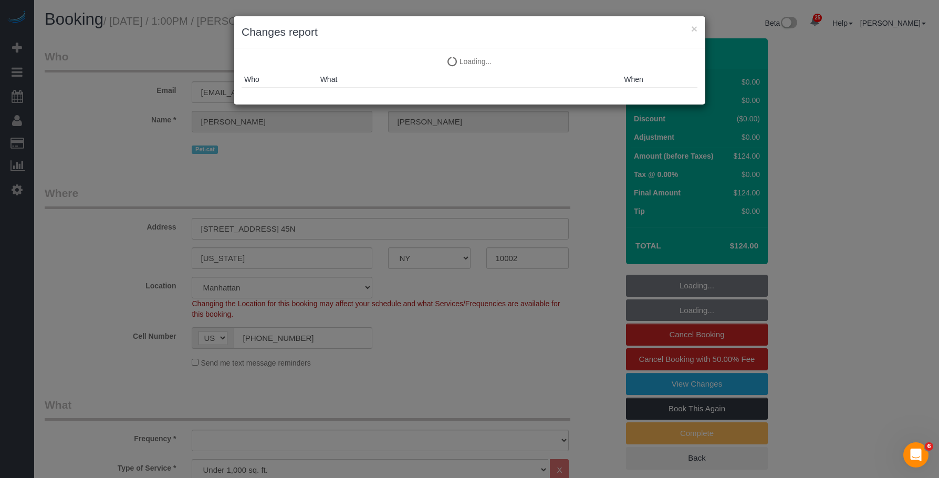
select select "spot1"
select select "object:1760"
select select "1"
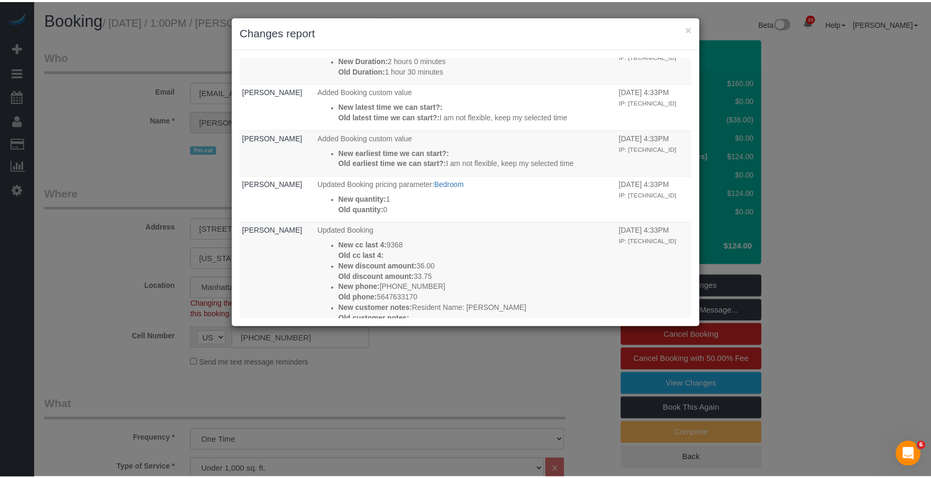
scroll to position [43, 0]
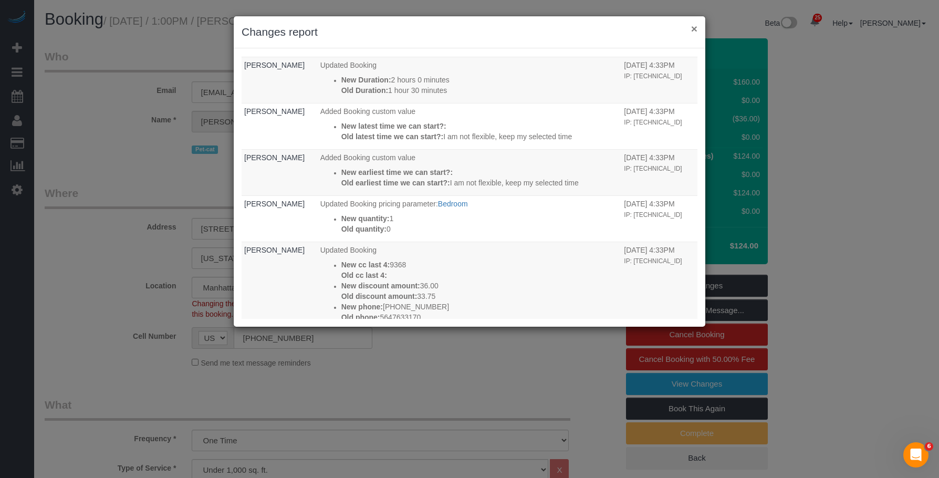
click at [692, 24] on button "×" at bounding box center [694, 28] width 6 height 11
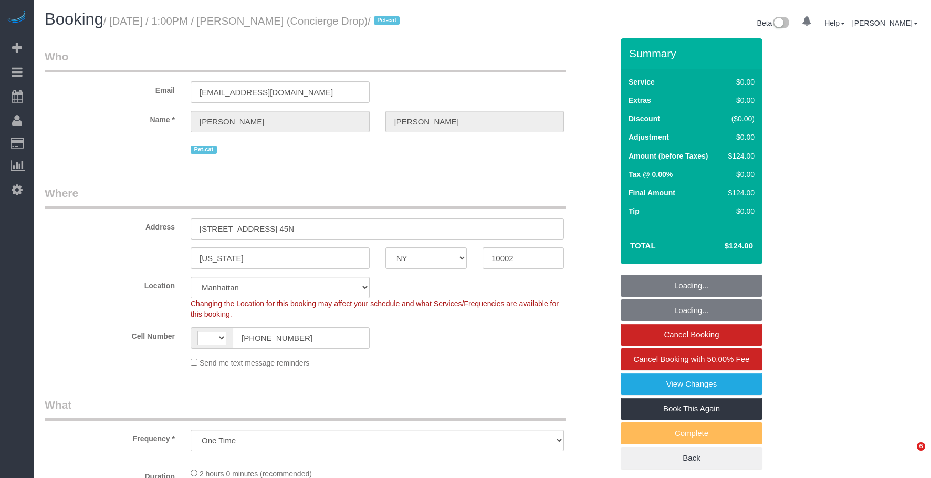
select select "NY"
select select "string:[GEOGRAPHIC_DATA]"
select select "string:stripe-pm_1RaQn24VGloSiKo7zeOF73Wj"
select select "1"
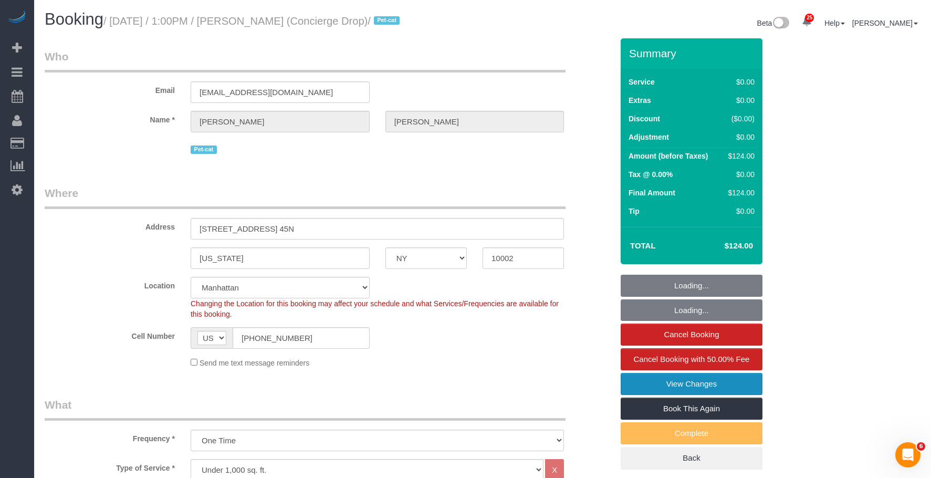
select select "object:928"
drag, startPoint x: 653, startPoint y: 397, endPoint x: 625, endPoint y: 388, distance: 28.9
click at [653, 395] on link "View Changes" at bounding box center [692, 384] width 142 height 22
select select "spot1"
select select "number:89"
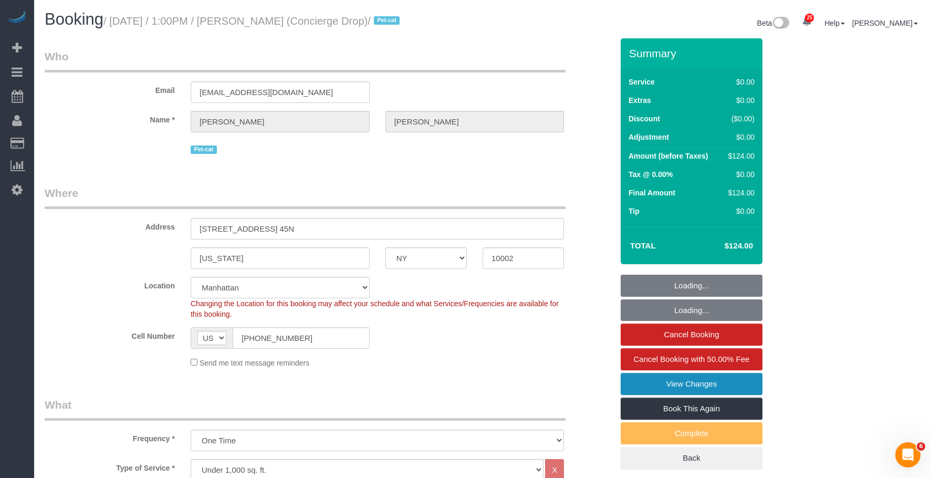
select select "number:90"
select select "number:15"
select select "number:6"
select select "1"
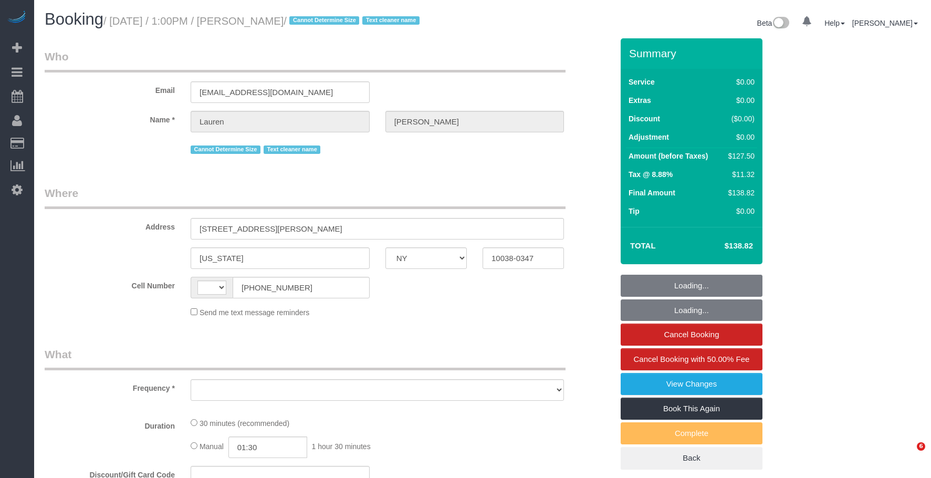
select select "NY"
select select "string:[GEOGRAPHIC_DATA]"
select select "object:681"
select select "string:stripe-pm_1REMk24VGloSiKo7t1T9C341"
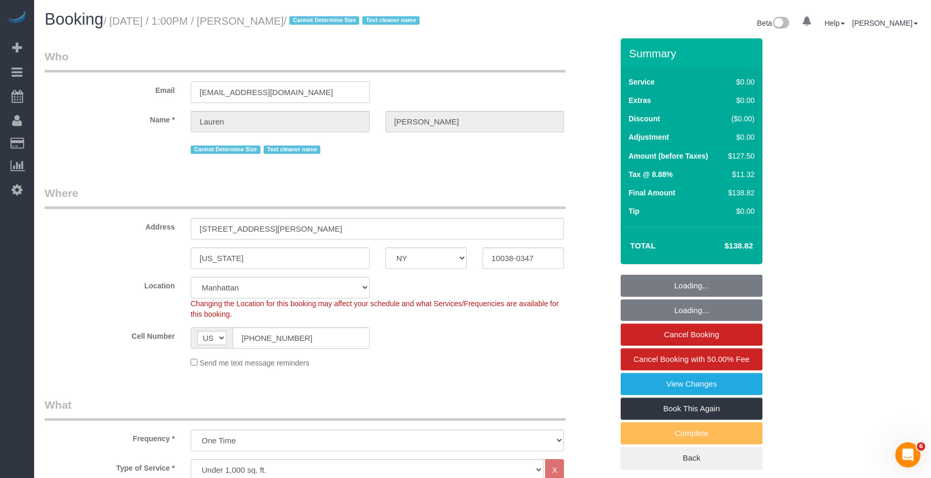
select select "object:1077"
drag, startPoint x: 298, startPoint y: 89, endPoint x: 110, endPoint y: 97, distance: 188.7
click at [110, 97] on div "Email [EMAIL_ADDRESS][DOMAIN_NAME]" at bounding box center [329, 76] width 584 height 54
select select "number:89"
select select "number:90"
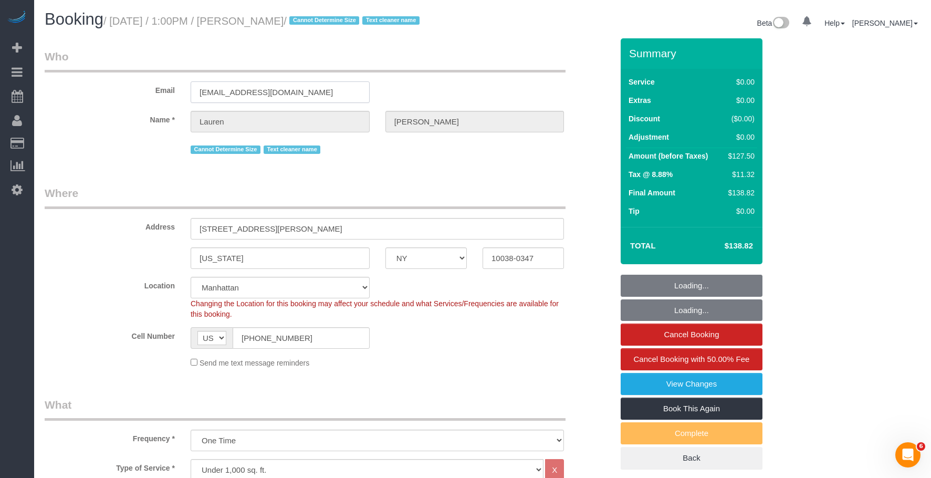
select select "number:15"
select select "number:5"
select select "spot1"
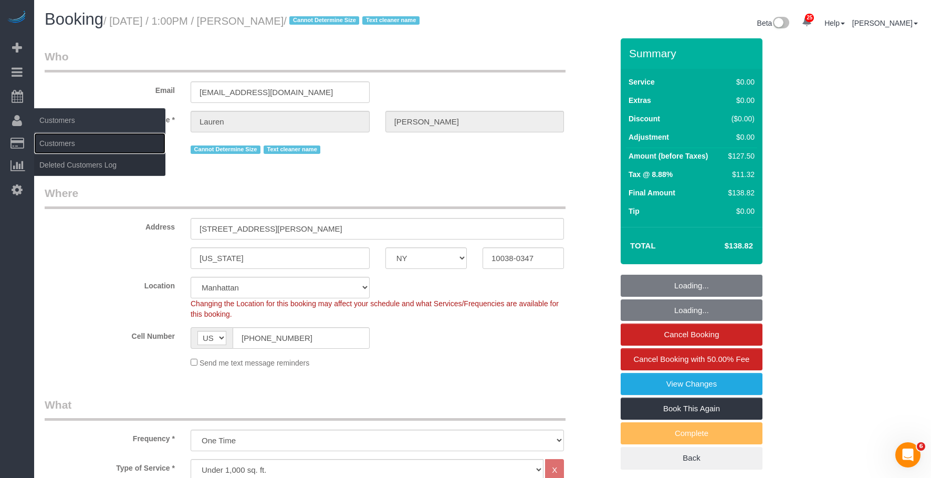
drag, startPoint x: 68, startPoint y: 141, endPoint x: 108, endPoint y: 131, distance: 41.6
click at [68, 141] on link "Customers" at bounding box center [99, 143] width 131 height 21
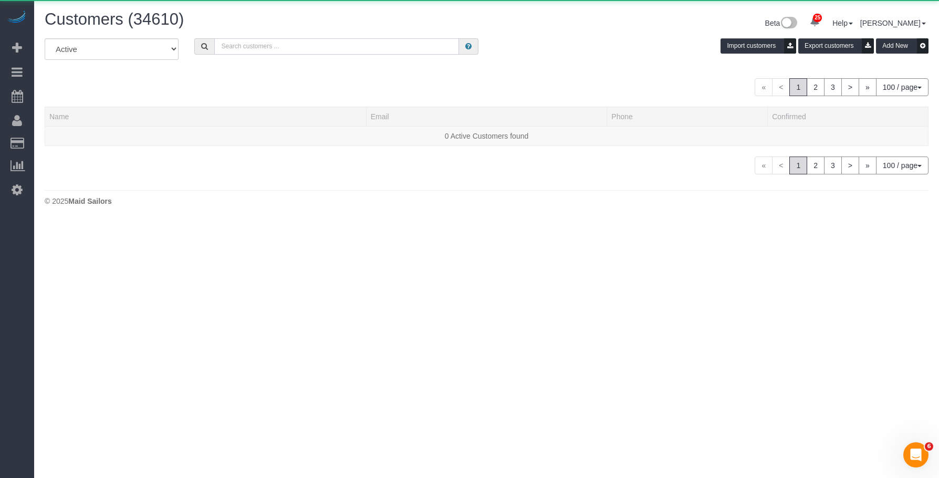
click at [313, 47] on input "text" at bounding box center [336, 46] width 245 height 16
paste input "[EMAIL_ADDRESS][DOMAIN_NAME]"
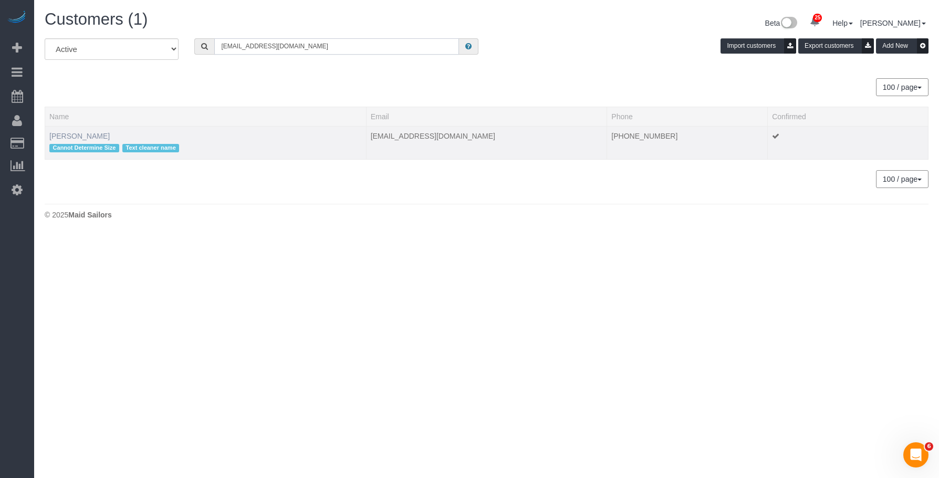
type input "[EMAIL_ADDRESS][DOMAIN_NAME]"
click at [73, 135] on link "[PERSON_NAME]" at bounding box center [79, 136] width 60 height 8
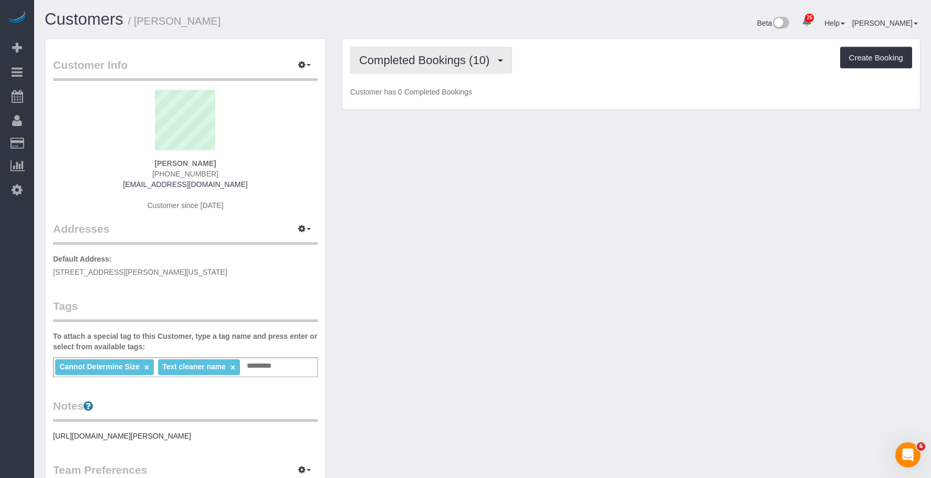
drag, startPoint x: 453, startPoint y: 60, endPoint x: 436, endPoint y: 107, distance: 49.5
click at [452, 60] on span "Completed Bookings (10)" at bounding box center [426, 60] width 135 height 13
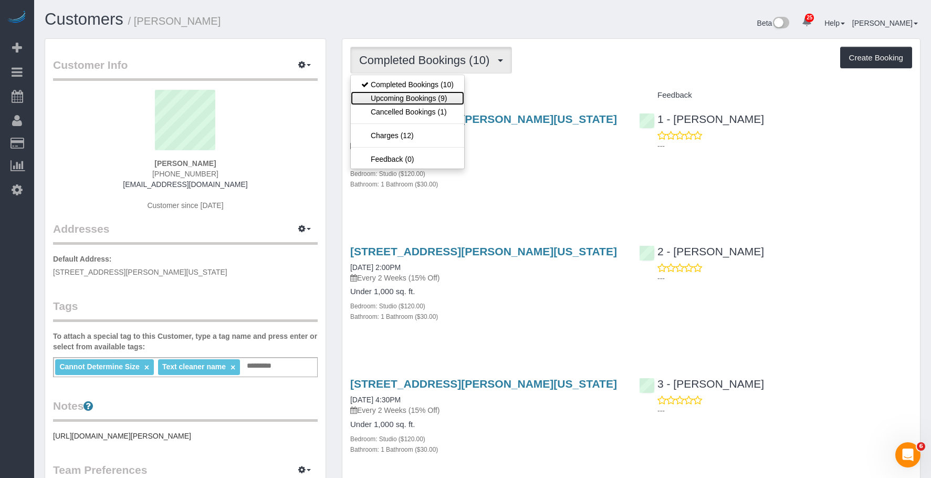
click at [438, 96] on link "Upcoming Bookings (9)" at bounding box center [407, 98] width 113 height 14
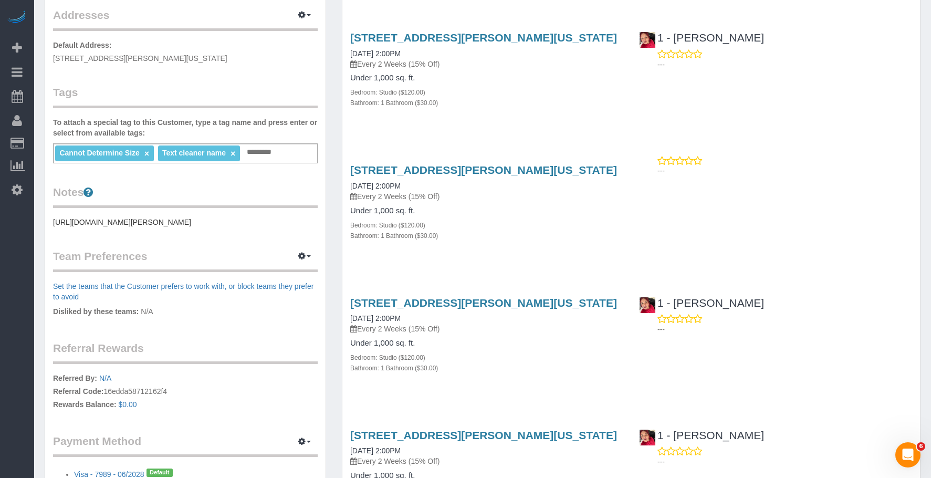
scroll to position [315, 0]
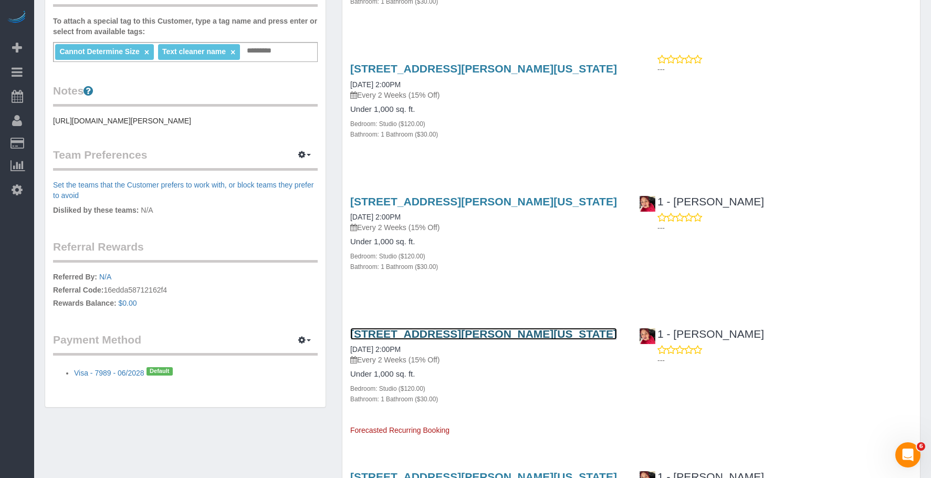
click at [536, 328] on link "84 William Street, Apt 703, New York, NY 10038-0347" at bounding box center [483, 334] width 267 height 12
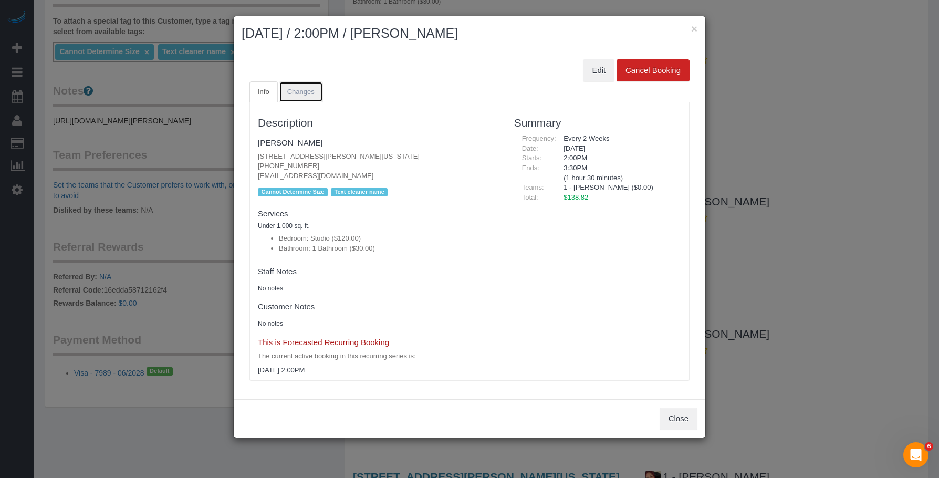
click at [293, 90] on span "Changes" at bounding box center [300, 92] width 27 height 8
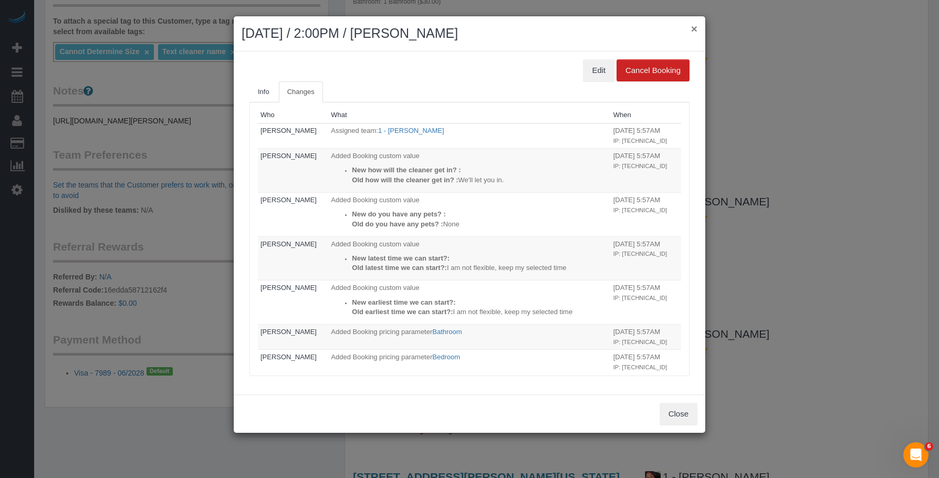
click at [694, 29] on button "×" at bounding box center [694, 28] width 6 height 11
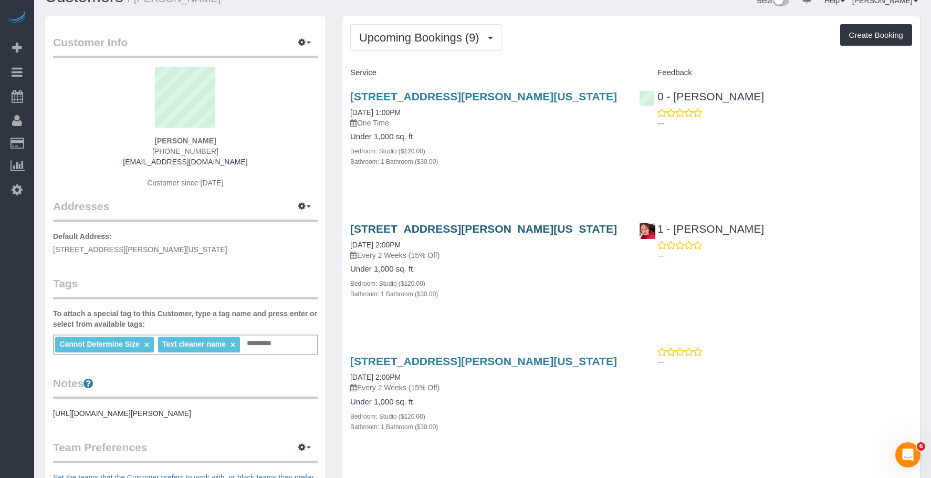
scroll to position [0, 0]
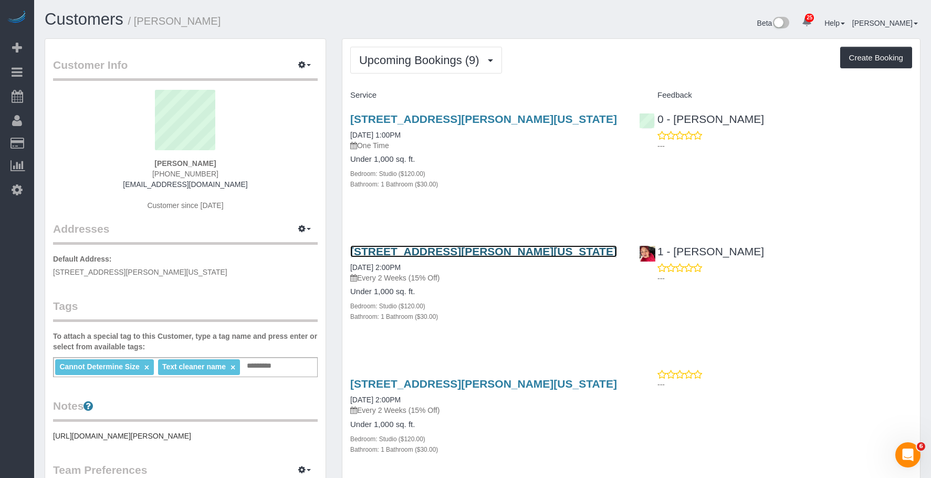
click at [490, 247] on link "84 William Street, Apt 703, New York, NY 10038-0347" at bounding box center [483, 251] width 267 height 12
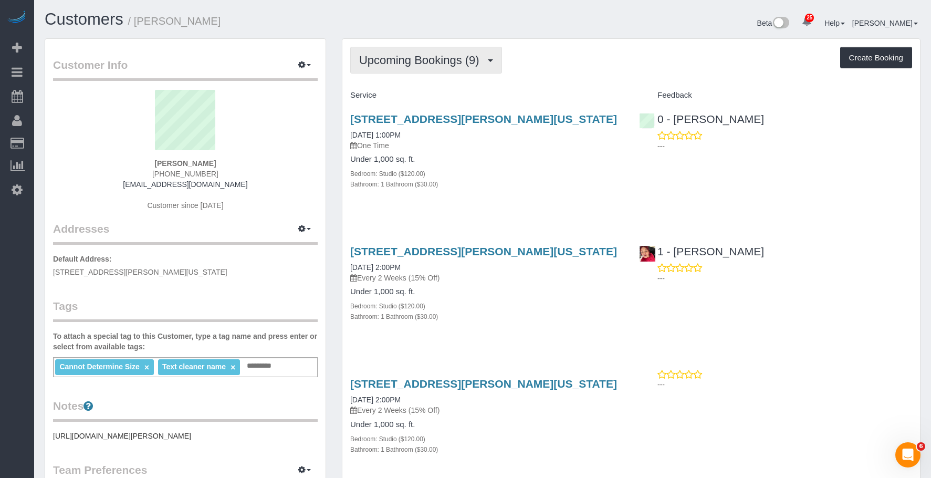
click at [442, 60] on span "Upcoming Bookings (9)" at bounding box center [421, 60] width 125 height 13
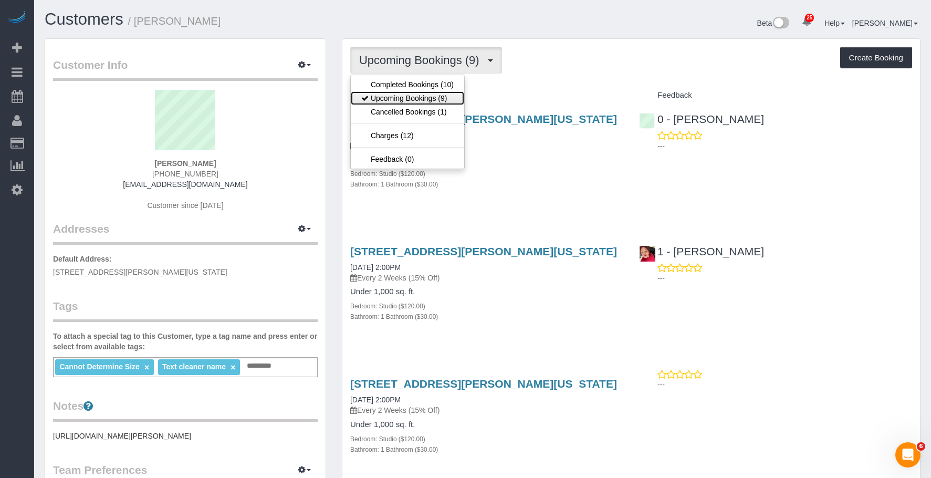
click at [415, 96] on link "Upcoming Bookings (9)" at bounding box center [407, 98] width 113 height 14
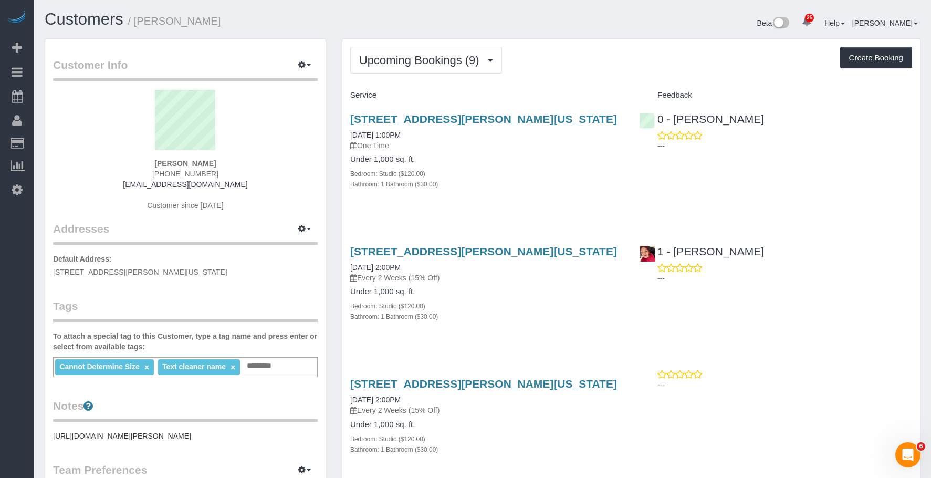
drag, startPoint x: 506, startPoint y: 143, endPoint x: 510, endPoint y: 128, distance: 16.2
click at [506, 144] on p "One Time" at bounding box center [486, 145] width 273 height 11
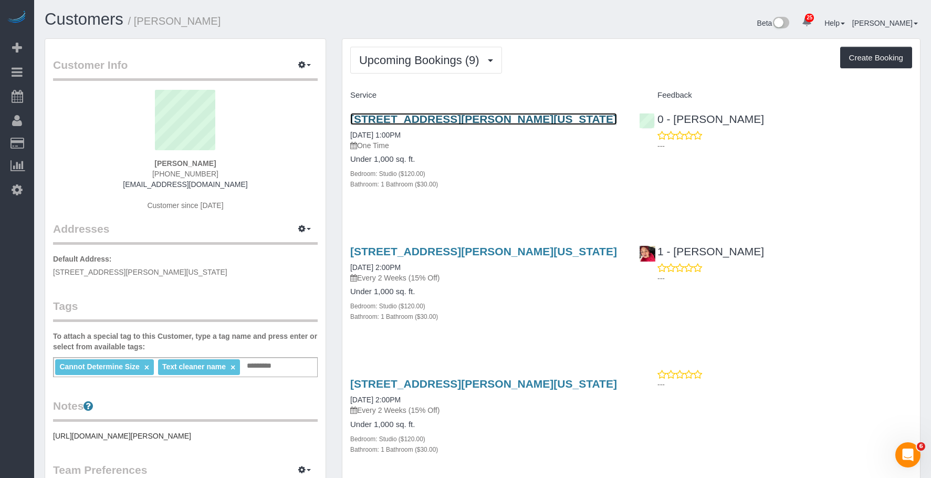
click at [489, 120] on link "84 William Street, Apt 703, New York, NY 10038-0347" at bounding box center [483, 119] width 267 height 12
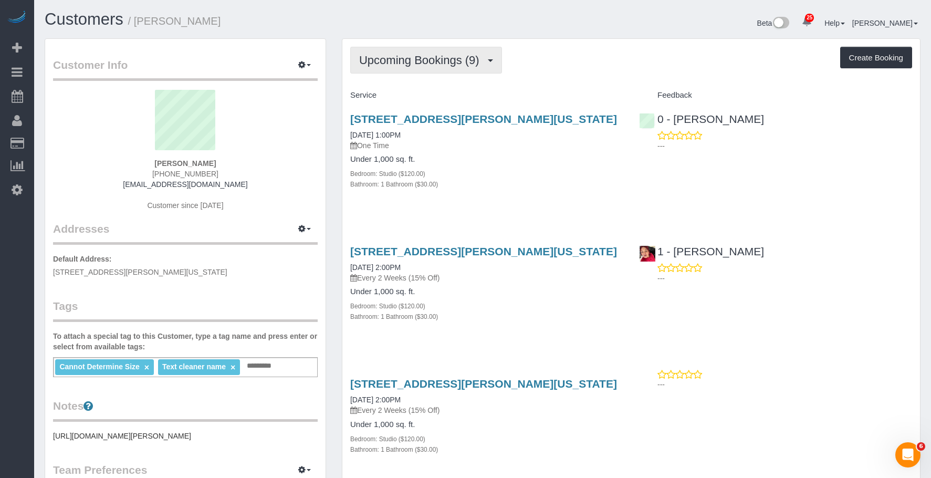
click at [417, 67] on button "Upcoming Bookings (9)" at bounding box center [426, 60] width 152 height 27
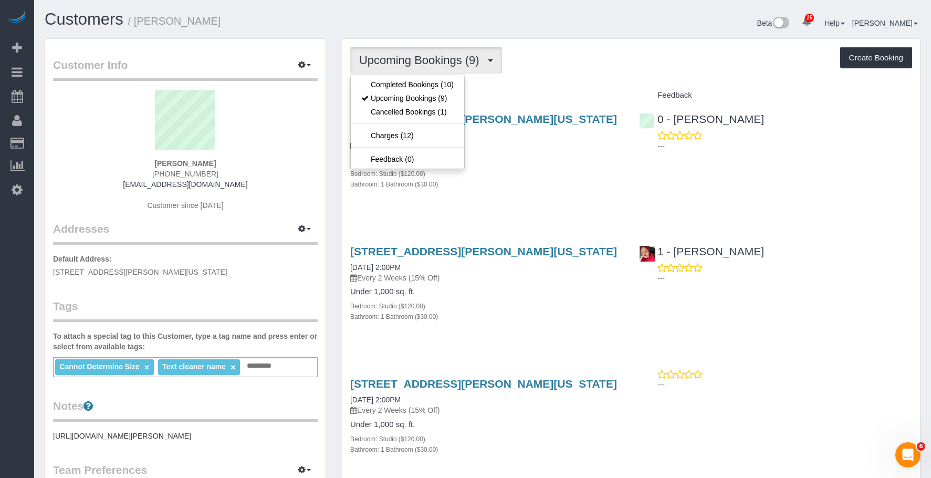
click at [407, 76] on ul "Completed Bookings (10) Upcoming Bookings (9) Cancelled Bookings (1) Charges (1…" at bounding box center [407, 122] width 114 height 95
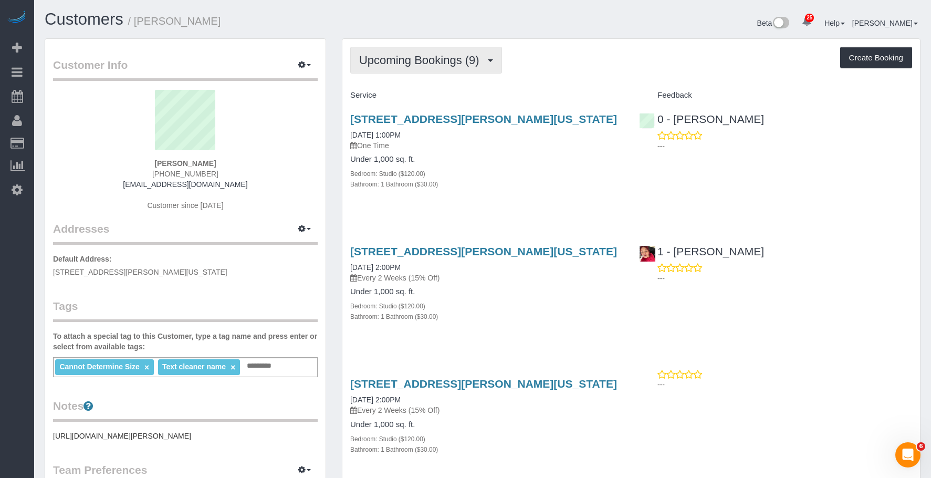
click at [404, 50] on button "Upcoming Bookings (9)" at bounding box center [426, 60] width 152 height 27
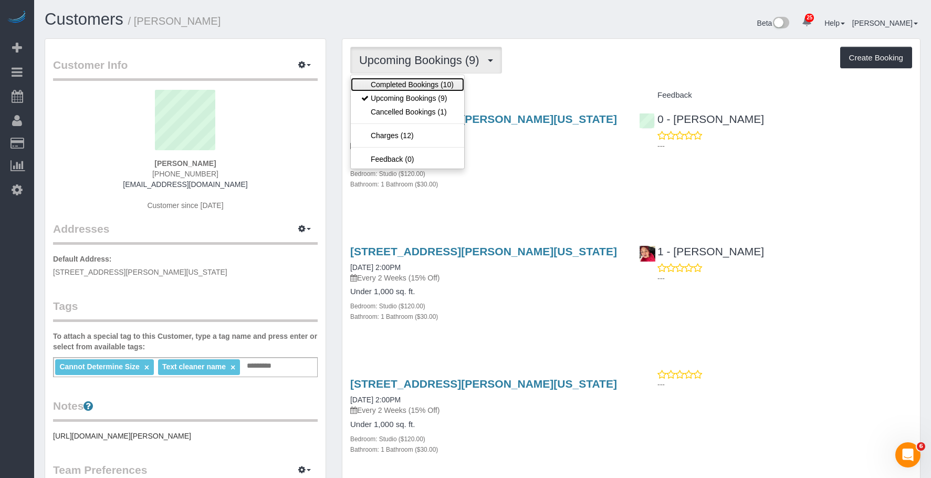
click at [391, 85] on link "Completed Bookings (10)" at bounding box center [407, 85] width 113 height 14
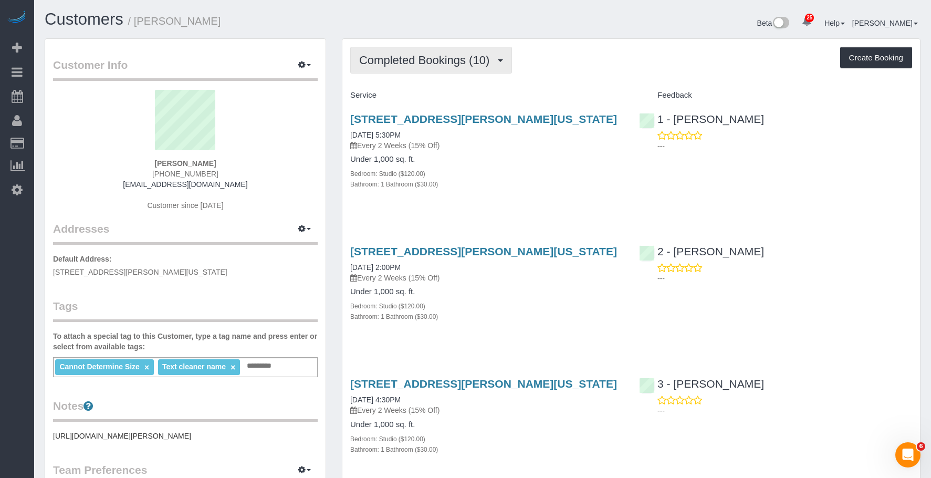
click at [423, 59] on span "Completed Bookings (10)" at bounding box center [426, 60] width 135 height 13
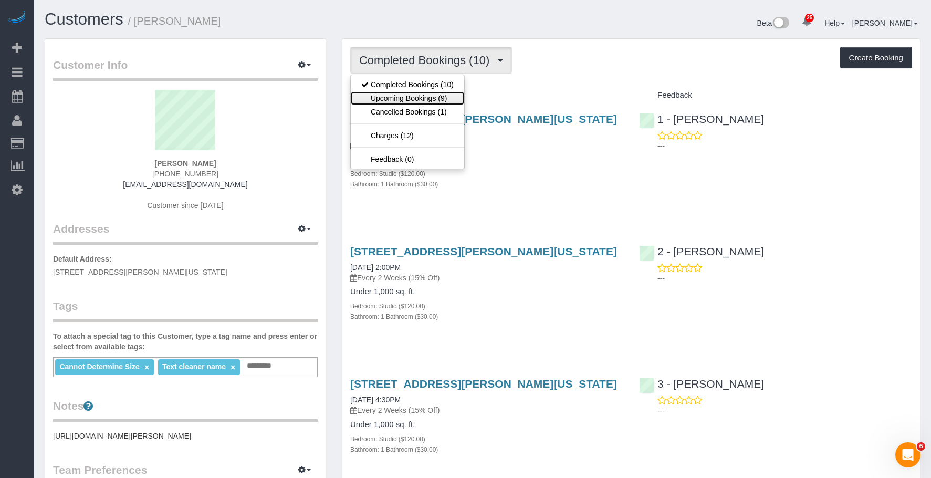
click at [407, 94] on link "Upcoming Bookings (9)" at bounding box center [407, 98] width 113 height 14
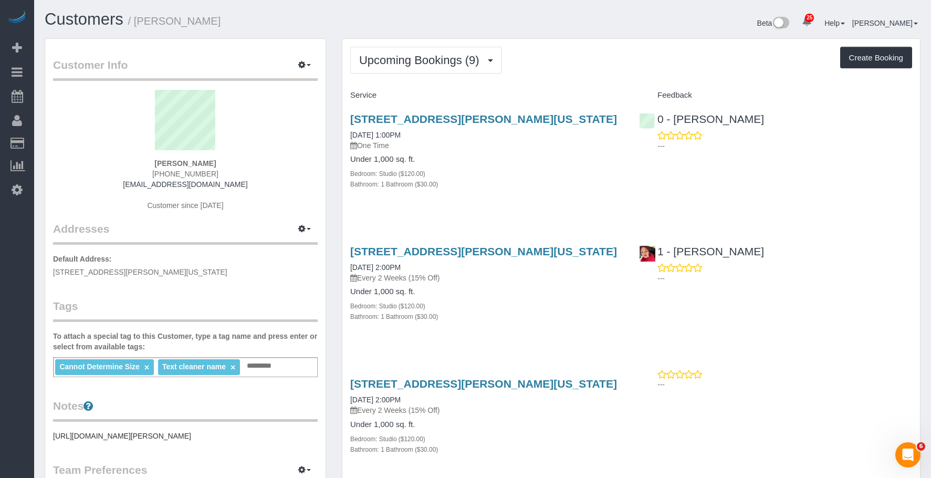
click at [557, 204] on div "84 William Street, Apt 703, New York, NY 10038-0347 09/24/2025 1:00PM One Time …" at bounding box center [486, 157] width 289 height 106
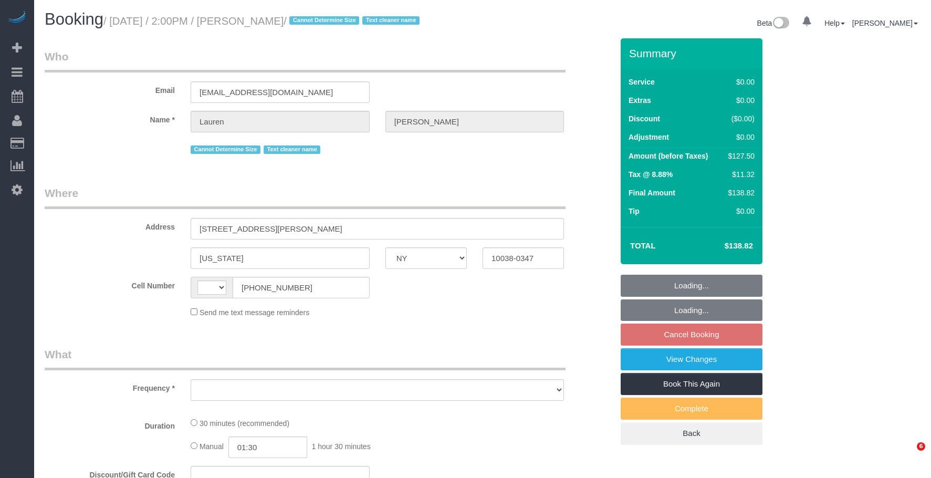
select select "NY"
select select "string:[GEOGRAPHIC_DATA]"
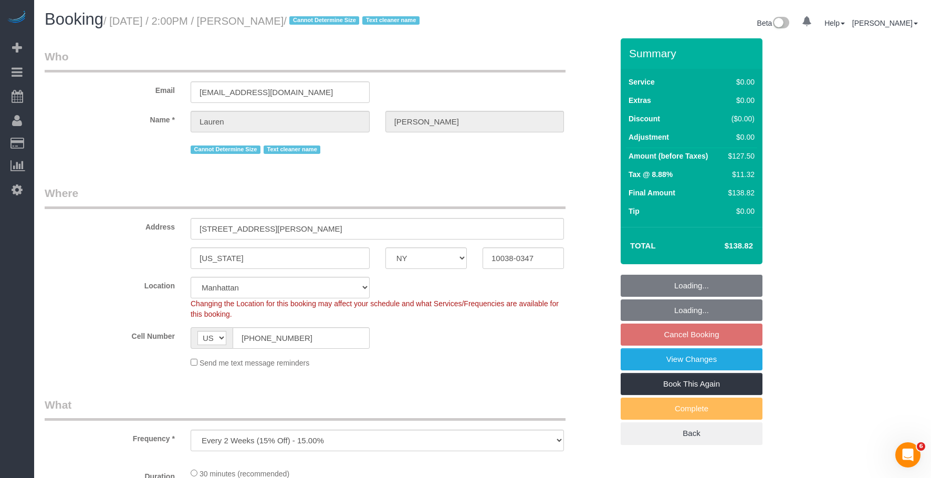
select select "object:825"
select select "number:89"
select select "number:90"
select select "number:15"
select select "number:5"
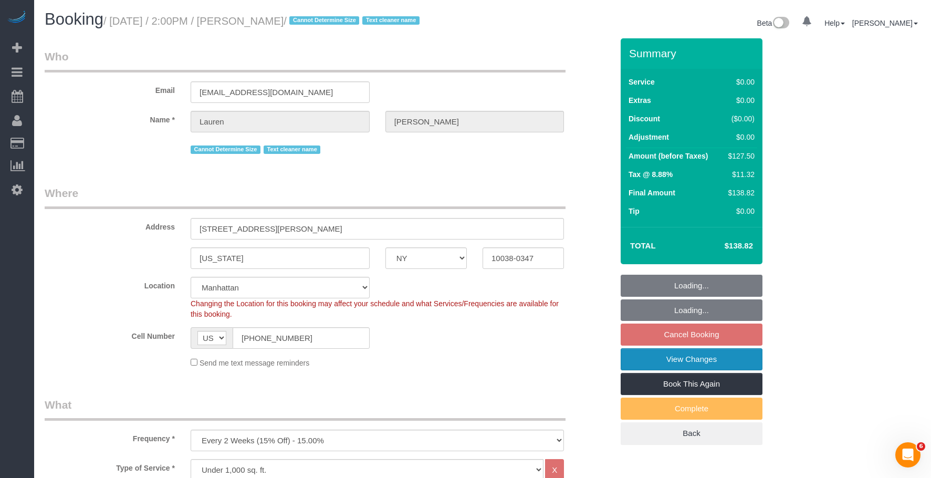
select select "spot7"
click at [656, 358] on link "View Changes" at bounding box center [692, 359] width 142 height 22
select select "string:stripe-pm_1REMk24VGloSiKo7t1T9C341"
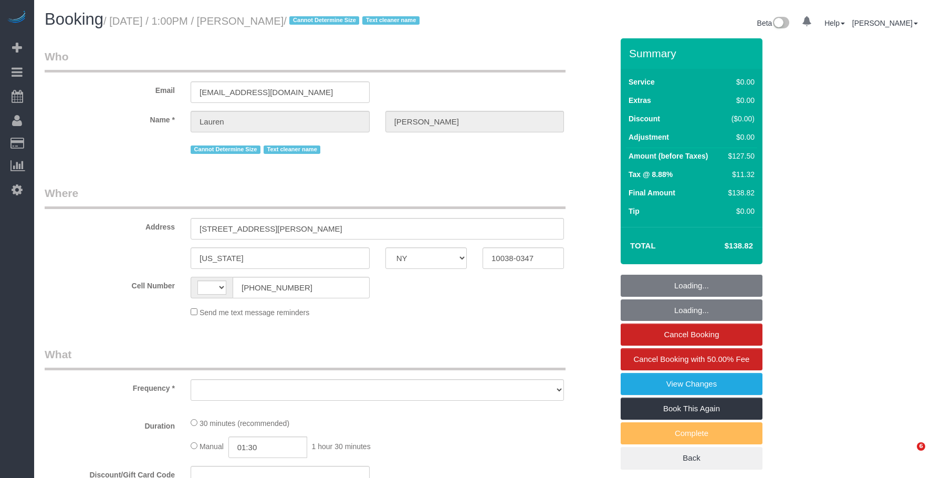
select select "NY"
select select "number:89"
select select "number:90"
select select "number:15"
select select "number:5"
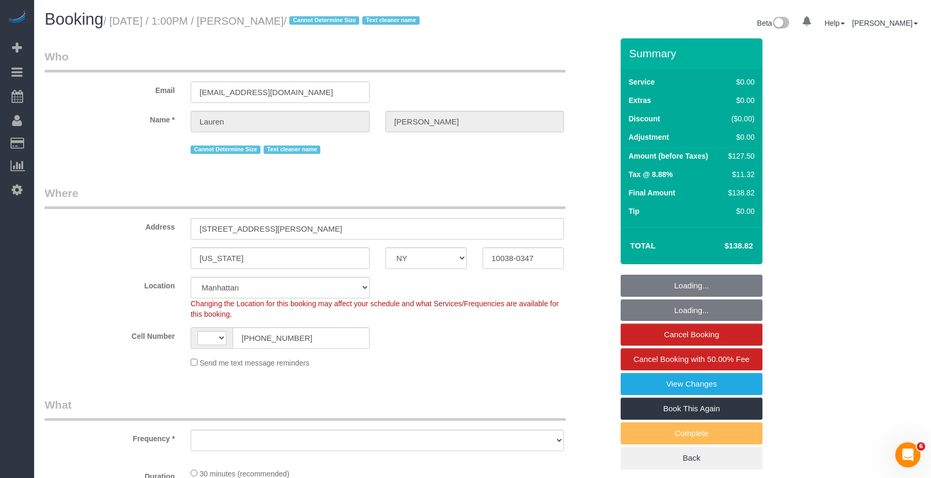
select select "string:stripe-pm_1REMk24VGloSiKo7t1T9C341"
select select "string:[GEOGRAPHIC_DATA]"
select select "object:723"
select select "spot1"
select select "object:1515"
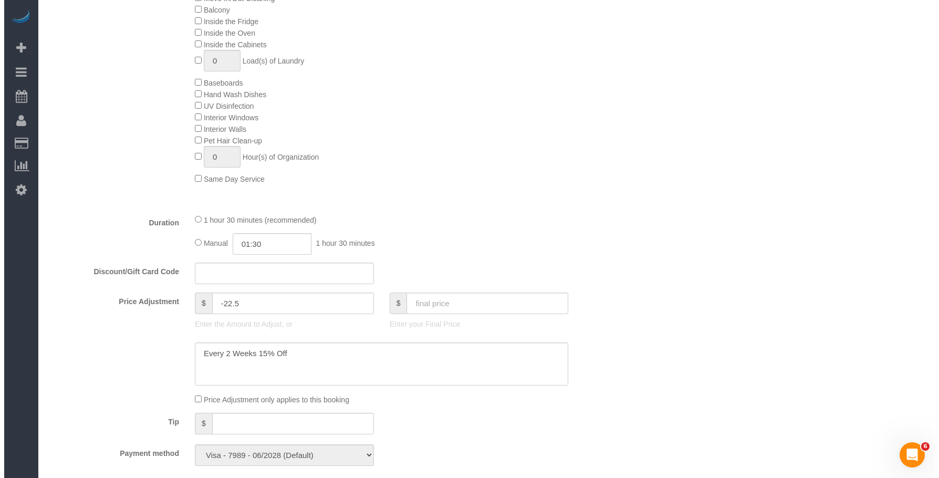
scroll to position [251, 0]
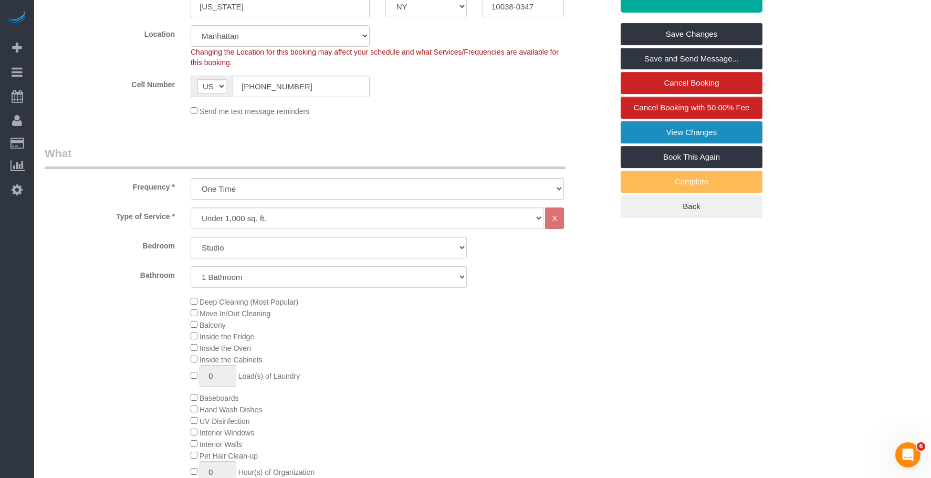
click at [642, 131] on link "View Changes" at bounding box center [692, 132] width 142 height 22
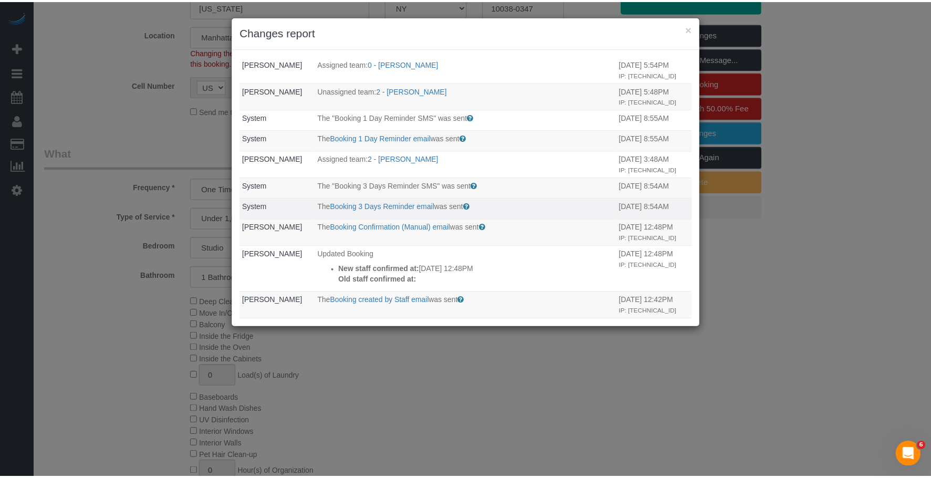
scroll to position [0, 0]
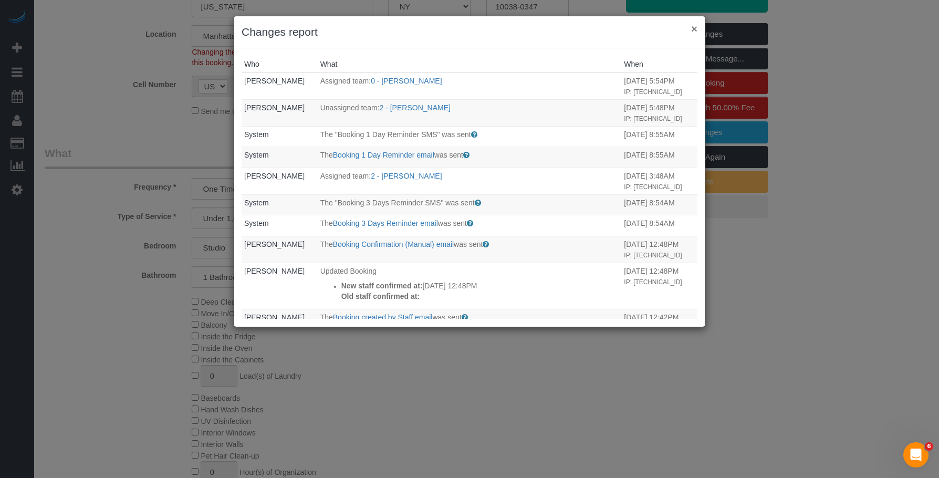
click at [694, 30] on button "×" at bounding box center [694, 28] width 6 height 11
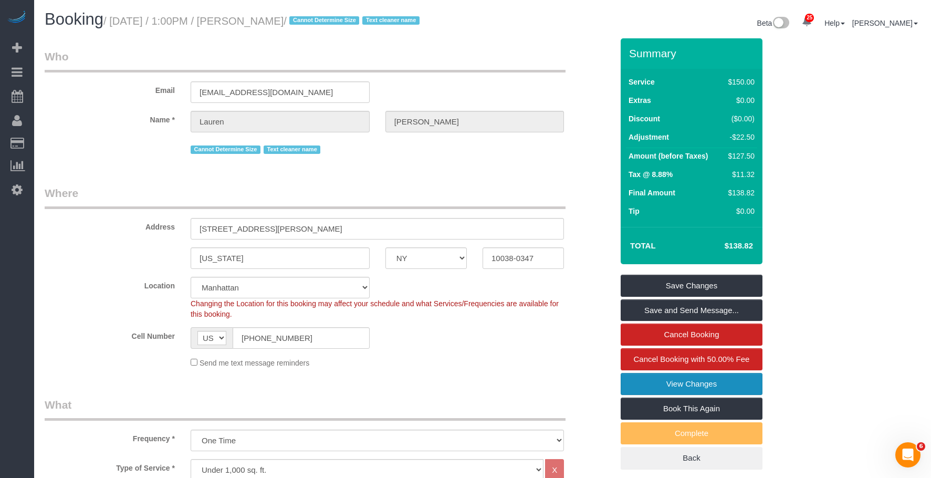
click at [639, 386] on link "View Changes" at bounding box center [692, 384] width 142 height 22
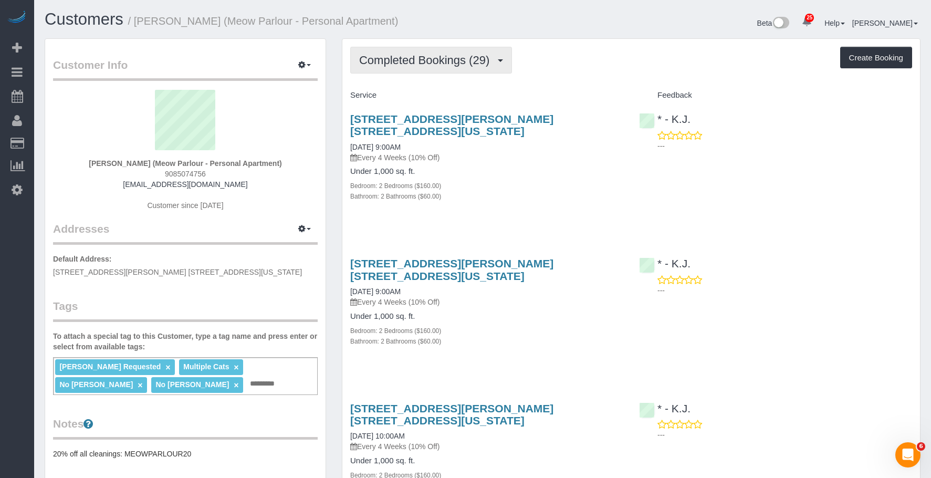
click at [445, 62] on span "Completed Bookings (29)" at bounding box center [426, 60] width 135 height 13
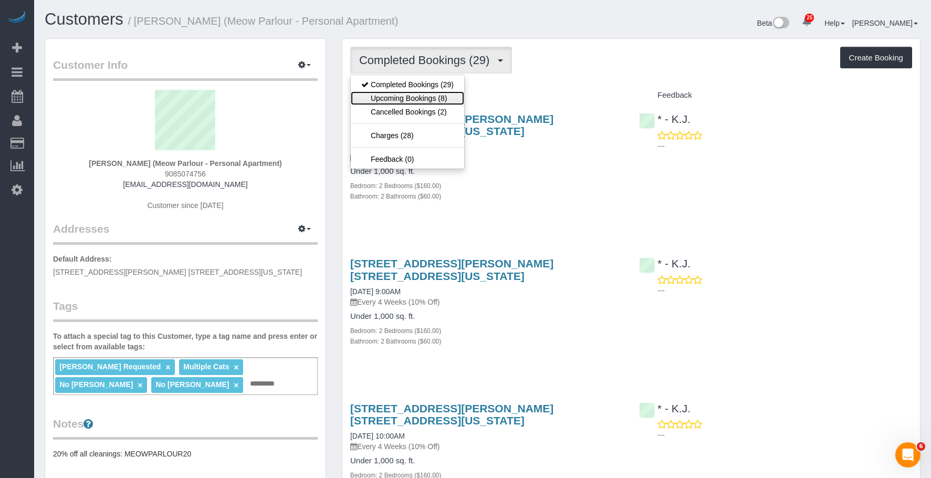
click at [424, 100] on link "Upcoming Bookings (8)" at bounding box center [407, 98] width 113 height 14
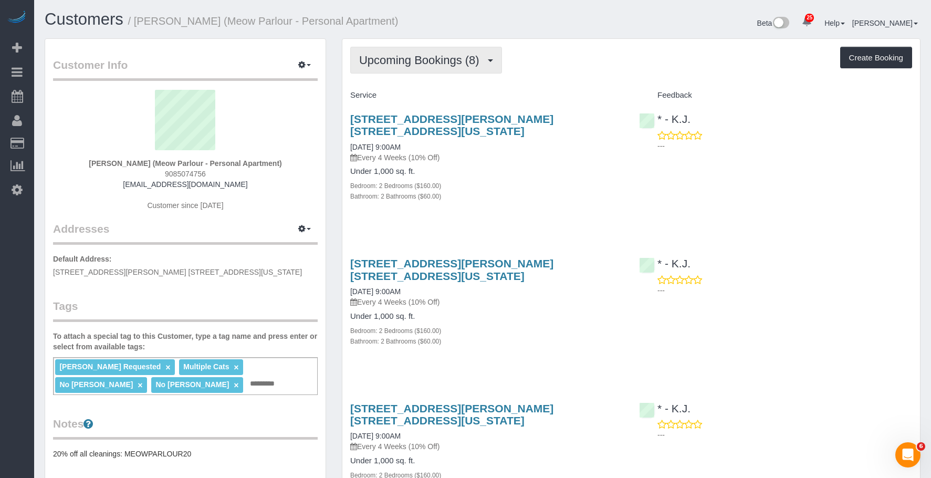
click at [422, 66] on span "Upcoming Bookings (8)" at bounding box center [421, 60] width 125 height 13
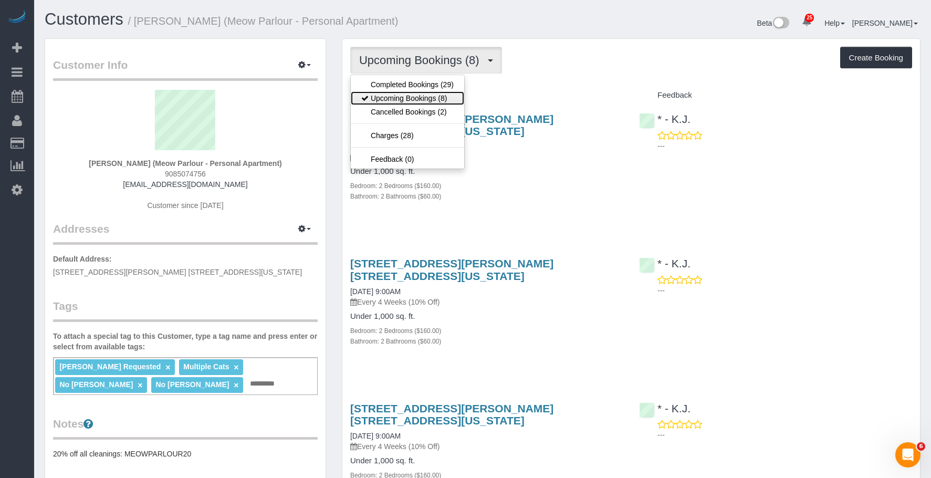
drag, startPoint x: 415, startPoint y: 100, endPoint x: 457, endPoint y: 43, distance: 70.9
click at [415, 100] on link "Upcoming Bookings (8)" at bounding box center [407, 98] width 113 height 14
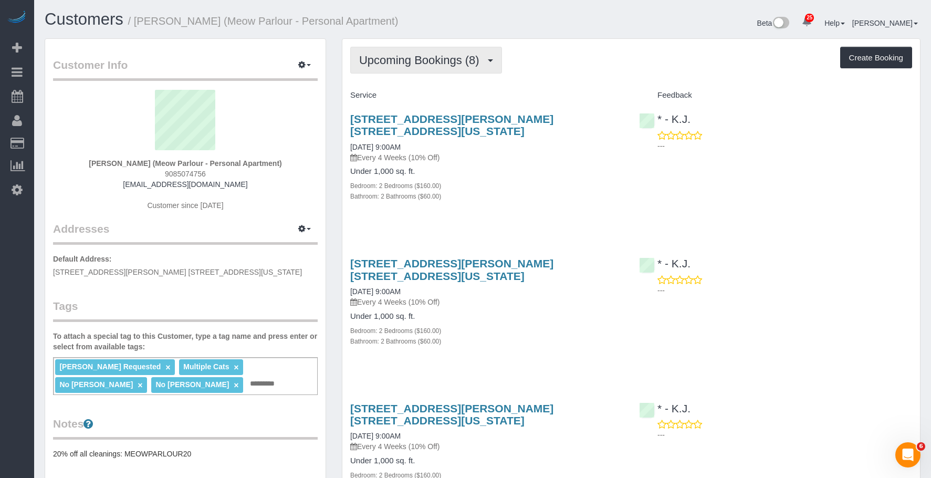
click at [408, 67] on button "Upcoming Bookings (8)" at bounding box center [426, 60] width 152 height 27
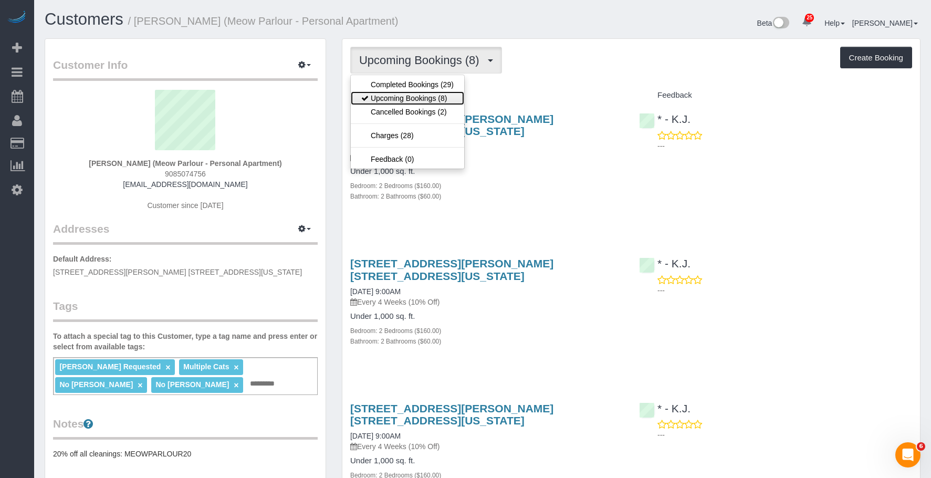
click at [400, 92] on link "Upcoming Bookings (8)" at bounding box center [407, 98] width 113 height 14
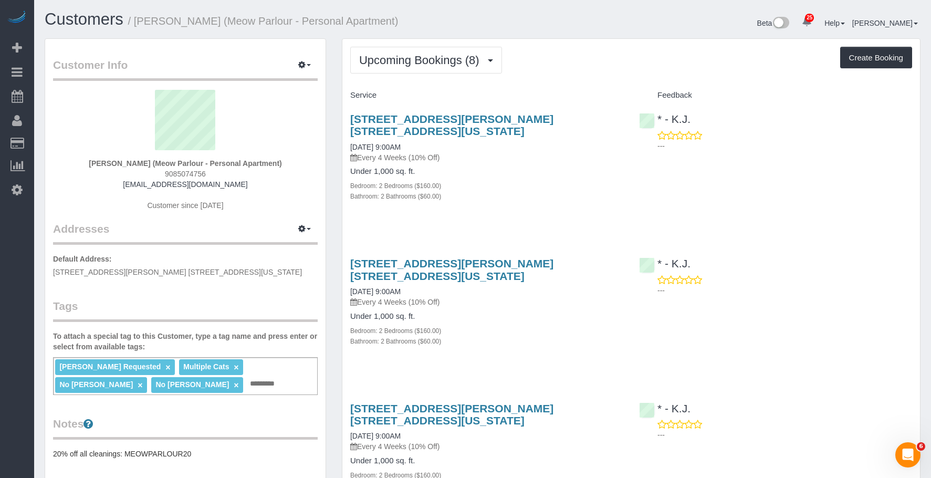
click at [530, 167] on h4 "Under 1,000 sq. ft." at bounding box center [486, 171] width 273 height 9
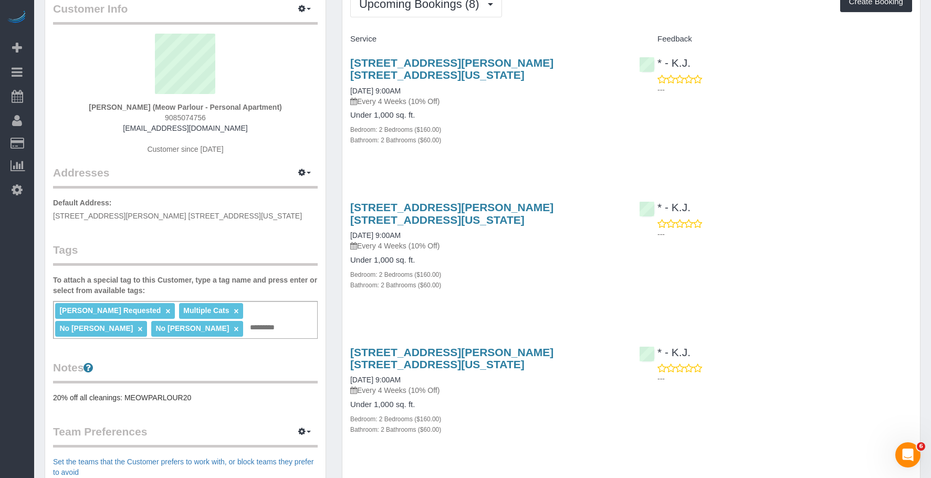
scroll to position [105, 0]
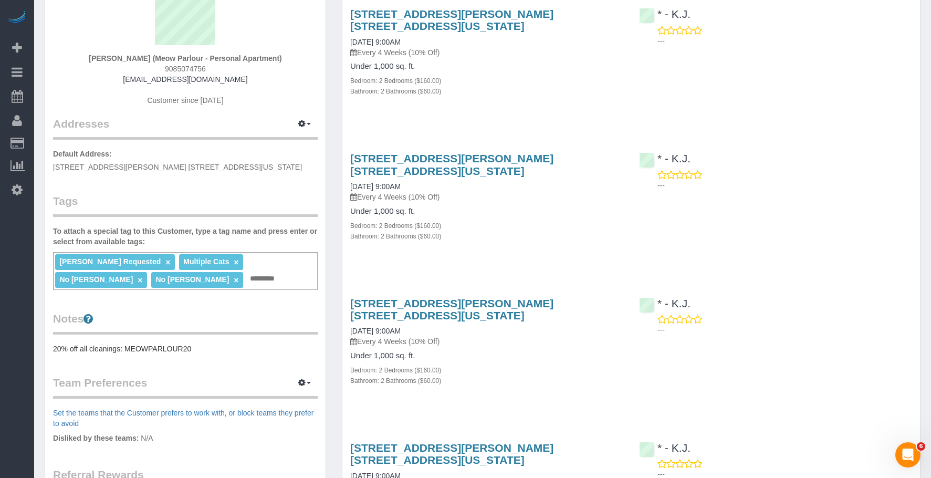
click at [596, 349] on div "60 Henry Street, Apt. 15f, New York, NY 10002 11/11/2025 9:00AM Every 4 Weeks (…" at bounding box center [486, 347] width 289 height 118
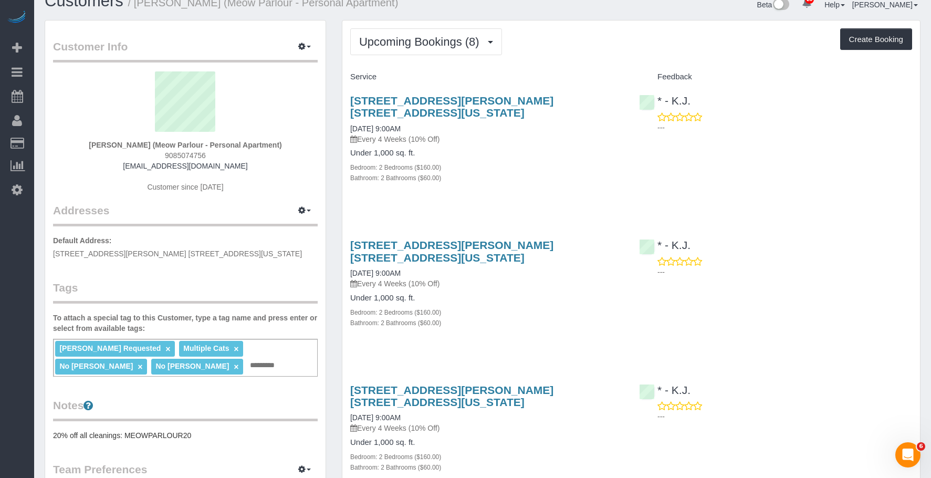
scroll to position [0, 0]
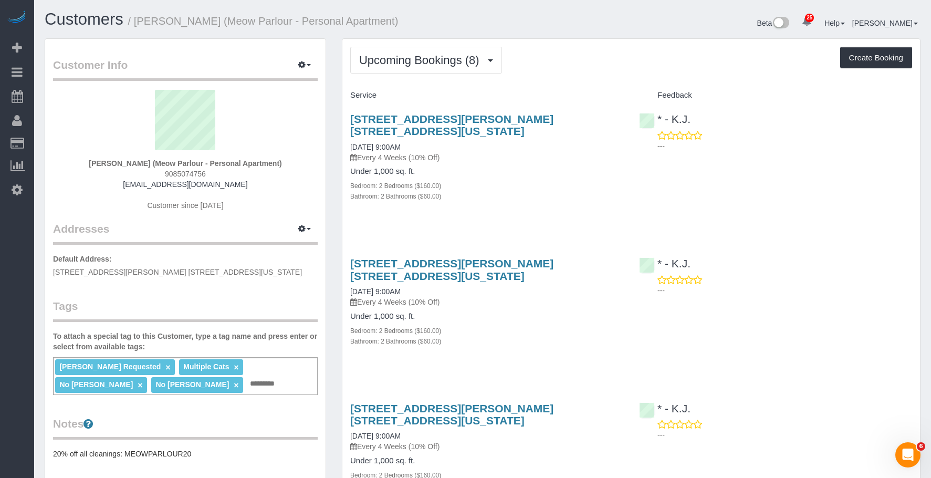
click at [538, 180] on div "Bedroom: 2 Bedrooms ($160.00)" at bounding box center [486, 185] width 273 height 11
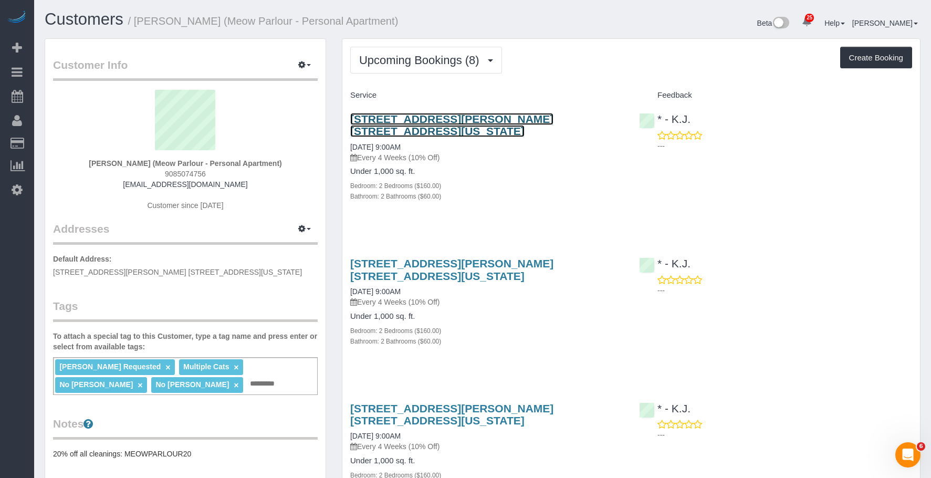
click at [544, 116] on link "60 Henry Street, Apt. 15f, New York, NY 10002" at bounding box center [451, 125] width 203 height 24
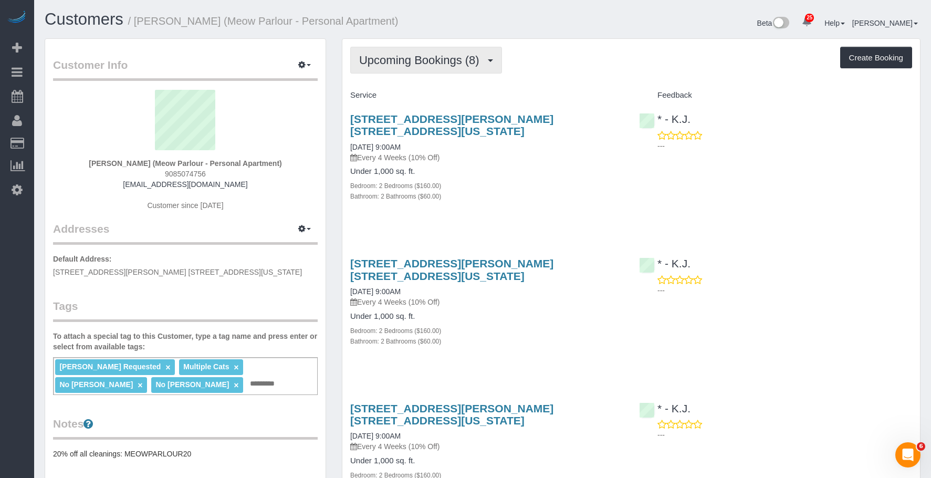
click at [418, 59] on span "Upcoming Bookings (8)" at bounding box center [421, 60] width 125 height 13
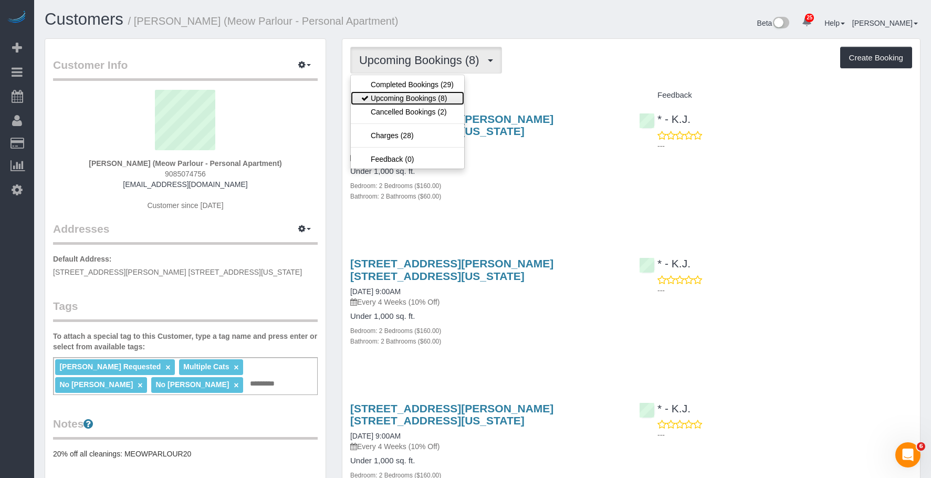
click at [402, 97] on link "Upcoming Bookings (8)" at bounding box center [407, 98] width 113 height 14
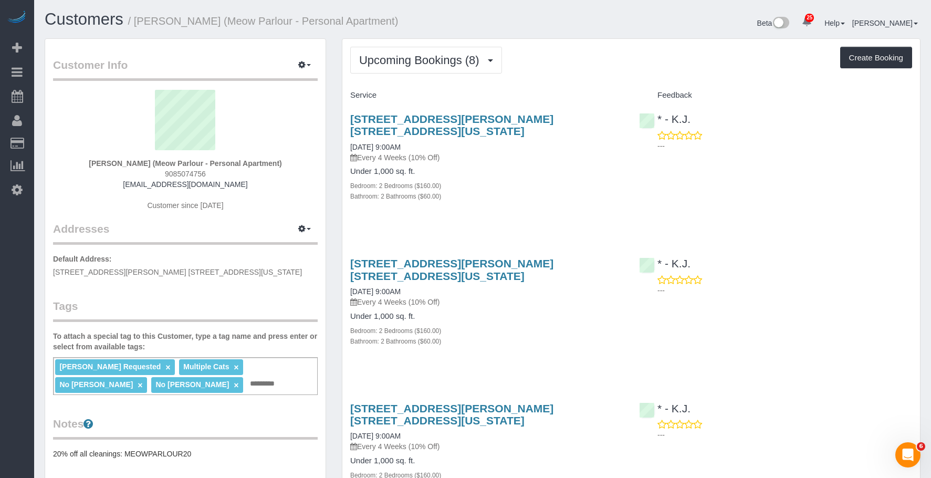
click at [488, 167] on div "Under 1,000 sq. ft. Bedroom: 2 Bedrooms ($160.00) Bathroom: 2 Bathrooms ($60.00)" at bounding box center [486, 184] width 273 height 34
drag, startPoint x: 490, startPoint y: 290, endPoint x: 512, endPoint y: 259, distance: 37.7
click at [490, 312] on h4 "Under 1,000 sq. ft." at bounding box center [486, 316] width 273 height 9
drag, startPoint x: 518, startPoint y: 238, endPoint x: 512, endPoint y: 263, distance: 25.3
click at [518, 248] on div "60 Henry Street, Apt. 15f, New York, NY 10002 10/14/2025 9:00AM Every 4 Weeks (…" at bounding box center [486, 307] width 289 height 118
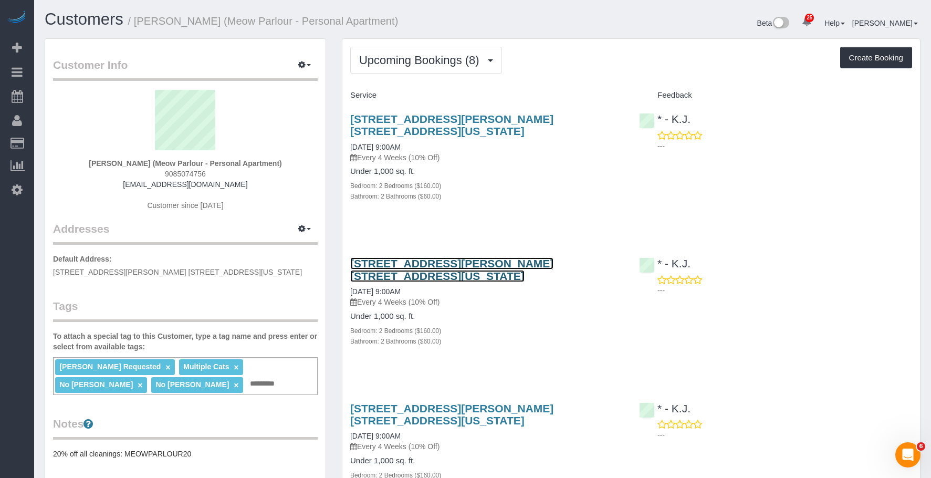
click at [515, 257] on link "60 Henry Street, Apt. 15f, New York, NY 10002" at bounding box center [451, 269] width 203 height 24
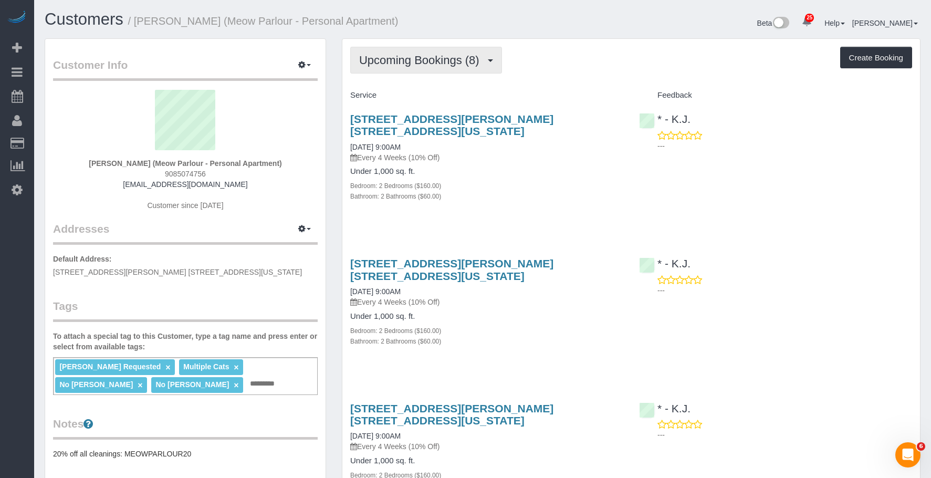
drag, startPoint x: 407, startPoint y: 44, endPoint x: 405, endPoint y: 53, distance: 9.6
click at [418, 63] on span "Upcoming Bookings (8)" at bounding box center [421, 60] width 125 height 13
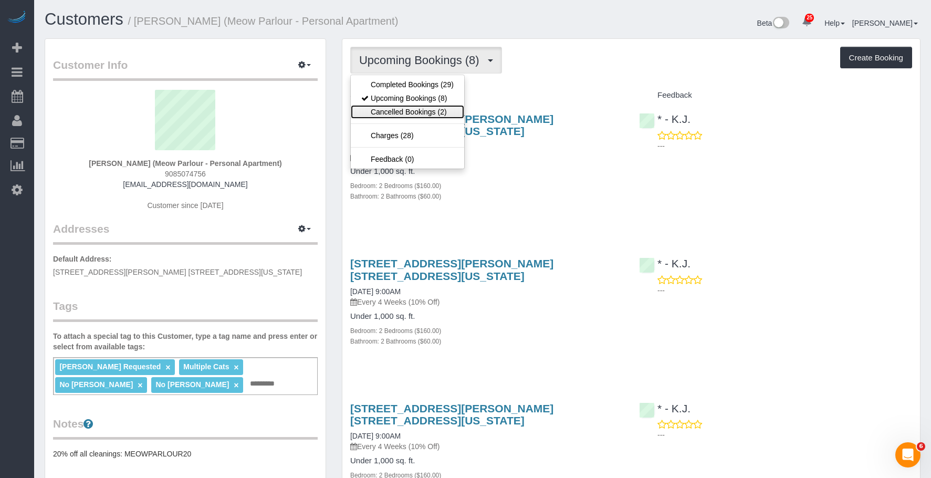
click at [413, 111] on link "Cancelled Bookings (2)" at bounding box center [407, 112] width 113 height 14
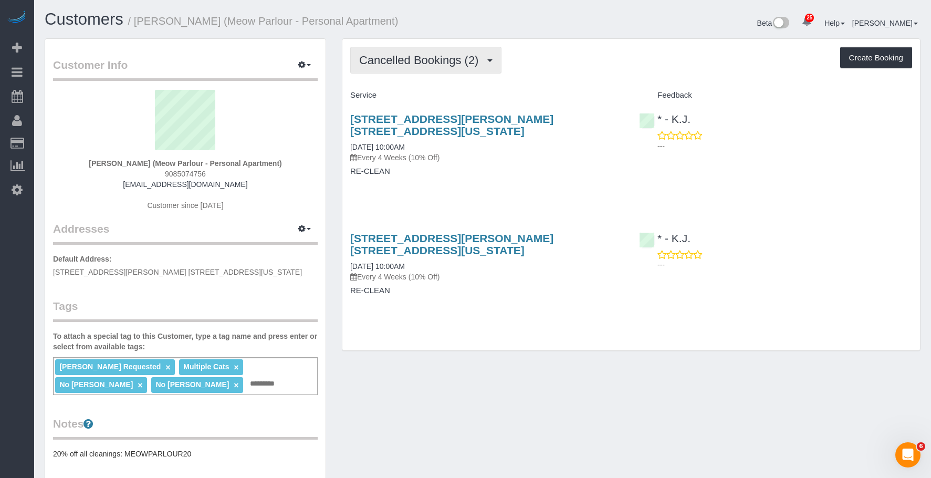
click at [440, 53] on button "Cancelled Bookings (2)" at bounding box center [425, 60] width 151 height 27
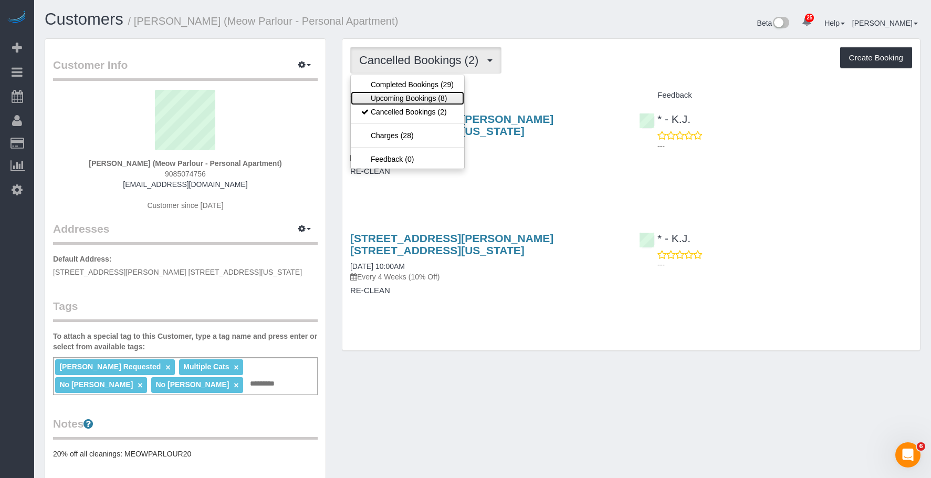
click at [415, 99] on link "Upcoming Bookings (8)" at bounding box center [407, 98] width 113 height 14
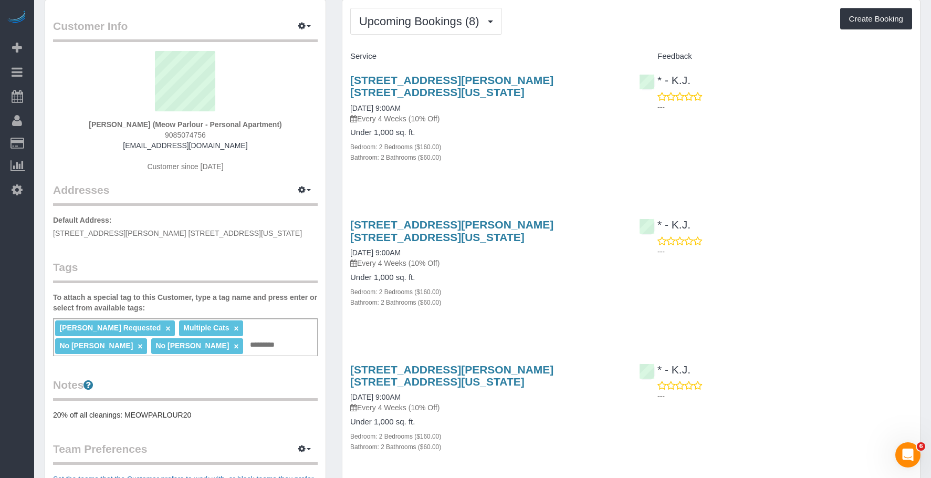
scroll to position [105, 0]
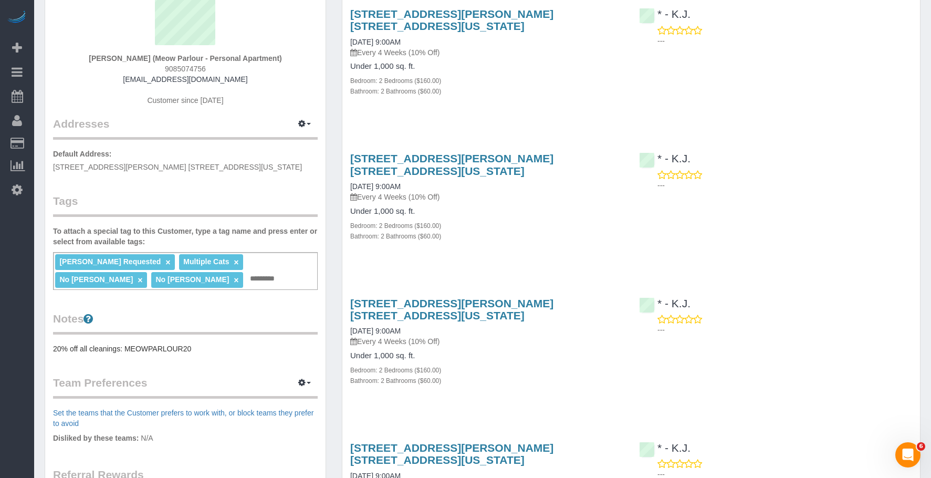
click at [565, 364] on div "Bedroom: 2 Bedrooms ($160.00)" at bounding box center [486, 369] width 273 height 11
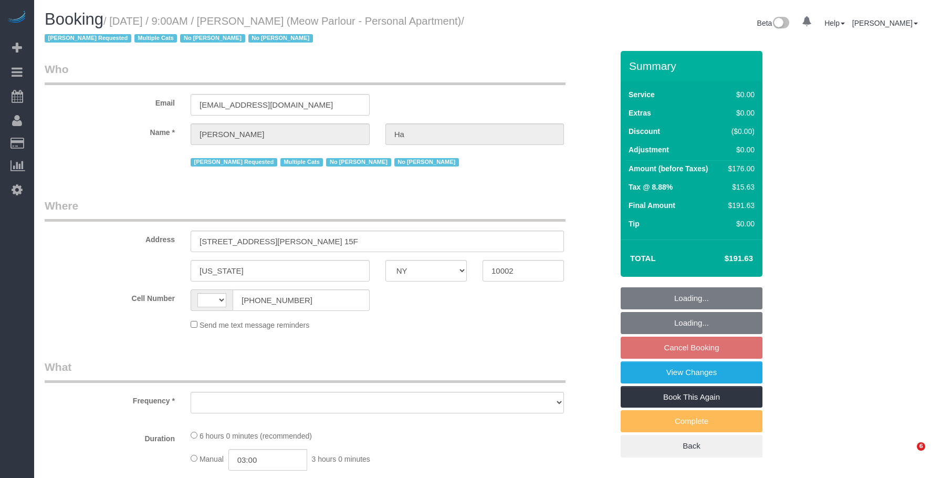
select select "NY"
select select "string:[GEOGRAPHIC_DATA]"
click at [489, 72] on legend "Who" at bounding box center [305, 73] width 521 height 24
select select "string:stripe-pm_1QvO004VGloSiKo7mEDYuwDn"
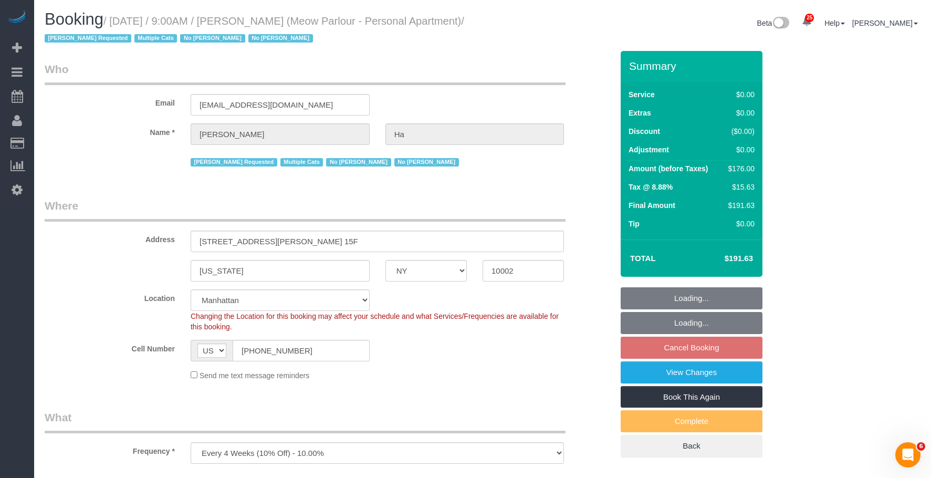
select select "object:1411"
select select "2"
select select "spot2"
select select "number:89"
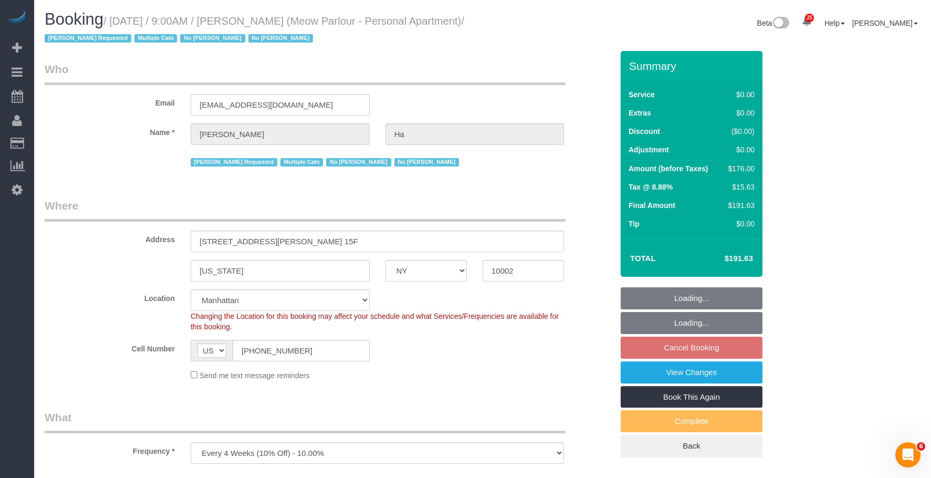
select select "number:90"
select select "number:14"
select select "number:5"
select select "2"
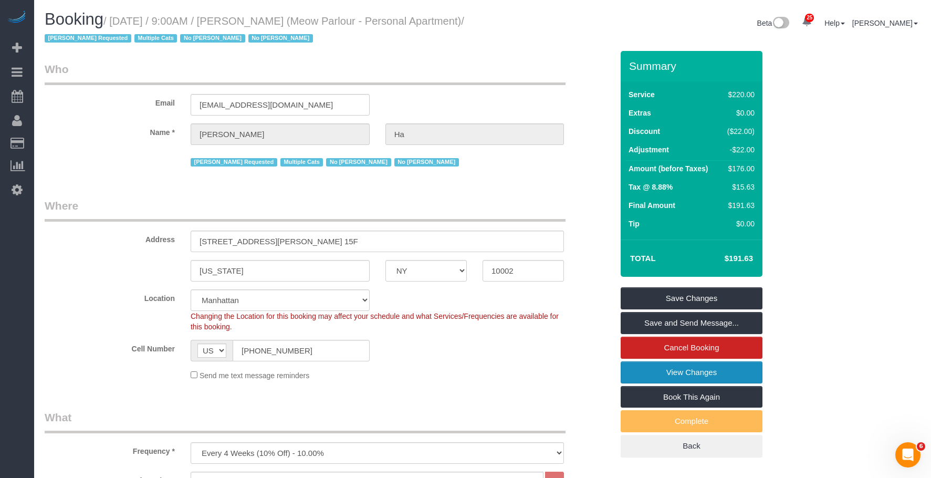
drag, startPoint x: 682, startPoint y: 379, endPoint x: 536, endPoint y: 266, distance: 184.5
click at [682, 379] on link "View Changes" at bounding box center [692, 372] width 142 height 22
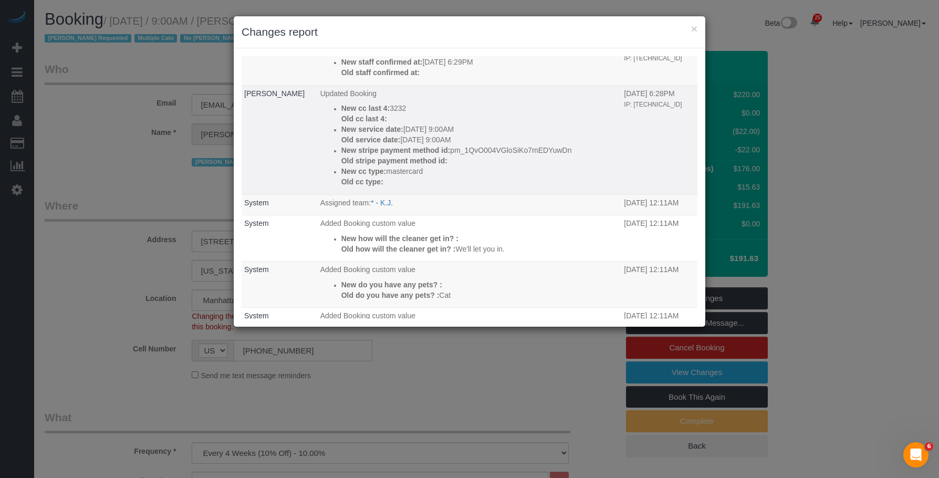
scroll to position [8, 0]
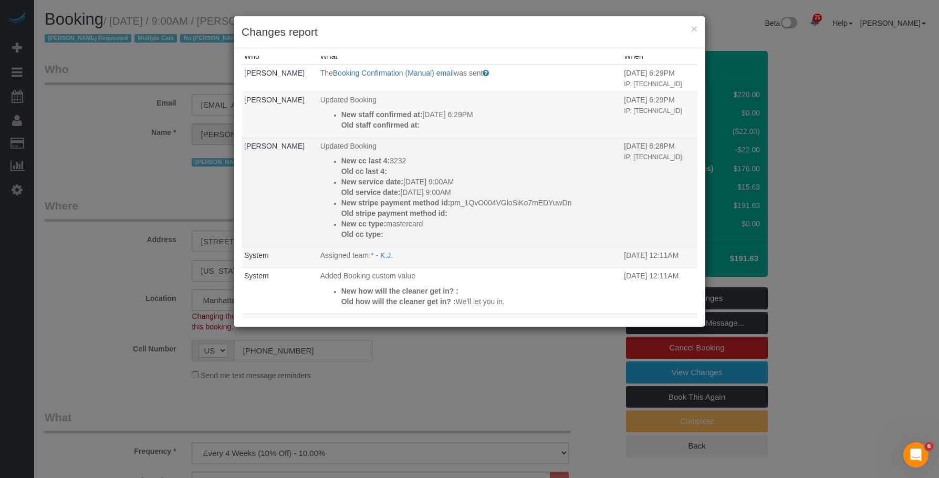
click at [441, 187] on p "New service date: 09/30/2025 9:00AM" at bounding box center [480, 181] width 278 height 11
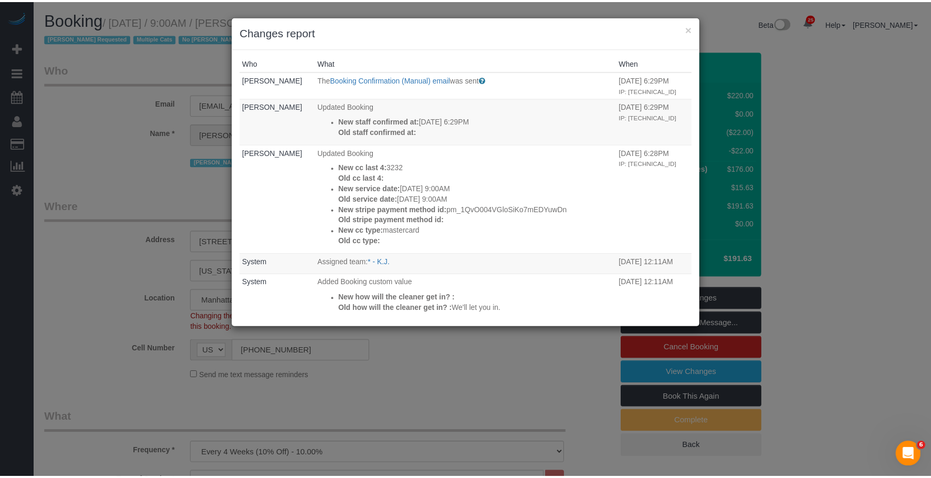
scroll to position [0, 0]
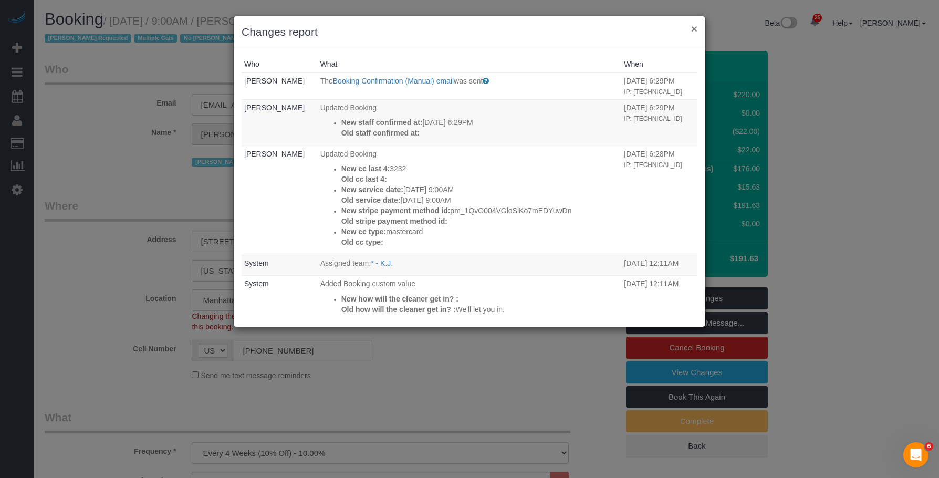
click at [696, 26] on button "×" at bounding box center [694, 28] width 6 height 11
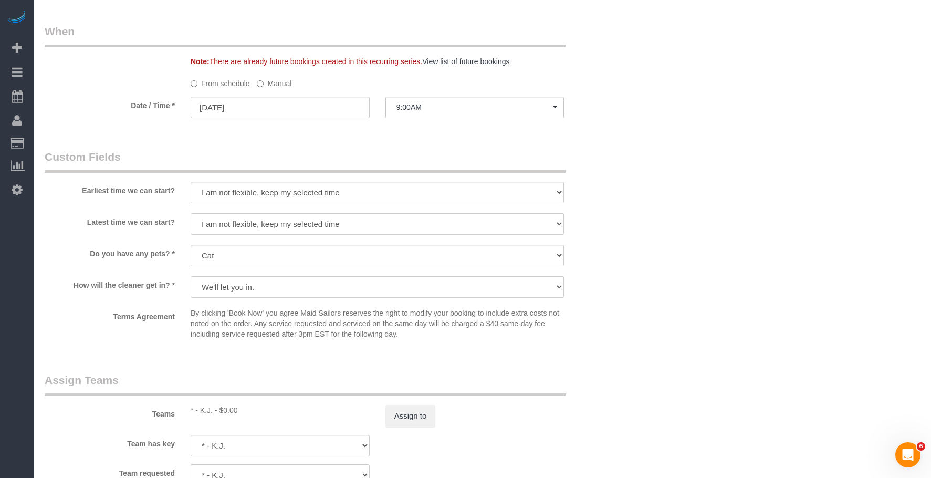
scroll to position [1260, 0]
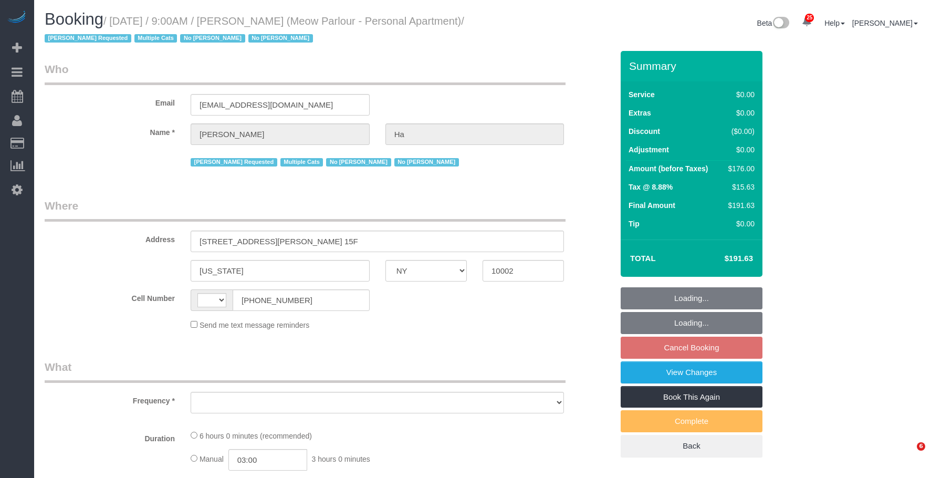
select select "NY"
select select "object:580"
select select "number:89"
select select "number:90"
select select "number:14"
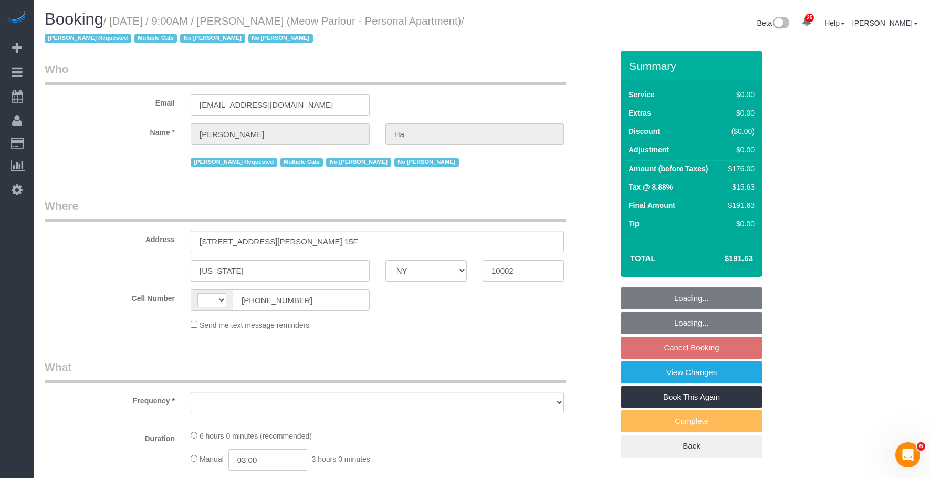
select select "number:5"
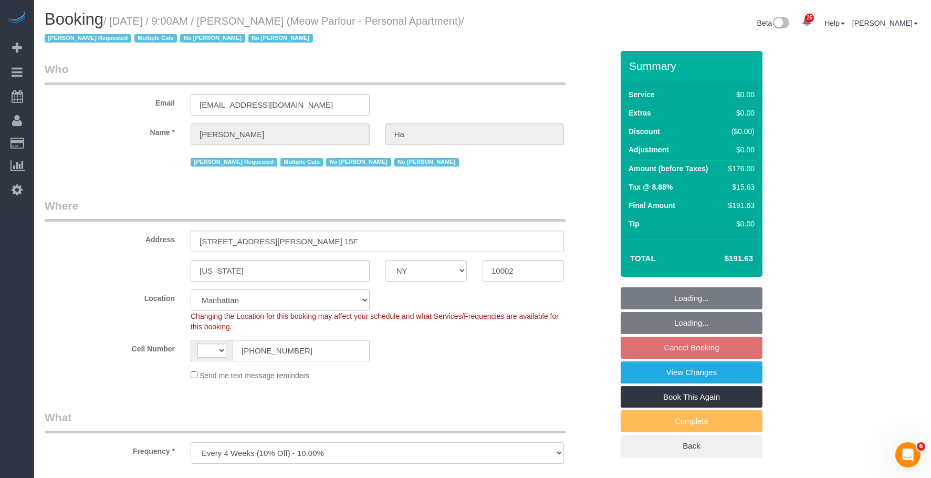
select select "string:stripe-pm_1QvO004VGloSiKo7mEDYuwDn"
select select "object:982"
select select "string:[GEOGRAPHIC_DATA]"
select select "2"
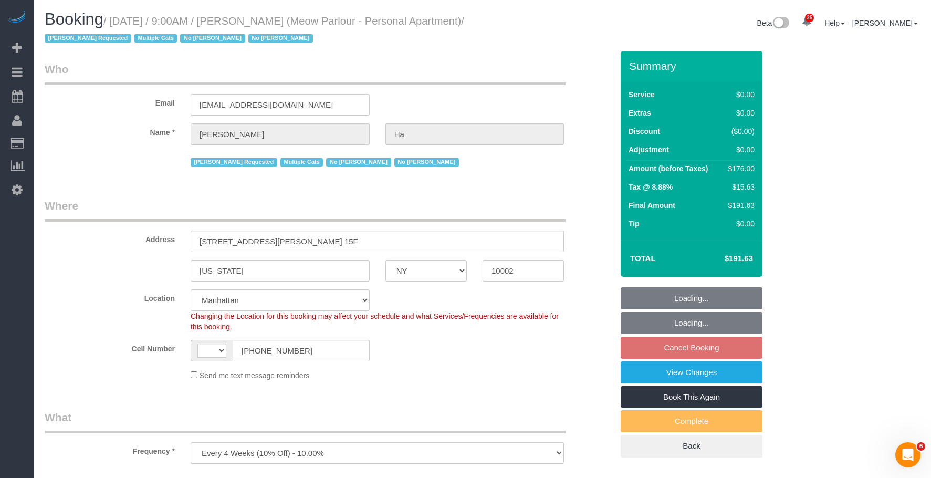
select select "spot2"
select select "2"
drag, startPoint x: 667, startPoint y: 370, endPoint x: 645, endPoint y: 369, distance: 21.6
click at [667, 370] on link "View Changes" at bounding box center [692, 372] width 142 height 22
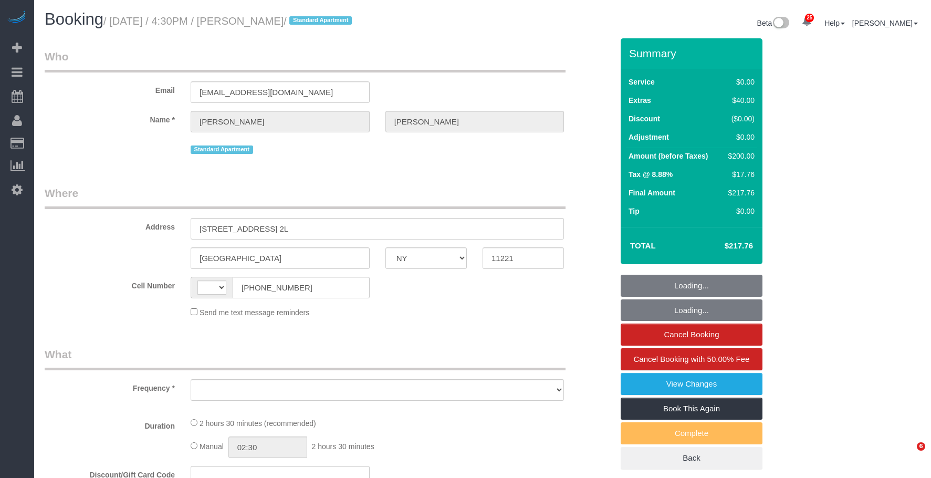
select select "NY"
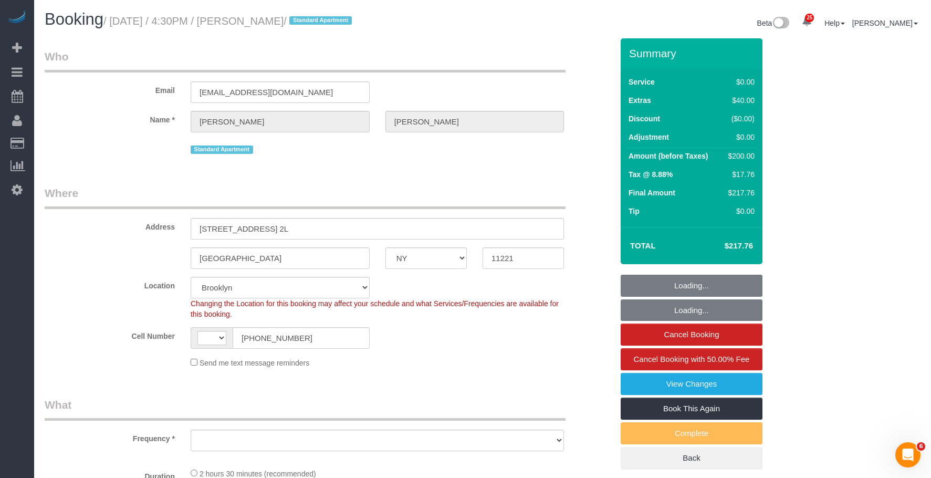
select select "string:[GEOGRAPHIC_DATA]"
select select "string:stripe-pm_1SAfHk4VGloSiKo7F2uKM6XW"
select select "object:970"
select select "number:89"
select select "number:90"
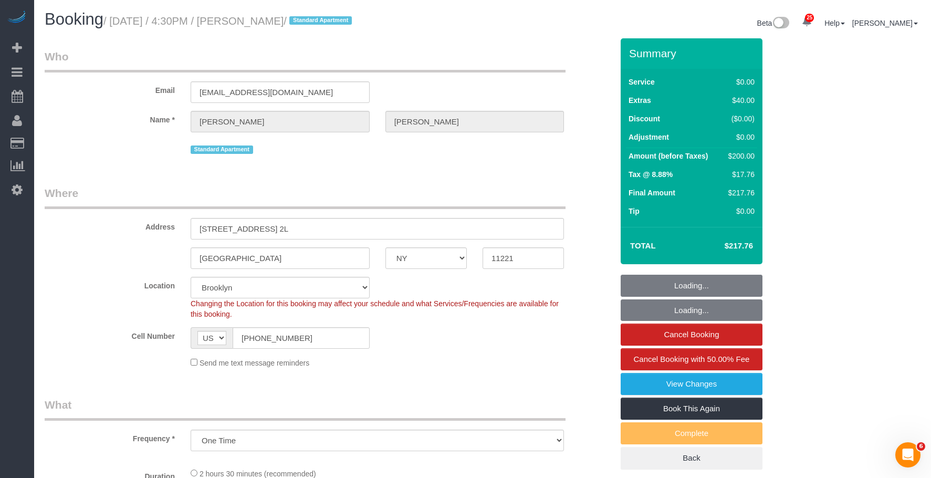
select select "number:15"
select select "number:7"
select select "1"
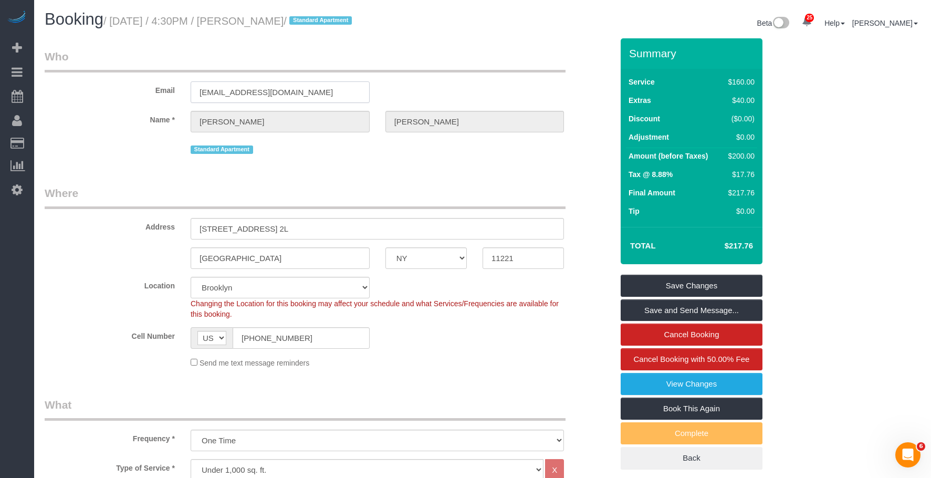
drag, startPoint x: 261, startPoint y: 103, endPoint x: 150, endPoint y: 96, distance: 112.1
click at [83, 87] on div "Email [EMAIL_ADDRESS][DOMAIN_NAME]" at bounding box center [329, 76] width 584 height 54
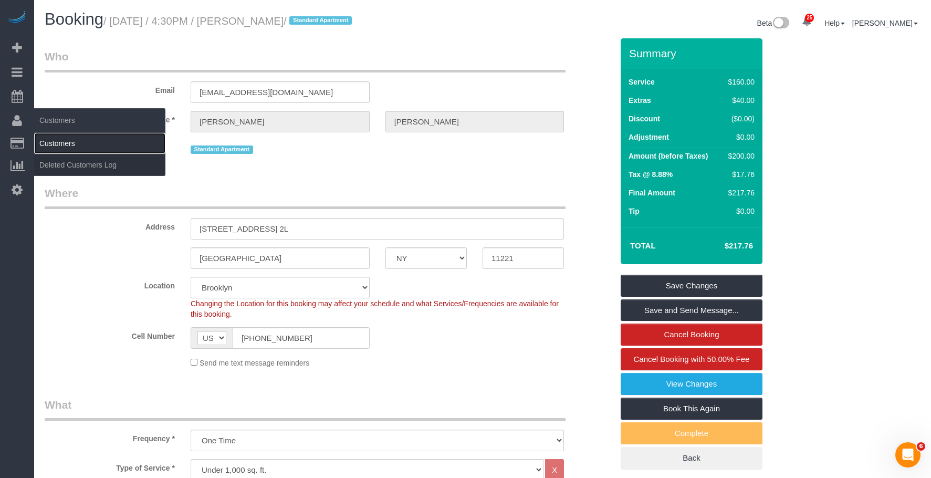
click at [74, 143] on link "Customers" at bounding box center [99, 143] width 131 height 21
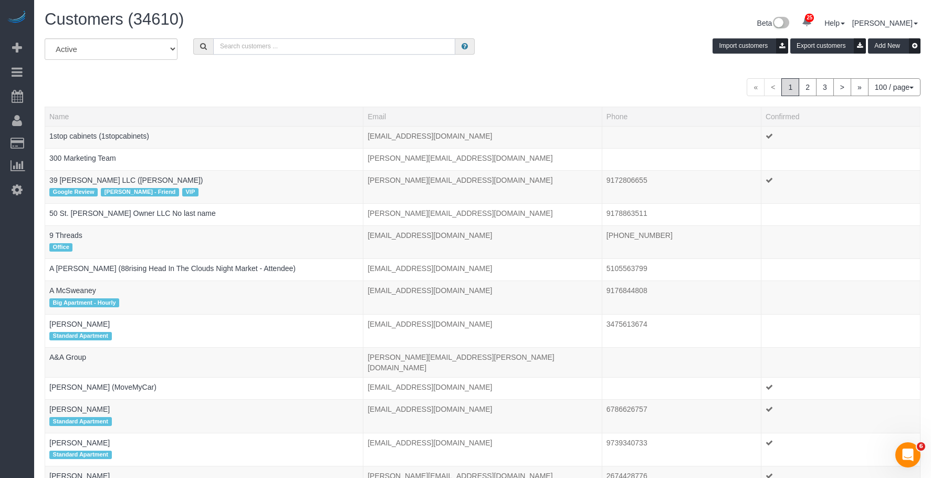
click at [368, 49] on input "text" at bounding box center [334, 46] width 242 height 16
paste input "[EMAIL_ADDRESS][DOMAIN_NAME]"
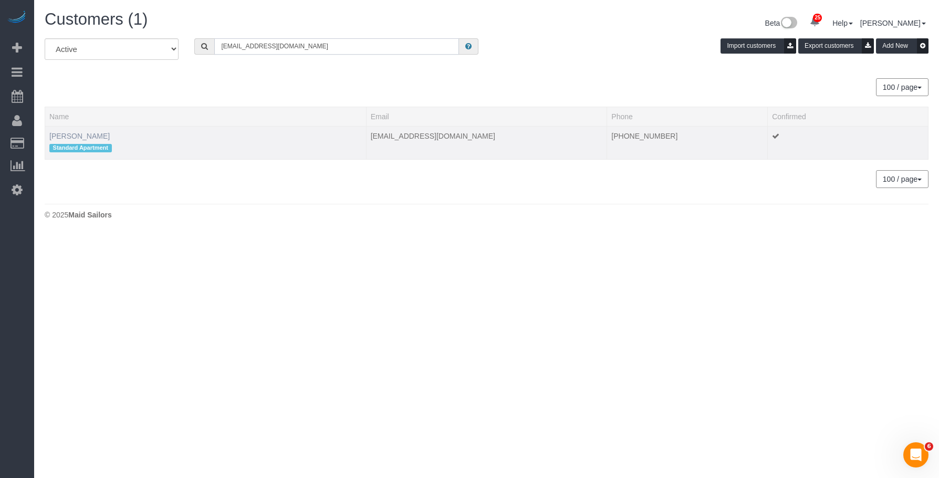
type input "[EMAIL_ADDRESS][DOMAIN_NAME]"
click at [83, 137] on link "[PERSON_NAME]" at bounding box center [79, 136] width 60 height 8
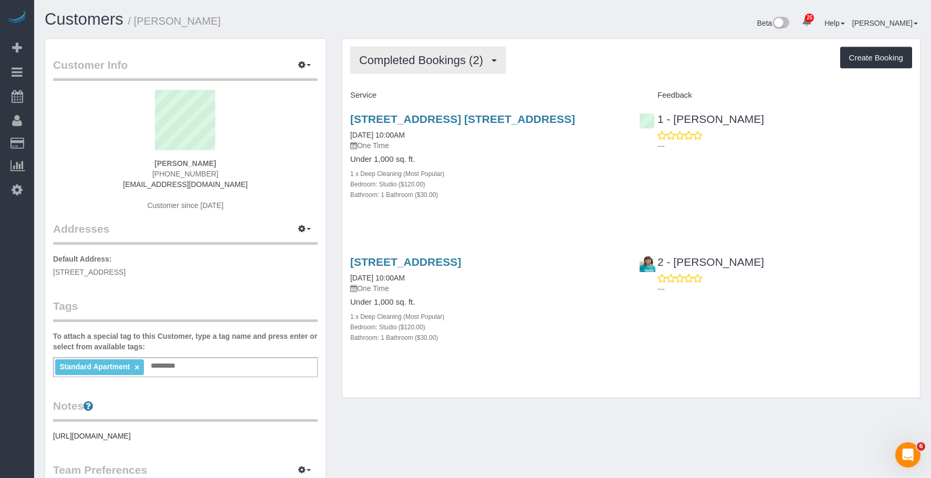
click at [421, 61] on span "Completed Bookings (2)" at bounding box center [423, 60] width 129 height 13
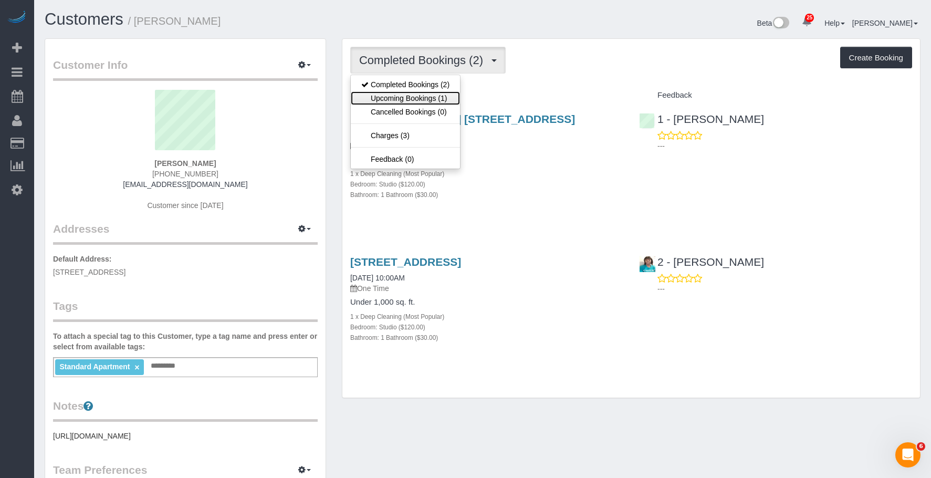
click at [408, 97] on link "Upcoming Bookings (1)" at bounding box center [405, 98] width 109 height 14
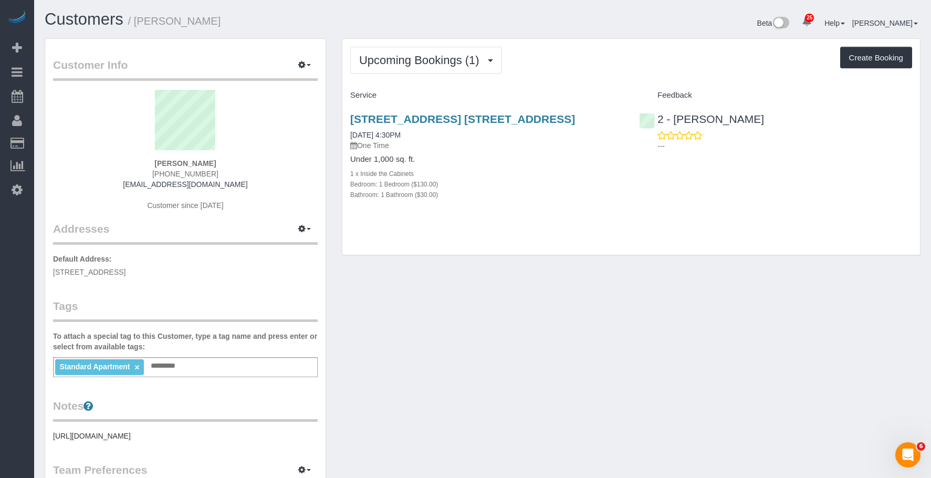
click at [576, 163] on h4 "Under 1,000 sq. ft." at bounding box center [486, 159] width 273 height 9
click at [440, 58] on span "Upcoming Bookings (1)" at bounding box center [421, 60] width 125 height 13
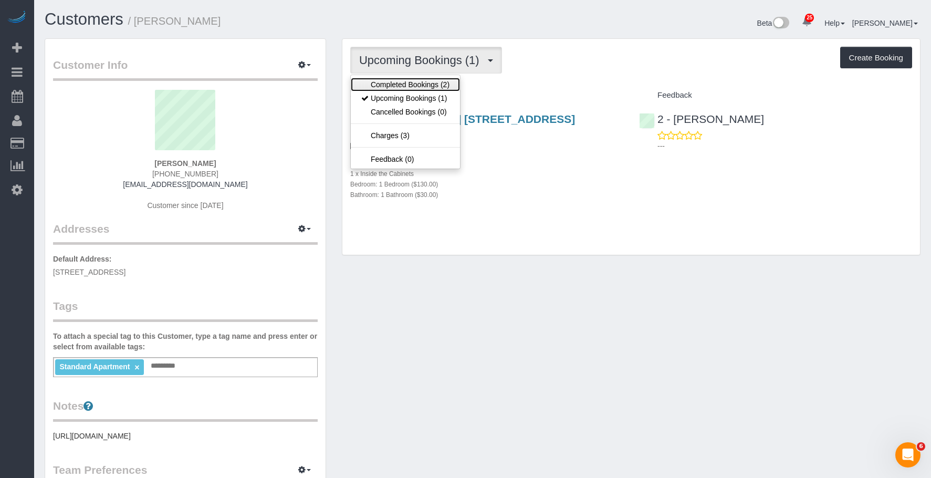
drag, startPoint x: 424, startPoint y: 82, endPoint x: 414, endPoint y: 113, distance: 33.2
click at [424, 82] on link "Completed Bookings (2)" at bounding box center [405, 85] width 109 height 14
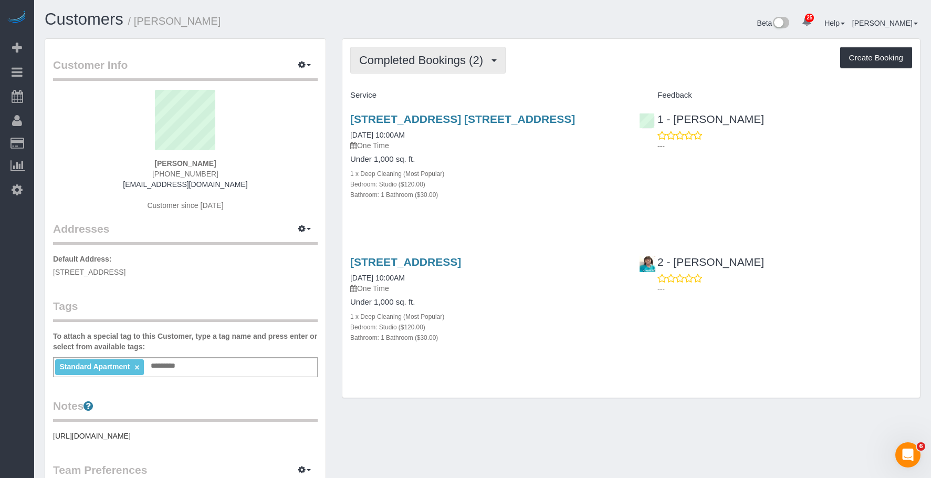
click at [434, 63] on span "Completed Bookings (2)" at bounding box center [423, 60] width 129 height 13
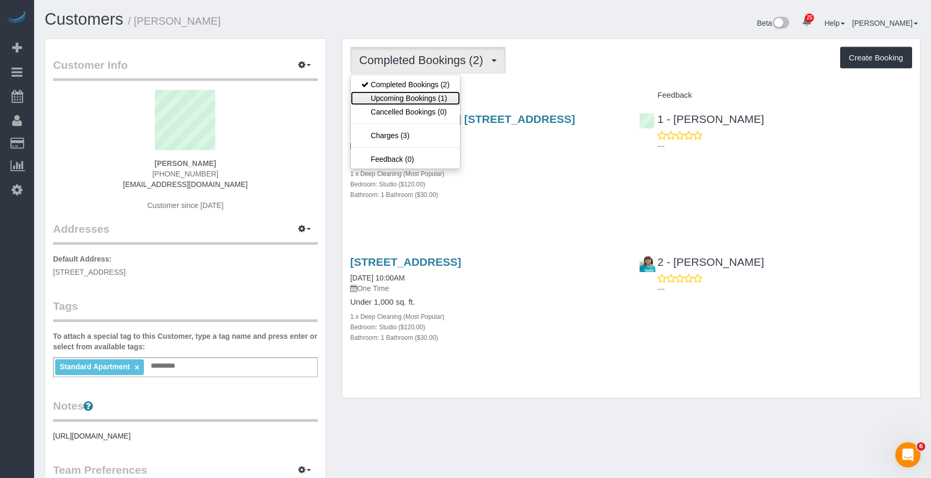
click at [420, 97] on link "Upcoming Bookings (1)" at bounding box center [405, 98] width 109 height 14
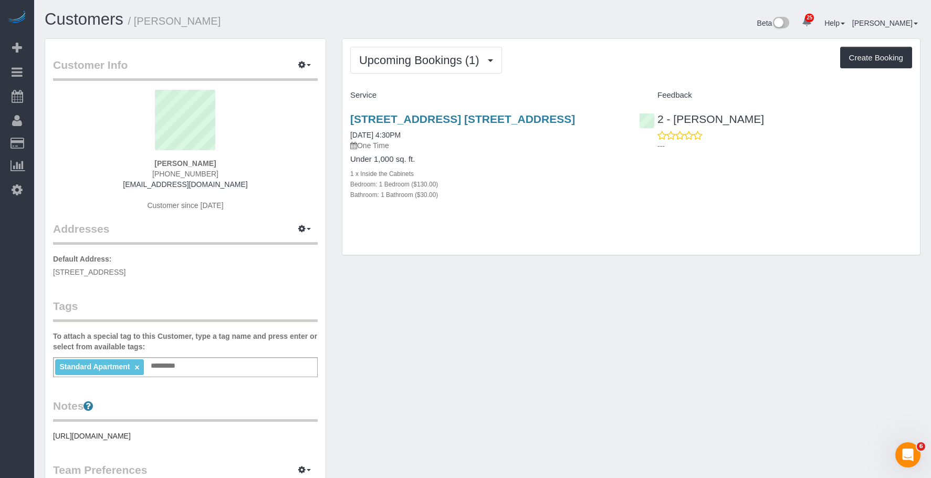
click at [532, 153] on div "969 Lafayette Avenue, Apt. 2l, Brooklyn, NY 11221 09/24/2025 4:30PM One Time Un…" at bounding box center [486, 162] width 289 height 117
click at [517, 181] on div "Bedroom: 1 Bedroom ($130.00)" at bounding box center [486, 184] width 273 height 11
click at [551, 118] on link "[STREET_ADDRESS] [STREET_ADDRESS]" at bounding box center [462, 119] width 225 height 12
drag, startPoint x: 413, startPoint y: 54, endPoint x: 411, endPoint y: 90, distance: 36.8
click at [413, 55] on span "Upcoming Bookings (1)" at bounding box center [421, 60] width 125 height 13
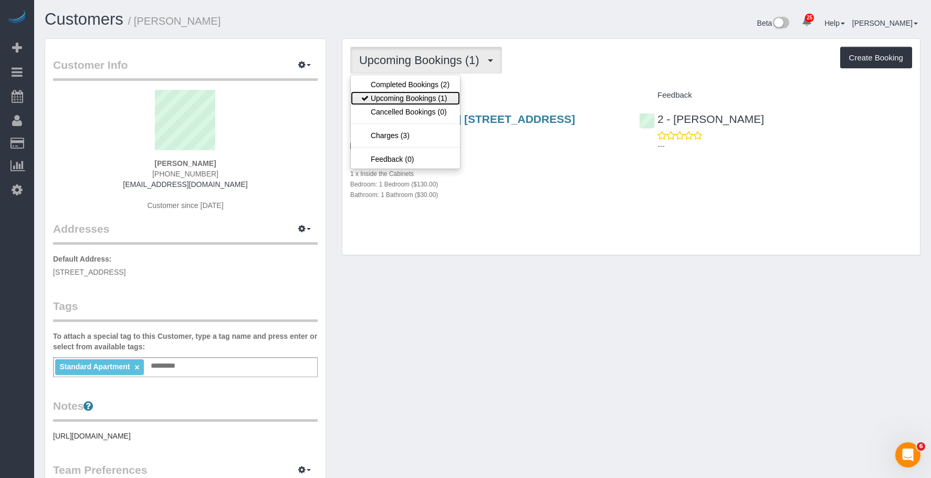
click at [409, 93] on link "Upcoming Bookings (1)" at bounding box center [405, 98] width 109 height 14
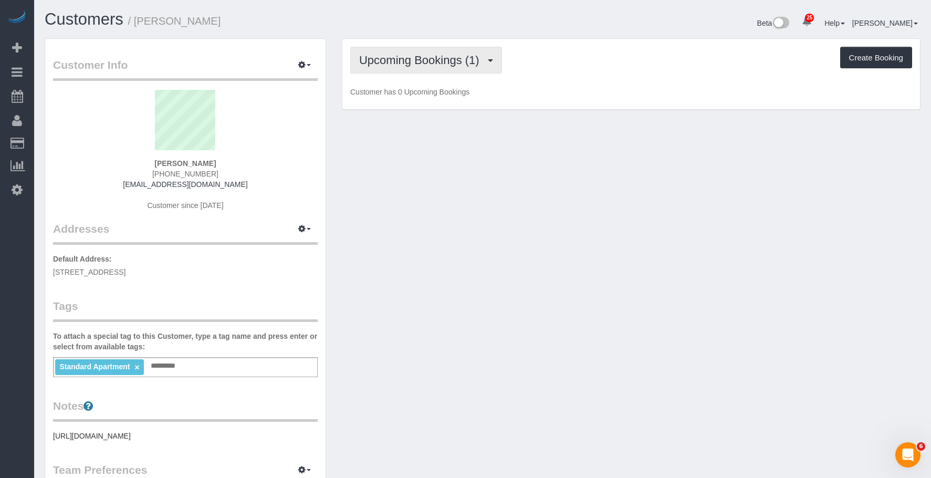
click at [417, 54] on span "Upcoming Bookings (1)" at bounding box center [421, 60] width 125 height 13
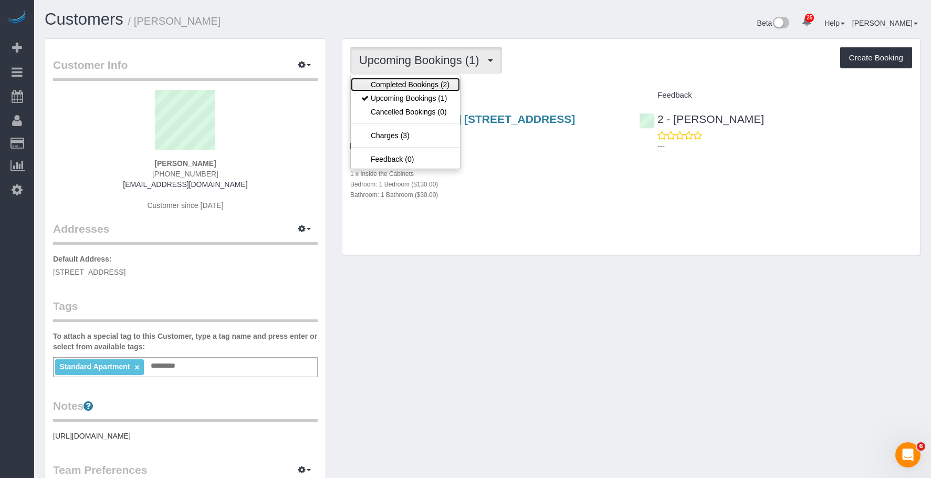
click at [410, 80] on link "Completed Bookings (2)" at bounding box center [405, 85] width 109 height 14
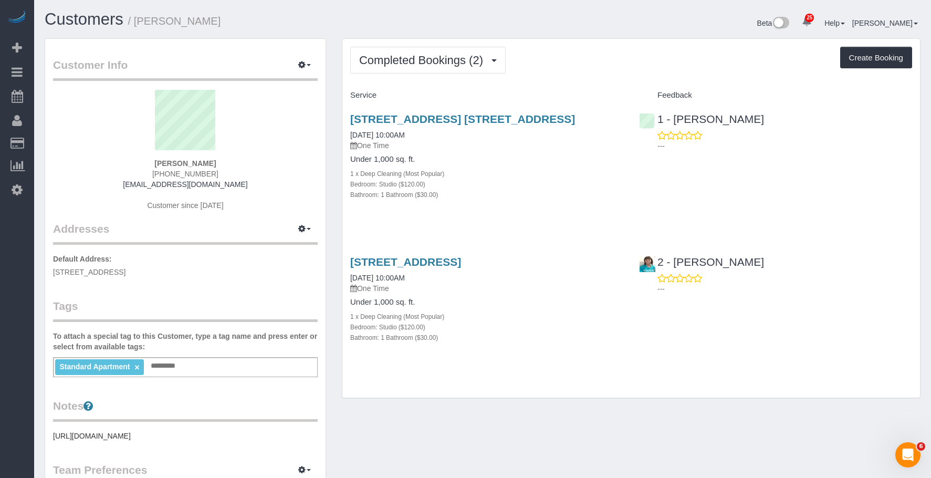
click at [541, 192] on div "Bathroom: 1 Bathroom ($30.00)" at bounding box center [486, 194] width 273 height 11
click at [371, 53] on button "Completed Bookings (2)" at bounding box center [427, 60] width 155 height 27
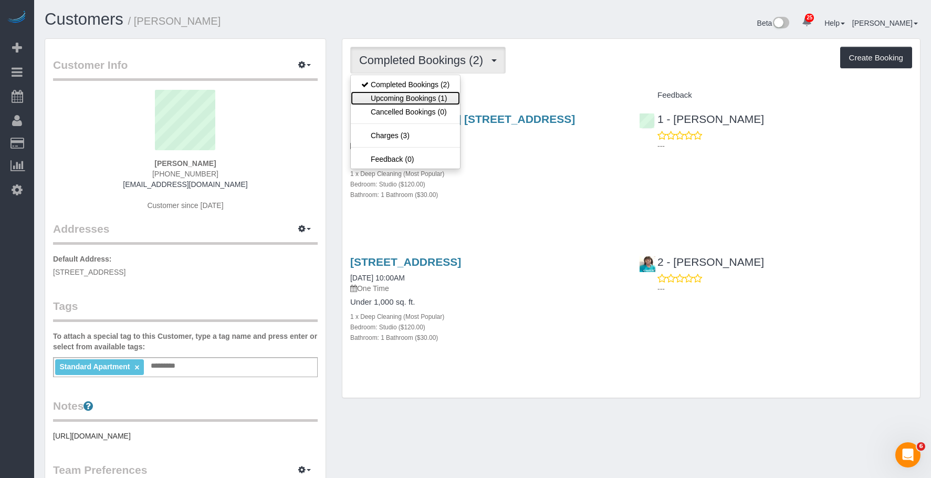
click at [376, 98] on link "Upcoming Bookings (1)" at bounding box center [405, 98] width 109 height 14
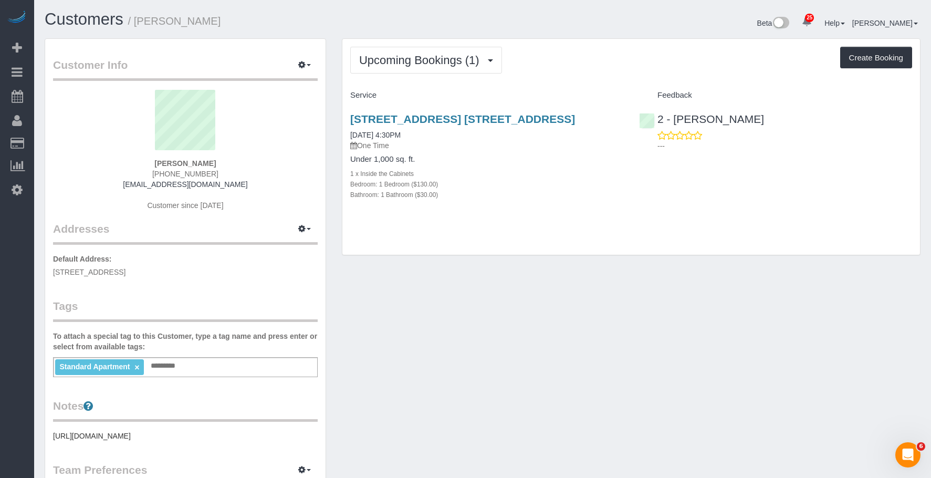
drag, startPoint x: 343, startPoint y: 118, endPoint x: 621, endPoint y: 117, distance: 277.2
click at [621, 117] on div "969 Lafayette Avenue, Apt. 2l, Brooklyn, NY 11221 09/24/2025 4:30PM One Time Un…" at bounding box center [486, 162] width 289 height 117
copy link "[STREET_ADDRESS] [STREET_ADDRESS]"
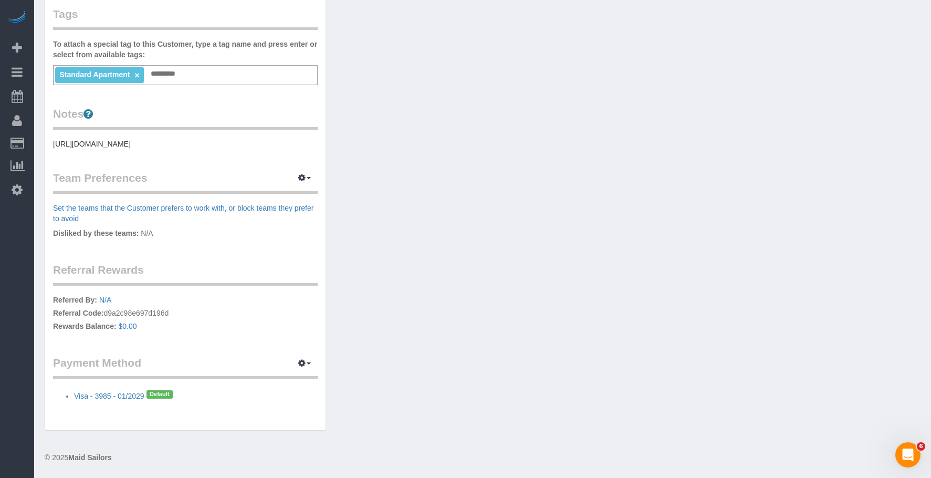
scroll to position [92, 0]
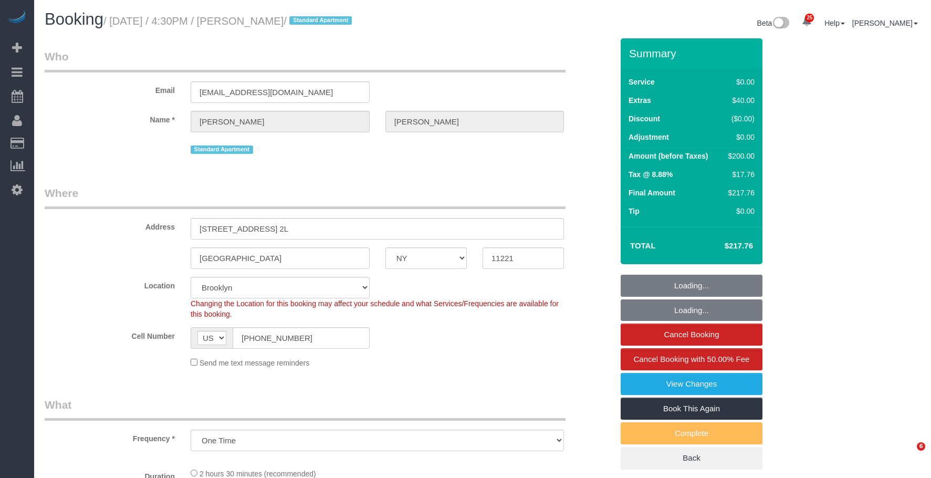
select select "NY"
select select "number:89"
select select "number:90"
select select "number:15"
select select "number:7"
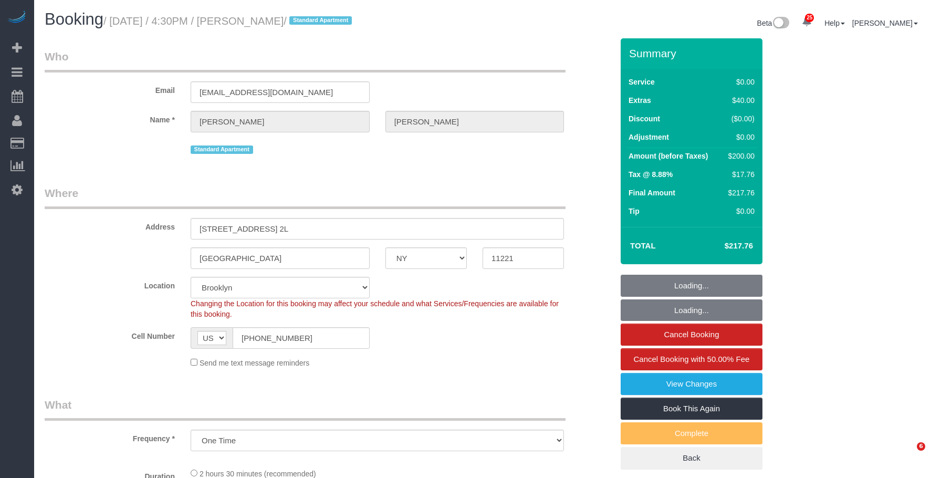
select select "1"
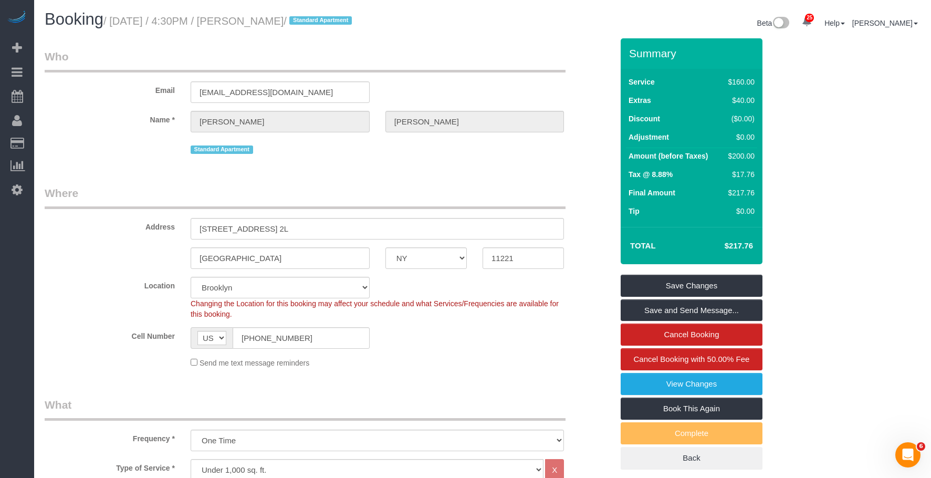
drag, startPoint x: 265, startPoint y: 24, endPoint x: 331, endPoint y: 24, distance: 66.2
click at [331, 24] on small "/ [DATE] / 4:30PM / [PERSON_NAME] / Standard Apartment" at bounding box center [228, 21] width 251 height 12
copy small "[PERSON_NAME]"
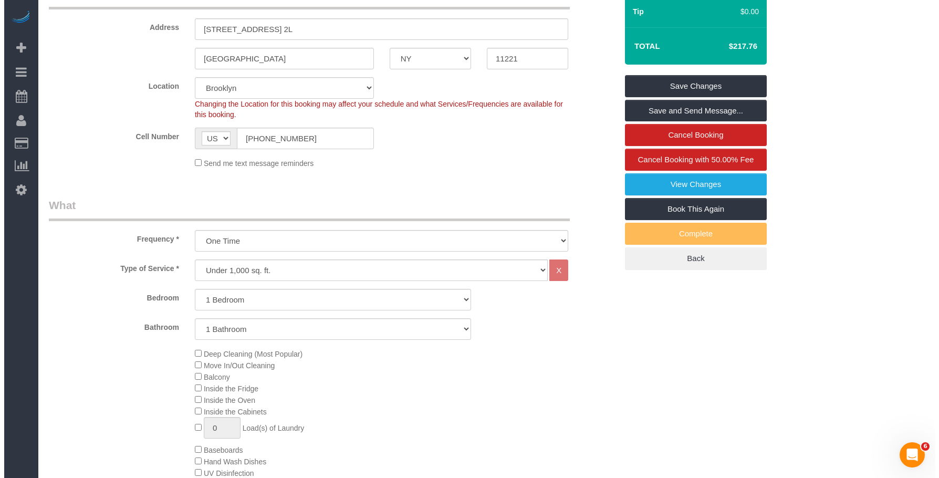
scroll to position [53, 0]
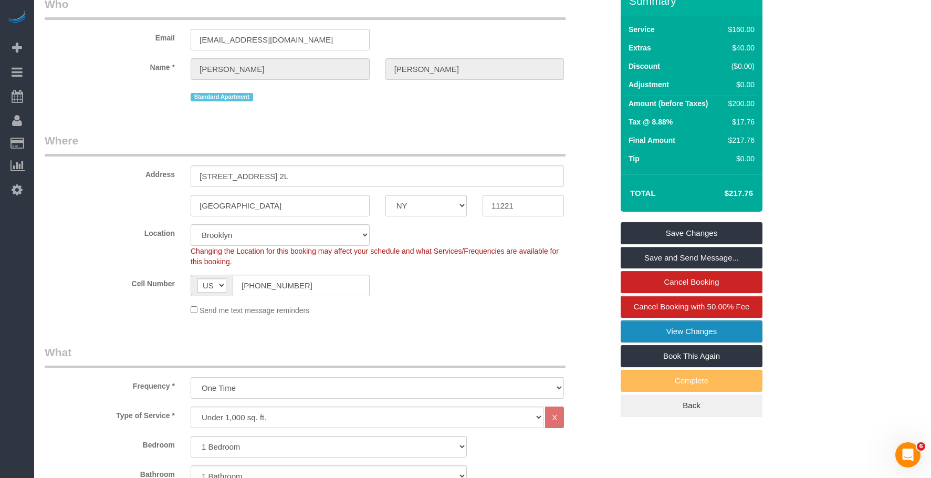
click at [650, 331] on link "View Changes" at bounding box center [692, 331] width 142 height 22
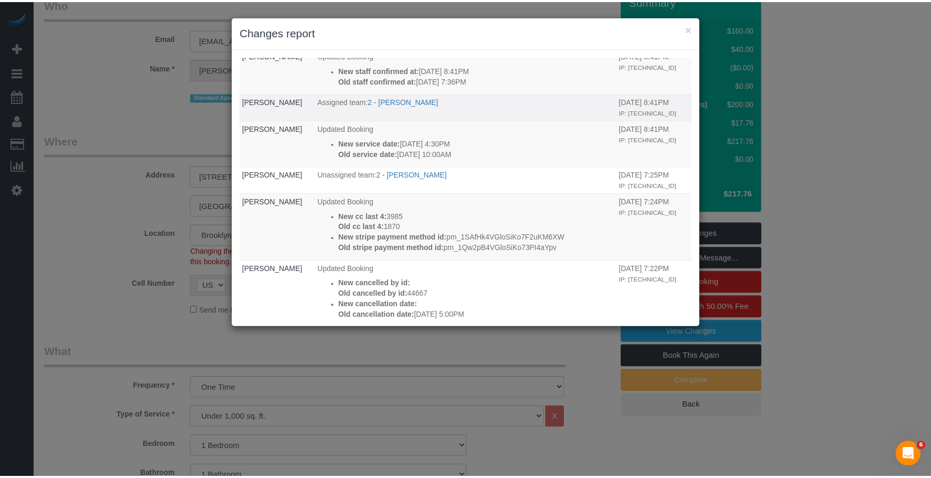
scroll to position [0, 0]
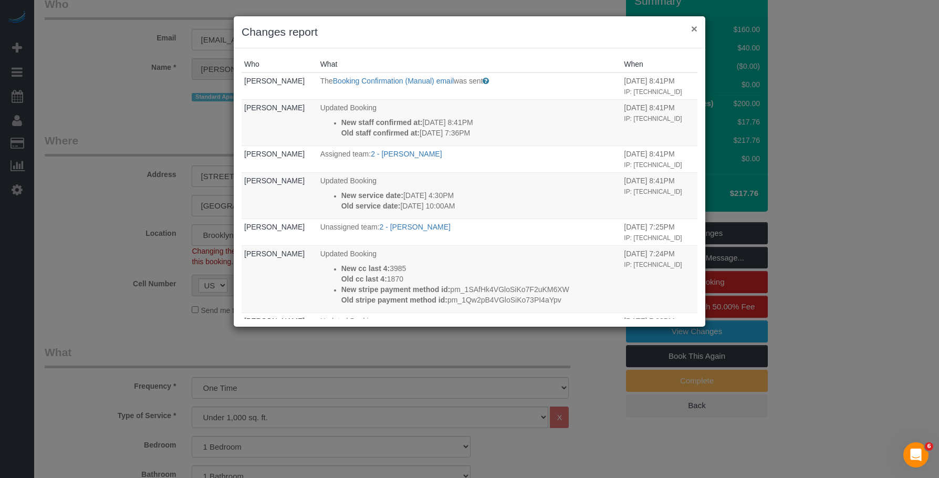
click at [695, 28] on button "×" at bounding box center [694, 28] width 6 height 11
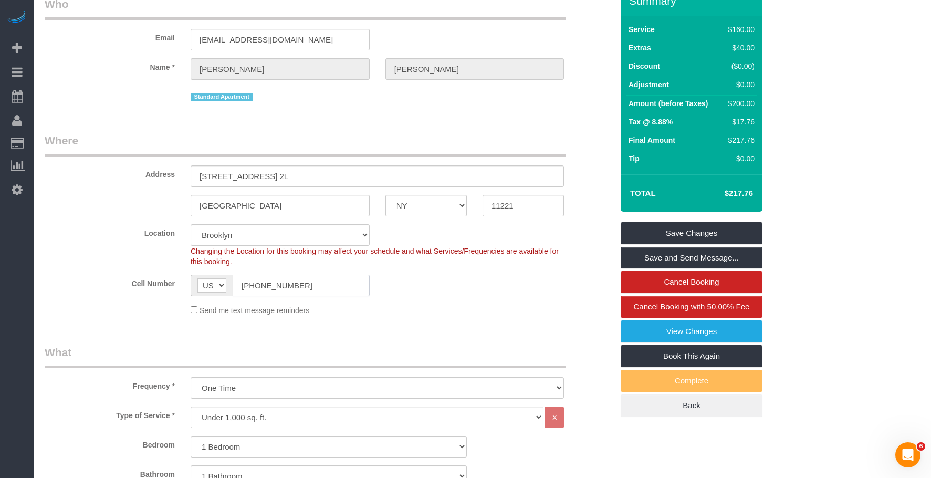
drag, startPoint x: 322, startPoint y: 290, endPoint x: 162, endPoint y: 234, distance: 169.2
click at [134, 252] on sui-booking-location "Location [GEOGRAPHIC_DATA] [GEOGRAPHIC_DATA] [GEOGRAPHIC_DATA] [GEOGRAPHIC_DATA…" at bounding box center [329, 269] width 568 height 91
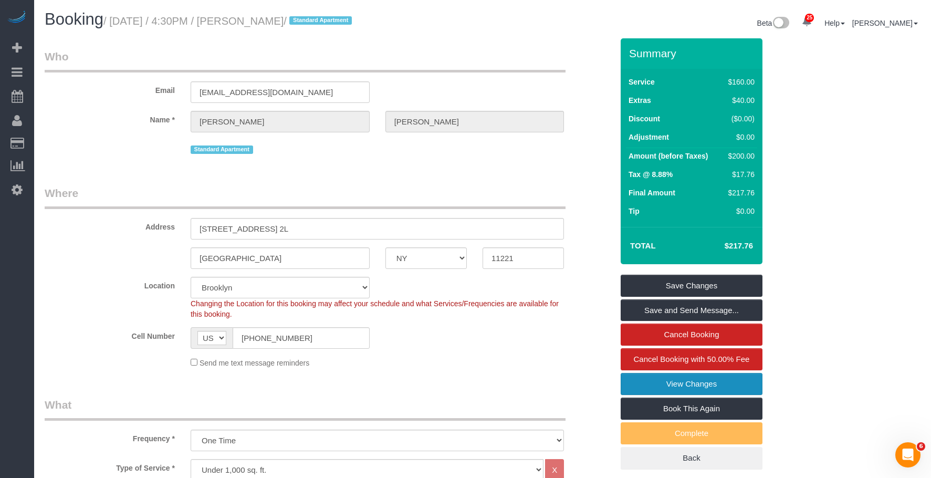
click at [668, 388] on link "View Changes" at bounding box center [692, 384] width 142 height 22
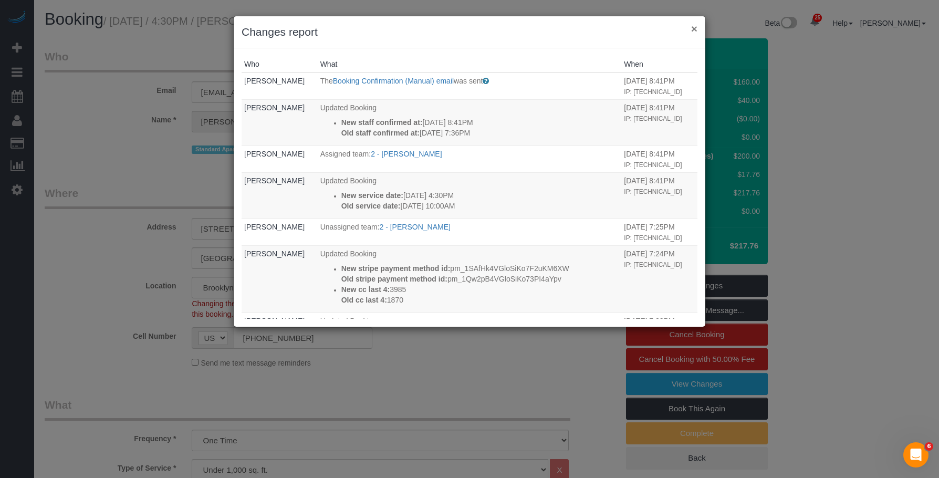
click at [692, 27] on button "×" at bounding box center [694, 28] width 6 height 11
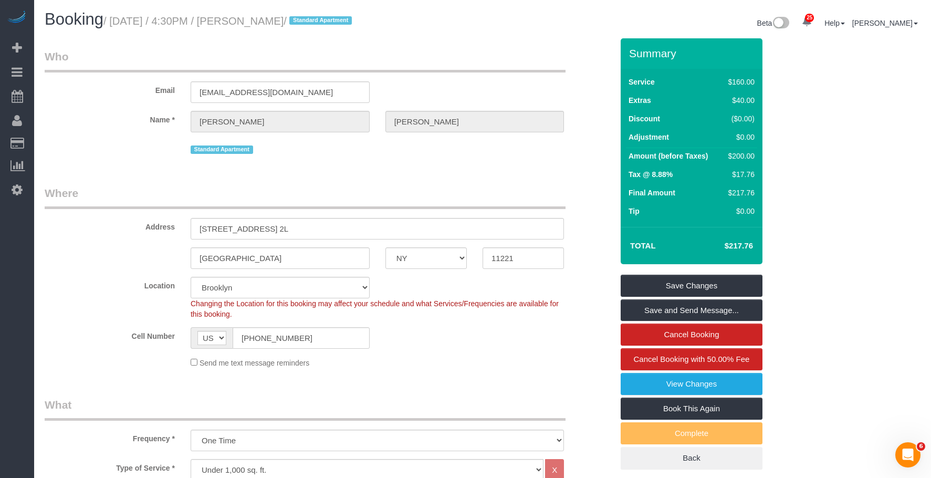
drag, startPoint x: 263, startPoint y: 21, endPoint x: 332, endPoint y: 18, distance: 69.4
click at [332, 18] on small "/ [DATE] / 4:30PM / [PERSON_NAME] / Standard Apartment" at bounding box center [228, 21] width 251 height 12
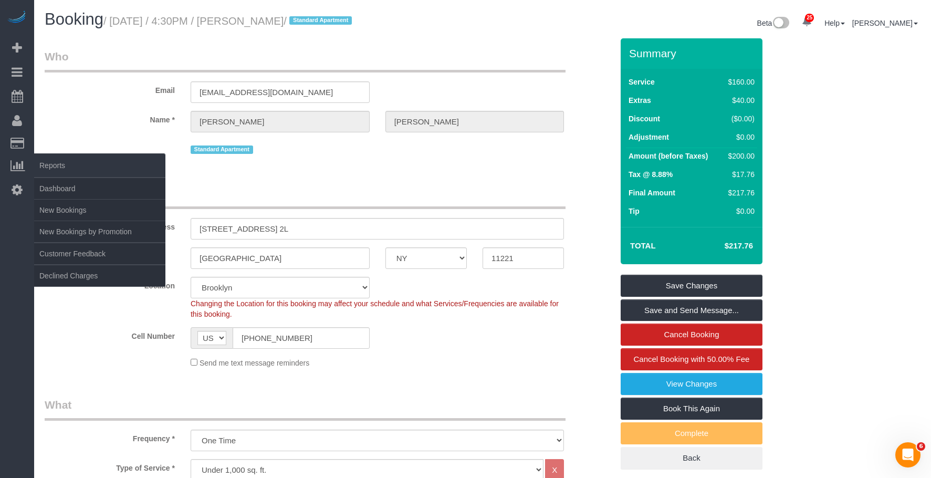
copy small "[PERSON_NAME]"
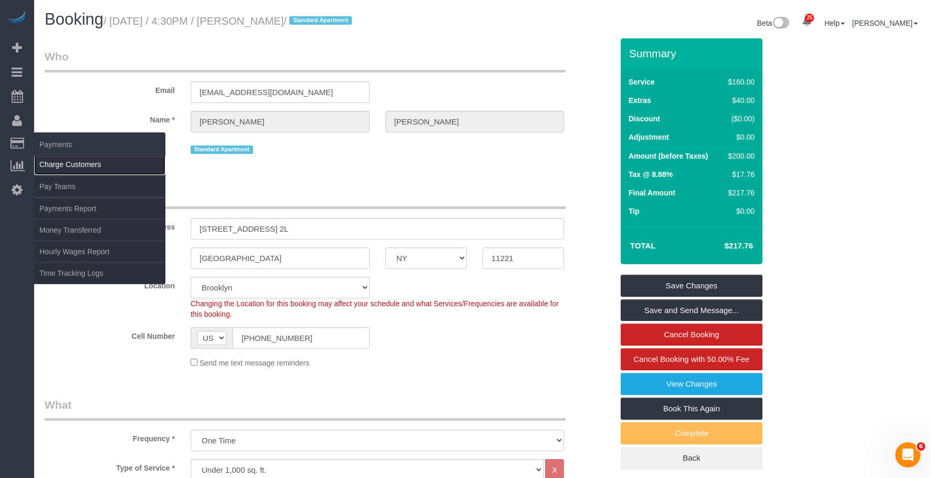
click at [54, 158] on link "Charge Customers" at bounding box center [99, 164] width 131 height 21
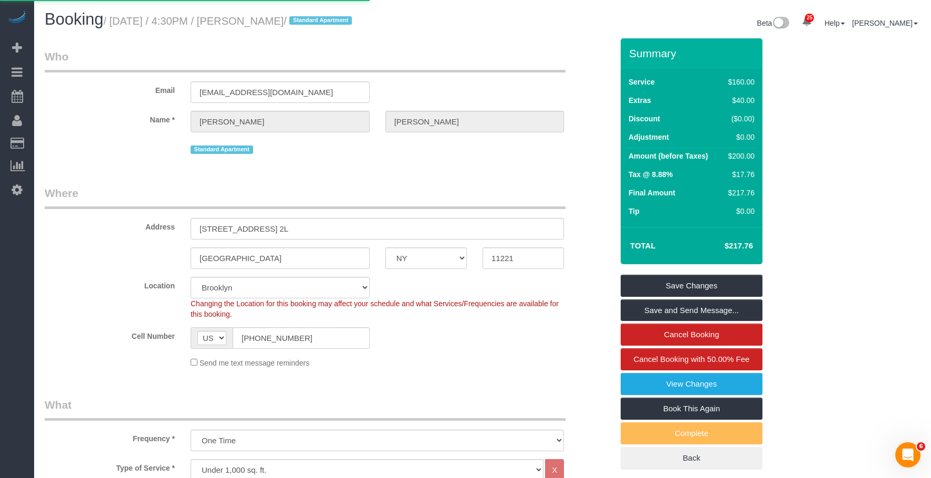
select select
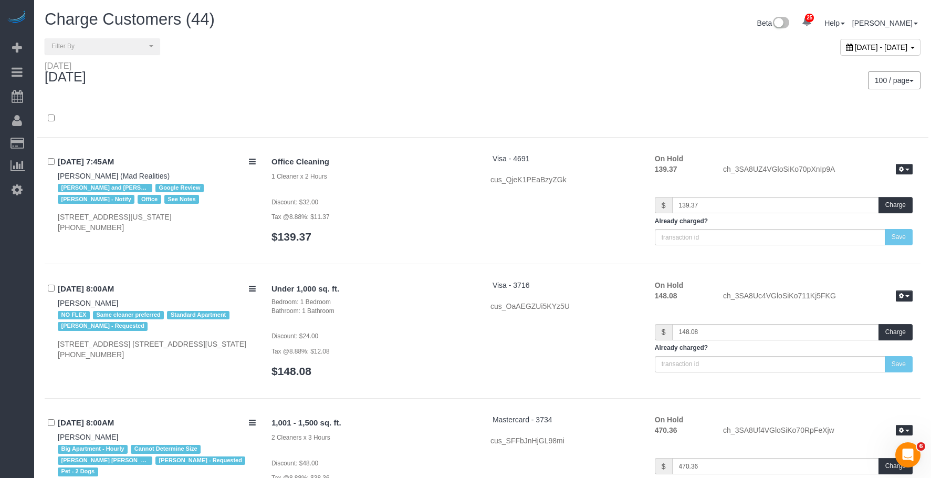
scroll to position [5366, 0]
